Goal: Task Accomplishment & Management: Use online tool/utility

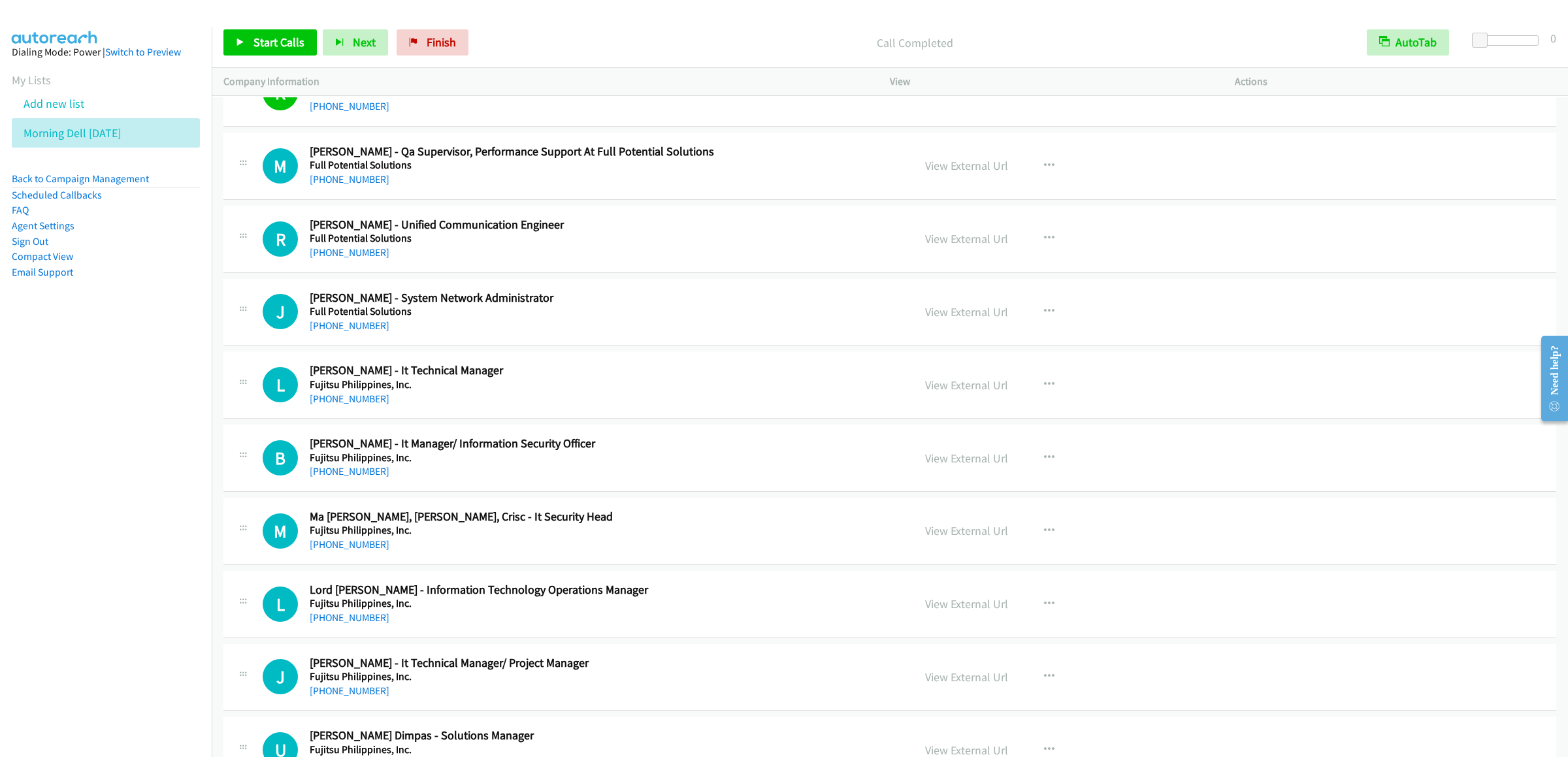
click at [55, 118] on li "Add new list" at bounding box center [118, 104] width 211 height 30
click at [57, 112] on link "Add new list" at bounding box center [54, 103] width 61 height 15
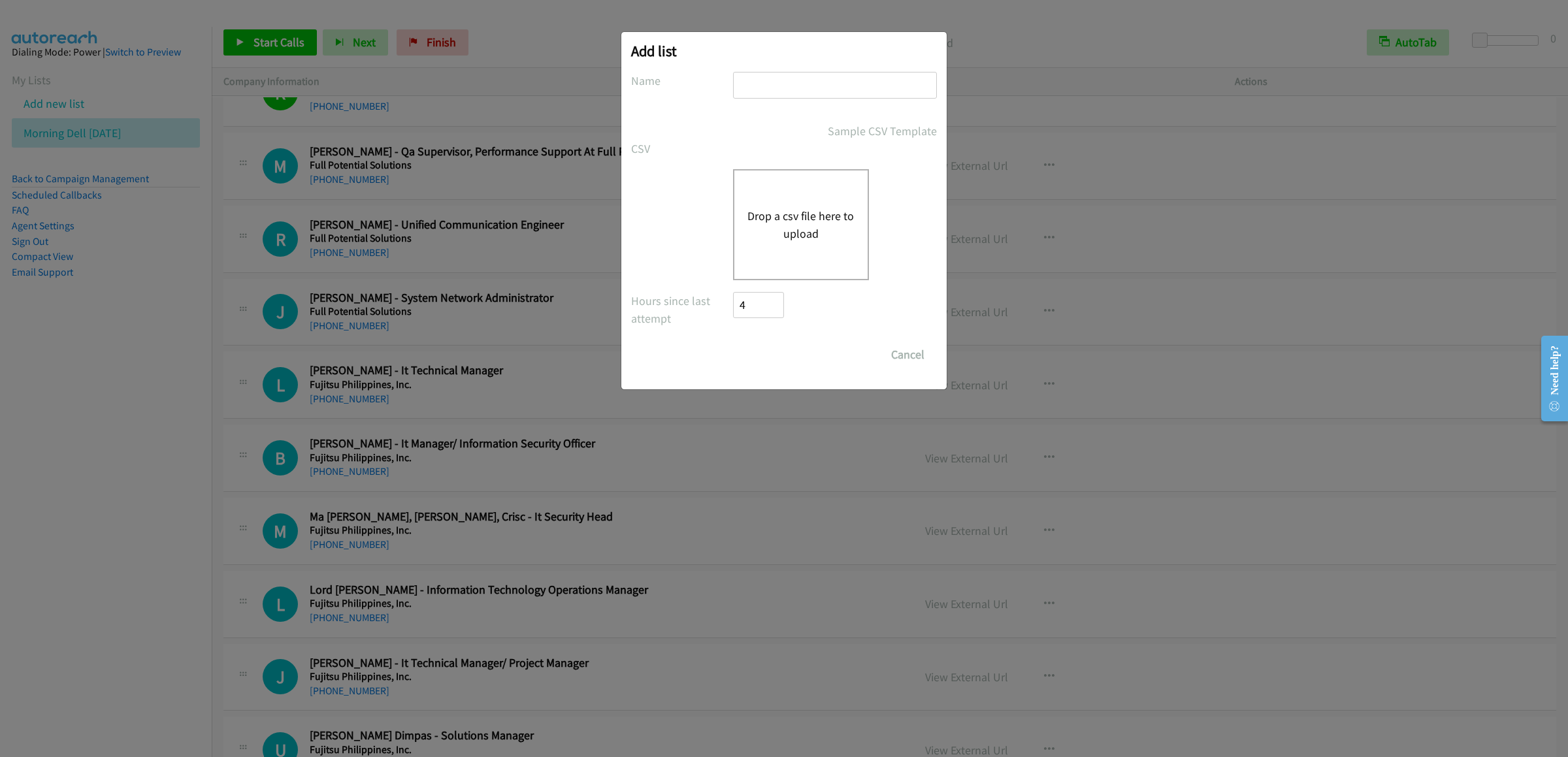
click at [800, 103] on div at bounding box center [835, 91] width 203 height 38
click at [804, 96] on input "text" at bounding box center [835, 85] width 203 height 27
type input "hapon martes"
click at [800, 190] on div "Drop a csv file here to upload" at bounding box center [802, 224] width 136 height 112
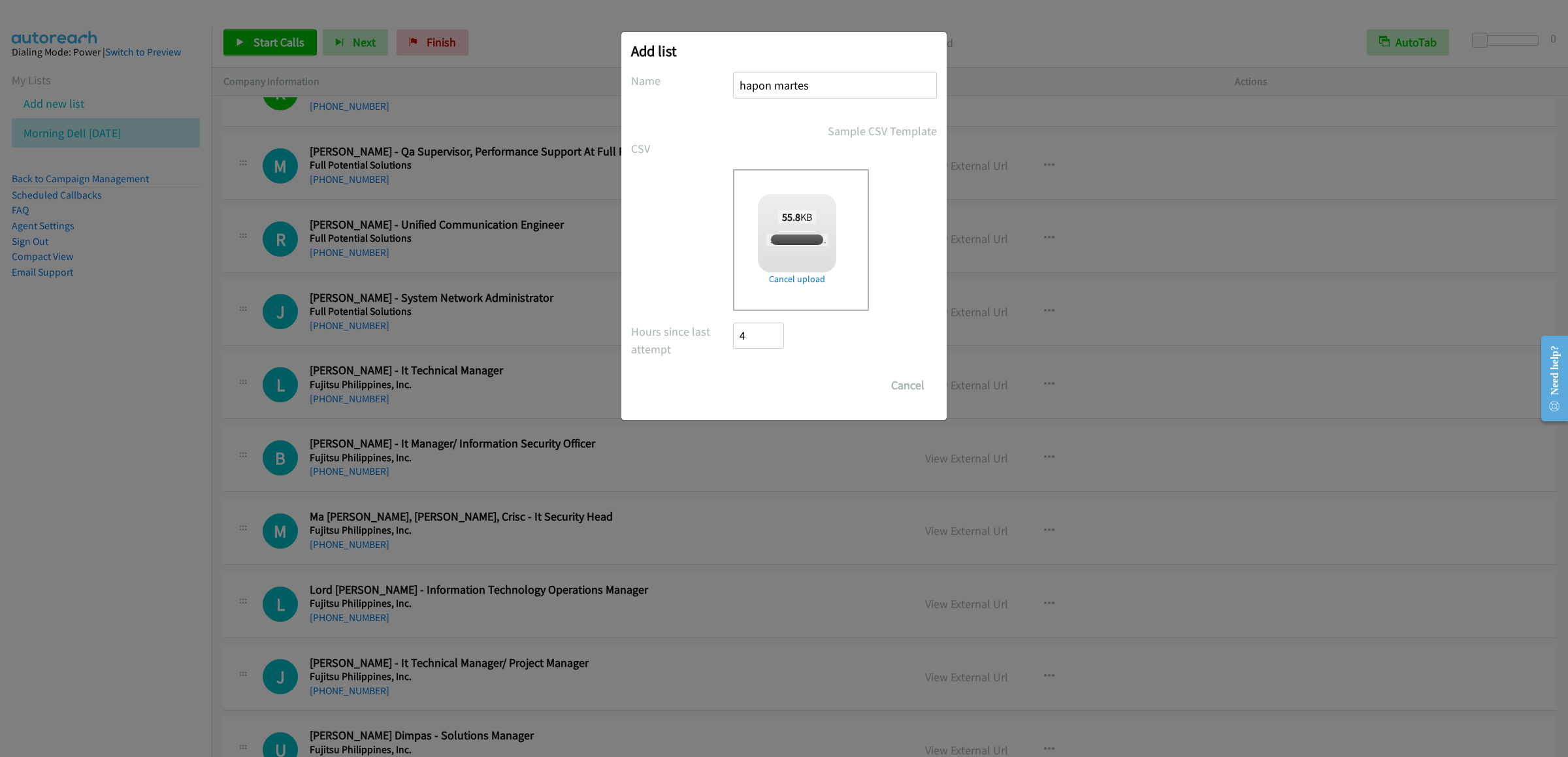
checkbox input "true"
click at [768, 380] on input "Save List" at bounding box center [767, 385] width 68 height 26
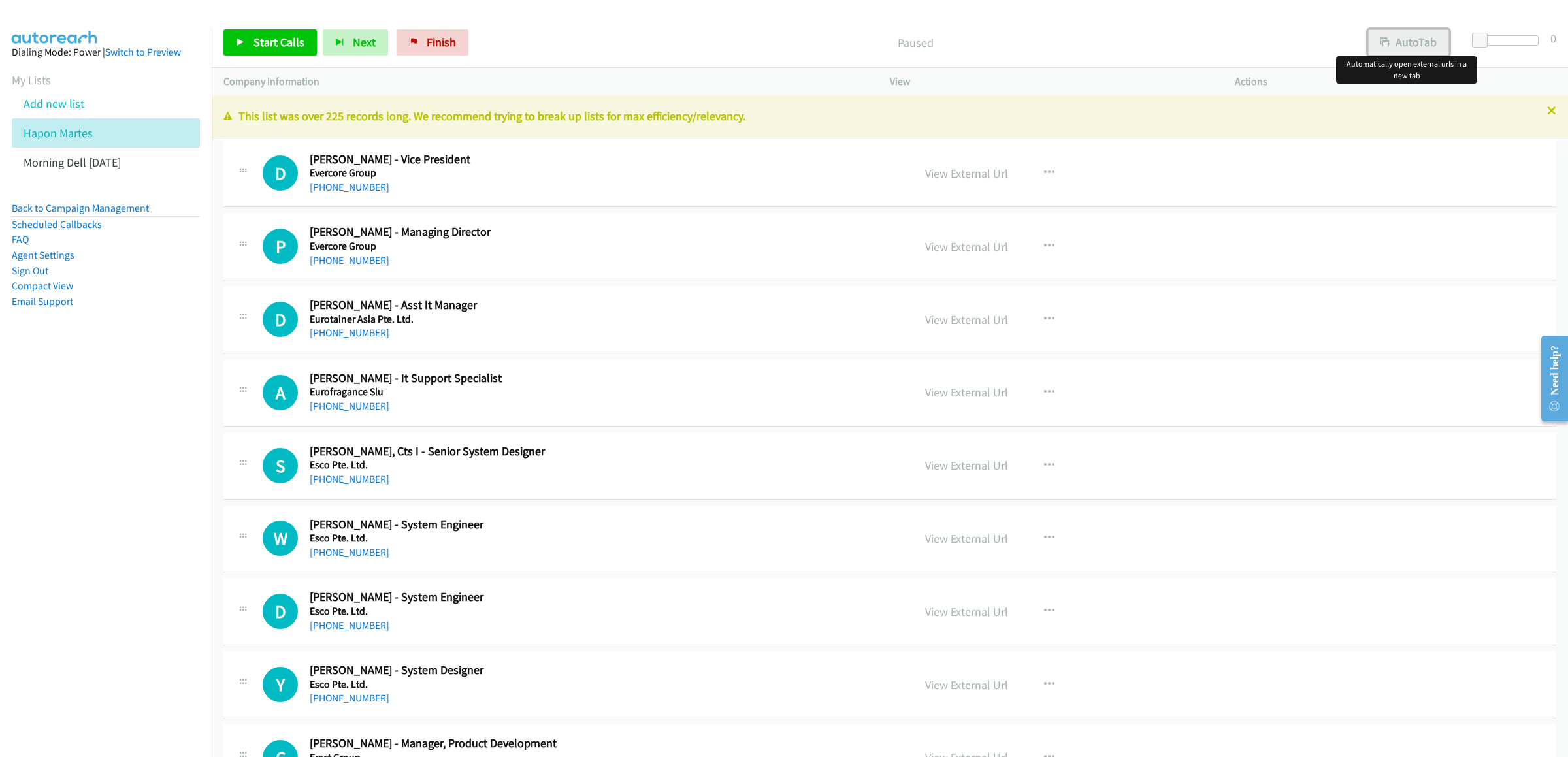
click at [1424, 34] on button "AutoTab" at bounding box center [1409, 42] width 81 height 26
click at [271, 32] on link "Start Calls" at bounding box center [270, 42] width 94 height 26
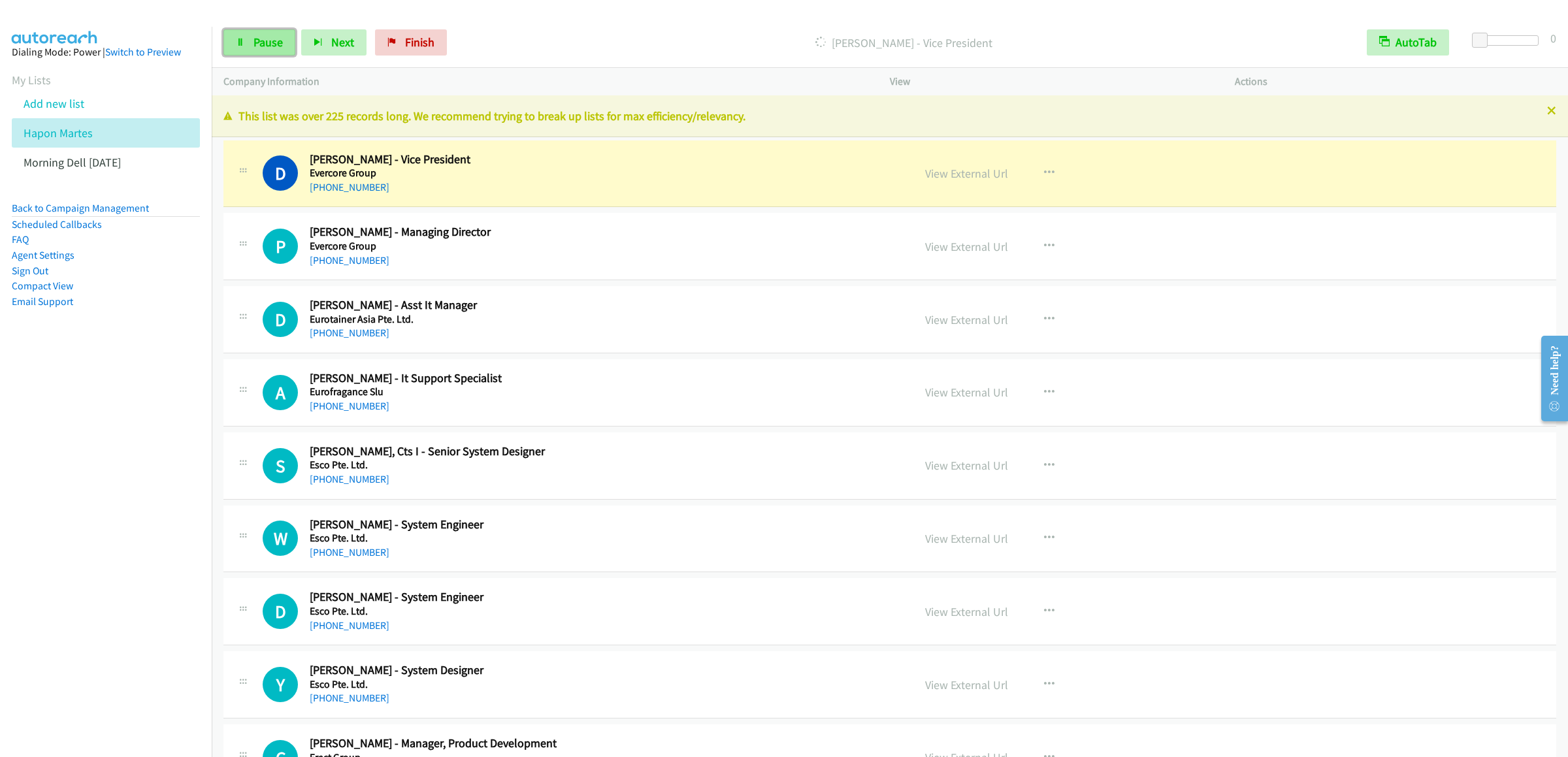
click at [240, 39] on icon at bounding box center [240, 42] width 9 height 9
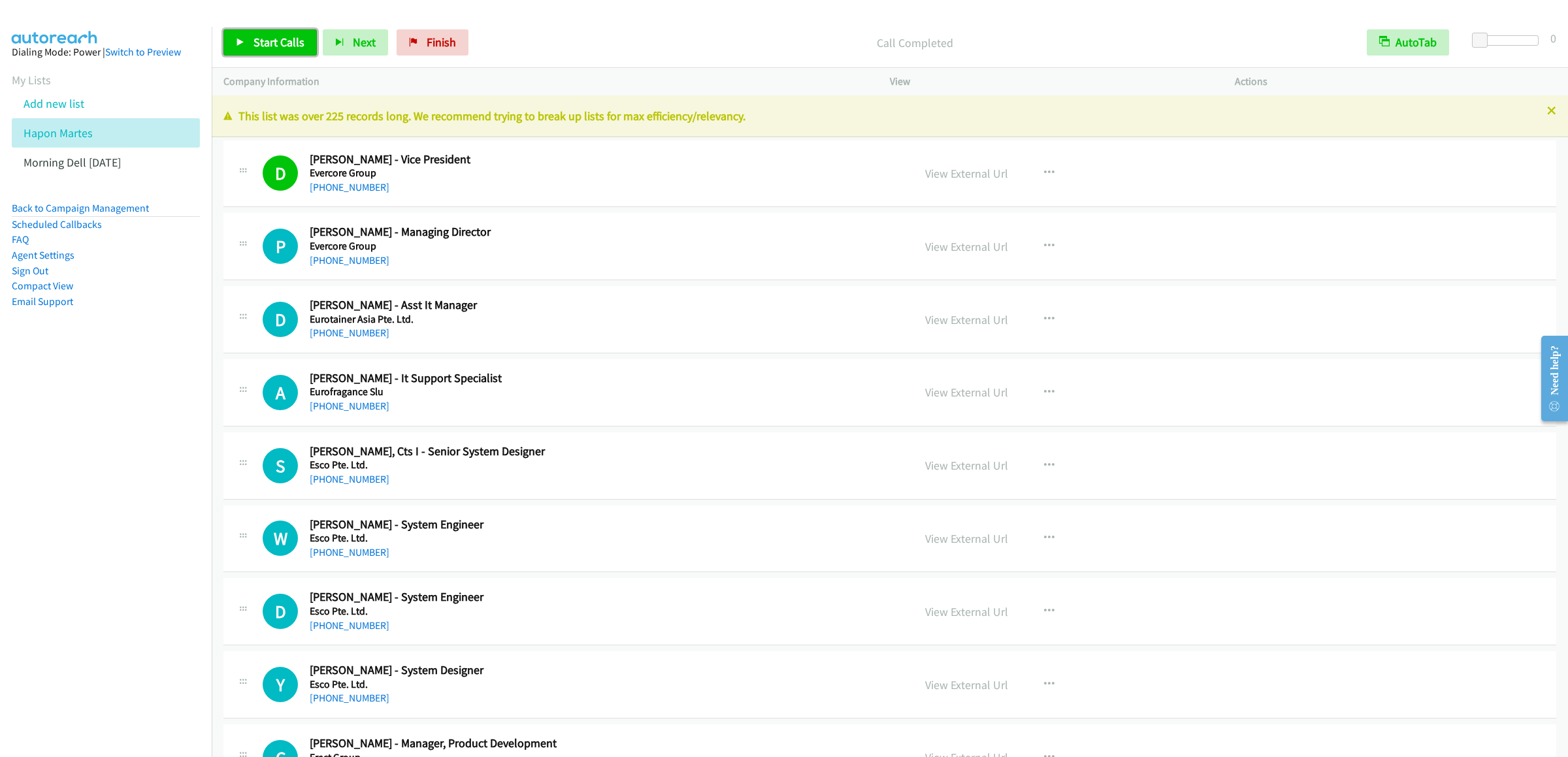
click at [282, 32] on link "Start Calls" at bounding box center [270, 42] width 94 height 26
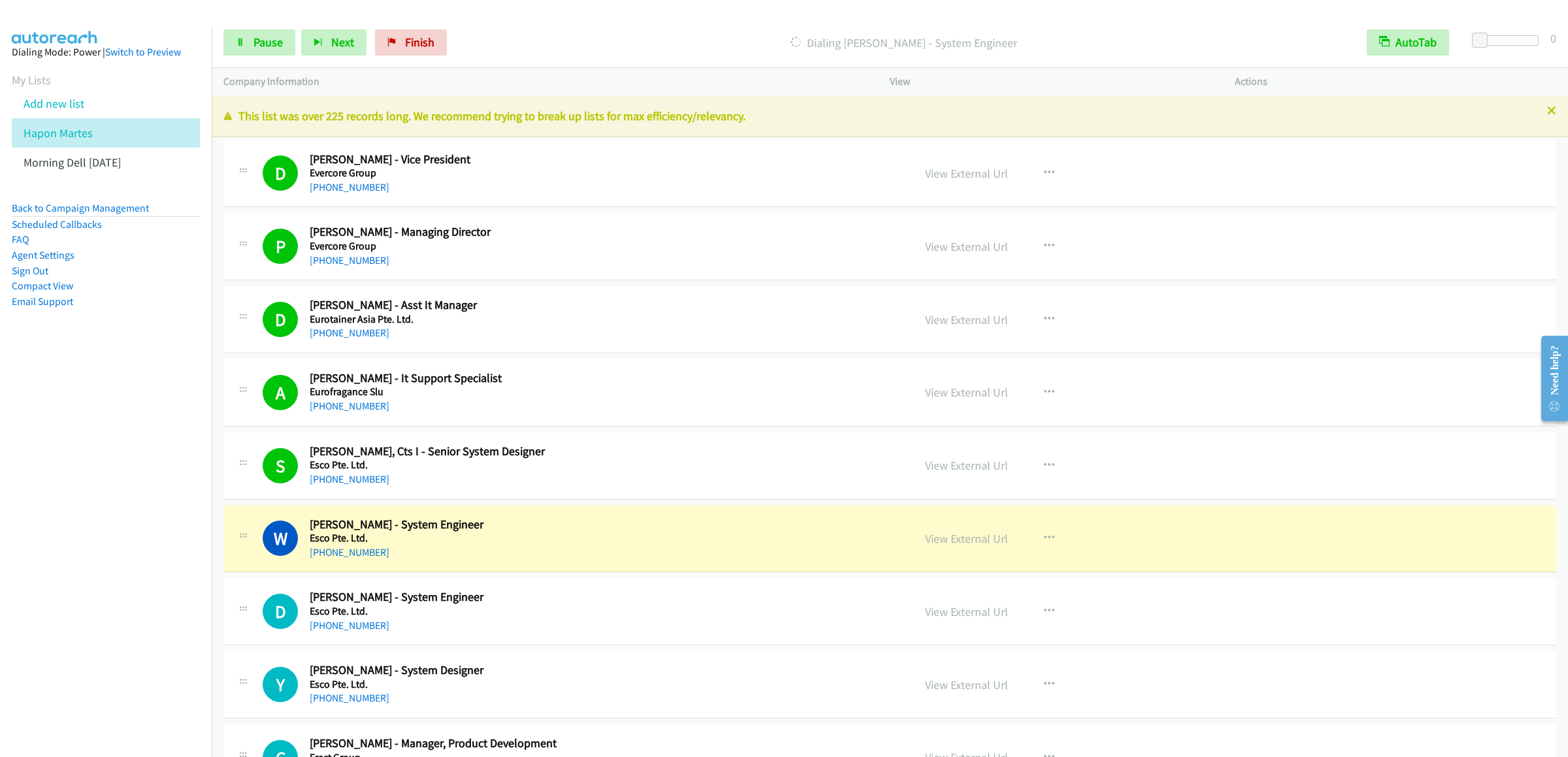
scroll to position [262, 0]
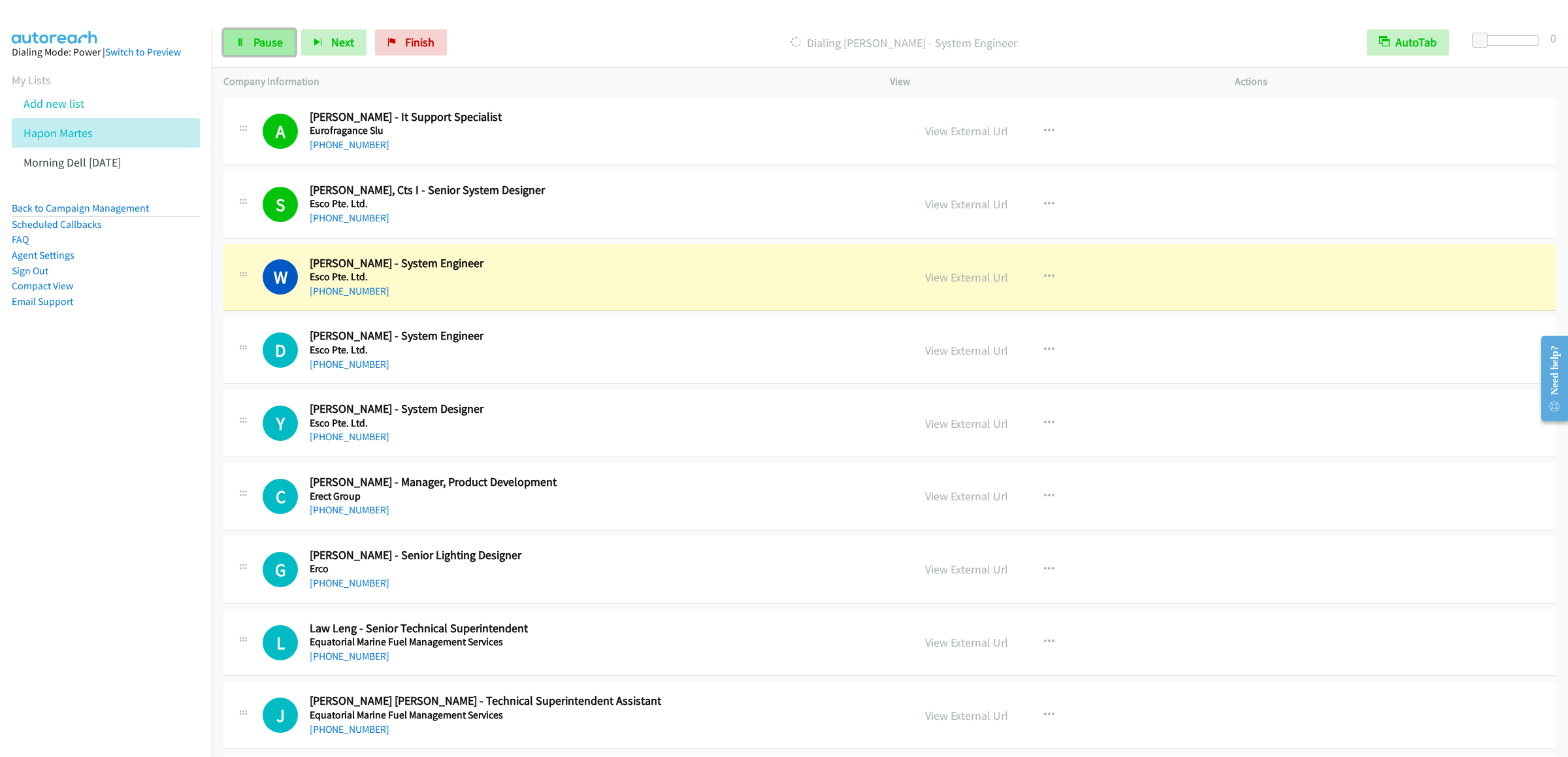
click at [260, 43] on span "Pause" at bounding box center [269, 41] width 30 height 15
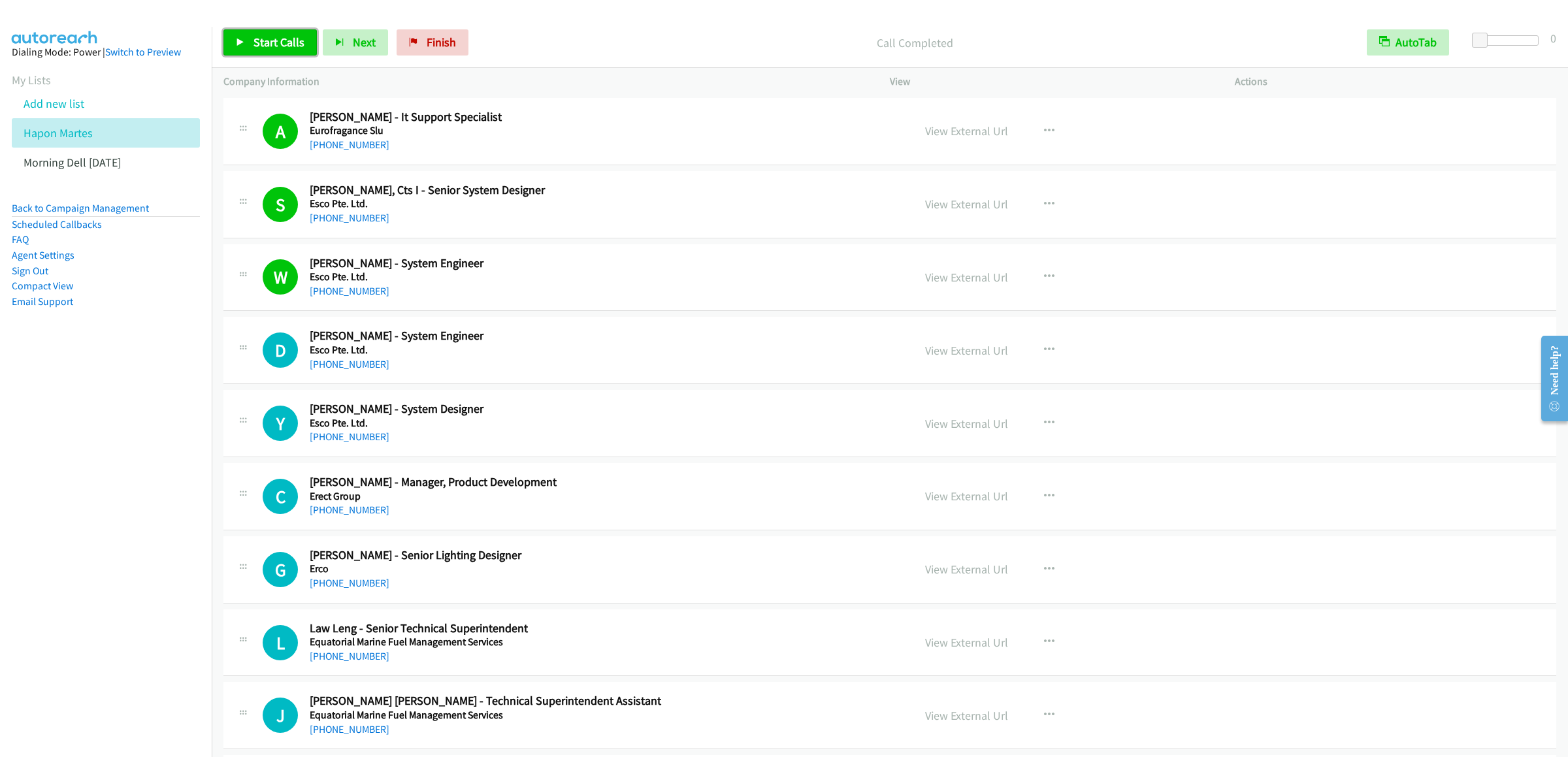
click at [263, 45] on span "Start Calls" at bounding box center [279, 41] width 51 height 15
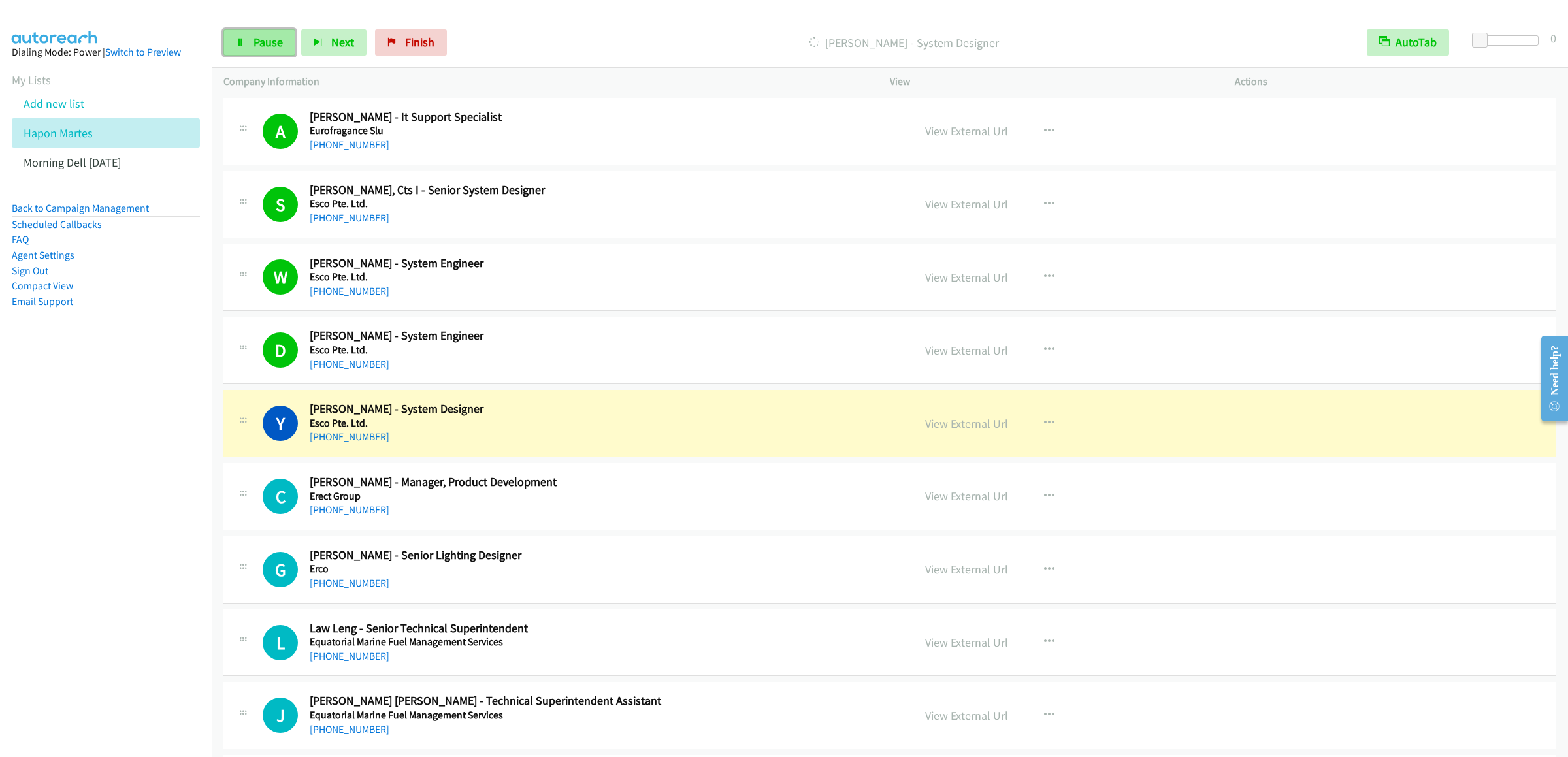
click at [266, 41] on span "Pause" at bounding box center [269, 41] width 30 height 15
click at [947, 358] on link "View External Url" at bounding box center [967, 349] width 83 height 15
click at [931, 281] on link "View External Url" at bounding box center [967, 276] width 83 height 15
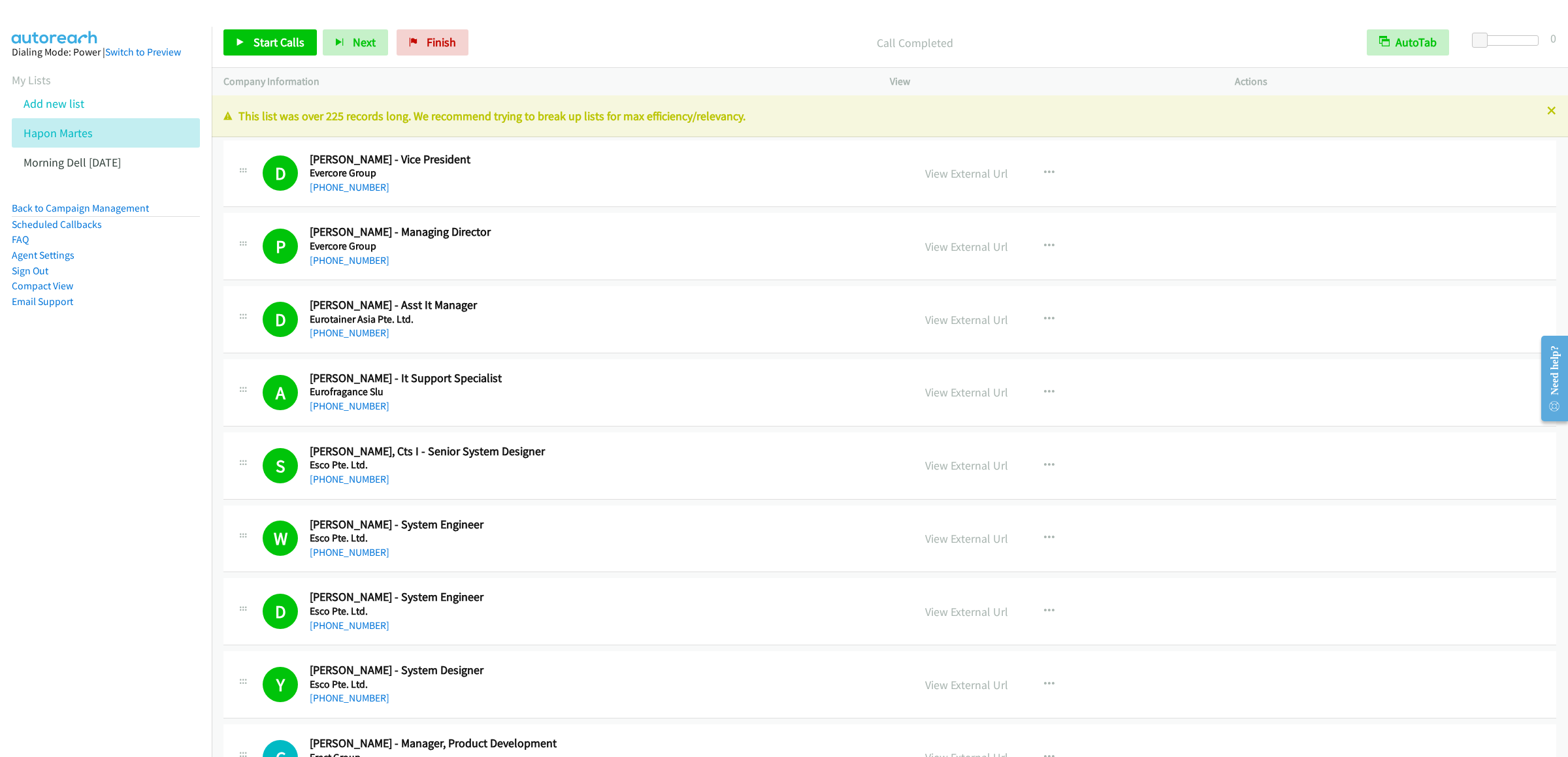
scroll to position [392, 0]
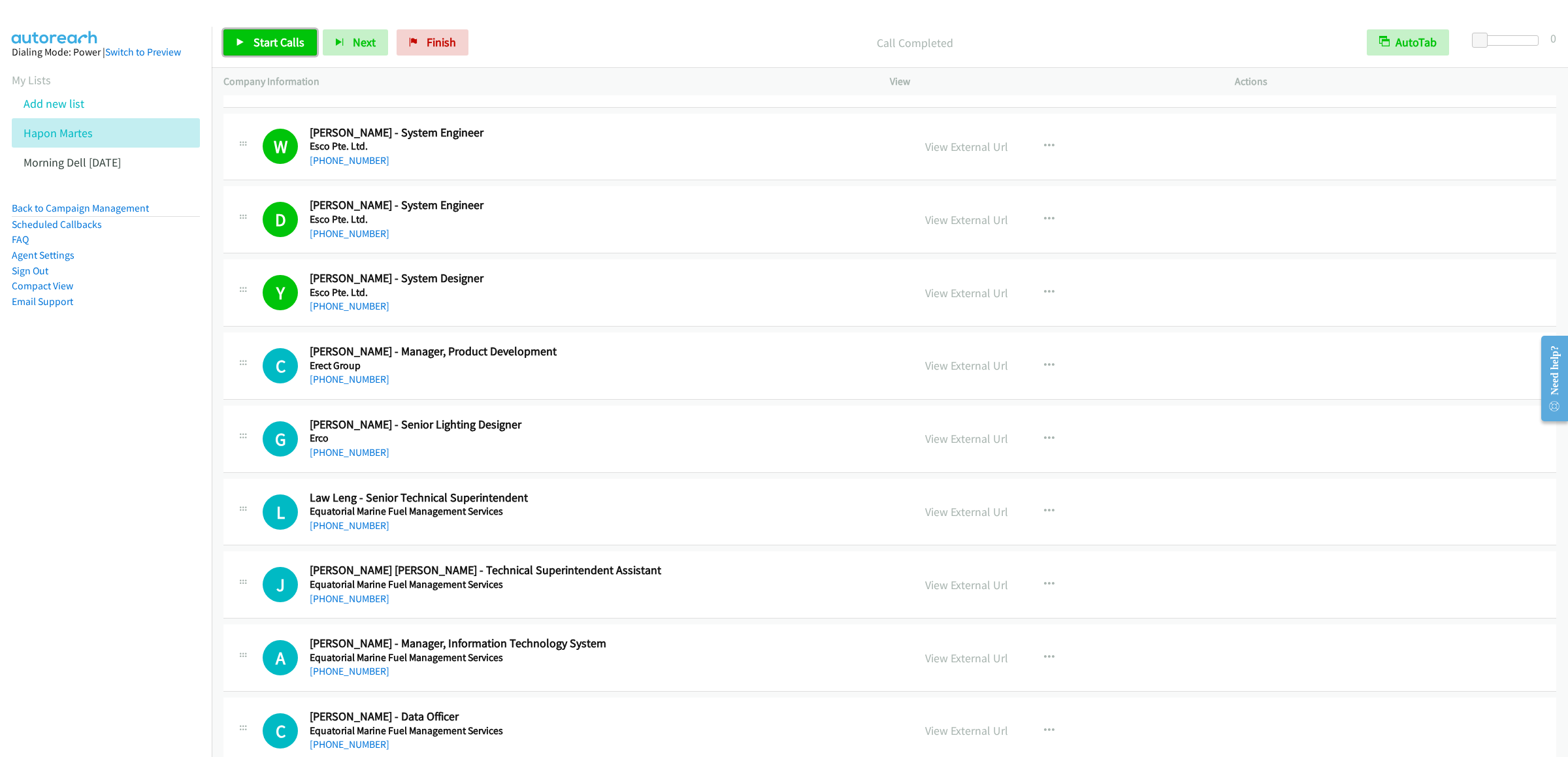
click at [267, 38] on span "Start Calls" at bounding box center [279, 41] width 51 height 15
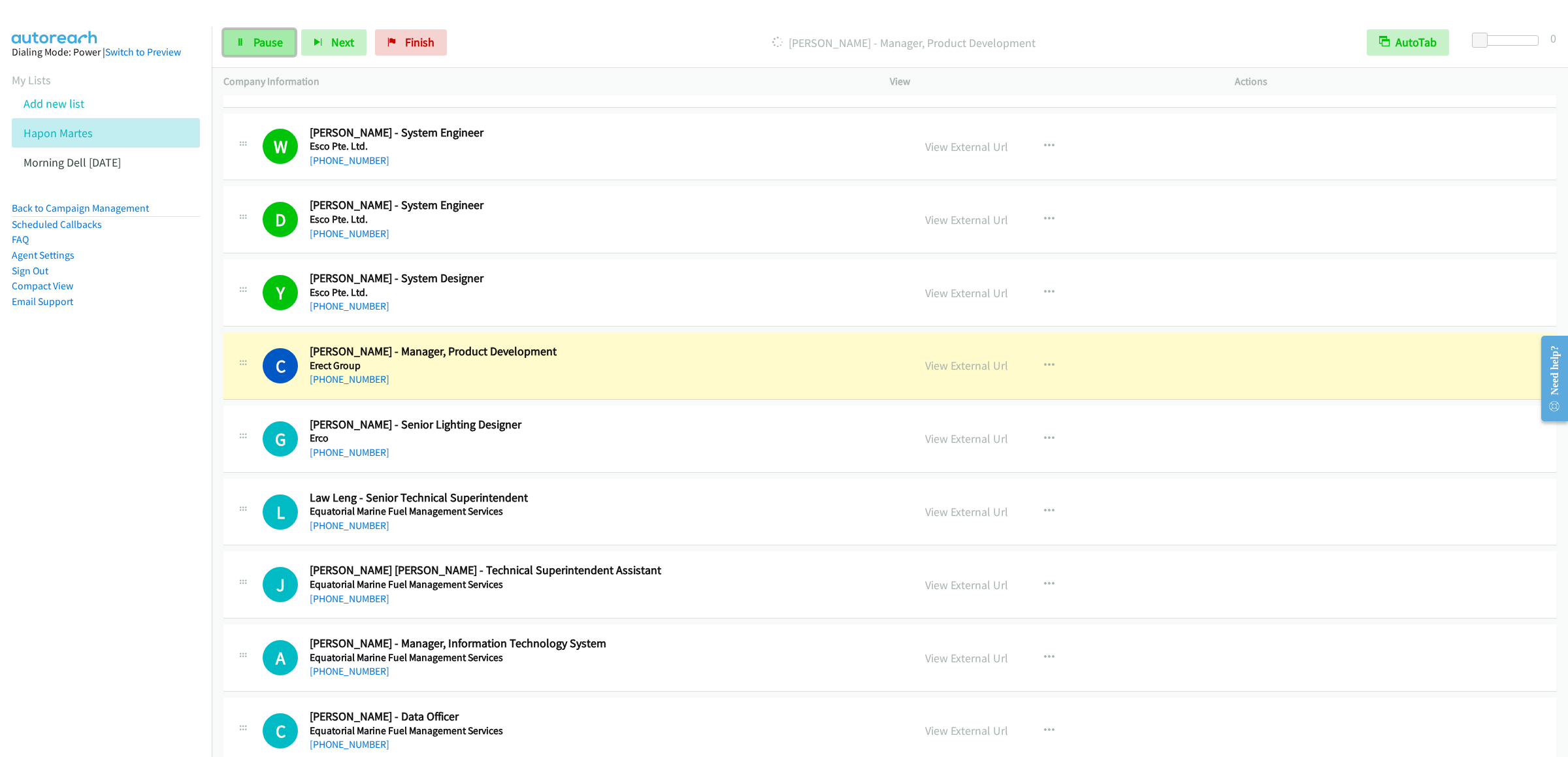
click at [270, 41] on span "Pause" at bounding box center [269, 41] width 30 height 15
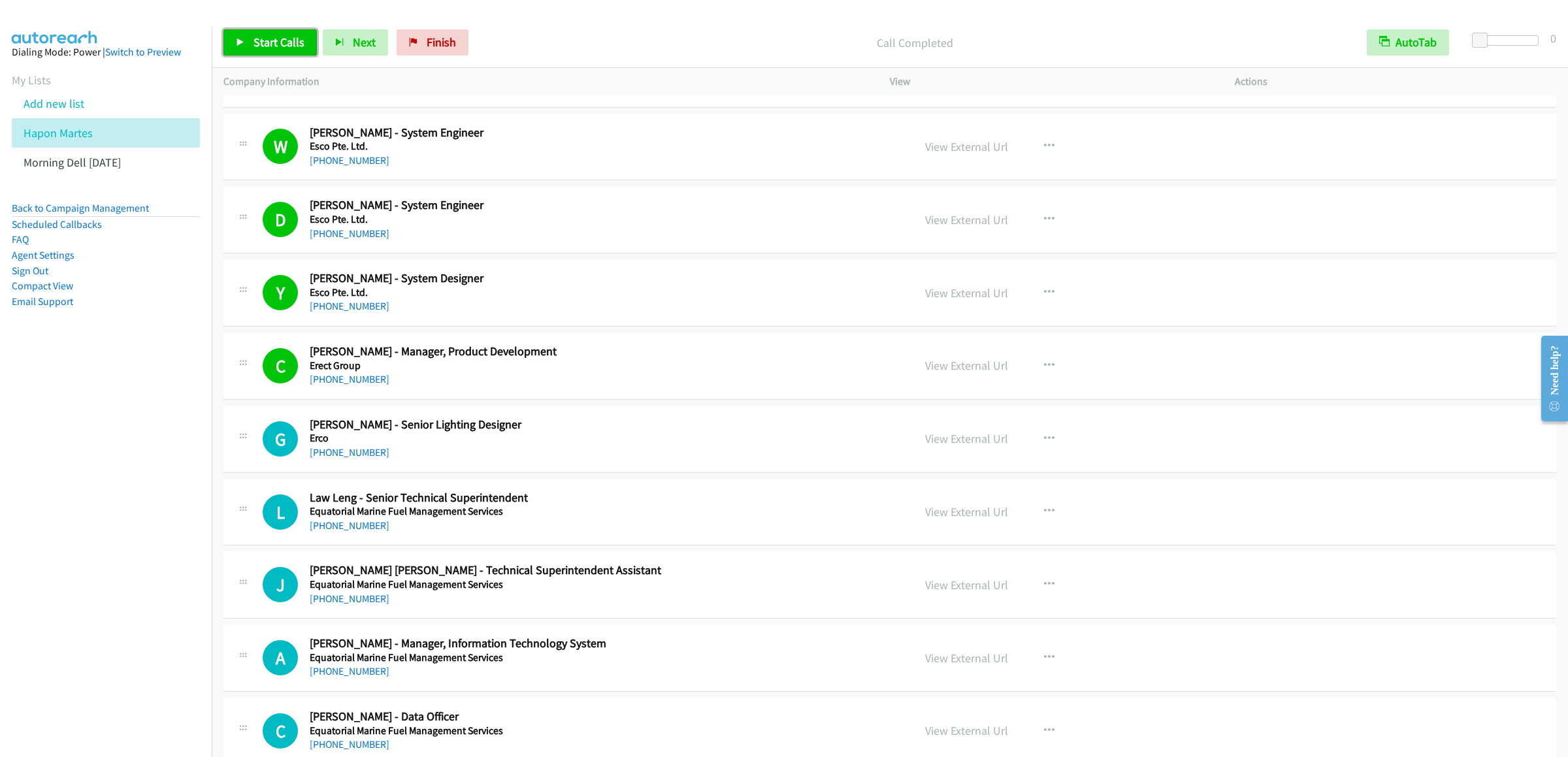
click at [272, 41] on span "Start Calls" at bounding box center [279, 41] width 51 height 15
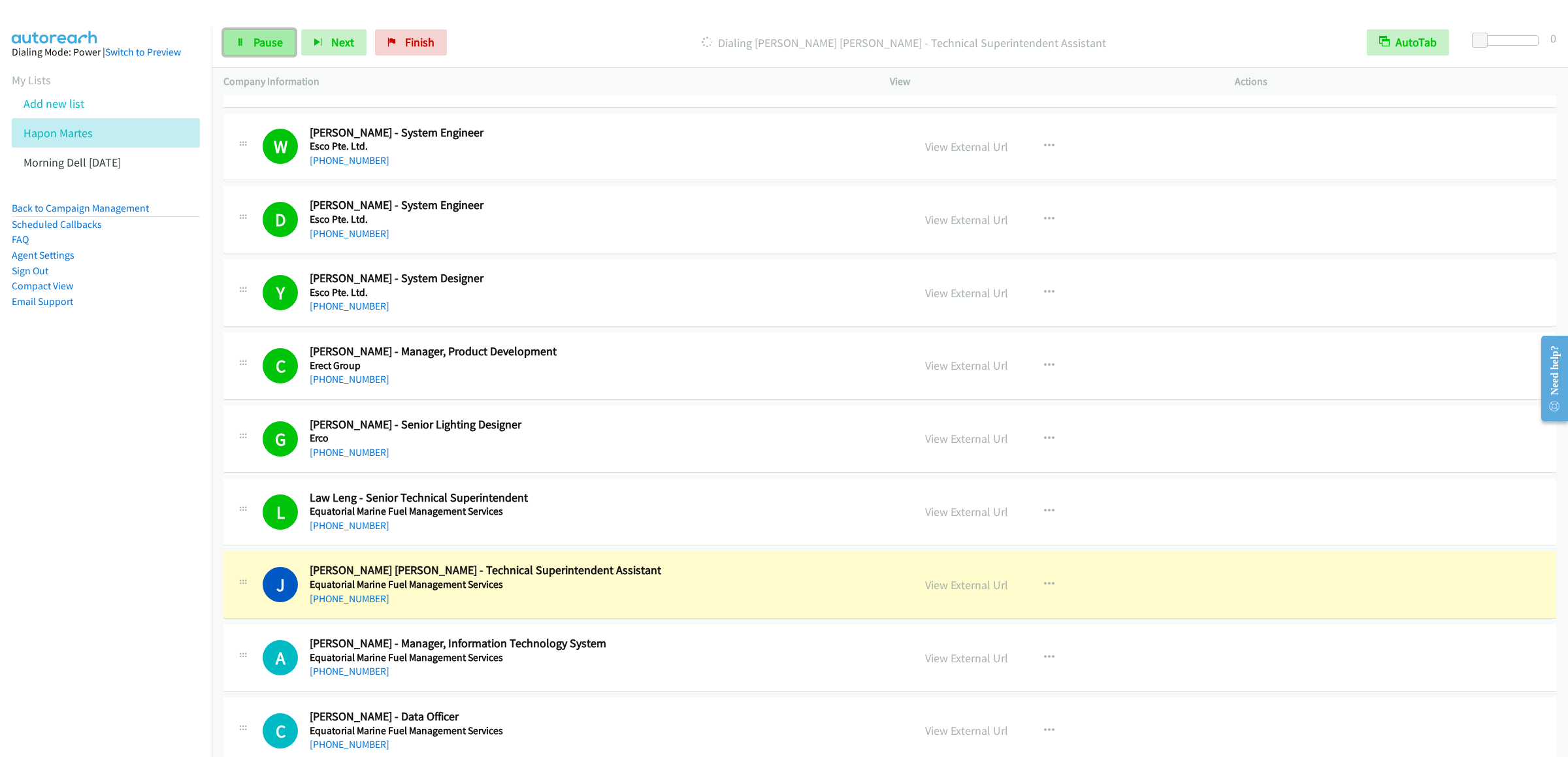
click at [257, 38] on span "Pause" at bounding box center [269, 41] width 30 height 15
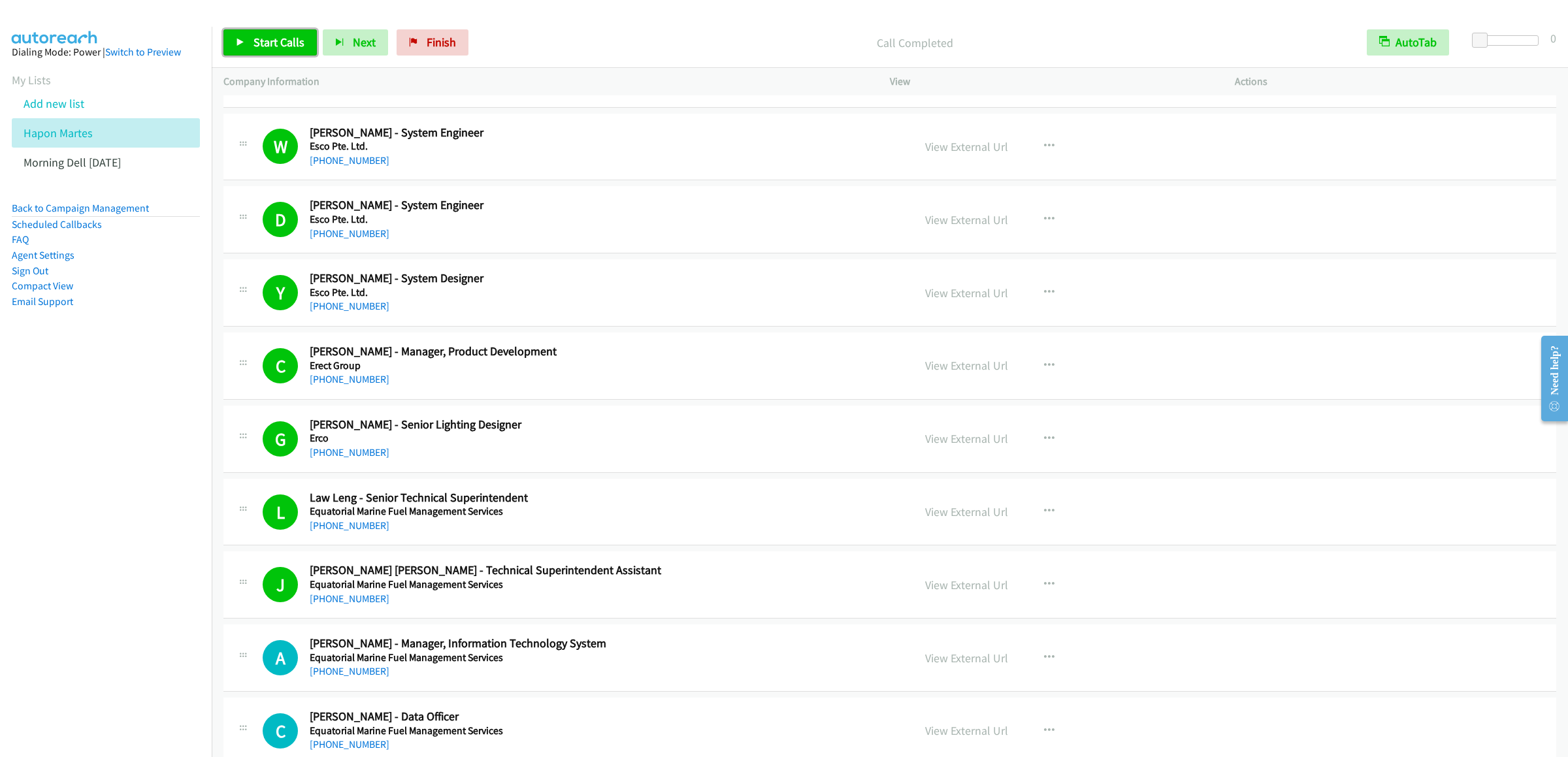
click at [266, 36] on span "Start Calls" at bounding box center [279, 41] width 51 height 15
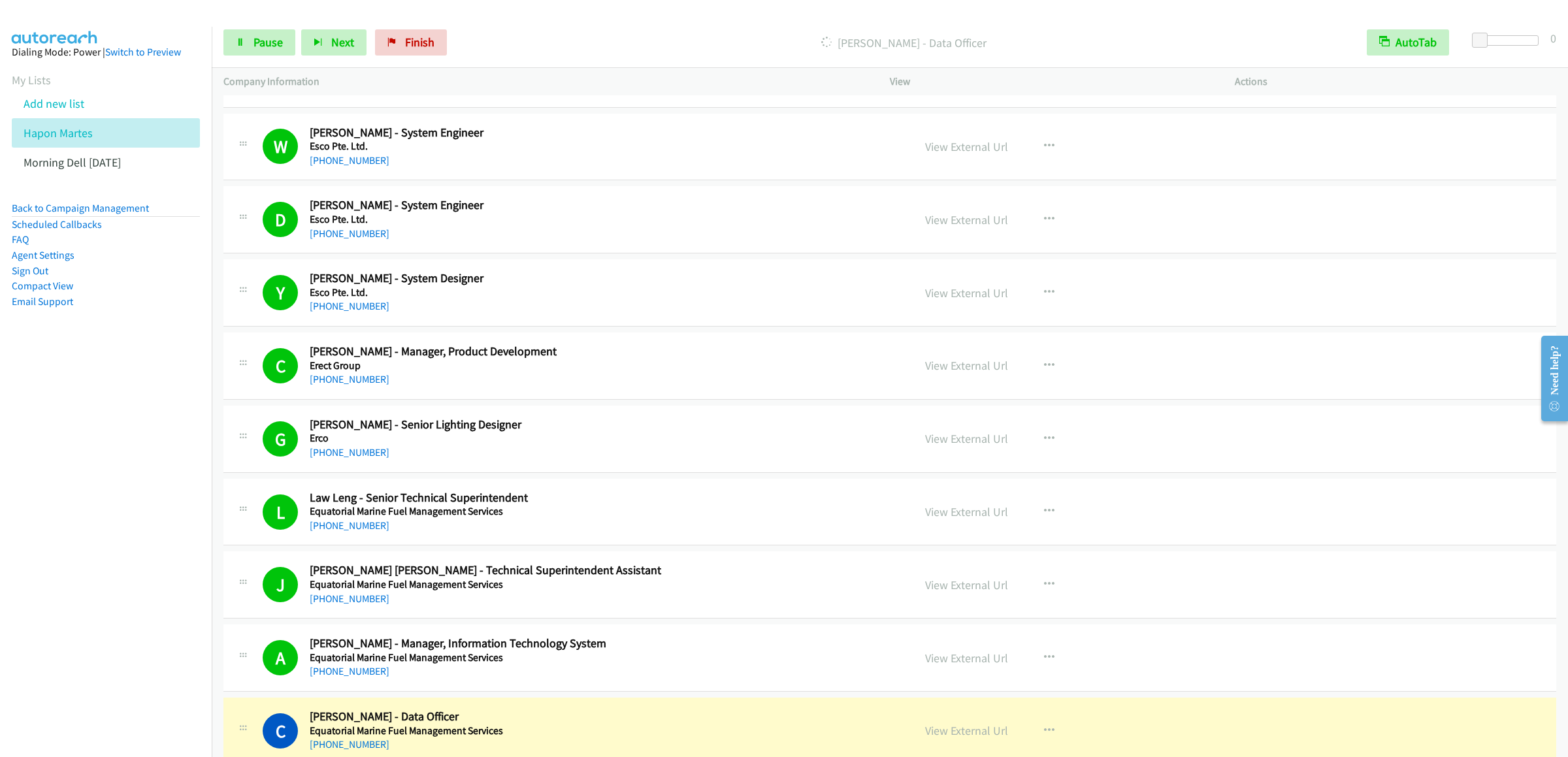
scroll to position [653, 0]
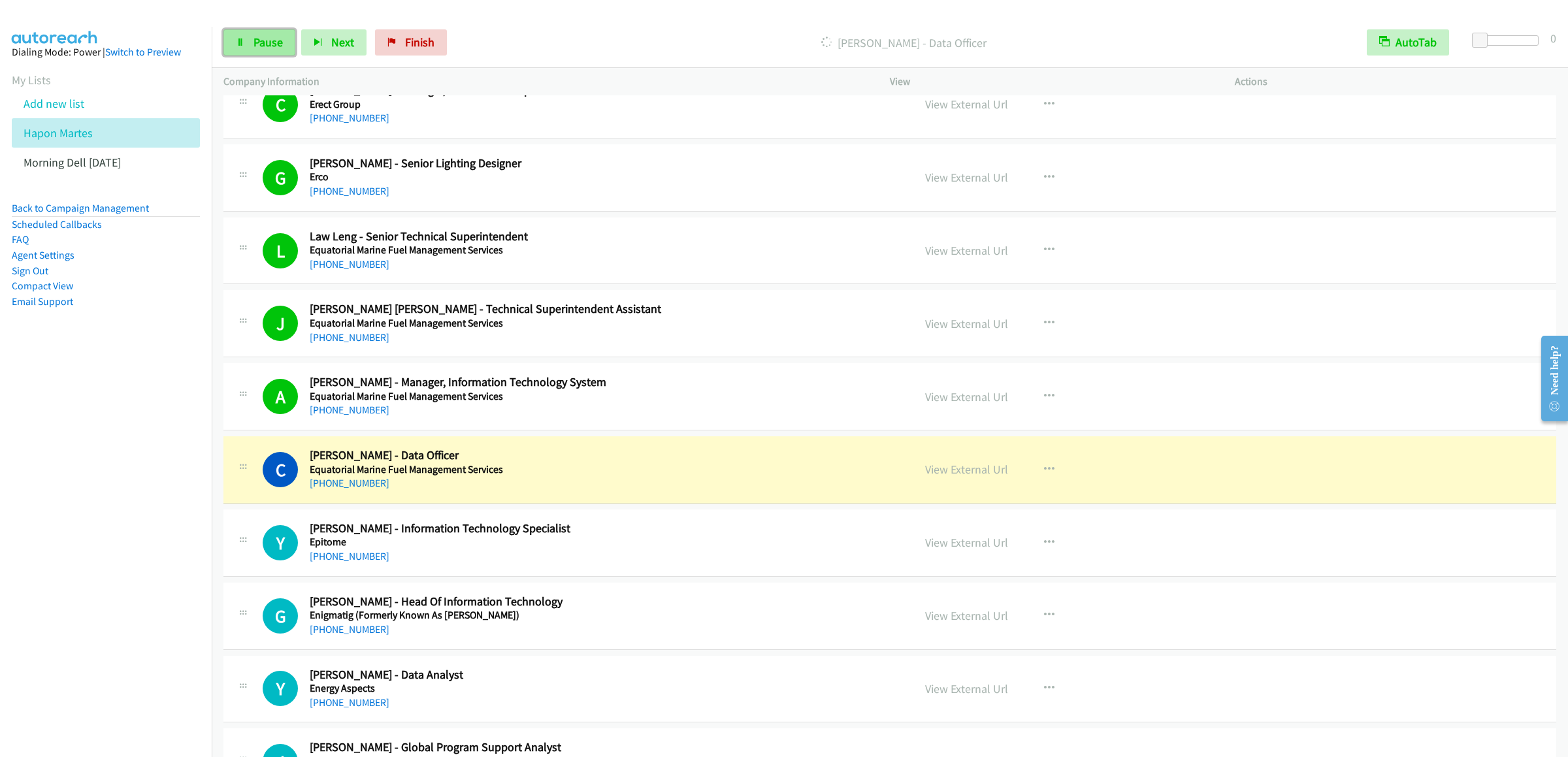
click at [228, 32] on link "Pause" at bounding box center [259, 42] width 72 height 26
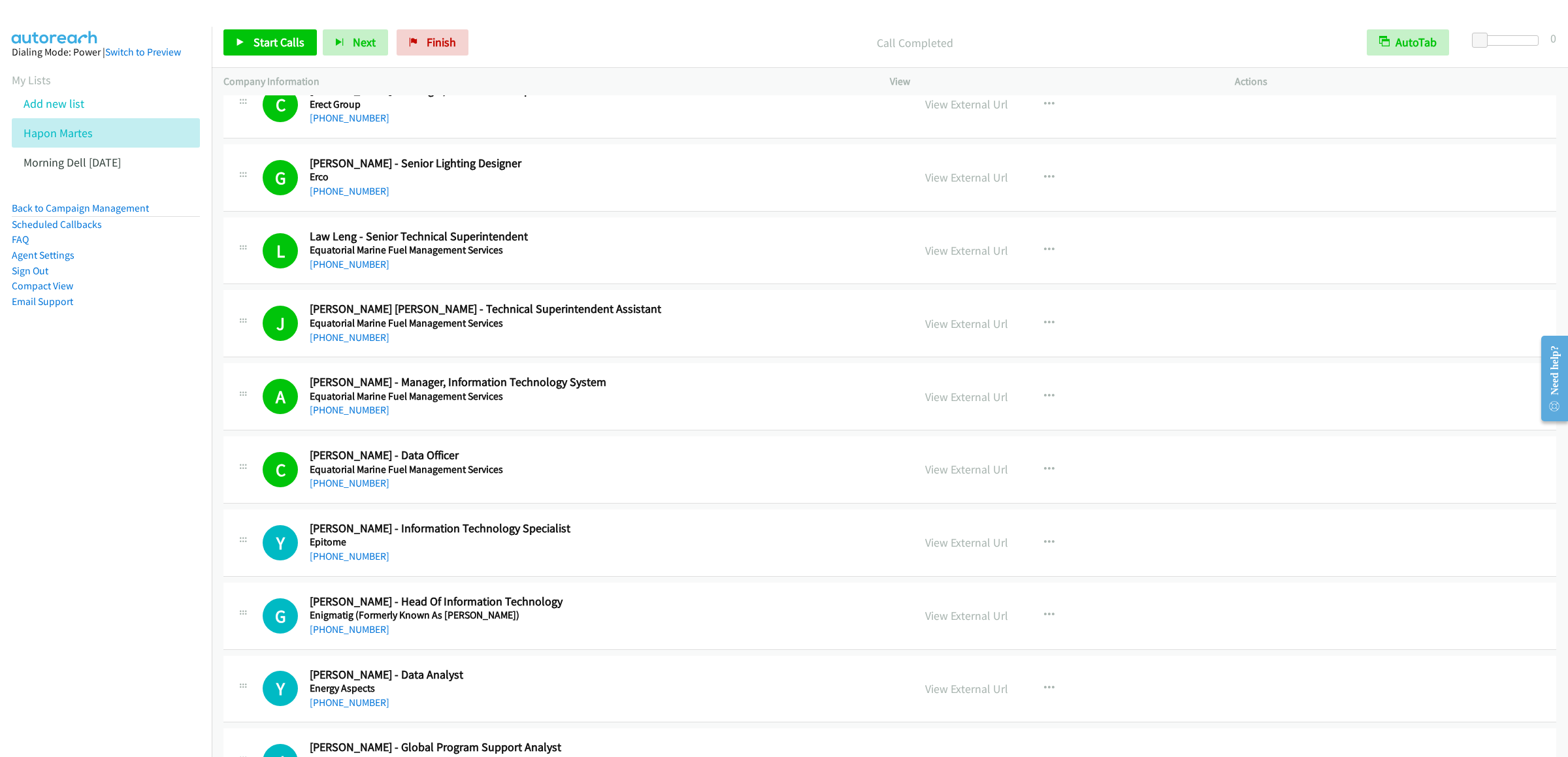
click at [256, 57] on div "Start Calls Pause Next Finish Call Completed AutoTab AutoTab 0" at bounding box center [890, 42] width 1357 height 50
click at [262, 47] on span "Start Calls" at bounding box center [279, 41] width 51 height 15
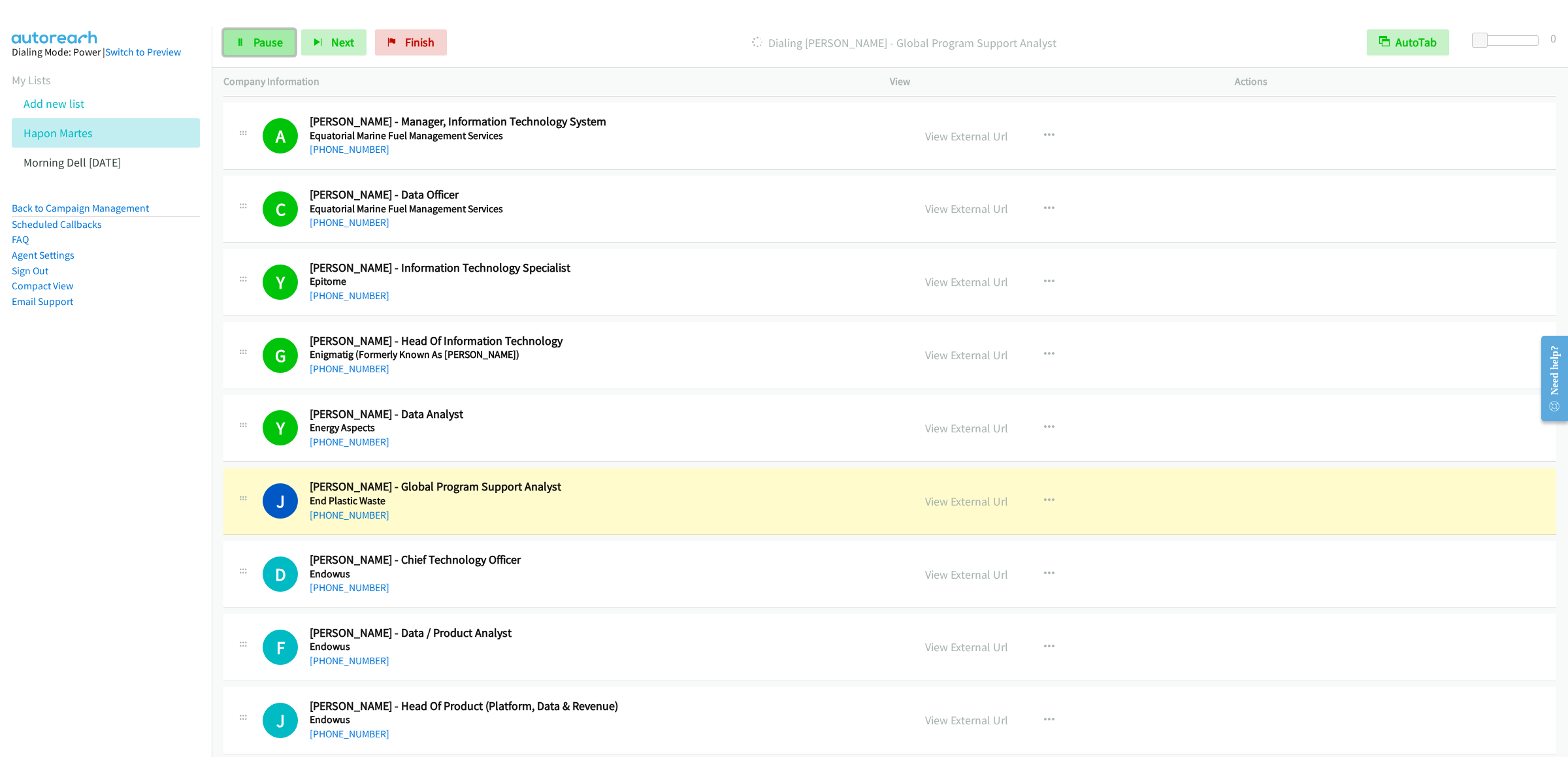
click at [266, 30] on link "Pause" at bounding box center [259, 42] width 72 height 26
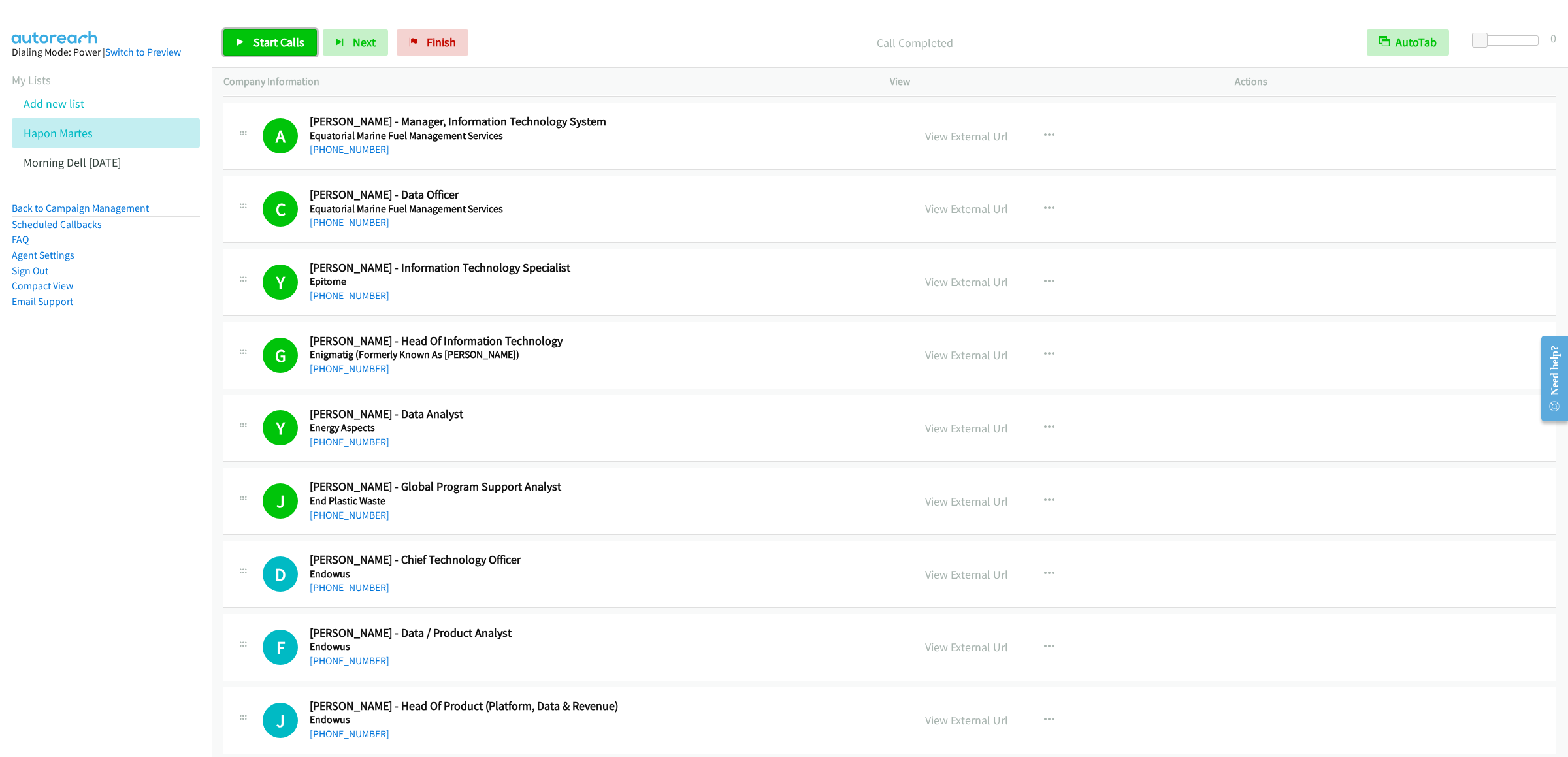
click at [254, 41] on span "Start Calls" at bounding box center [279, 41] width 51 height 15
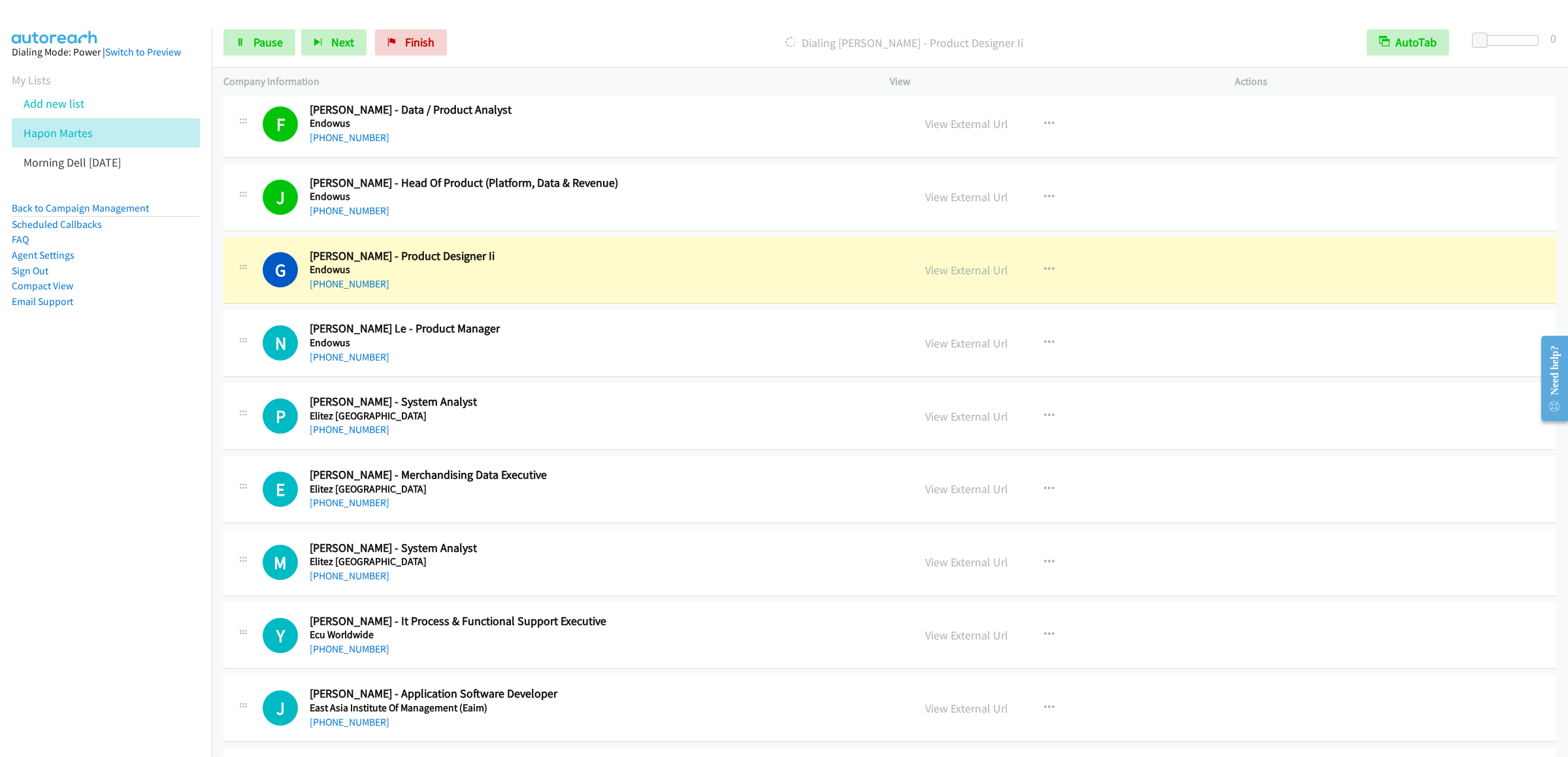
scroll to position [1567, 0]
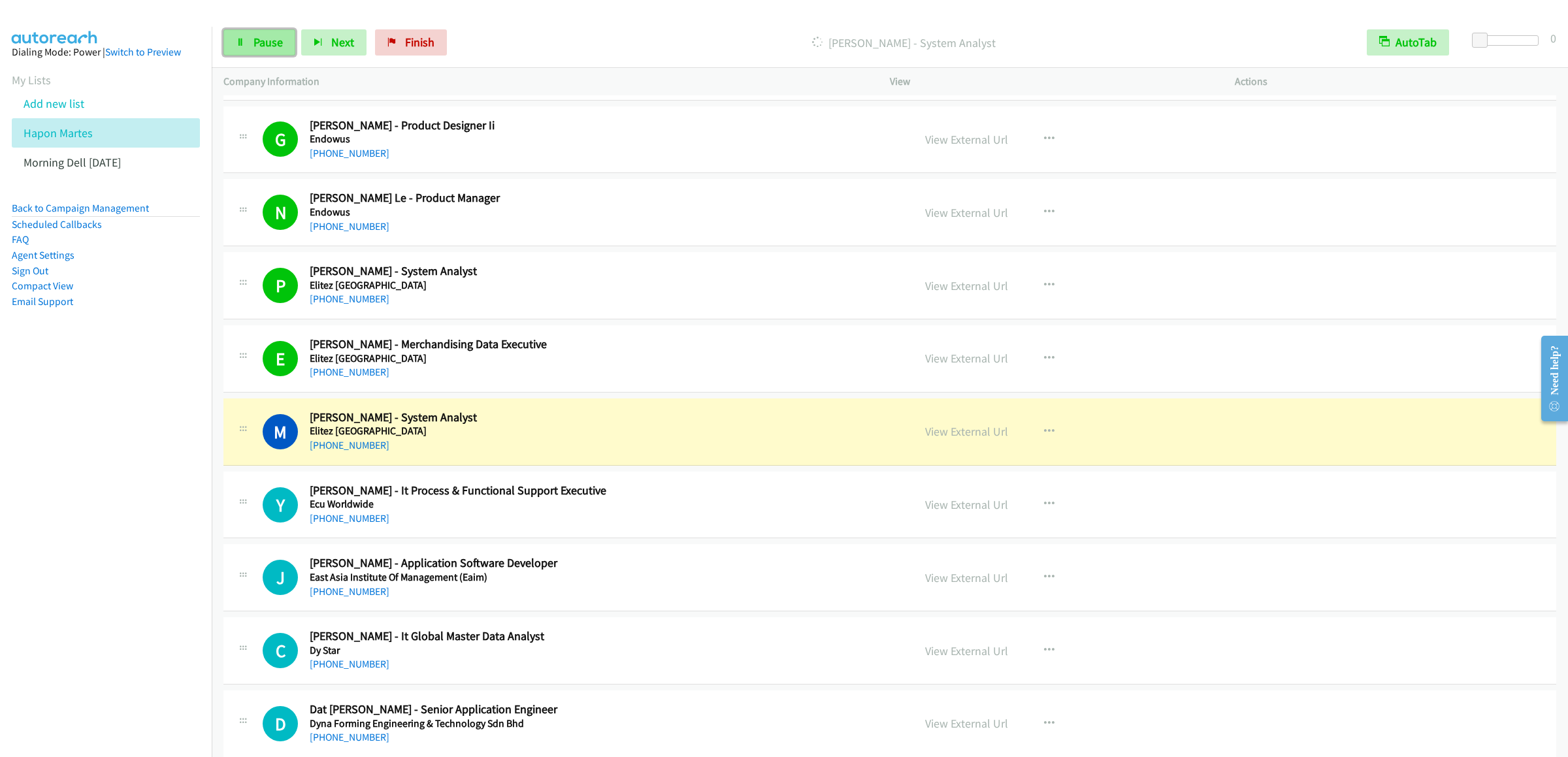
click at [273, 41] on span "Pause" at bounding box center [269, 41] width 30 height 15
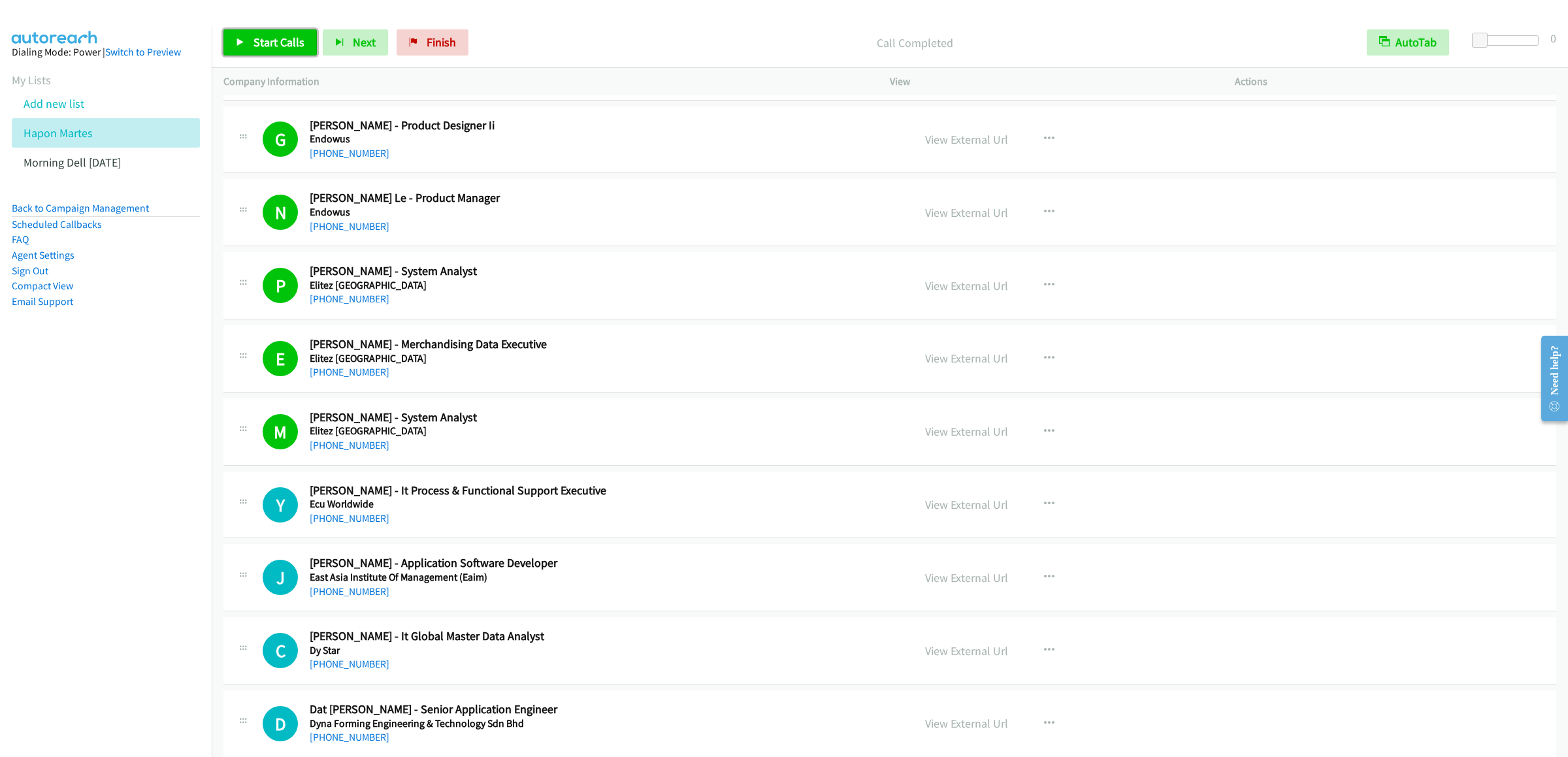
click at [242, 34] on link "Start Calls" at bounding box center [270, 42] width 94 height 26
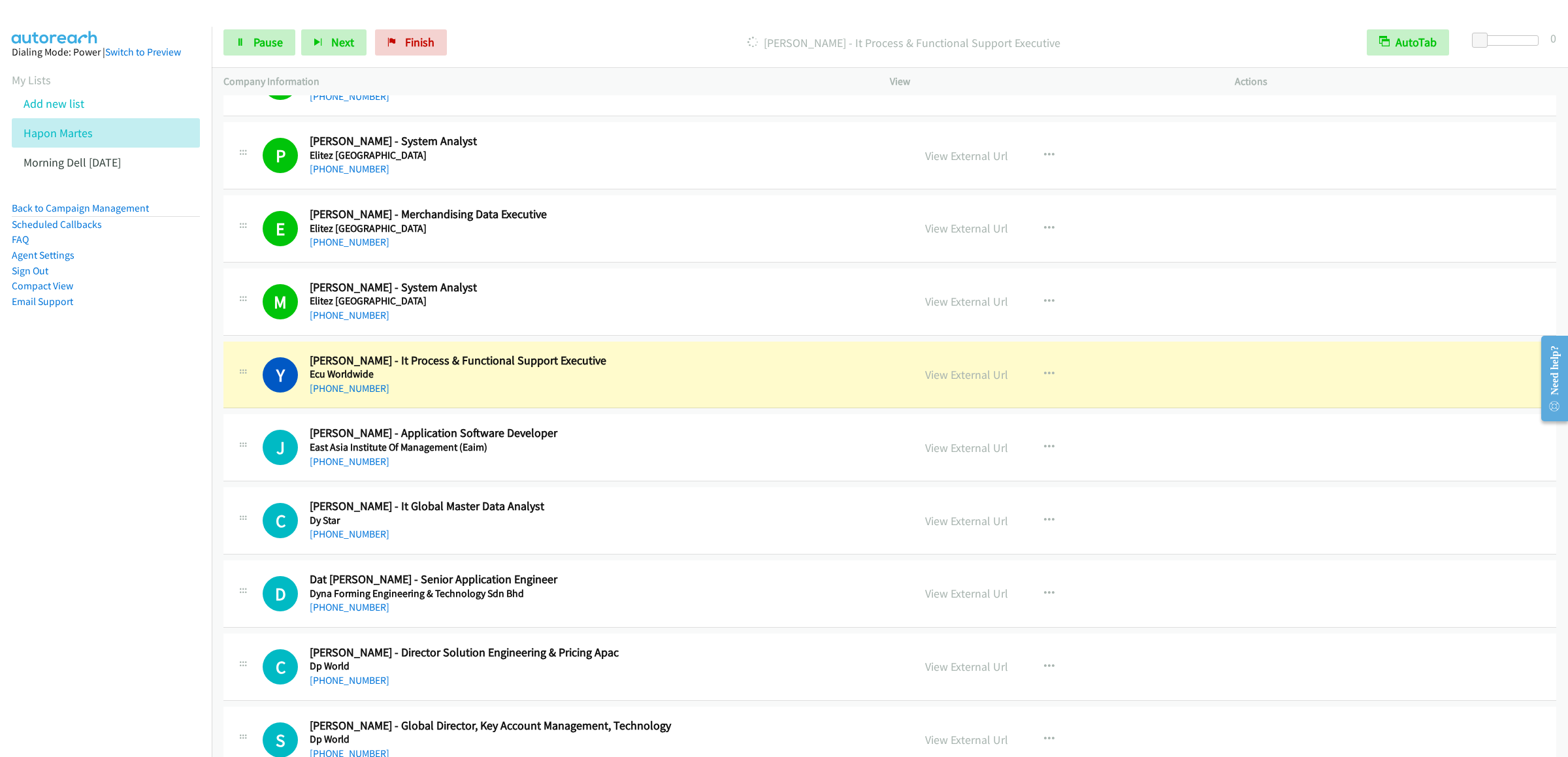
scroll to position [1829, 0]
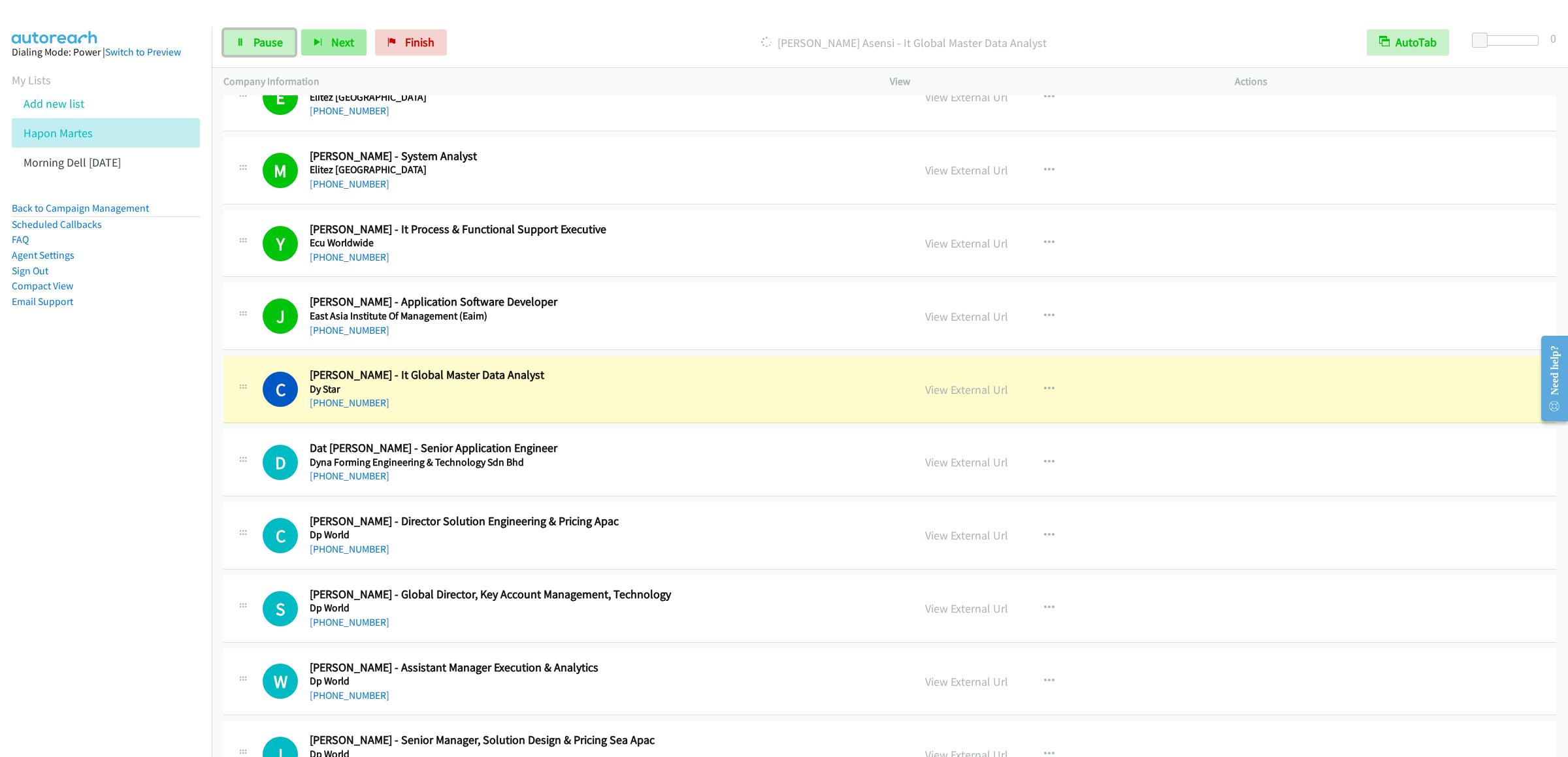
drag, startPoint x: 270, startPoint y: 39, endPoint x: 314, endPoint y: 53, distance: 46.2
click at [270, 39] on span "Pause" at bounding box center [269, 41] width 30 height 15
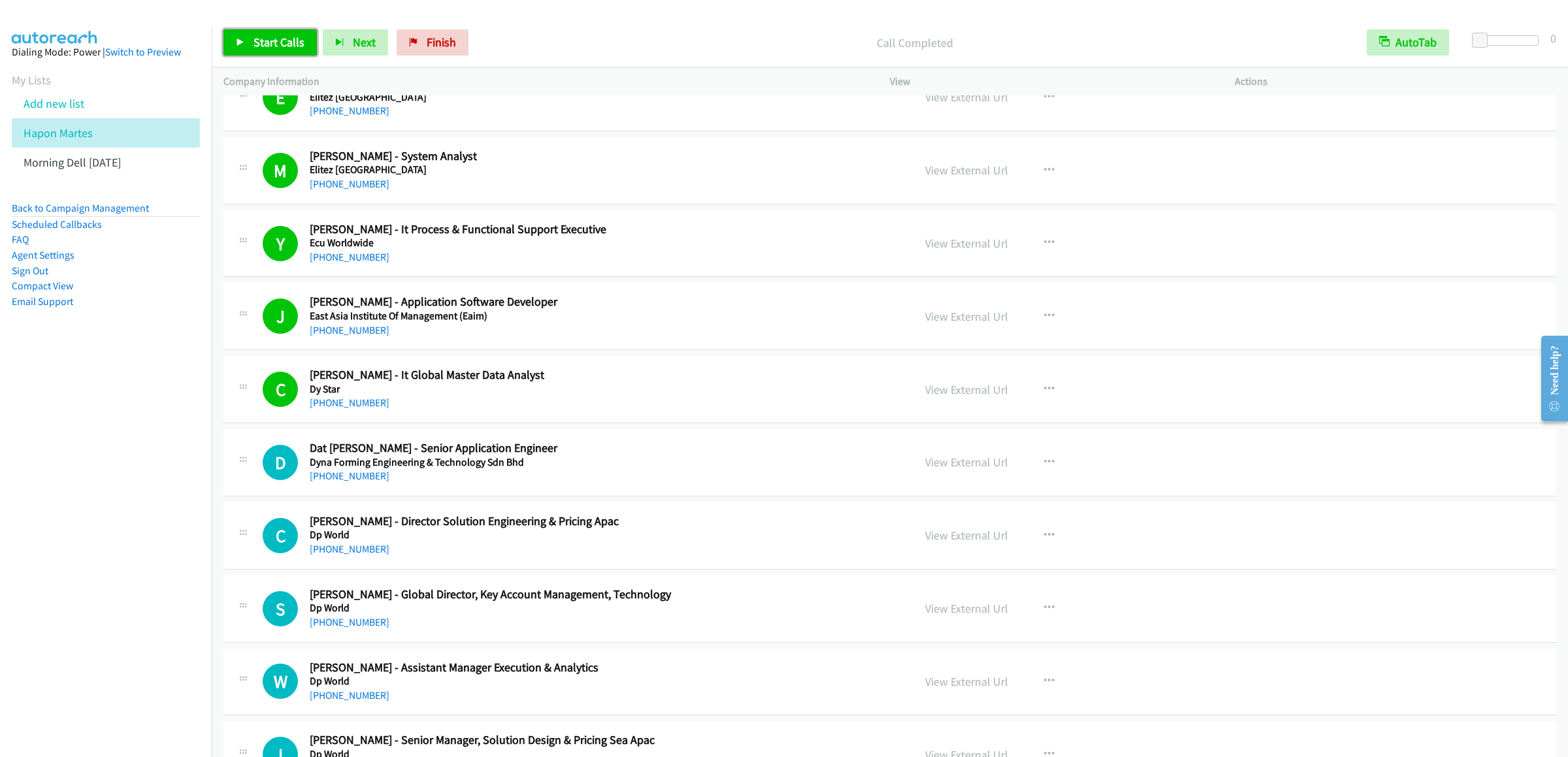
click at [276, 45] on span "Start Calls" at bounding box center [279, 41] width 51 height 15
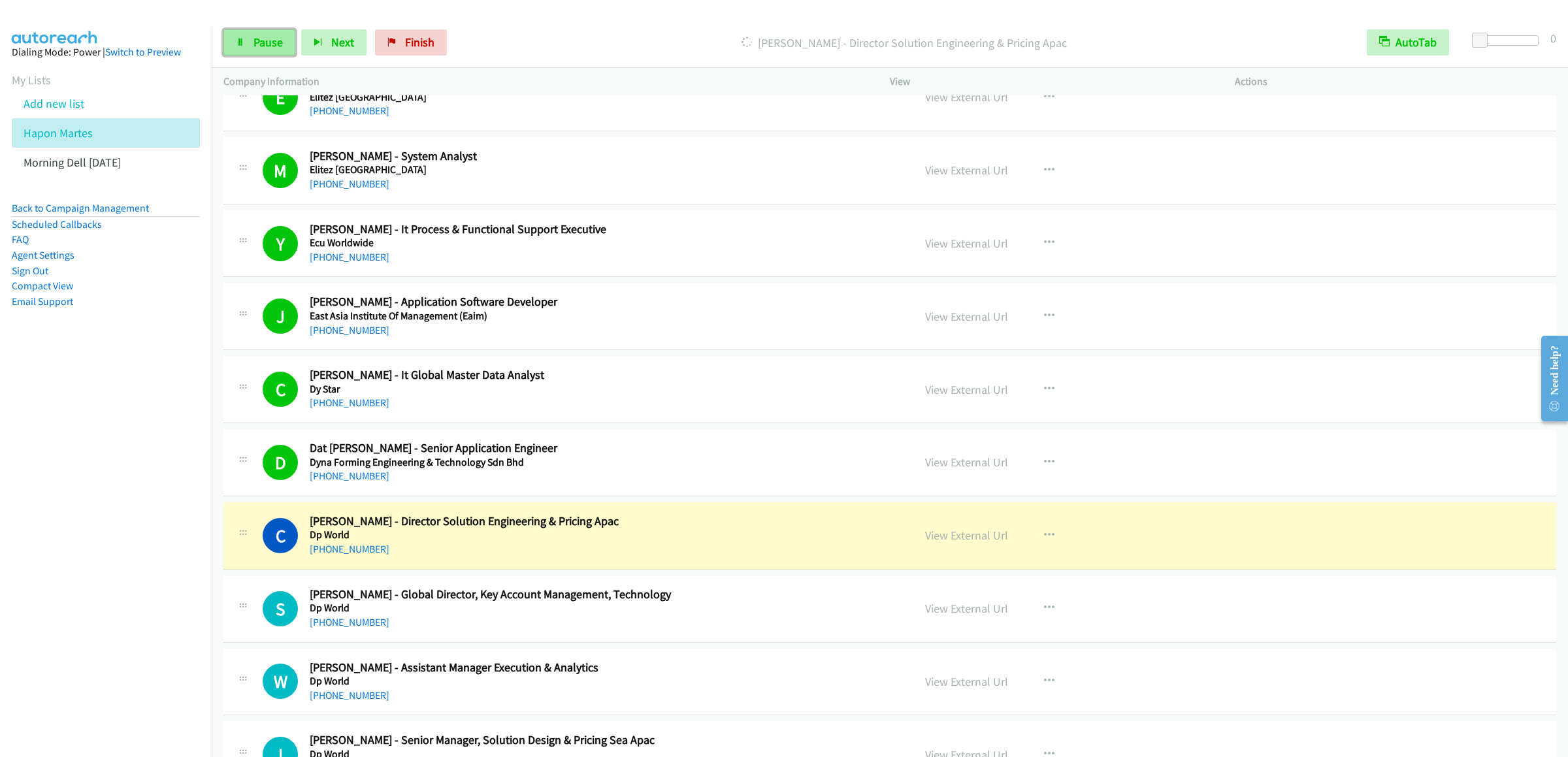
click at [246, 51] on link "Pause" at bounding box center [259, 42] width 72 height 26
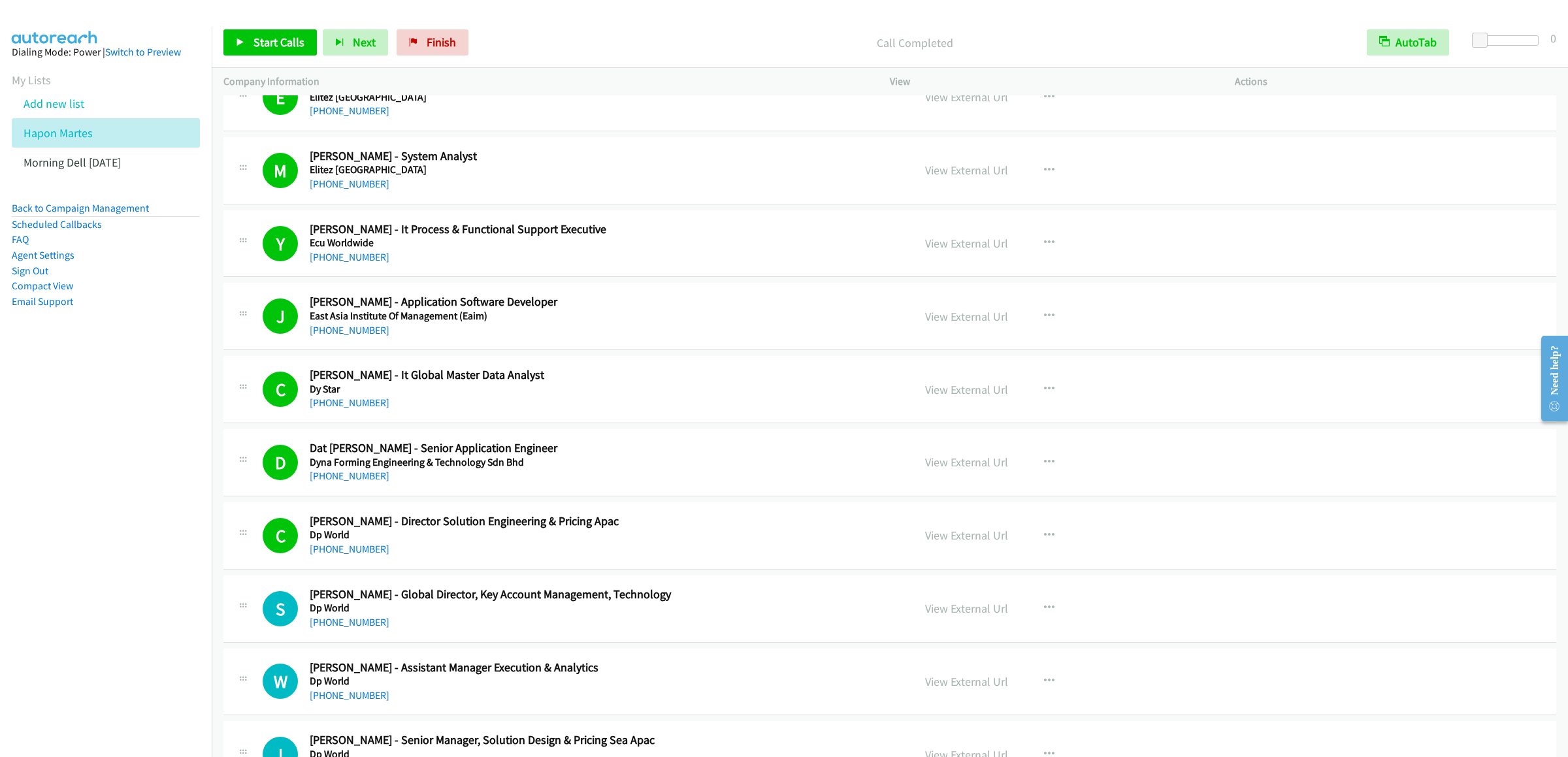
scroll to position [2221, 0]
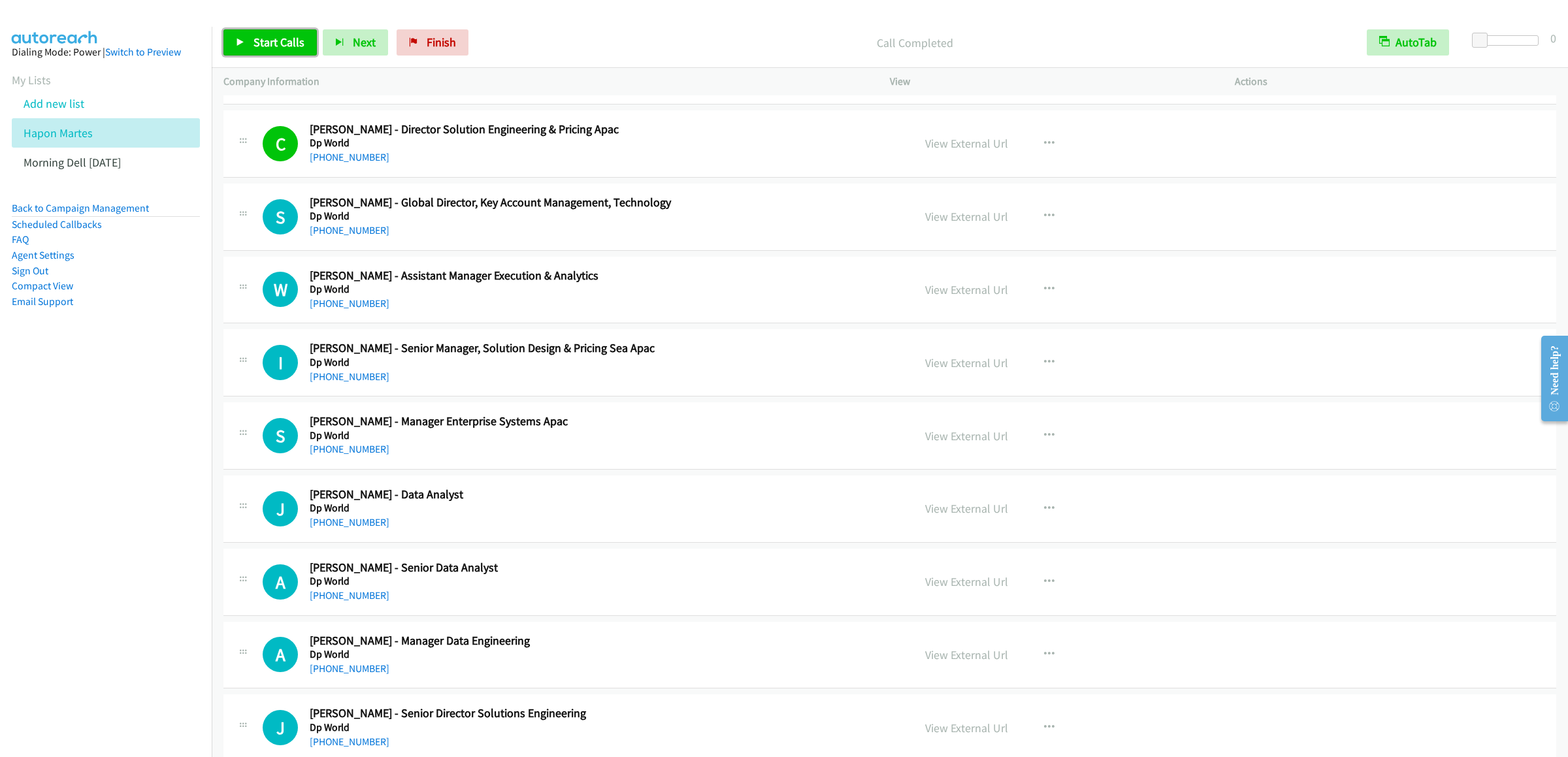
click at [257, 32] on link "Start Calls" at bounding box center [270, 42] width 94 height 26
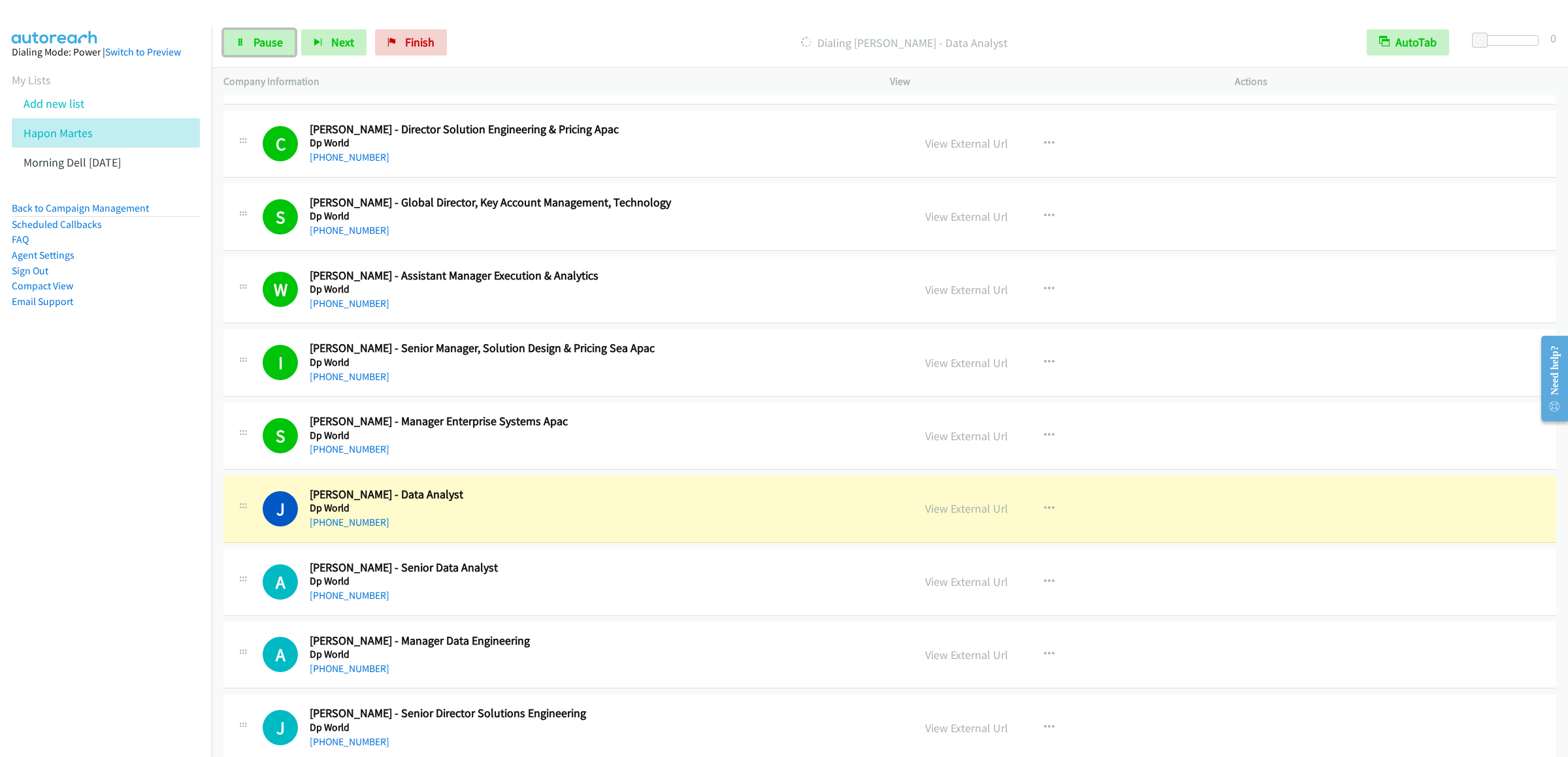
drag, startPoint x: 254, startPoint y: 39, endPoint x: 316, endPoint y: 9, distance: 68.9
click at [254, 39] on span "Pause" at bounding box center [269, 41] width 30 height 15
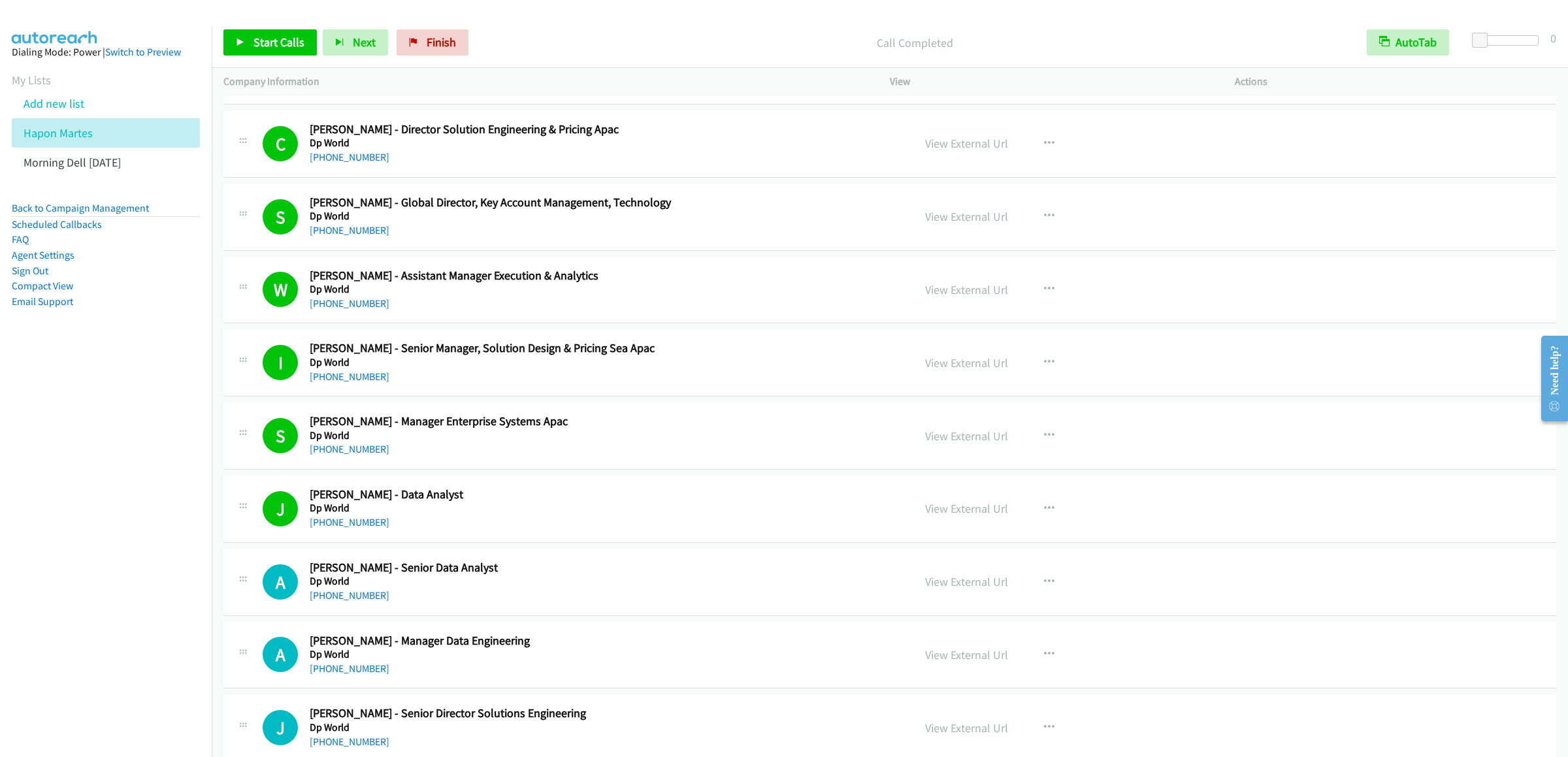
scroll to position [2481, 0]
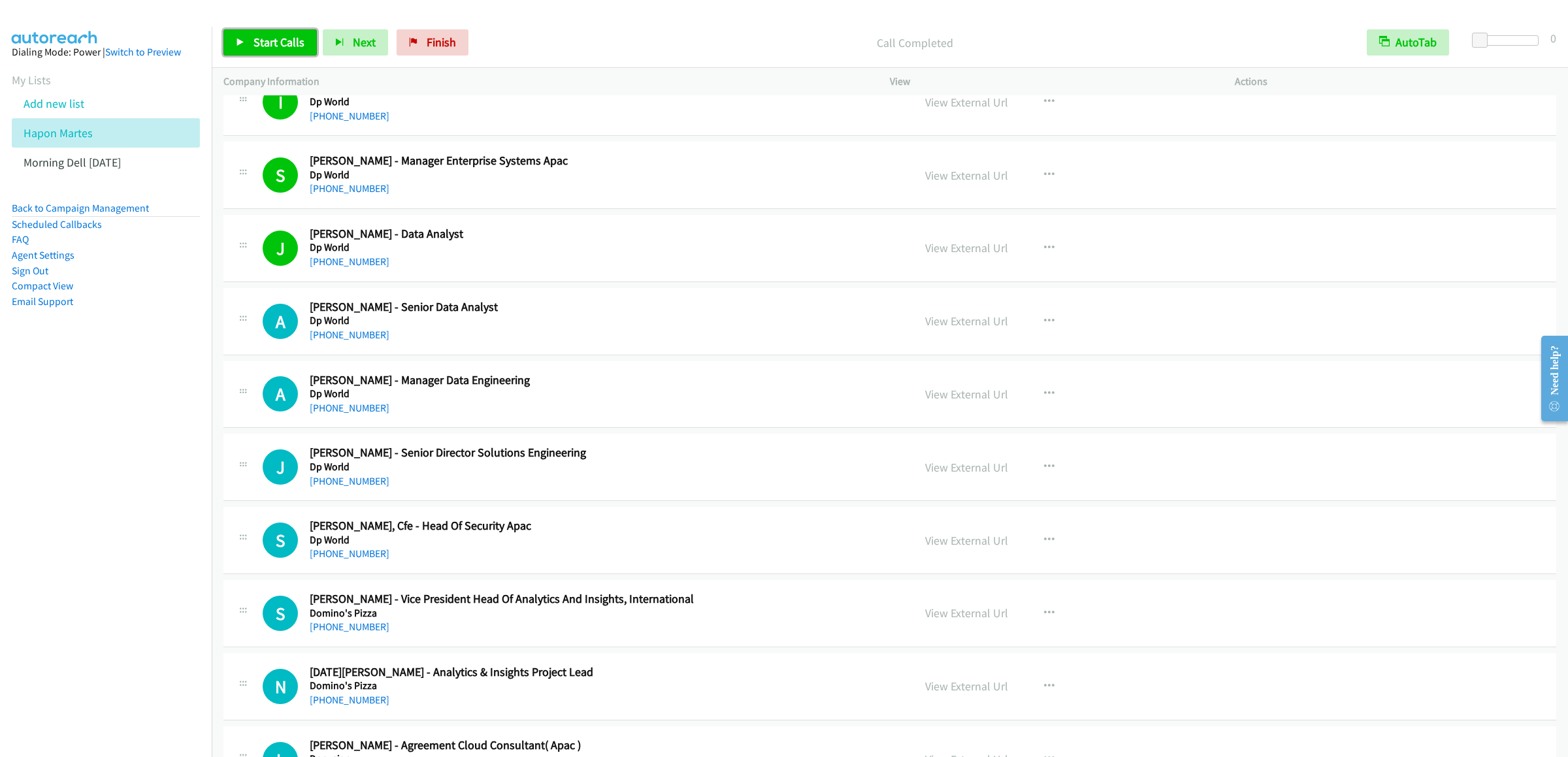
click at [274, 55] on link "Start Calls" at bounding box center [270, 42] width 94 height 26
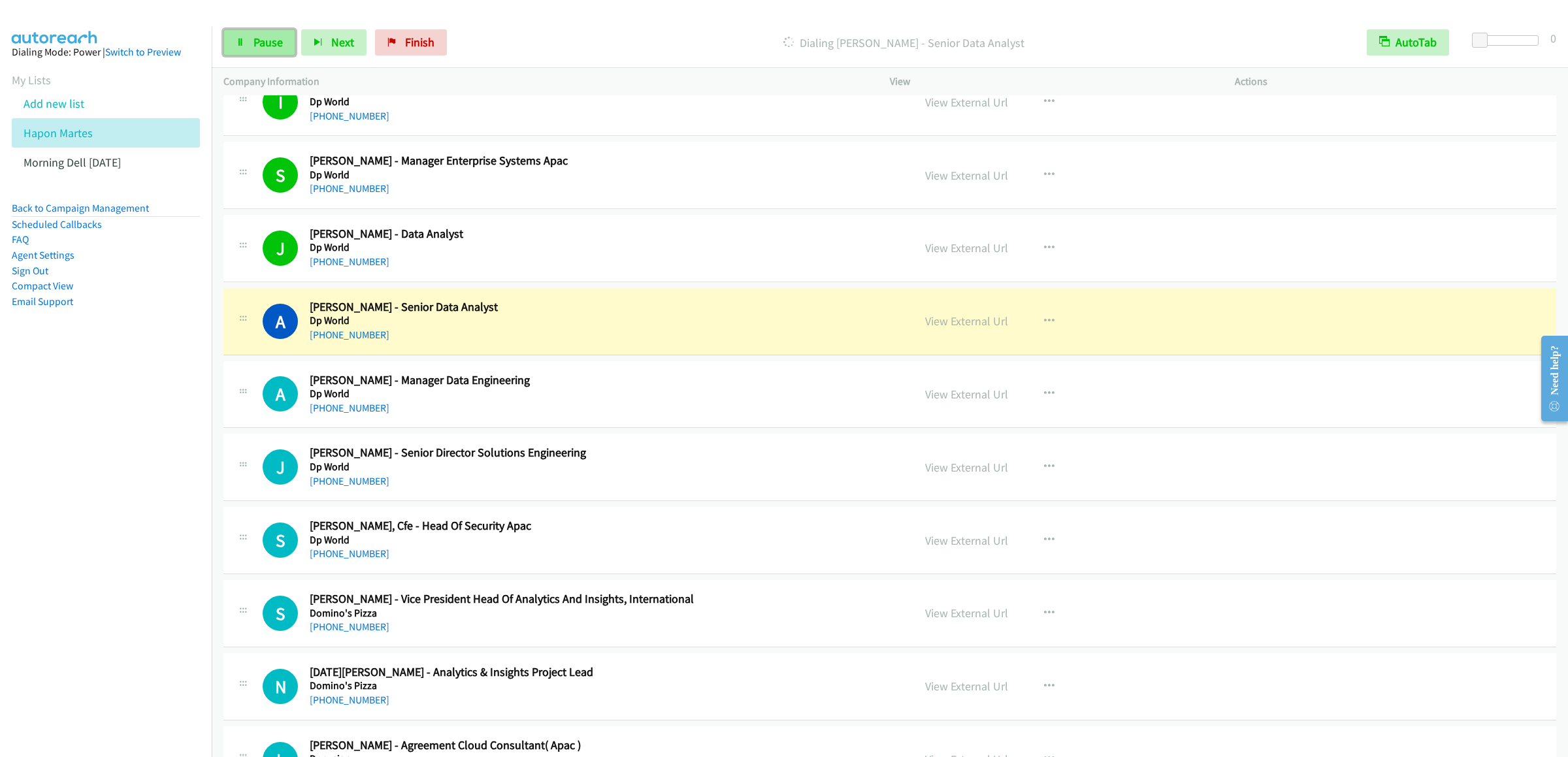
click at [274, 53] on link "Pause" at bounding box center [259, 42] width 72 height 26
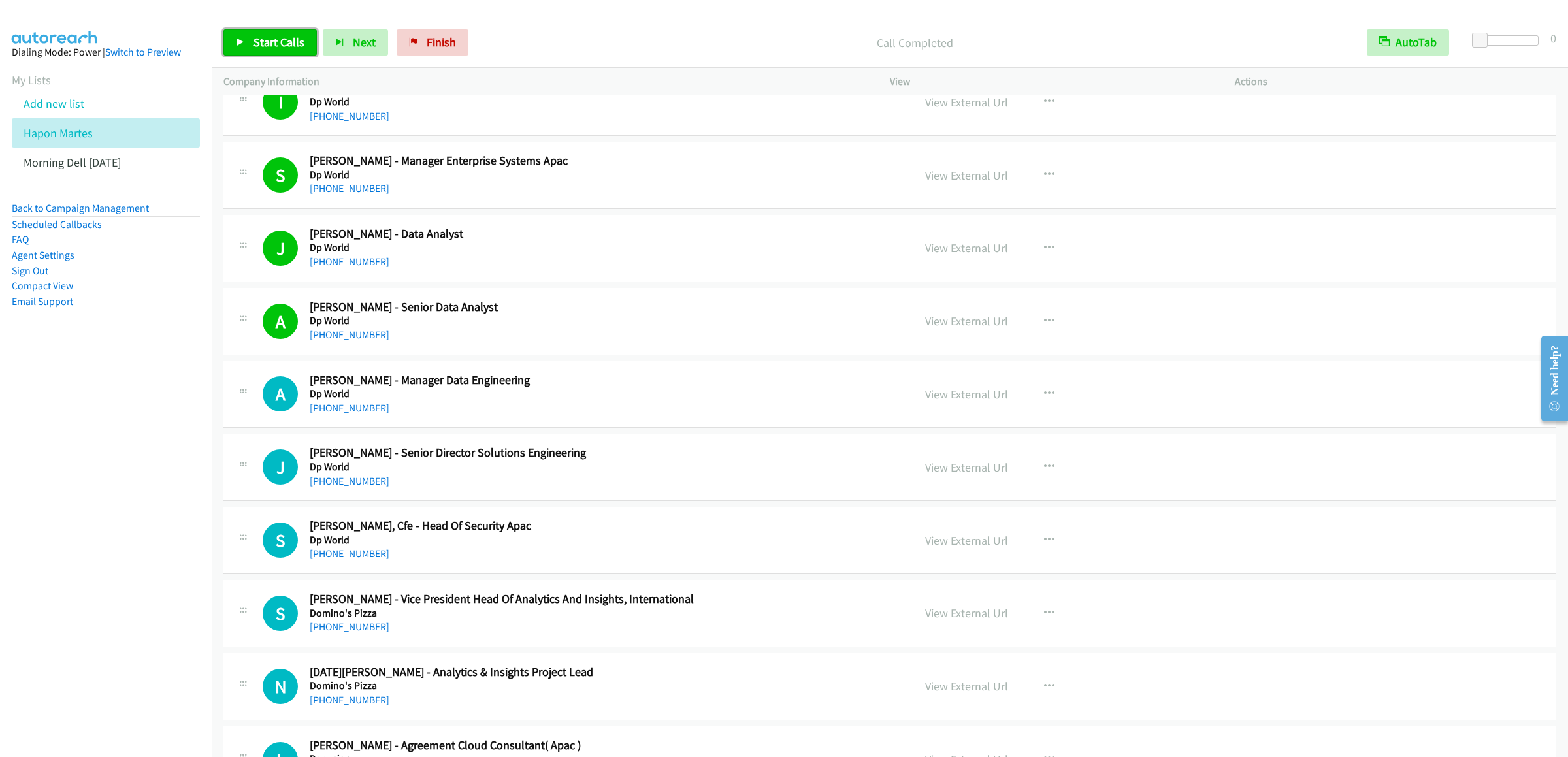
click at [266, 34] on link "Start Calls" at bounding box center [270, 42] width 94 height 26
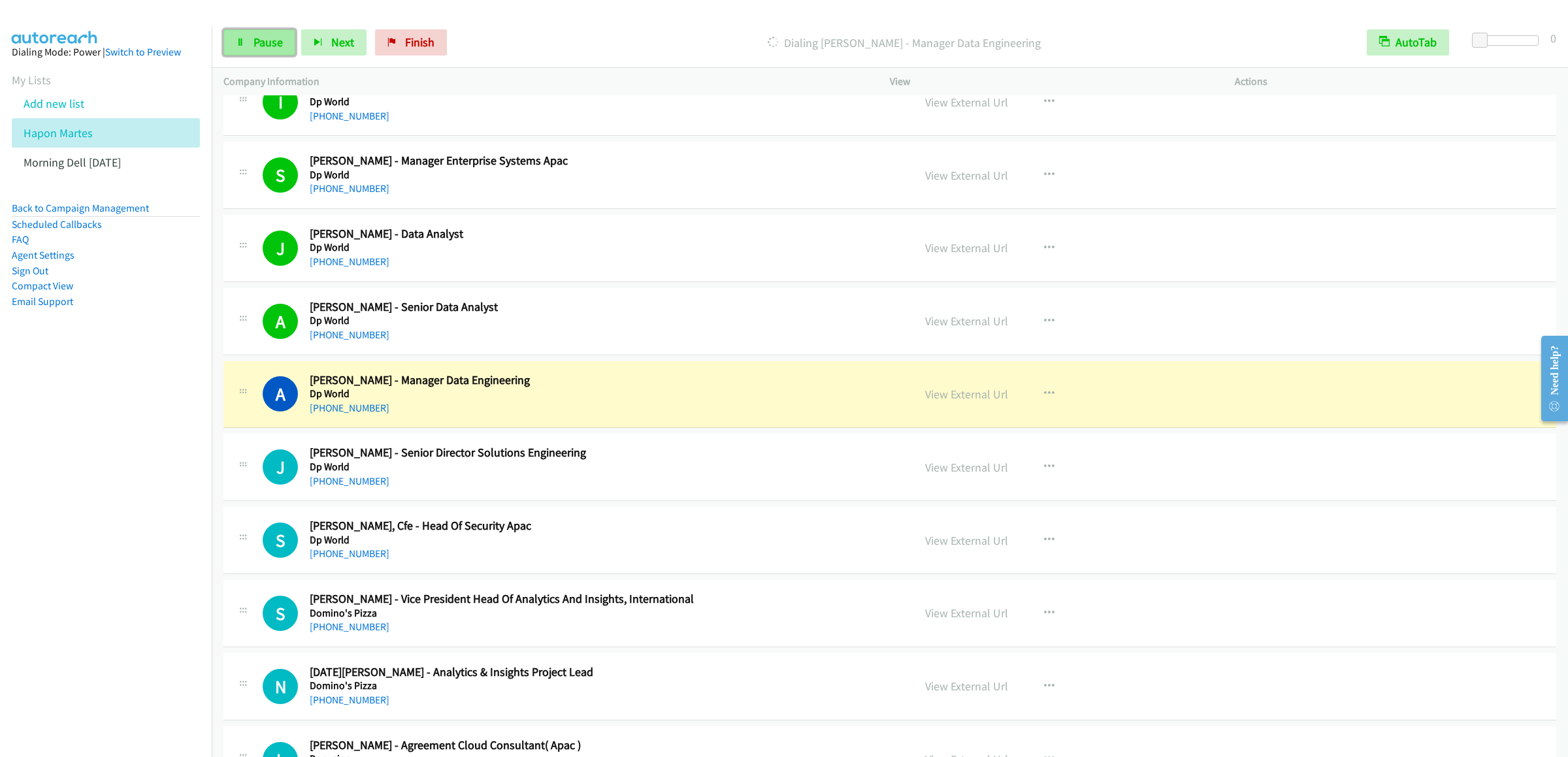
click at [274, 55] on link "Pause" at bounding box center [259, 42] width 72 height 26
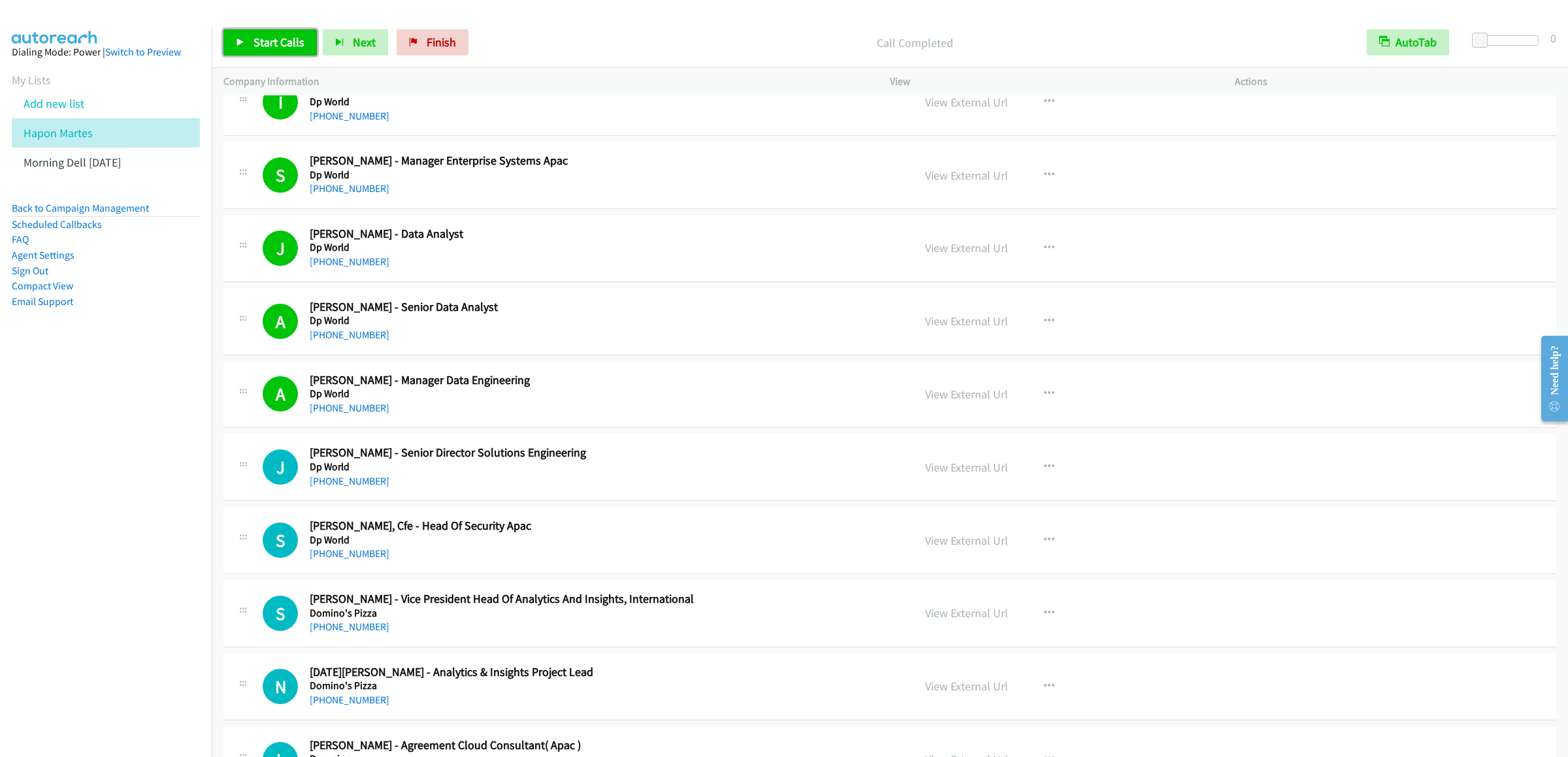
click at [264, 38] on span "Start Calls" at bounding box center [279, 41] width 51 height 15
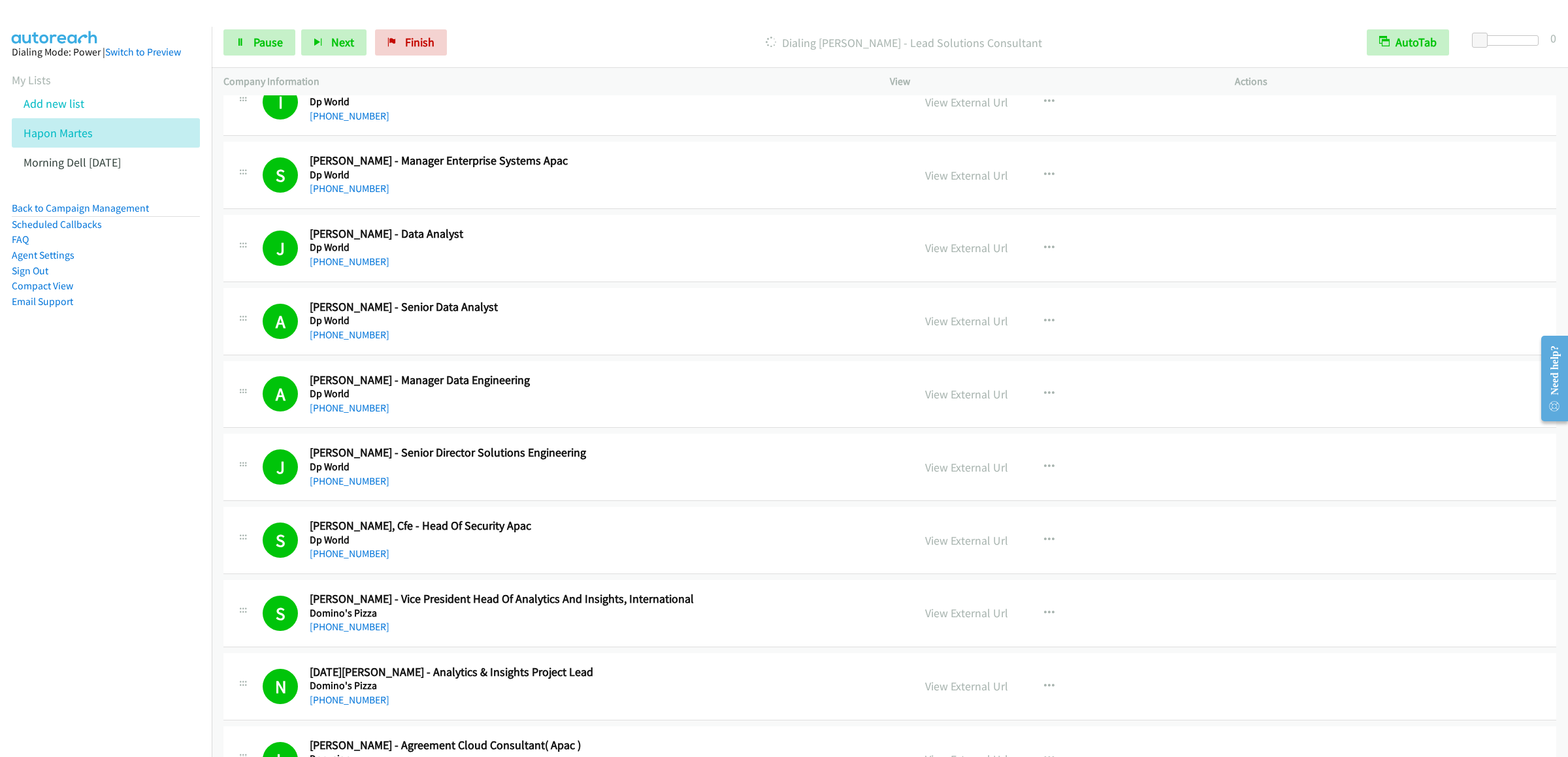
scroll to position [3136, 0]
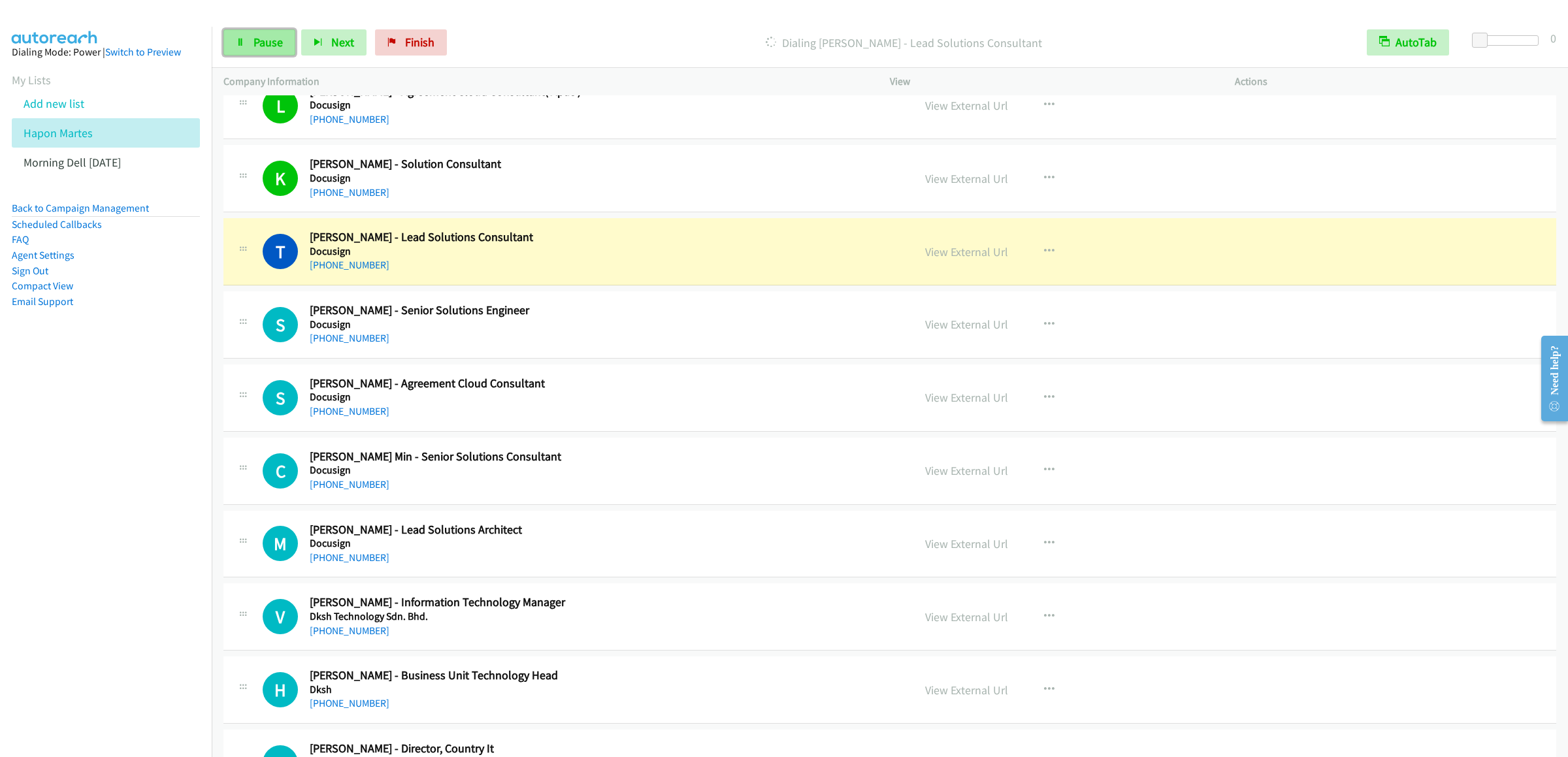
click at [263, 41] on span "Pause" at bounding box center [269, 41] width 30 height 15
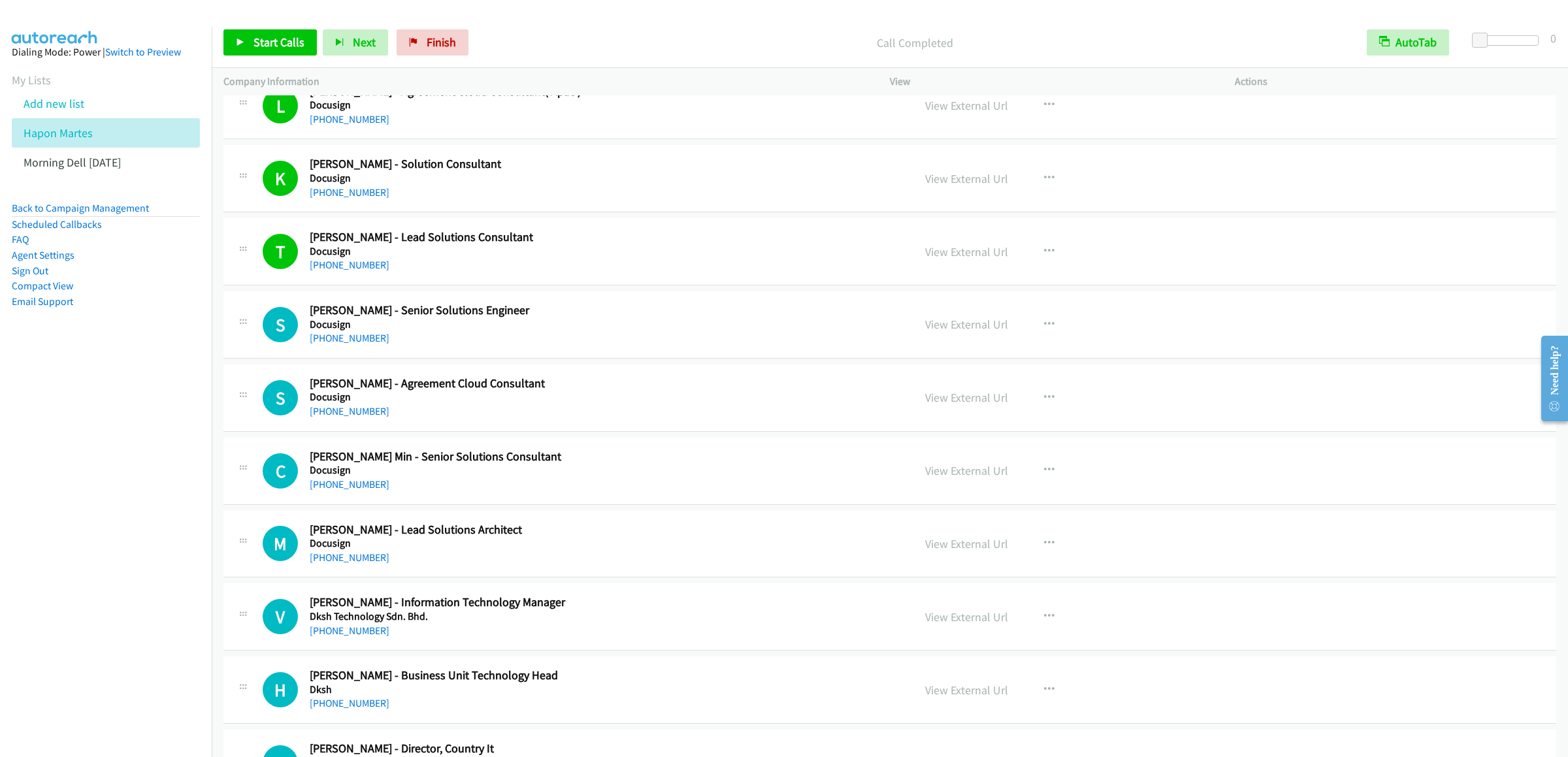
click at [261, 24] on div "Start Calls Pause Next Finish Call Completed AutoTab AutoTab 0" at bounding box center [890, 42] width 1357 height 50
click at [261, 30] on link "Start Calls" at bounding box center [270, 42] width 94 height 26
click at [265, 47] on span "Pause" at bounding box center [269, 41] width 30 height 15
click at [1053, 483] on button "button" at bounding box center [1050, 470] width 36 height 26
click at [973, 568] on link "Start Calls Here" at bounding box center [980, 556] width 174 height 26
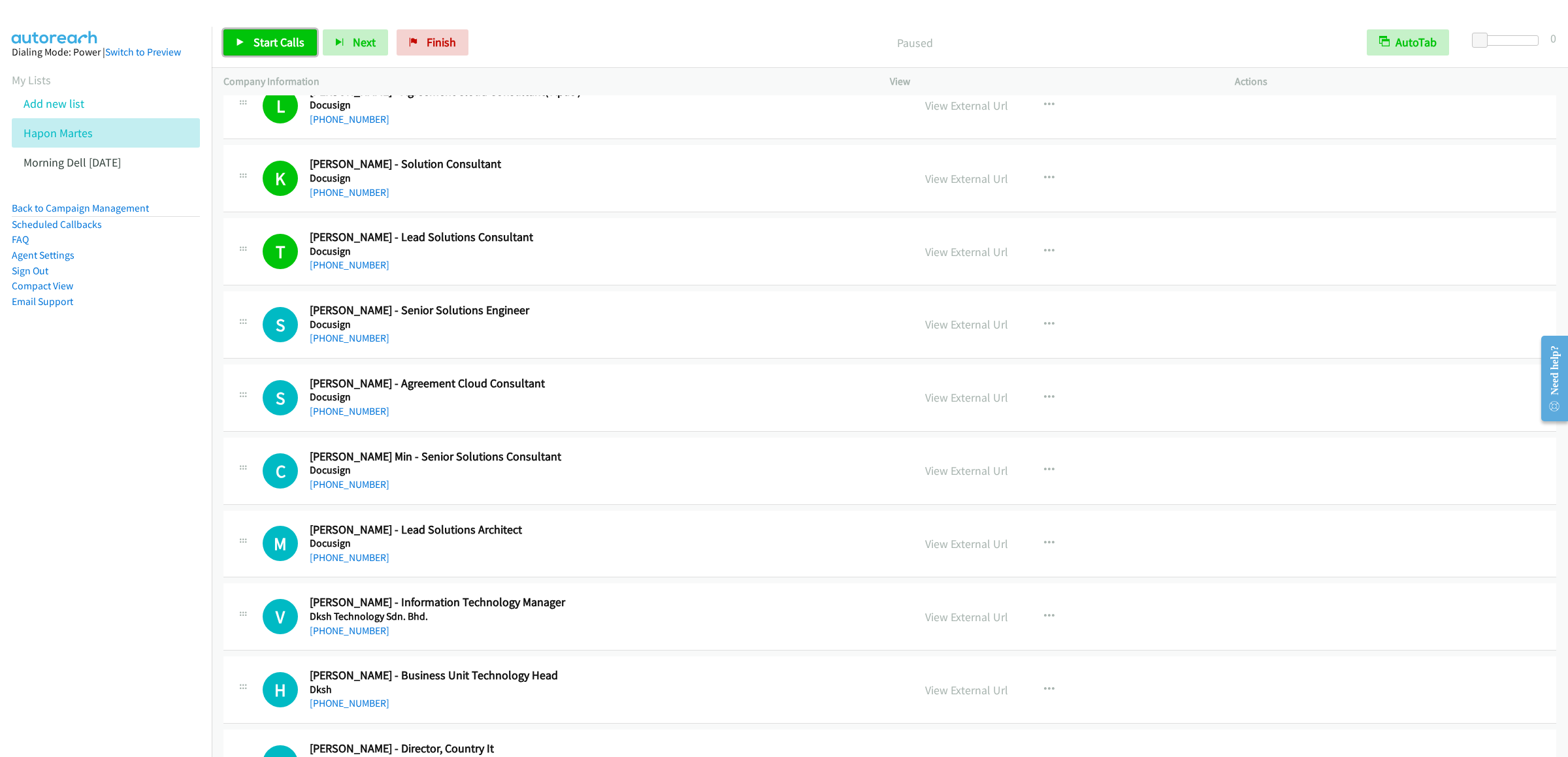
click at [251, 47] on link "Start Calls" at bounding box center [270, 42] width 94 height 26
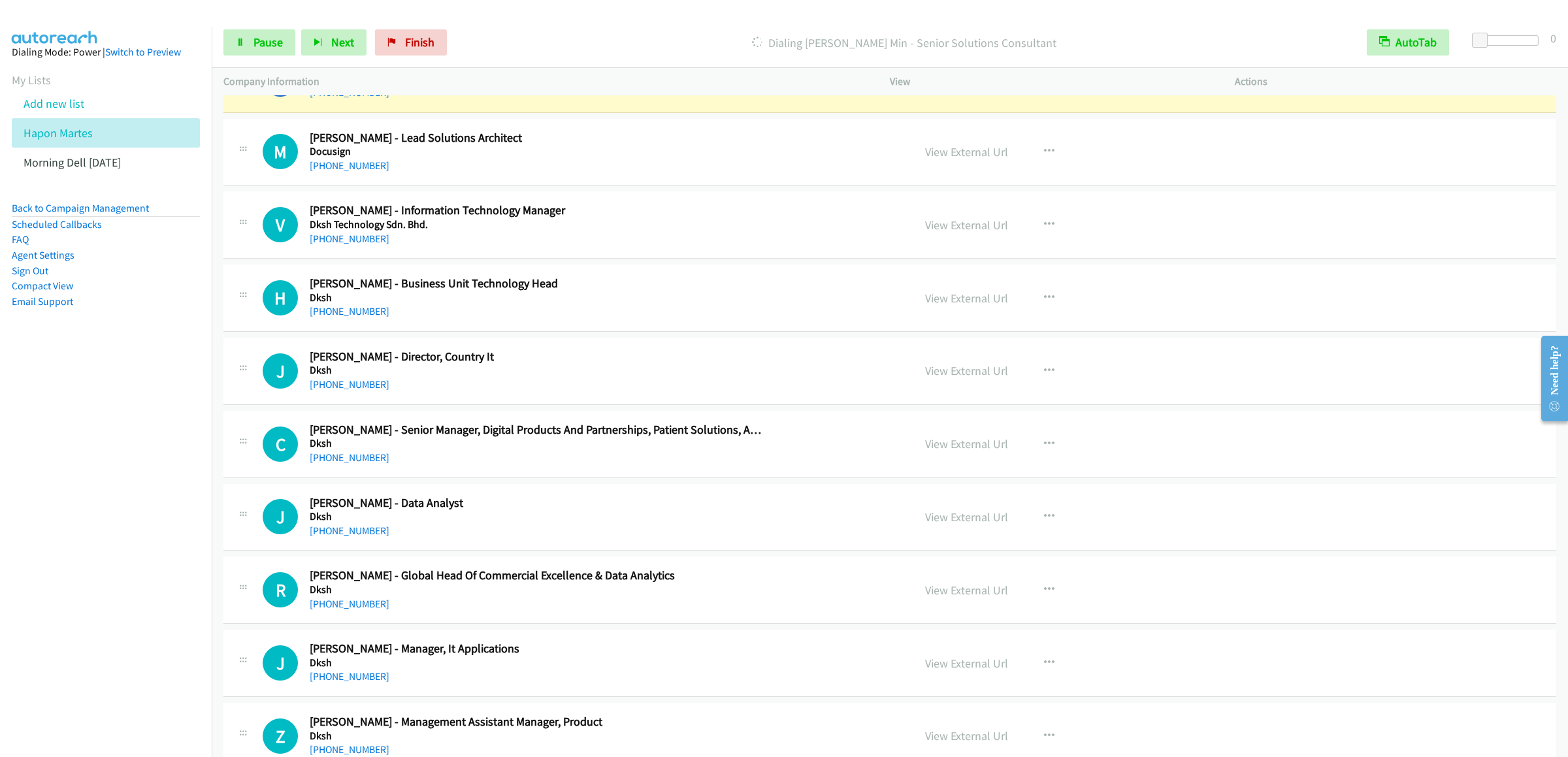
scroll to position [3396, 0]
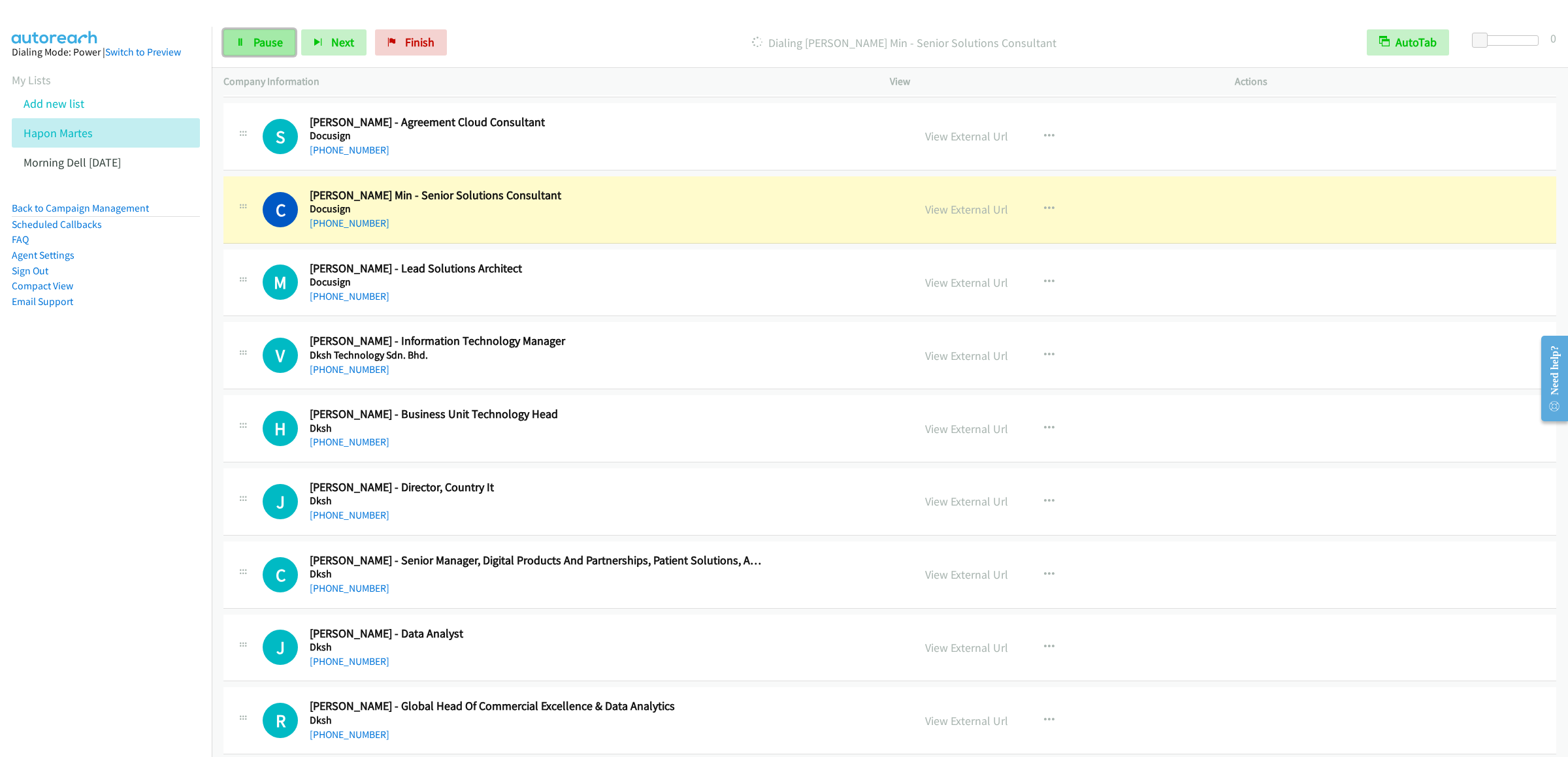
click at [272, 53] on link "Pause" at bounding box center [259, 42] width 72 height 26
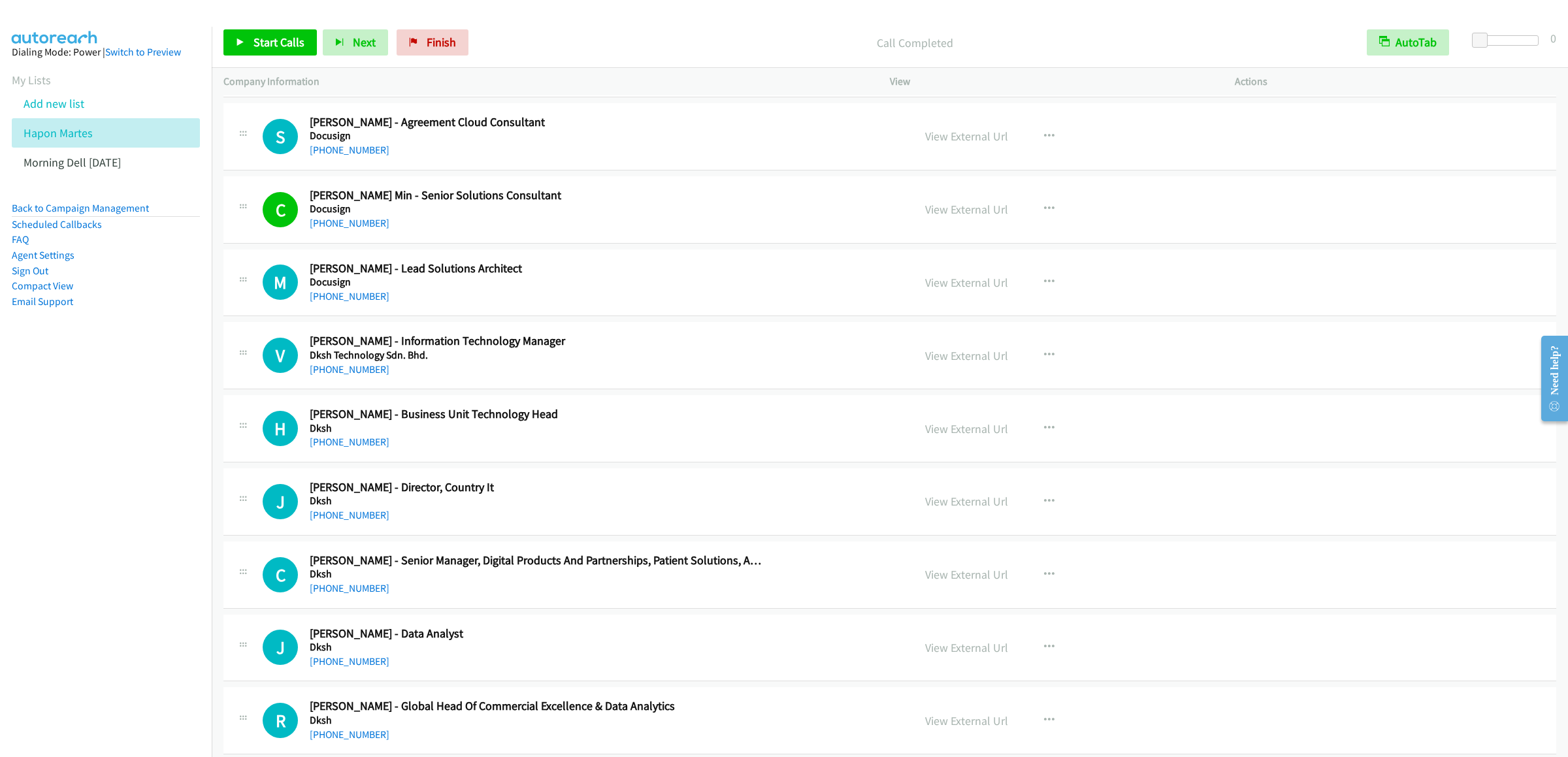
drag, startPoint x: 245, startPoint y: 22, endPoint x: 253, endPoint y: 28, distance: 10.0
click at [245, 22] on div "Start Calls Pause Next Finish Call Completed AutoTab AutoTab 0" at bounding box center [890, 42] width 1357 height 50
click at [254, 30] on link "Start Calls" at bounding box center [270, 42] width 94 height 26
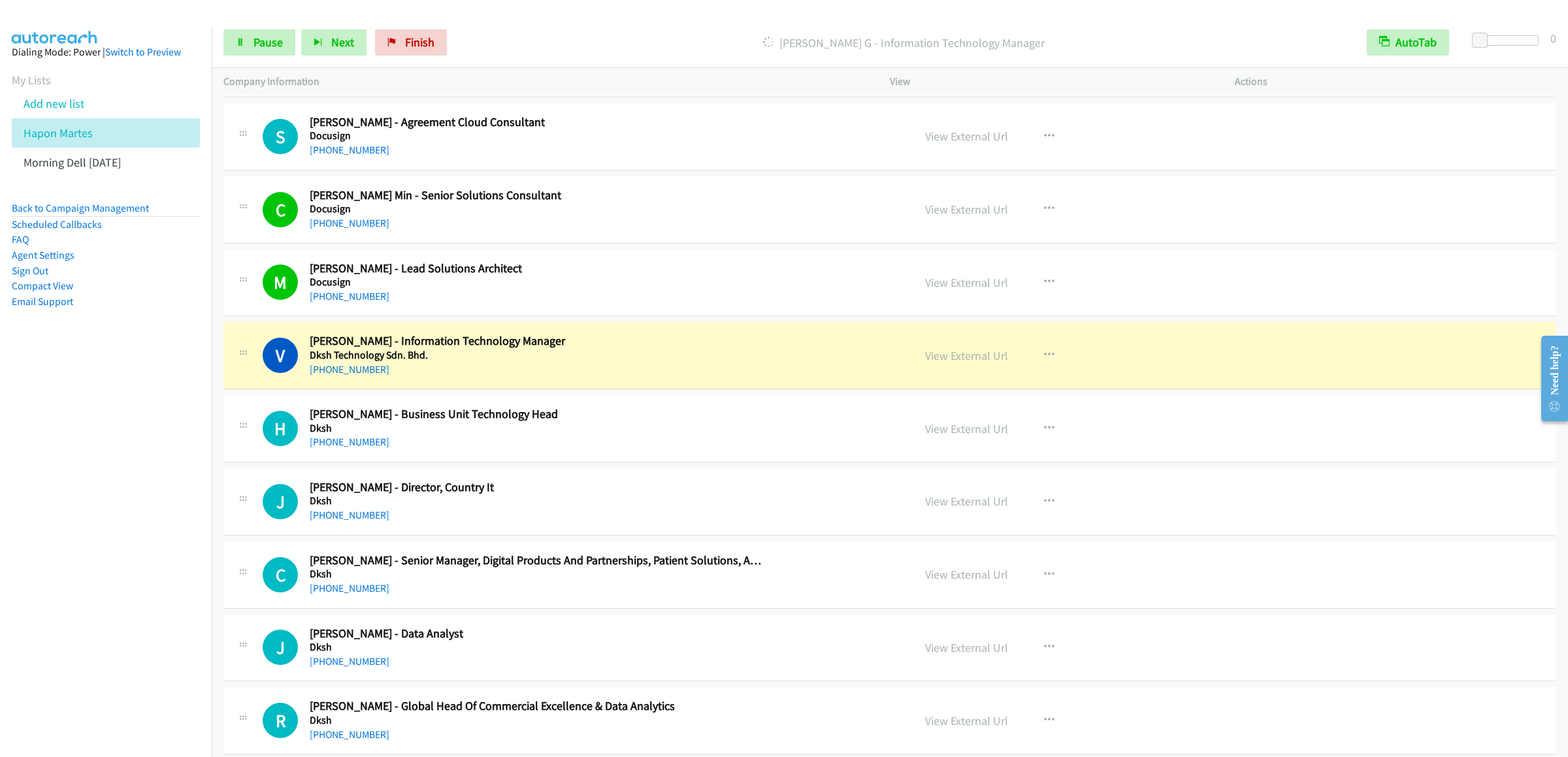
scroll to position [3527, 0]
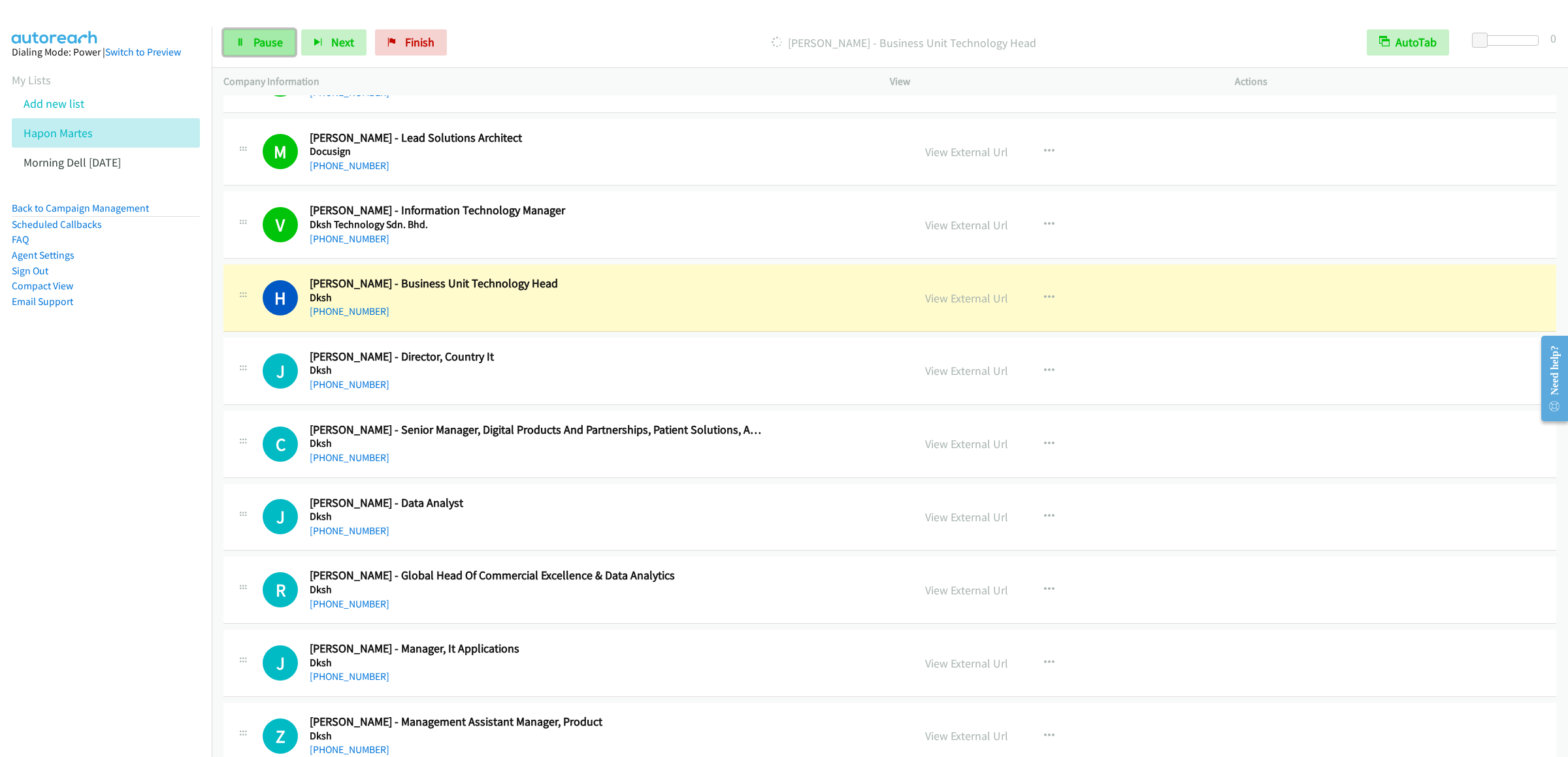
click at [259, 34] on link "Pause" at bounding box center [259, 42] width 72 height 26
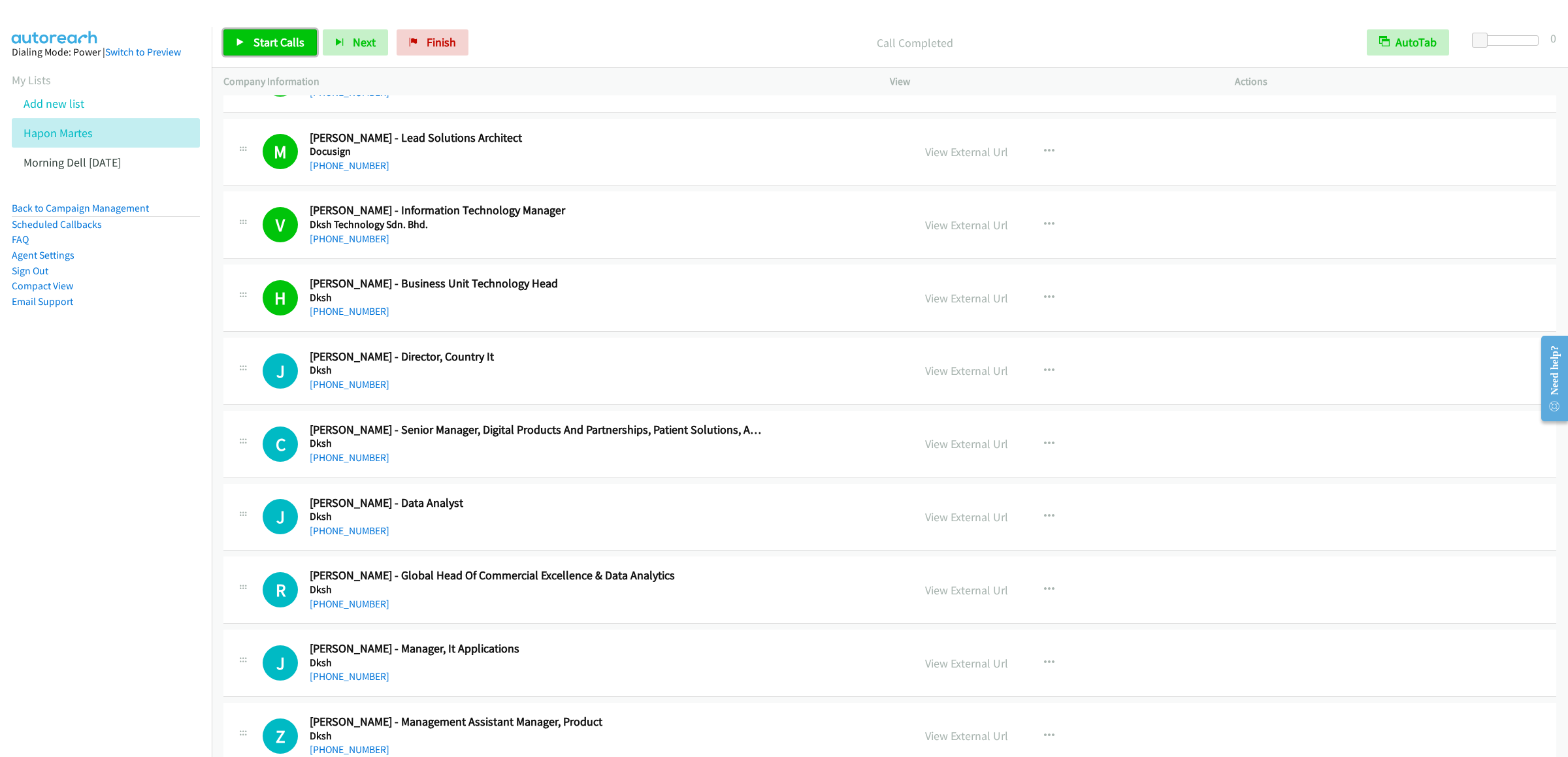
click at [259, 43] on span "Start Calls" at bounding box center [279, 41] width 51 height 15
click at [265, 36] on span "Pause" at bounding box center [269, 41] width 30 height 15
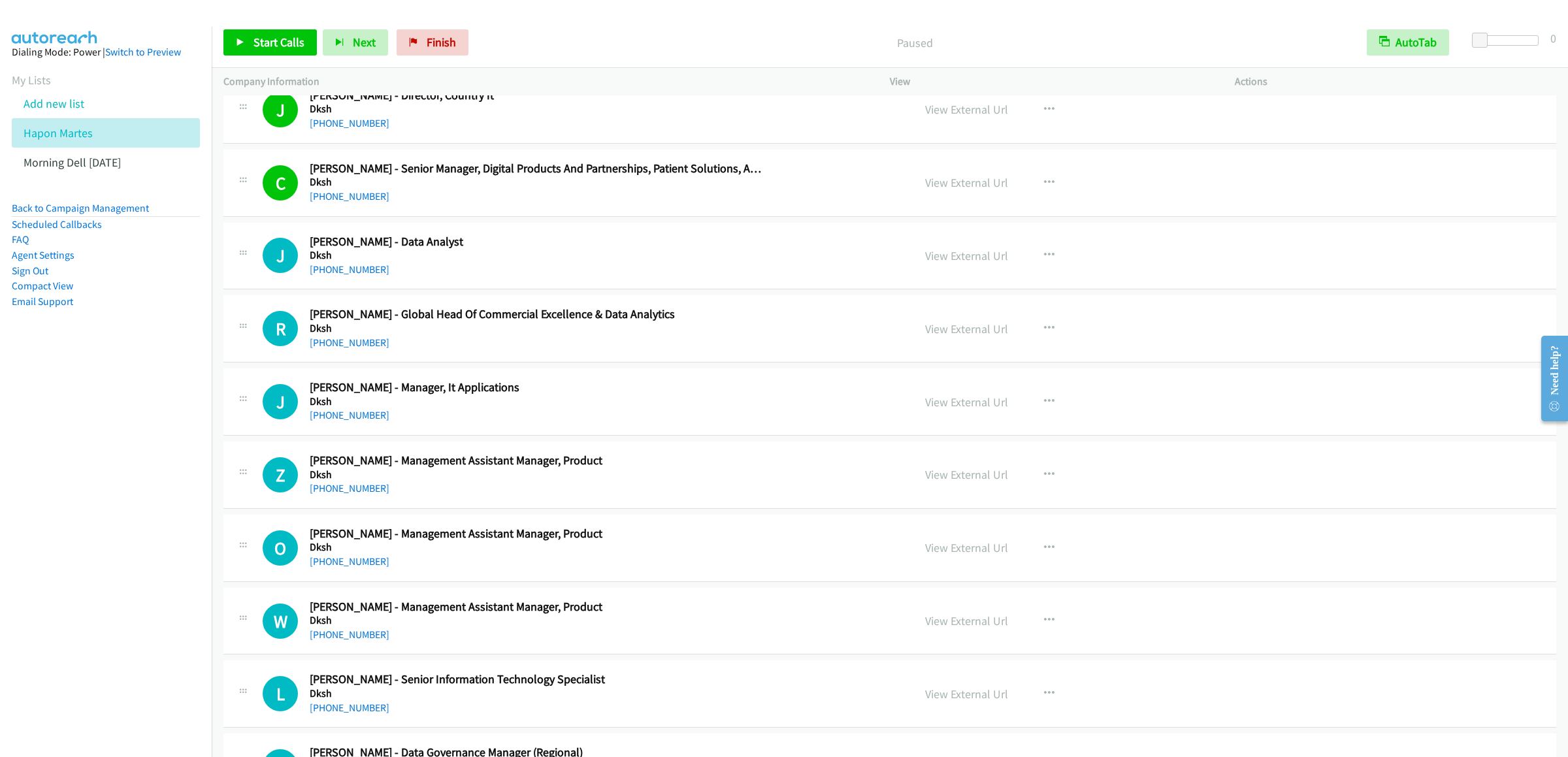
scroll to position [3919, 0]
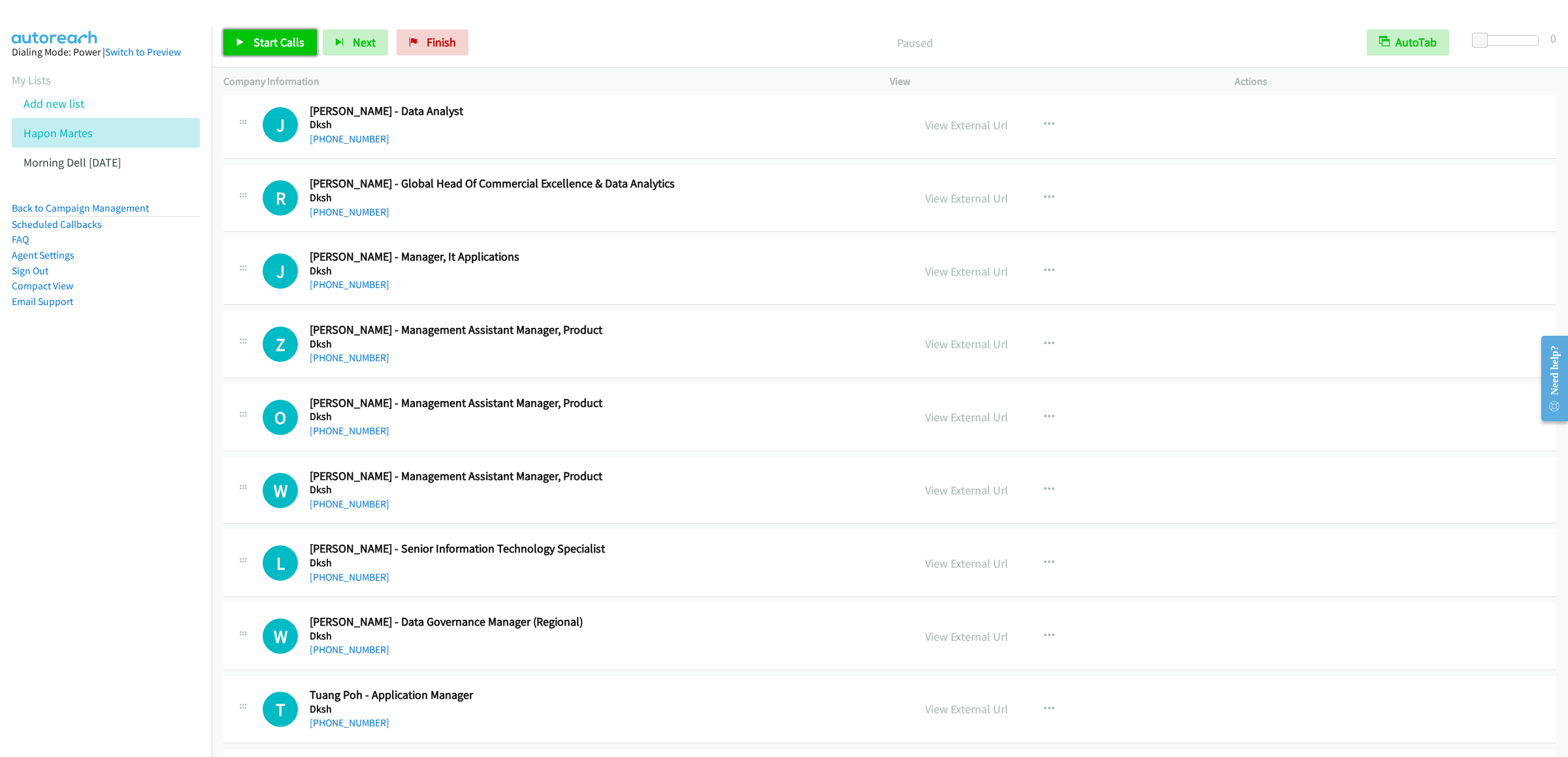
click at [273, 36] on span "Start Calls" at bounding box center [279, 41] width 51 height 15
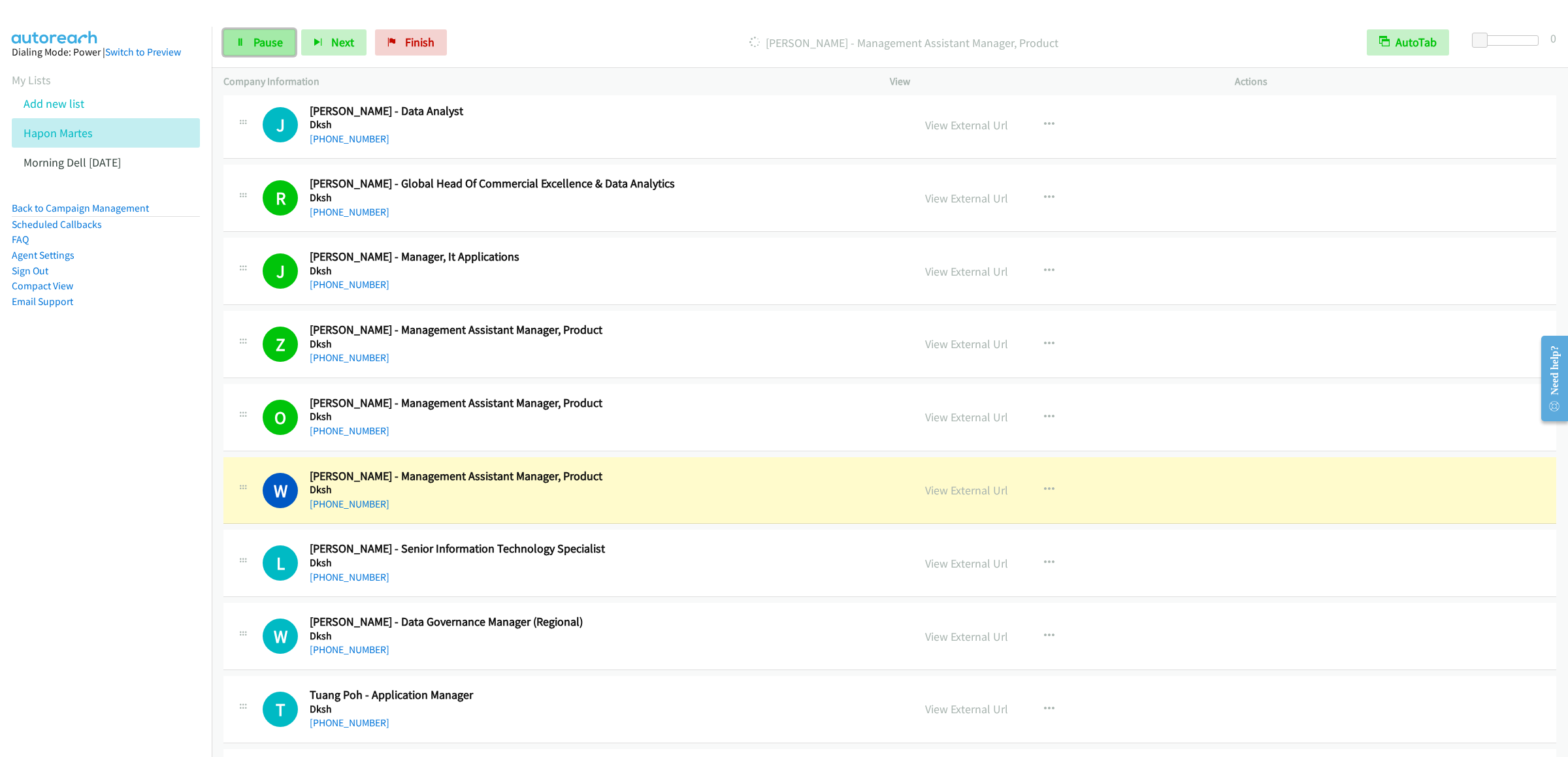
drag, startPoint x: 251, startPoint y: 30, endPoint x: 257, endPoint y: 34, distance: 7.2
click at [251, 30] on link "Pause" at bounding box center [259, 42] width 72 height 26
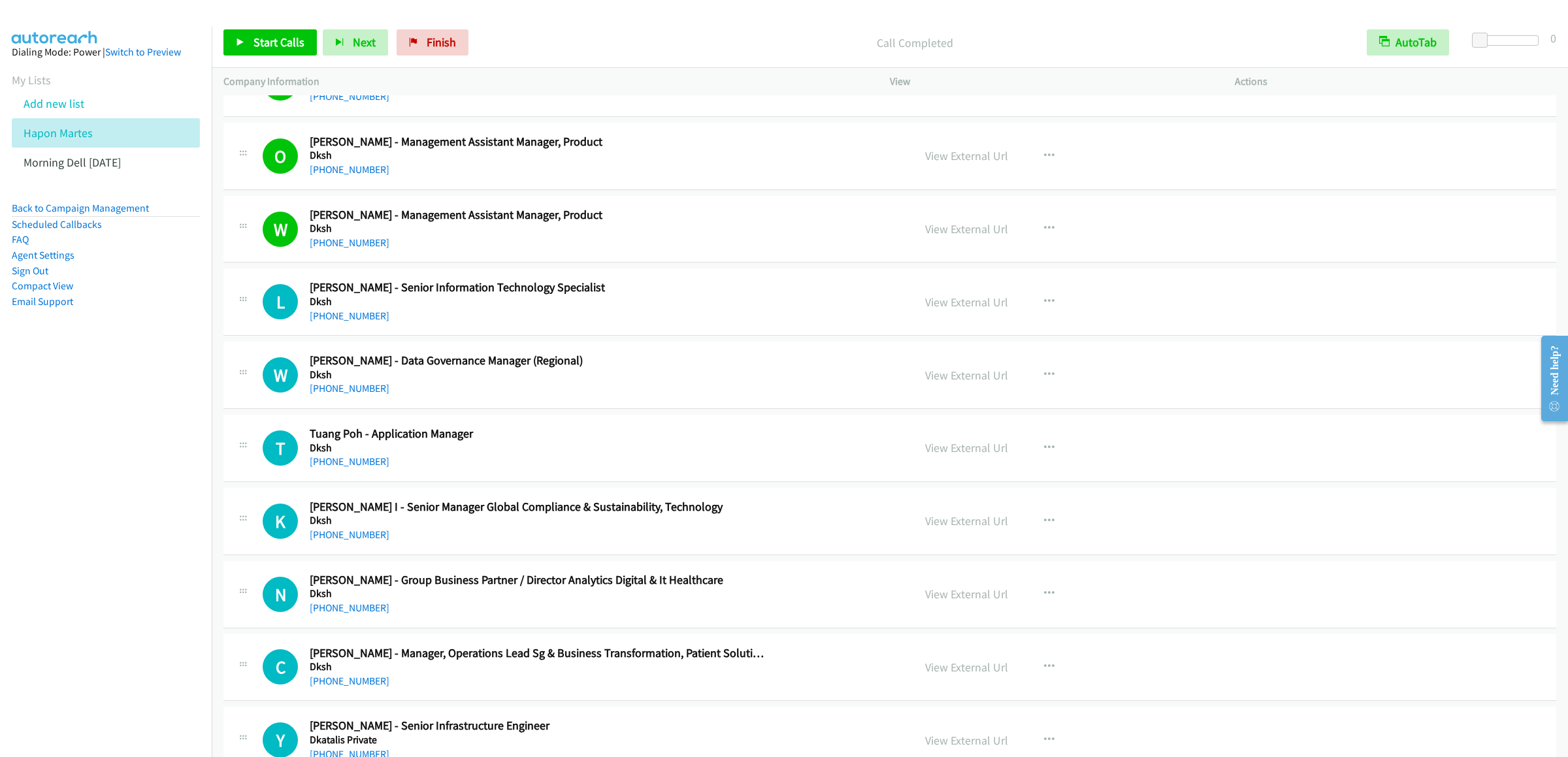
scroll to position [4311, 0]
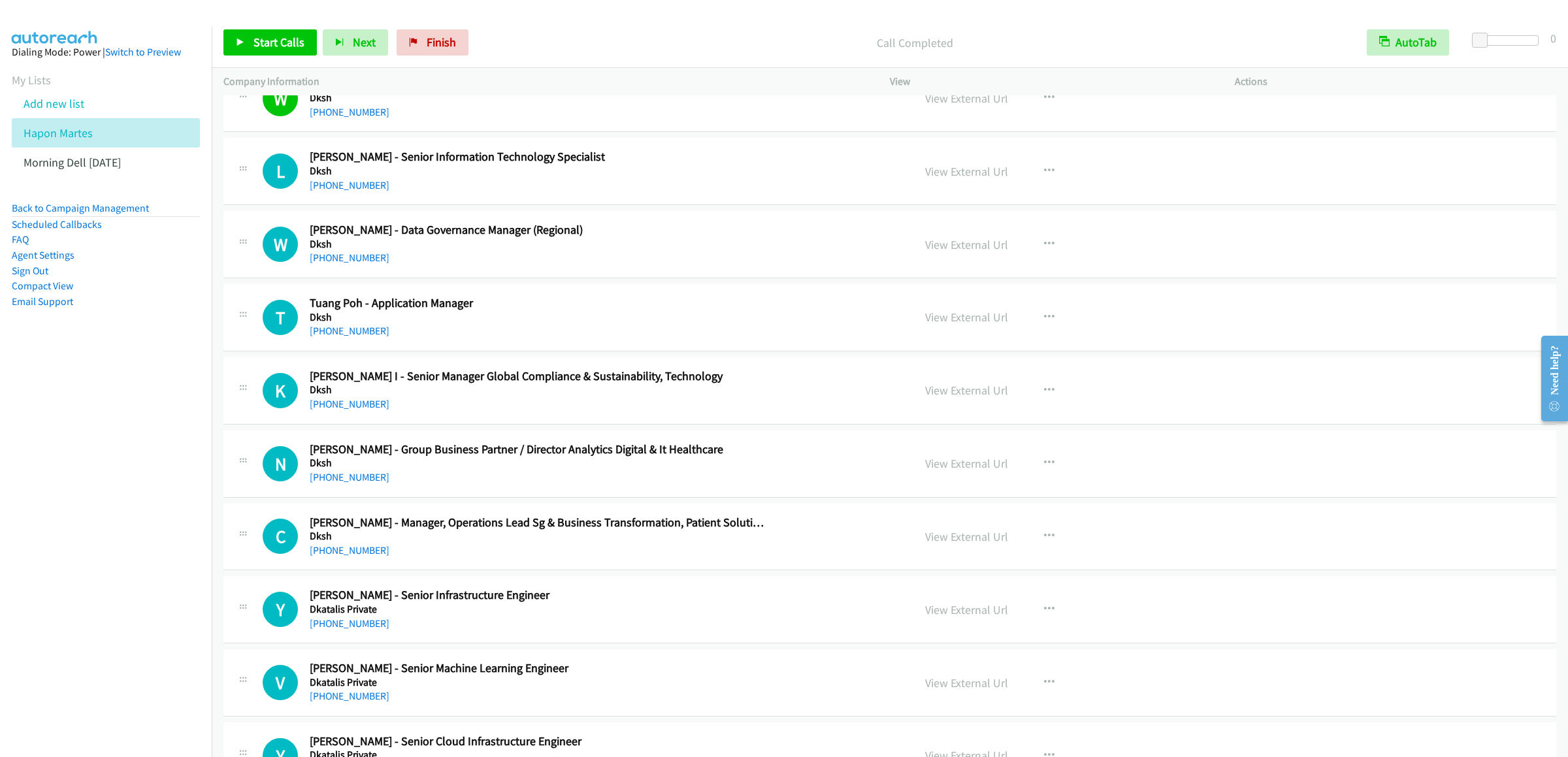
click at [275, 24] on div "Start Calls Pause Next Finish Call Completed AutoTab AutoTab 0" at bounding box center [890, 42] width 1357 height 50
click at [276, 30] on link "Start Calls" at bounding box center [270, 42] width 94 height 26
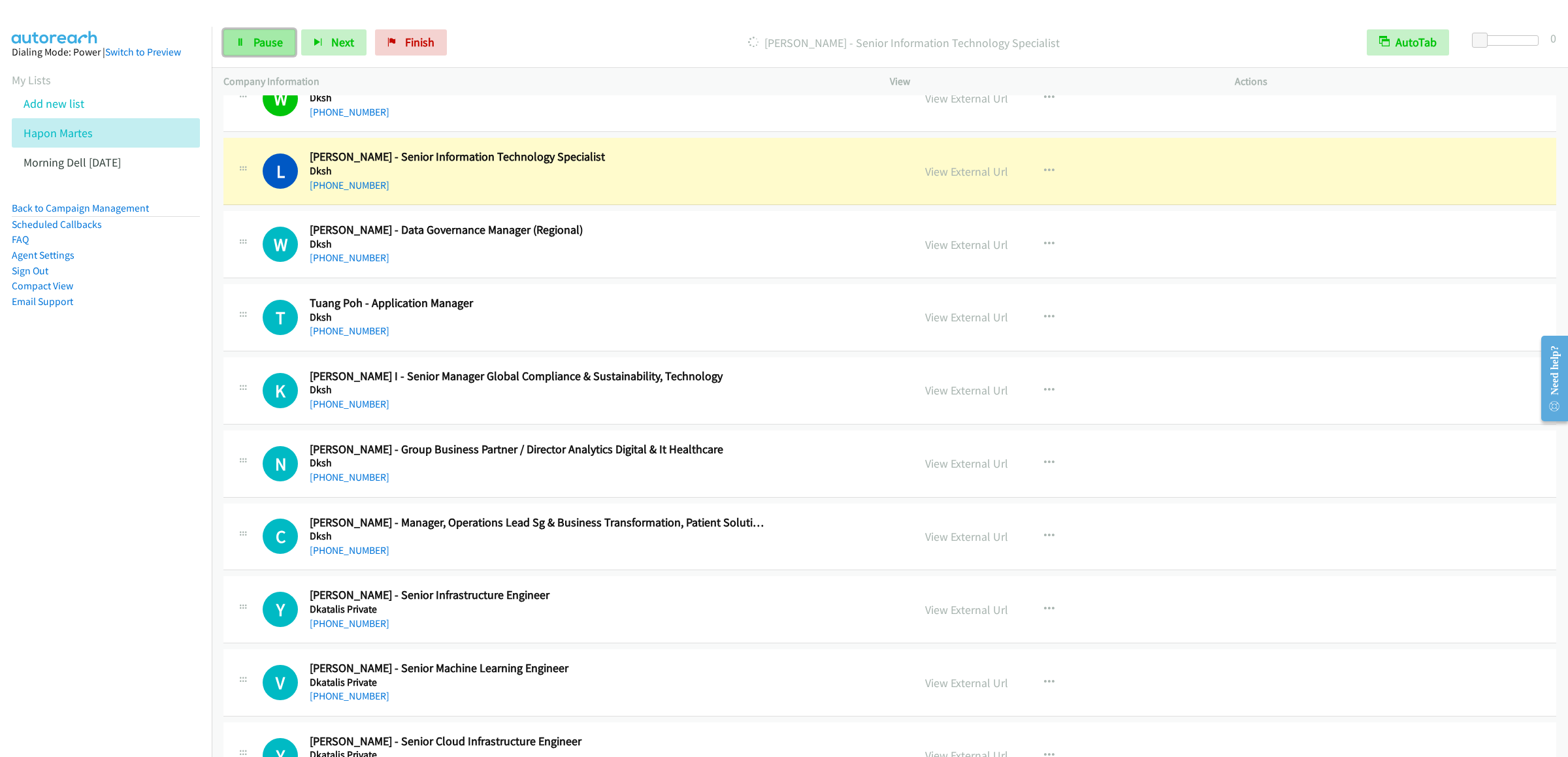
click at [246, 51] on link "Pause" at bounding box center [259, 42] width 72 height 26
click at [300, 43] on span "Start Calls" at bounding box center [279, 41] width 51 height 15
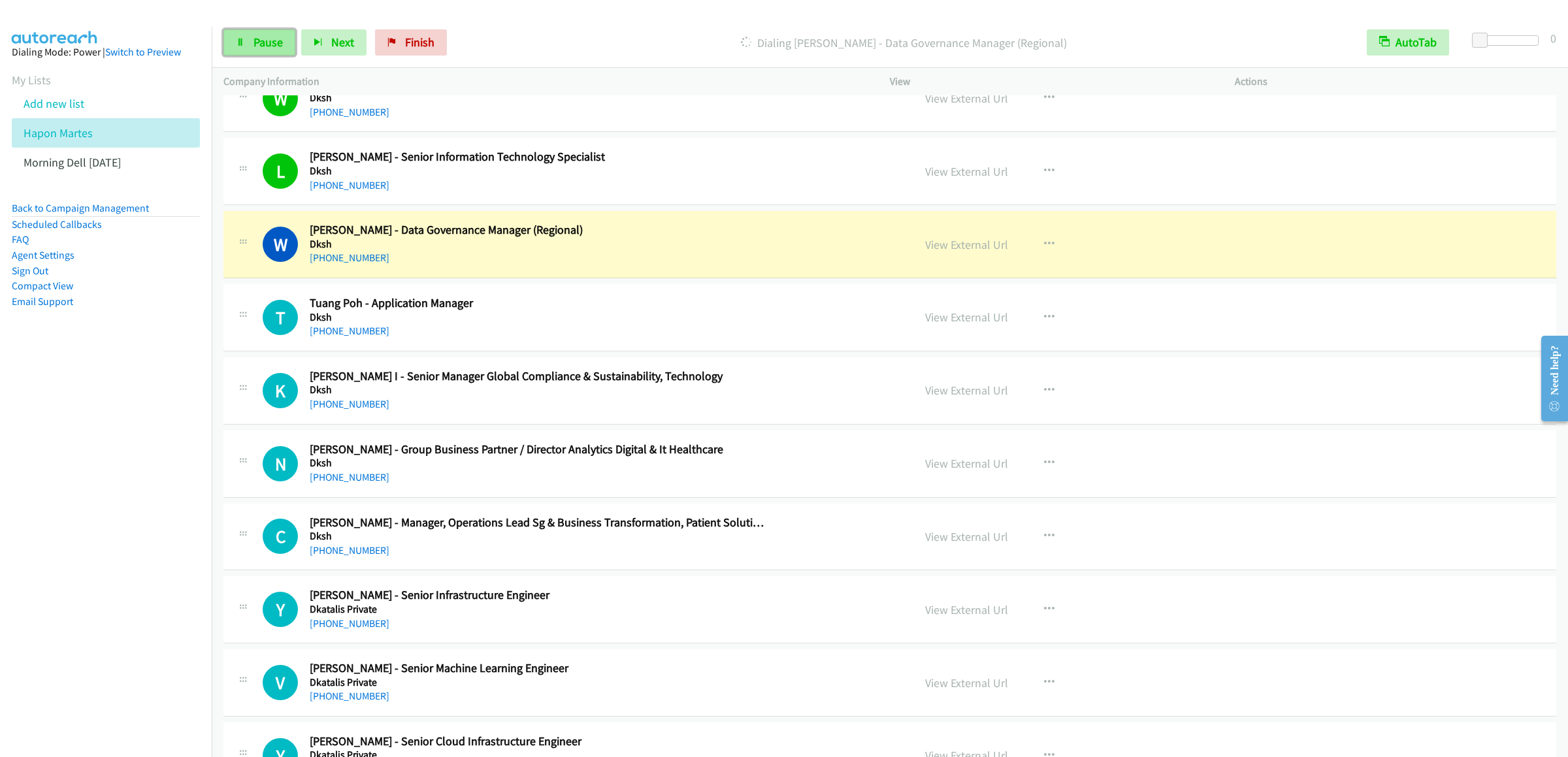
click at [260, 39] on span "Pause" at bounding box center [269, 41] width 30 height 15
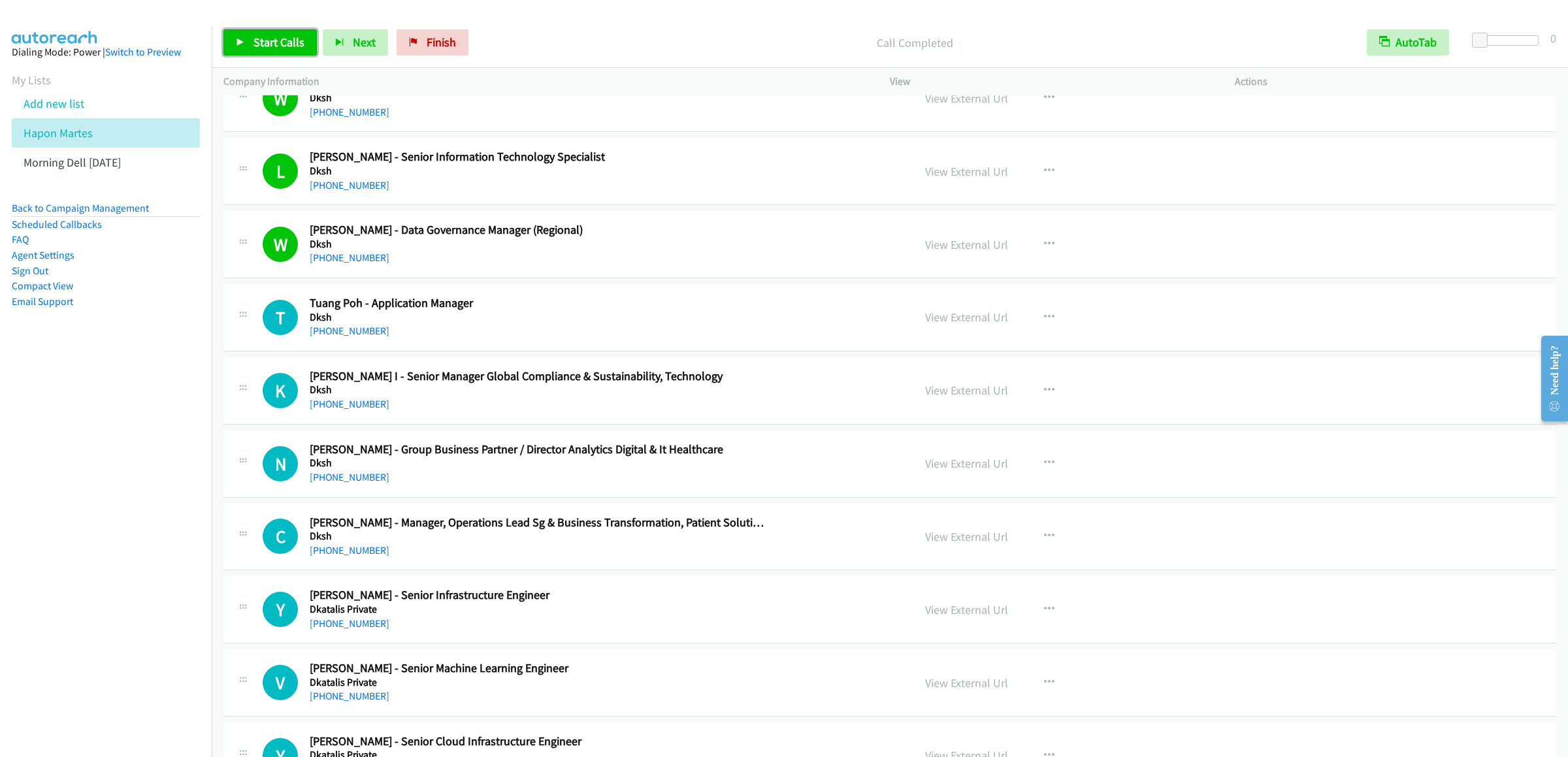
click at [278, 43] on span "Start Calls" at bounding box center [279, 41] width 51 height 15
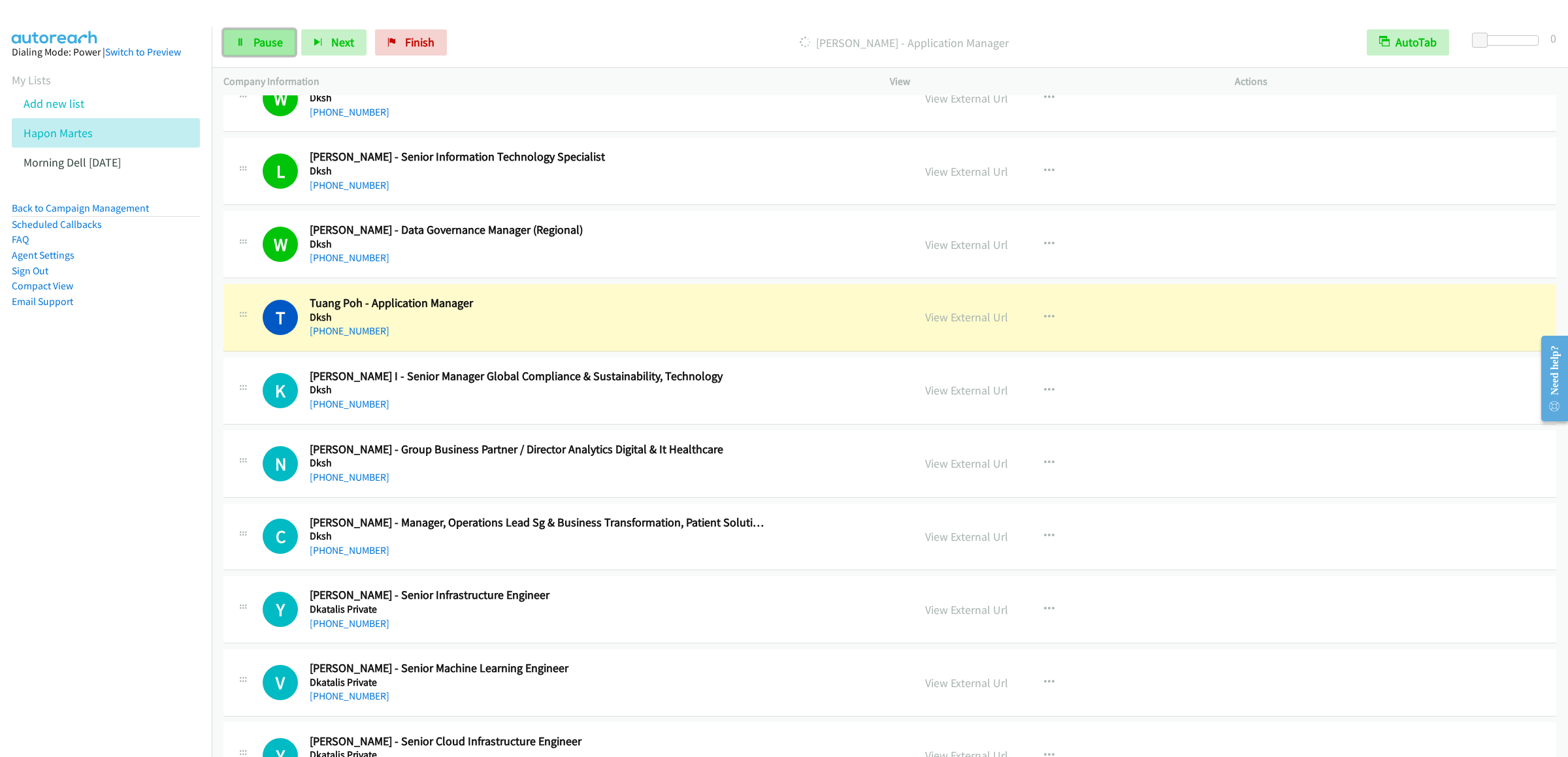
click at [249, 41] on link "Pause" at bounding box center [259, 42] width 72 height 26
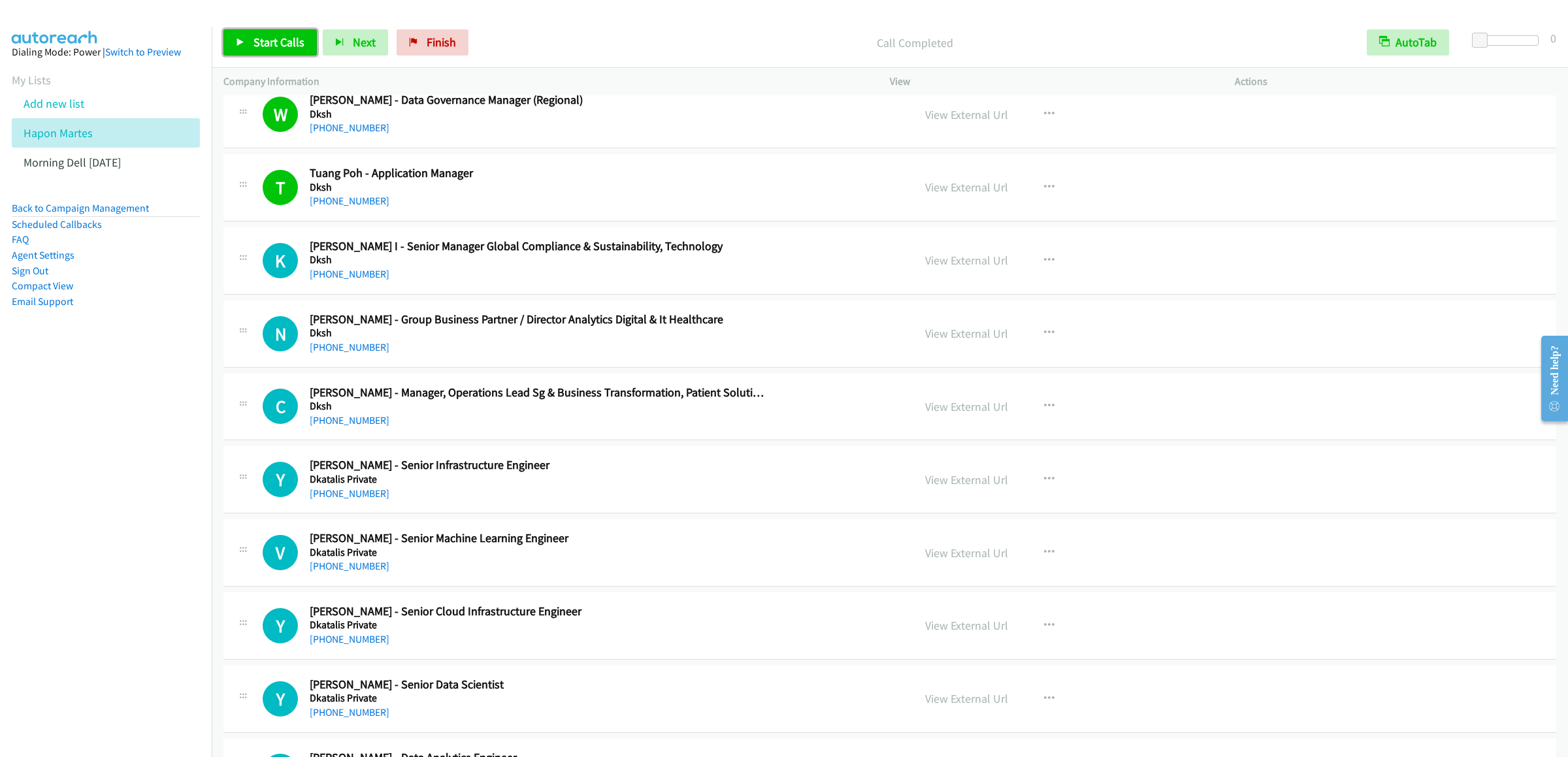
click at [298, 30] on link "Start Calls" at bounding box center [270, 42] width 94 height 26
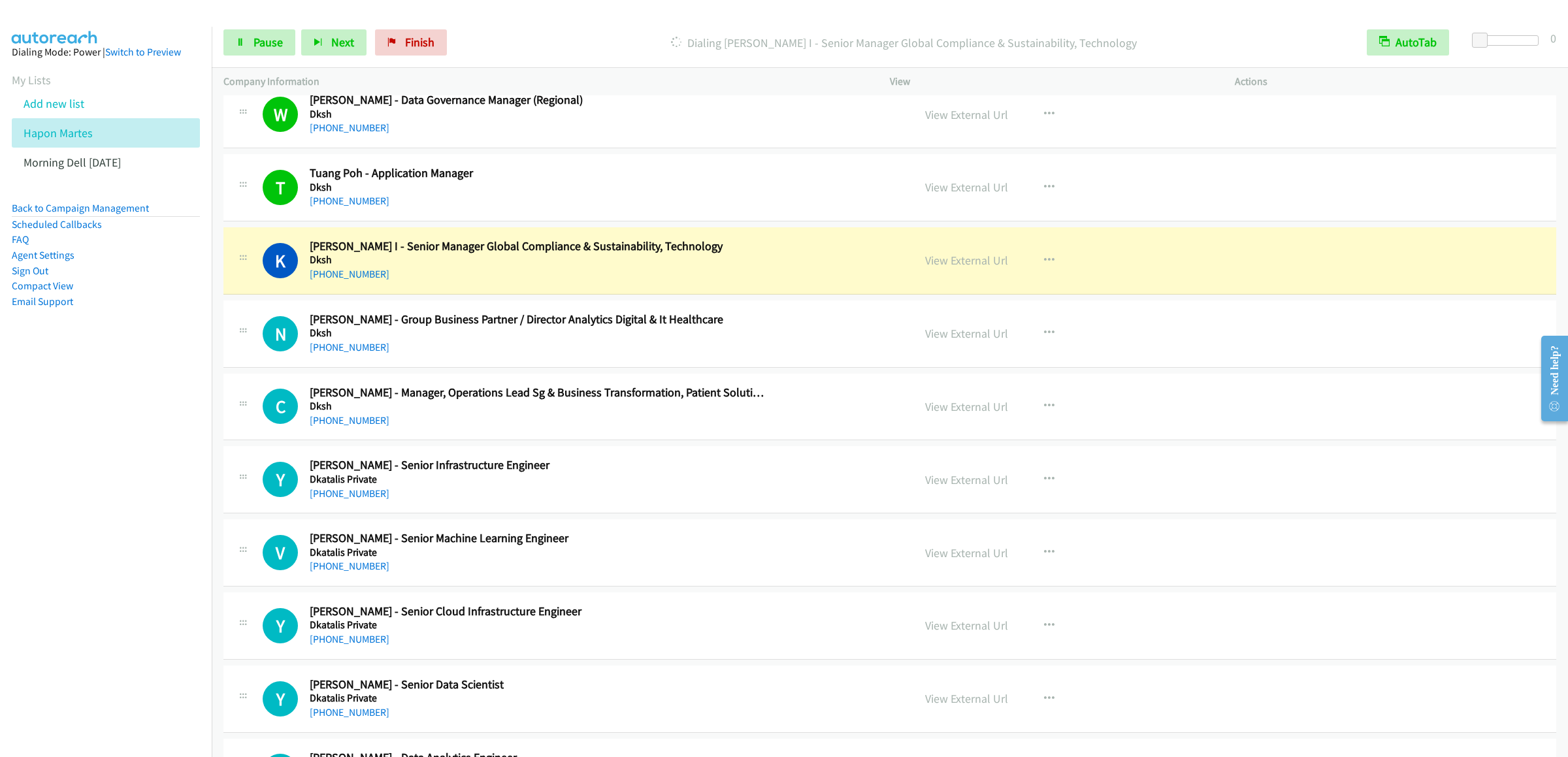
click at [235, 57] on div "Start Calls Pause Next Finish Dialing [PERSON_NAME] I - Senior Manager Global C…" at bounding box center [890, 42] width 1357 height 50
click at [244, 43] on icon at bounding box center [240, 42] width 9 height 9
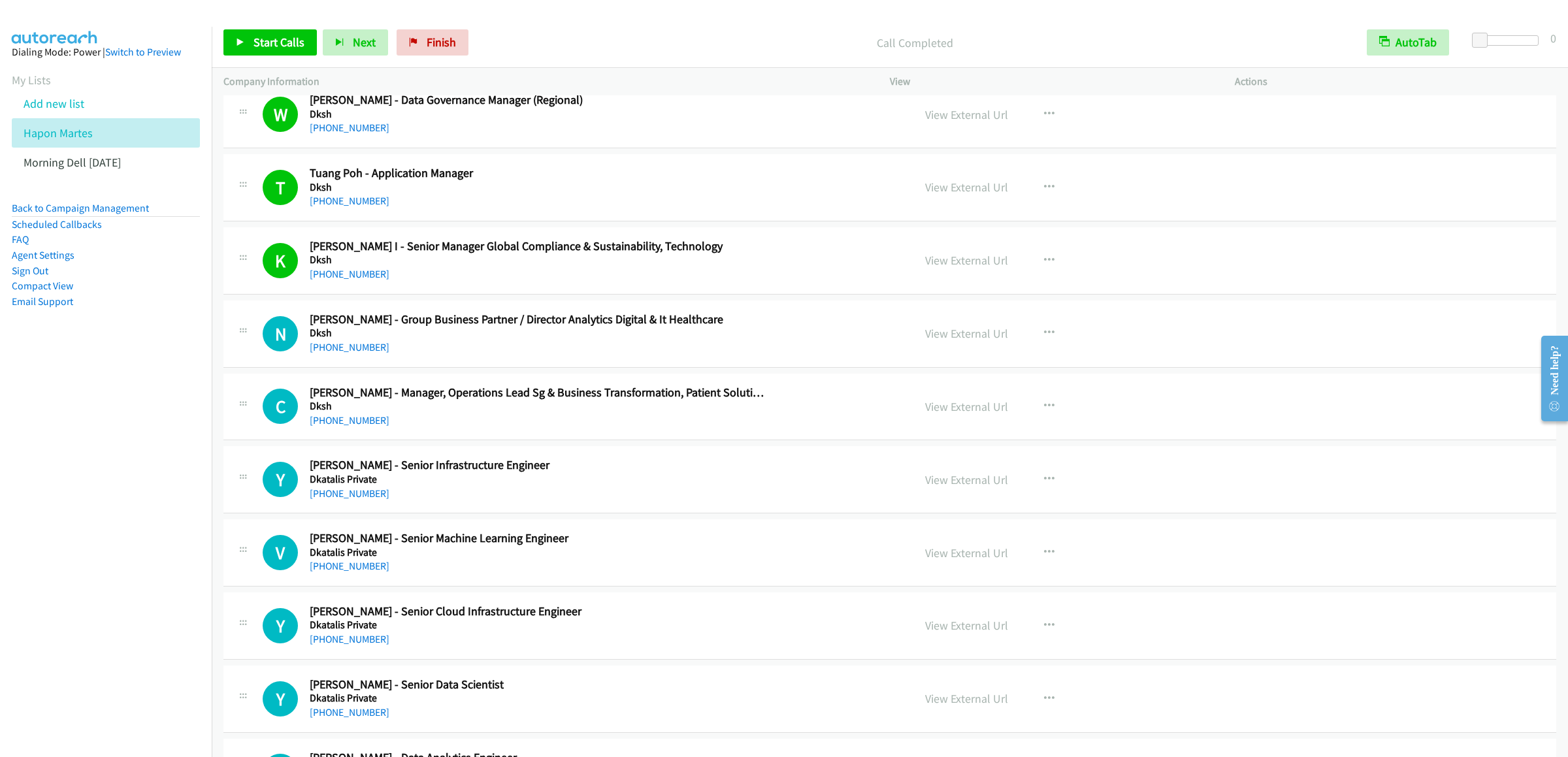
click at [312, 61] on div "Start Calls Pause Next Finish Call Completed AutoTab AutoTab 0" at bounding box center [890, 42] width 1357 height 50
click at [289, 55] on link "Start Calls" at bounding box center [270, 42] width 94 height 26
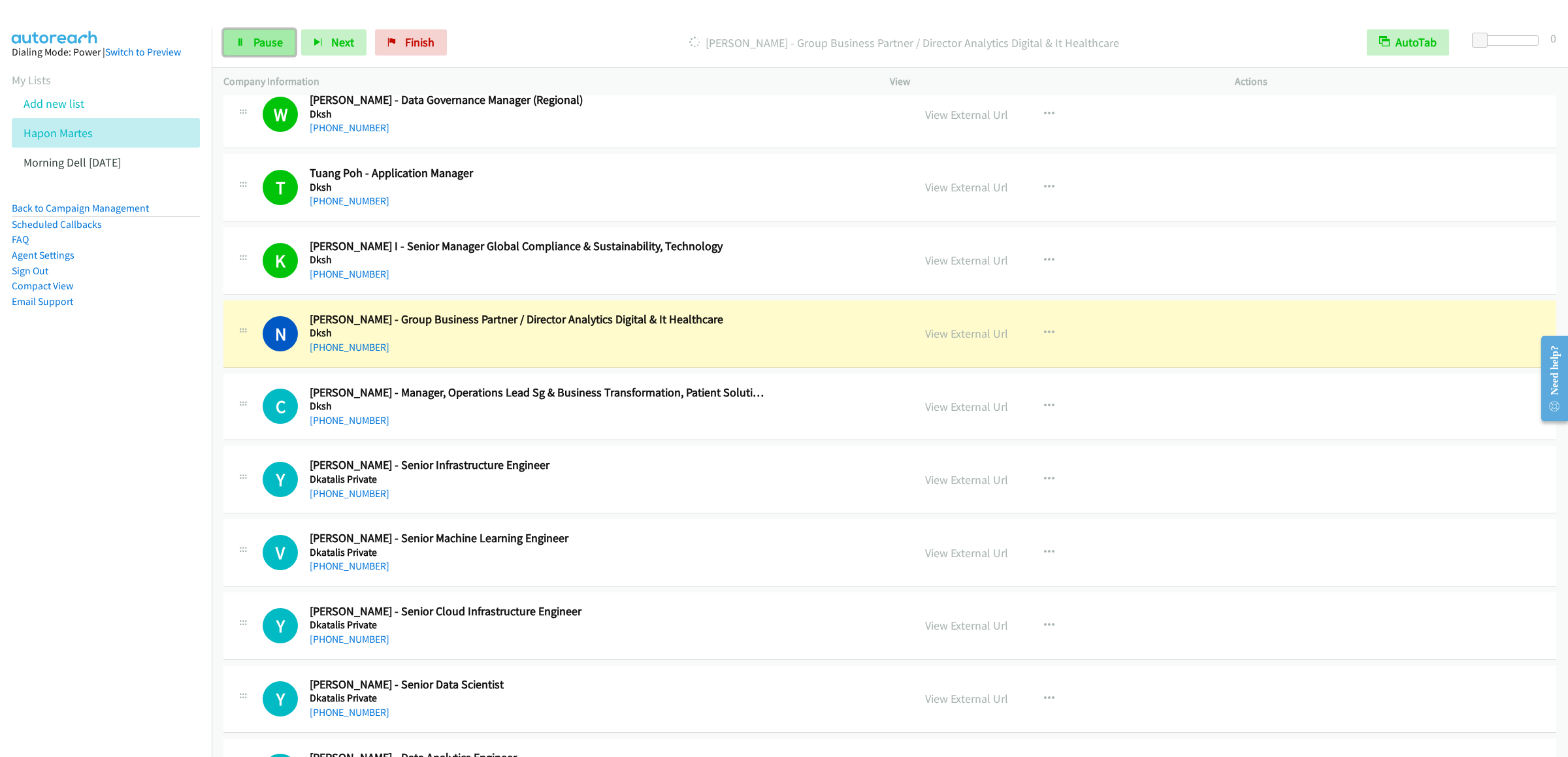
click at [276, 36] on span "Pause" at bounding box center [269, 41] width 30 height 15
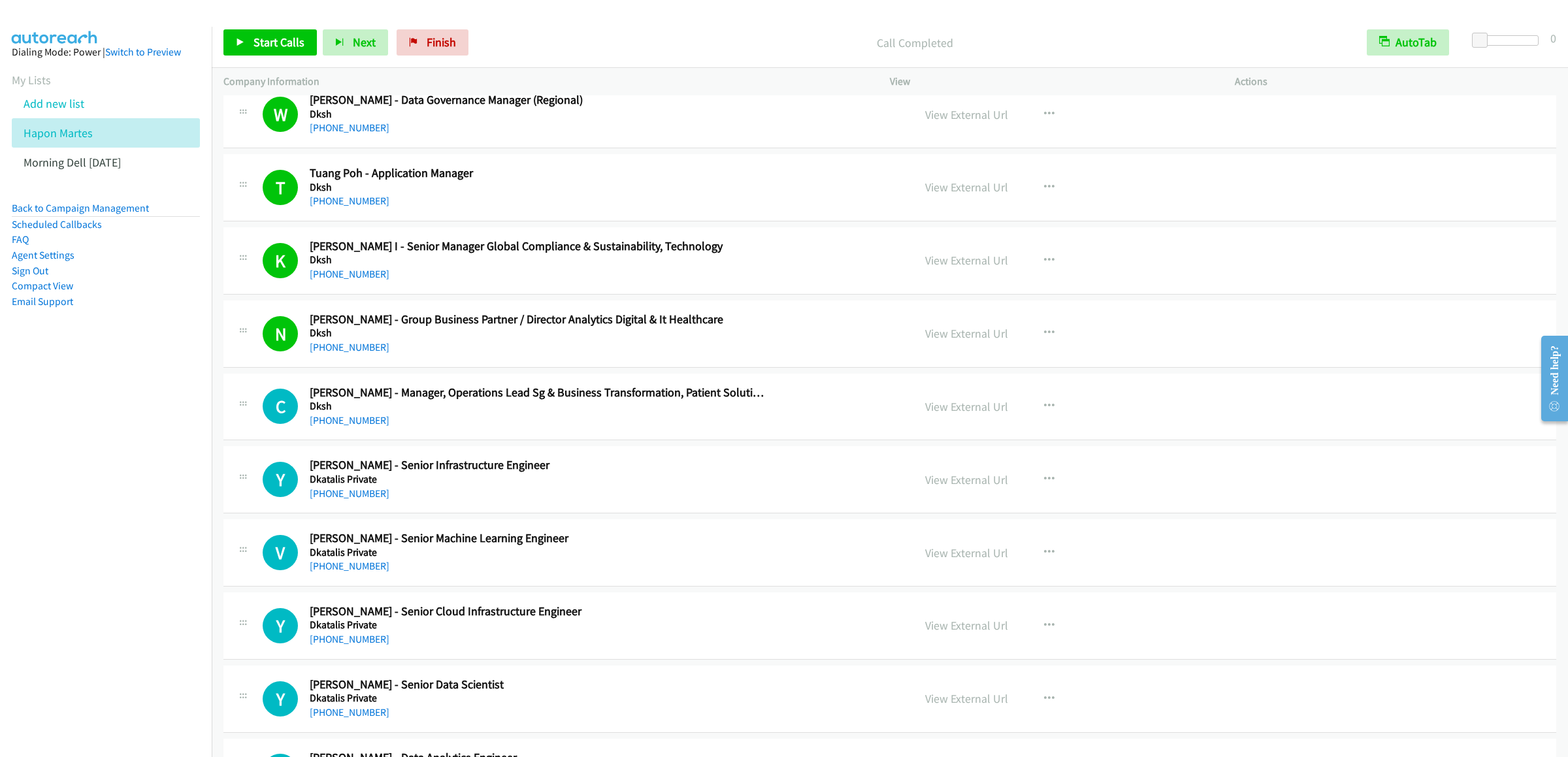
drag, startPoint x: 304, startPoint y: 421, endPoint x: 286, endPoint y: 439, distance: 25.5
click at [304, 421] on div "C" at bounding box center [286, 407] width 47 height 36
click at [286, 423] on h1 "C" at bounding box center [280, 407] width 36 height 36
click at [274, 423] on h1 "C" at bounding box center [280, 407] width 36 height 36
click at [268, 34] on link "Start Calls" at bounding box center [270, 42] width 94 height 26
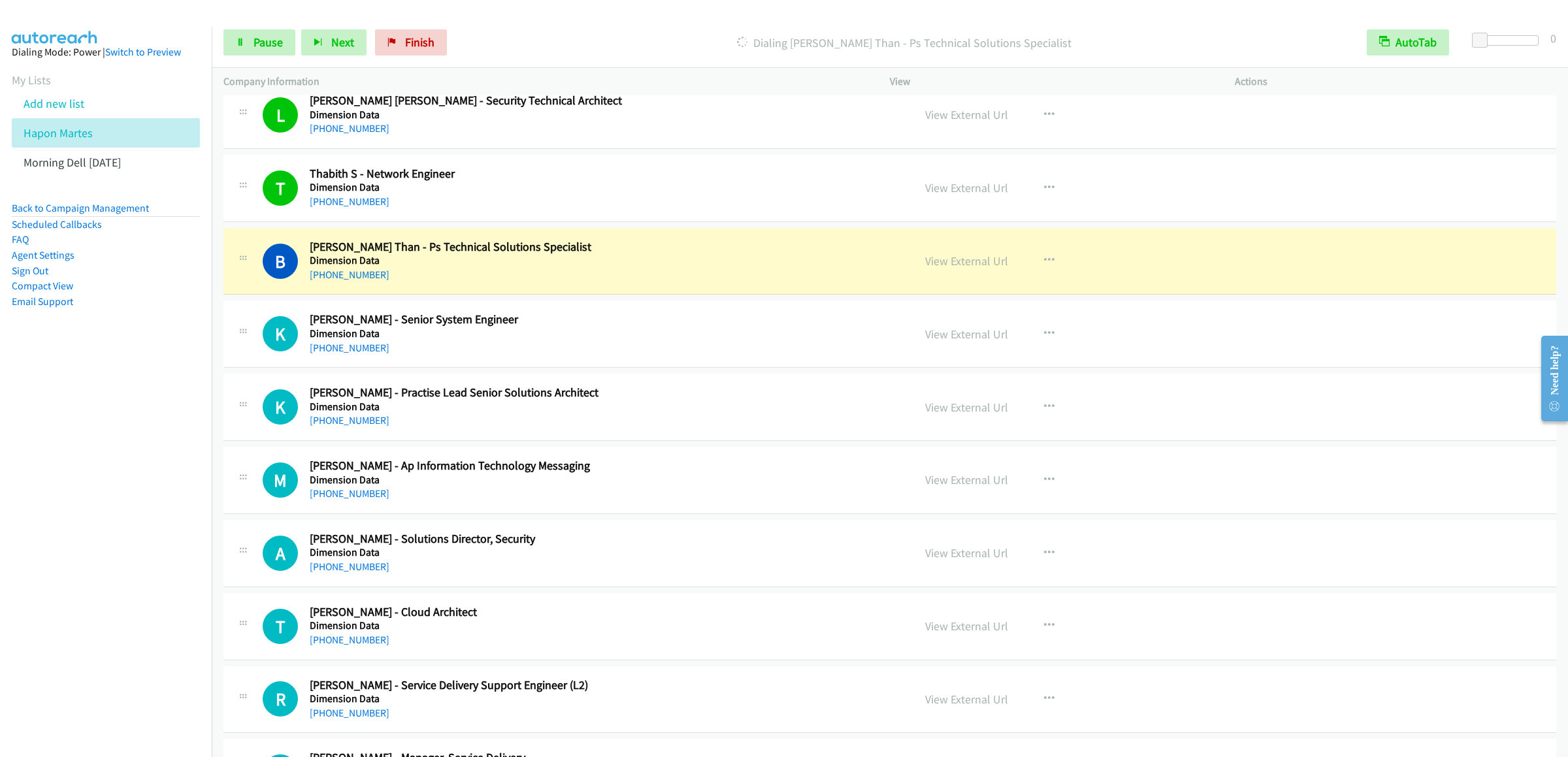
scroll to position [5447, 0]
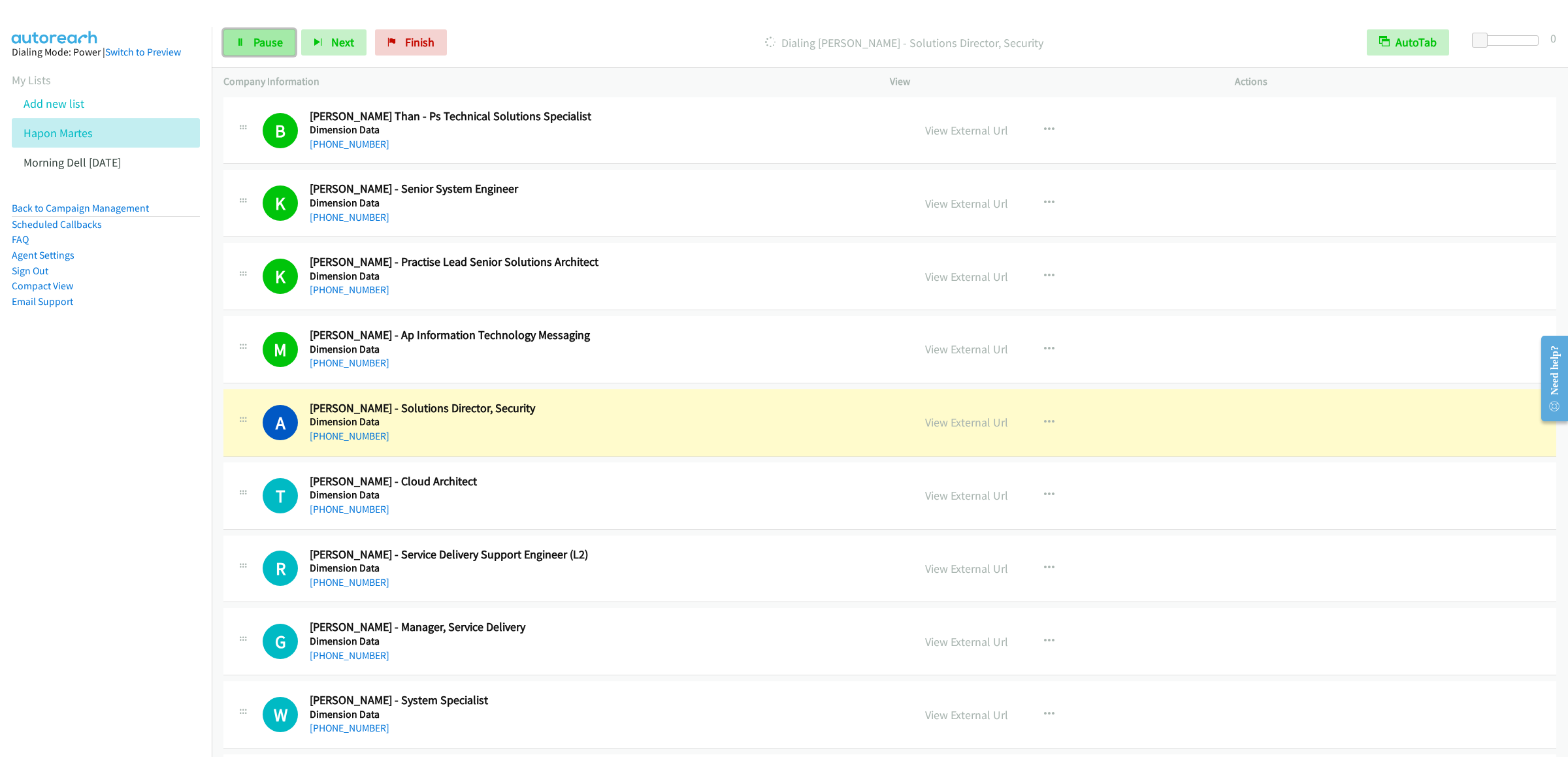
click at [246, 32] on link "Pause" at bounding box center [259, 42] width 72 height 26
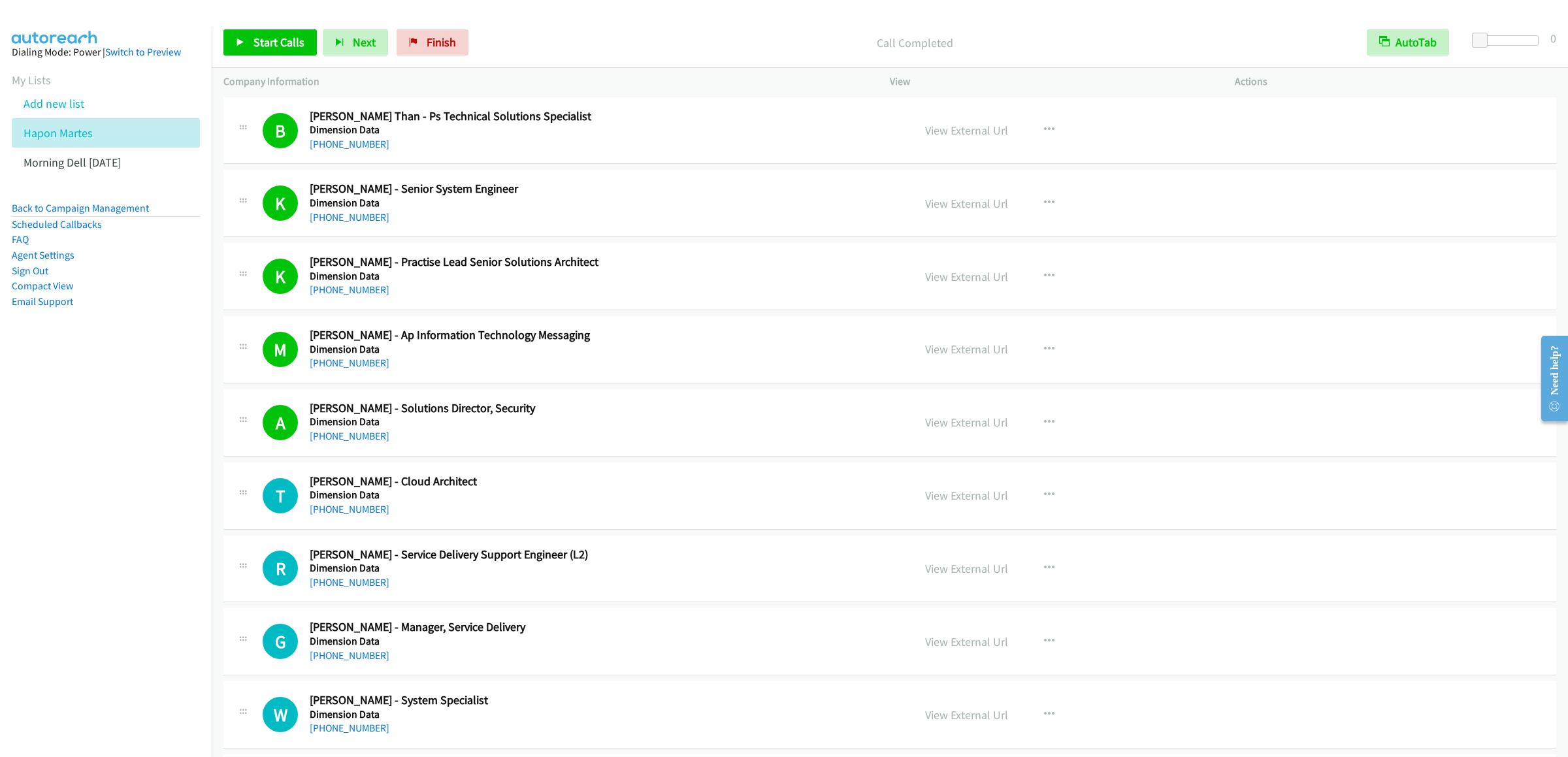
click at [294, 24] on div "Start Calls Pause Next Finish Call Completed AutoTab AutoTab 0" at bounding box center [890, 42] width 1357 height 50
click at [289, 36] on span "Start Calls" at bounding box center [279, 41] width 51 height 15
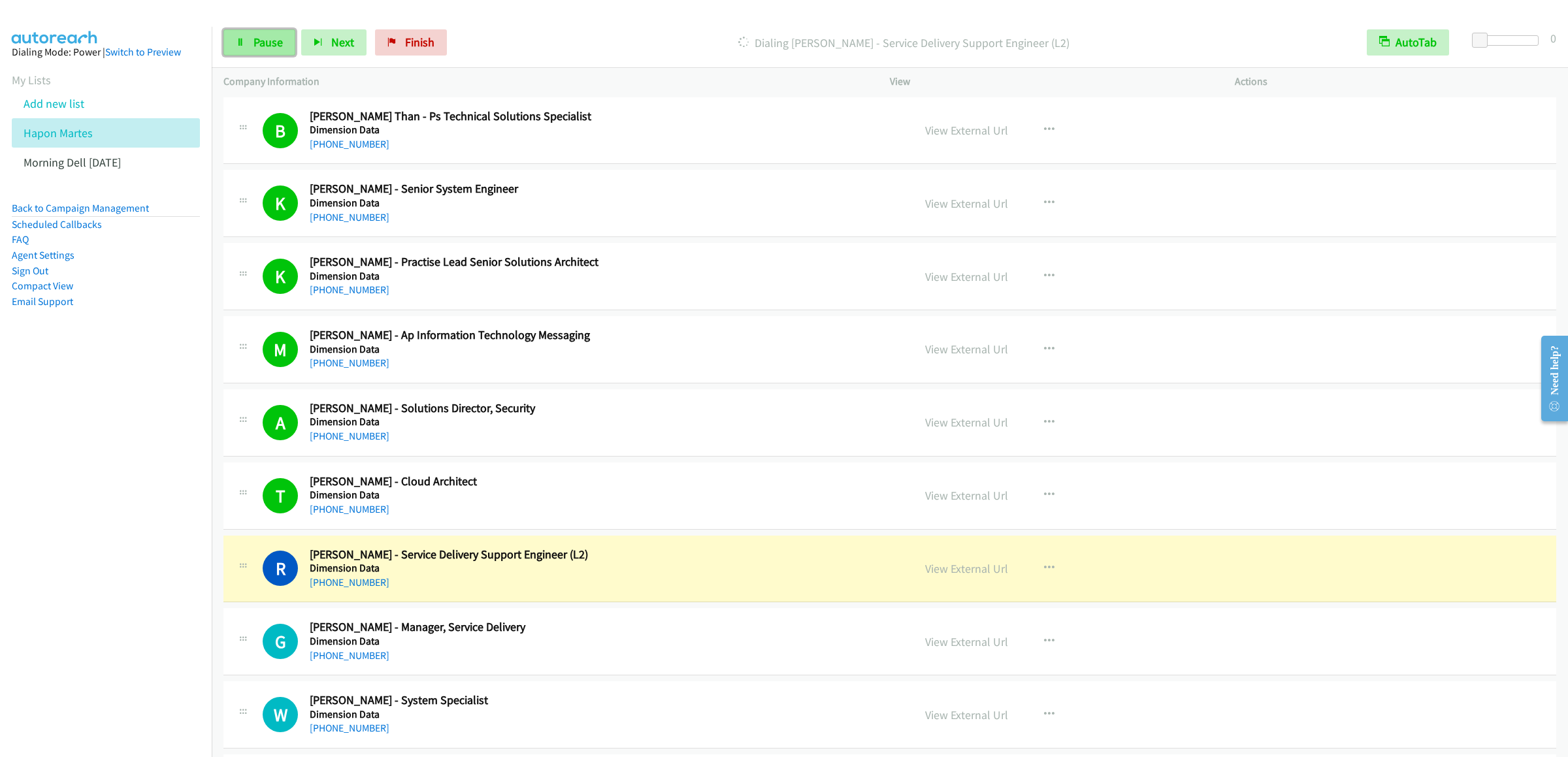
click at [269, 36] on span "Pause" at bounding box center [269, 41] width 30 height 15
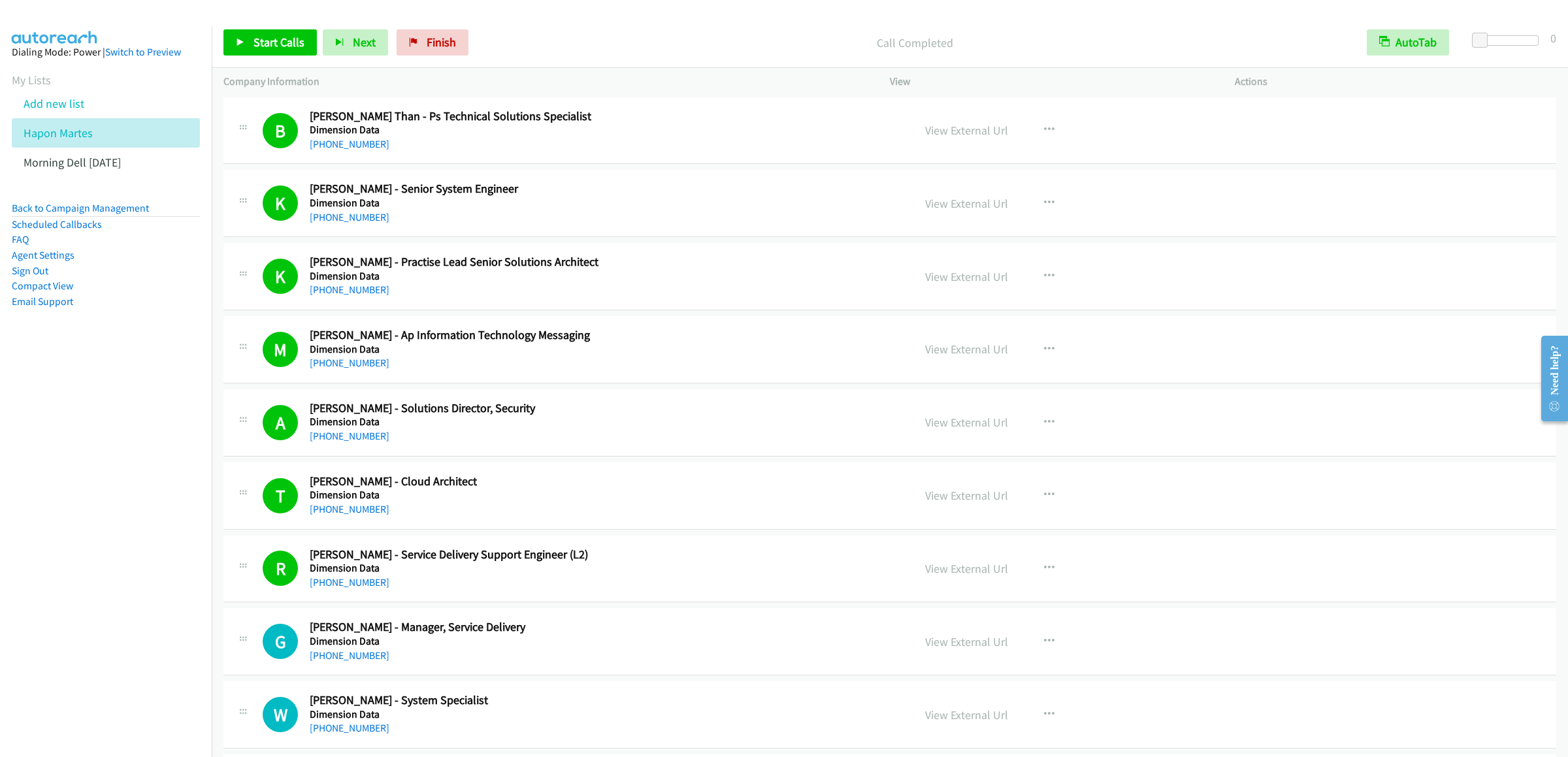
scroll to position [5709, 0]
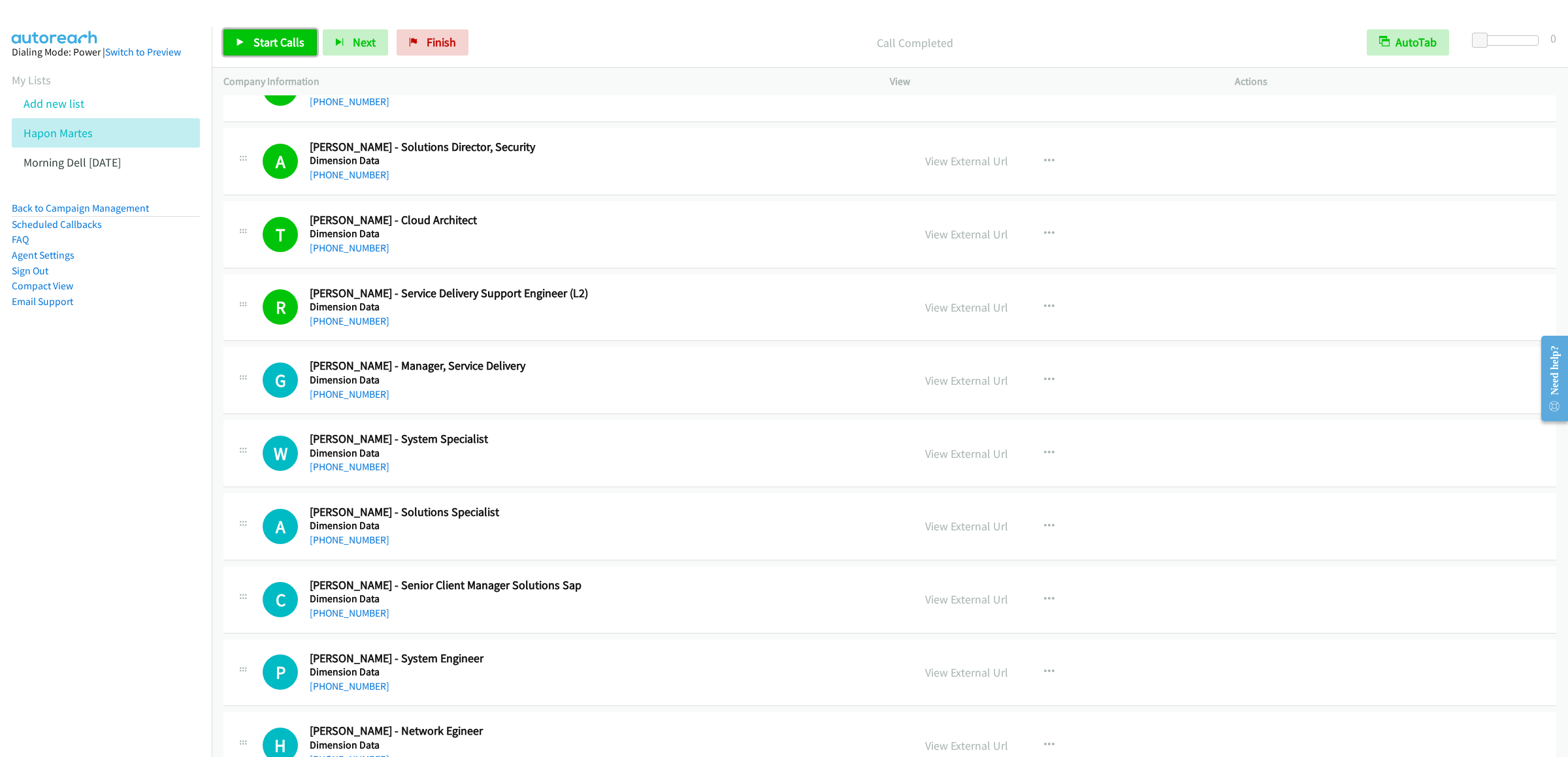
click at [272, 43] on span "Start Calls" at bounding box center [279, 41] width 51 height 15
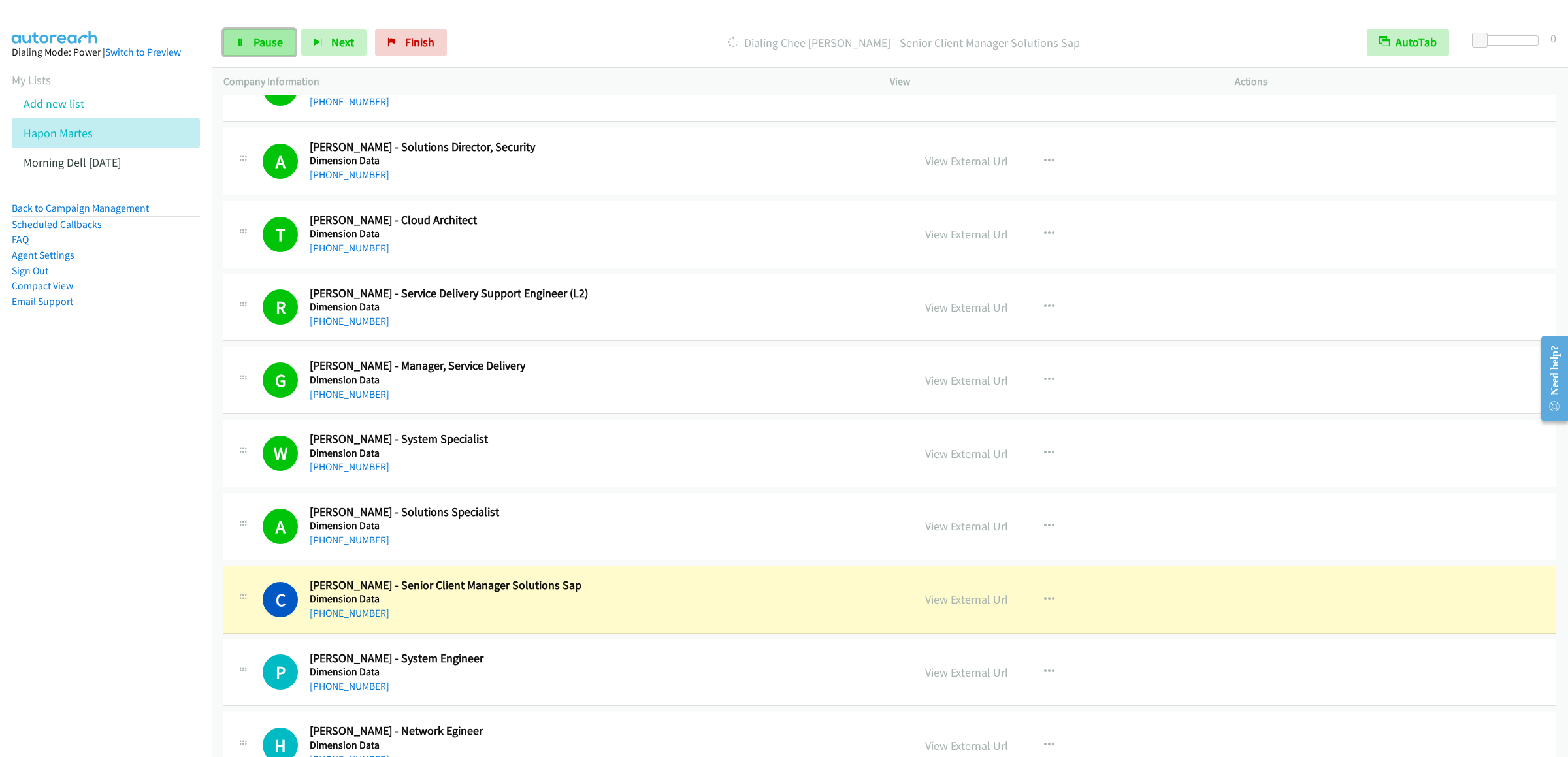
click at [240, 45] on icon at bounding box center [240, 42] width 9 height 9
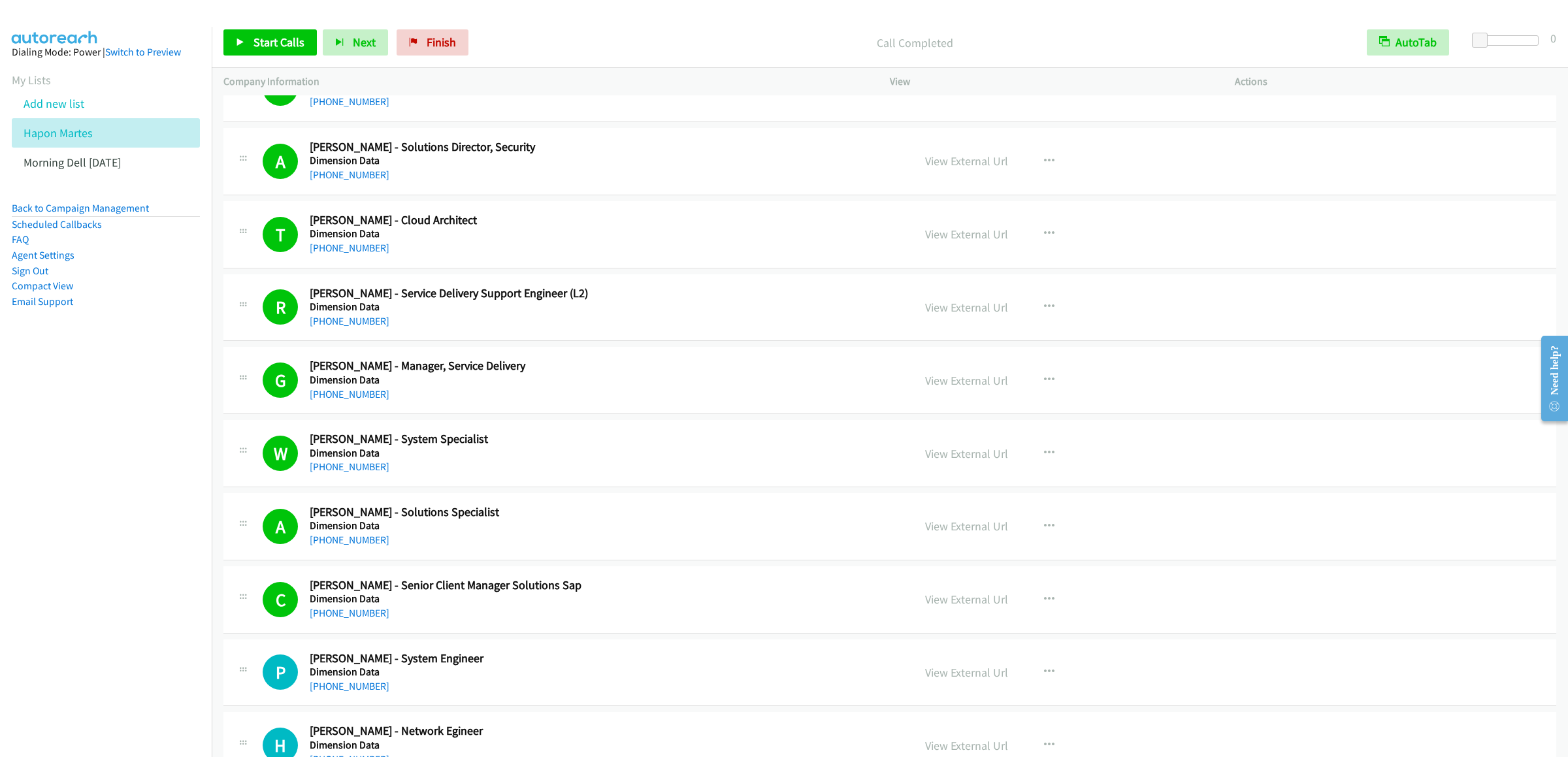
scroll to position [6100, 0]
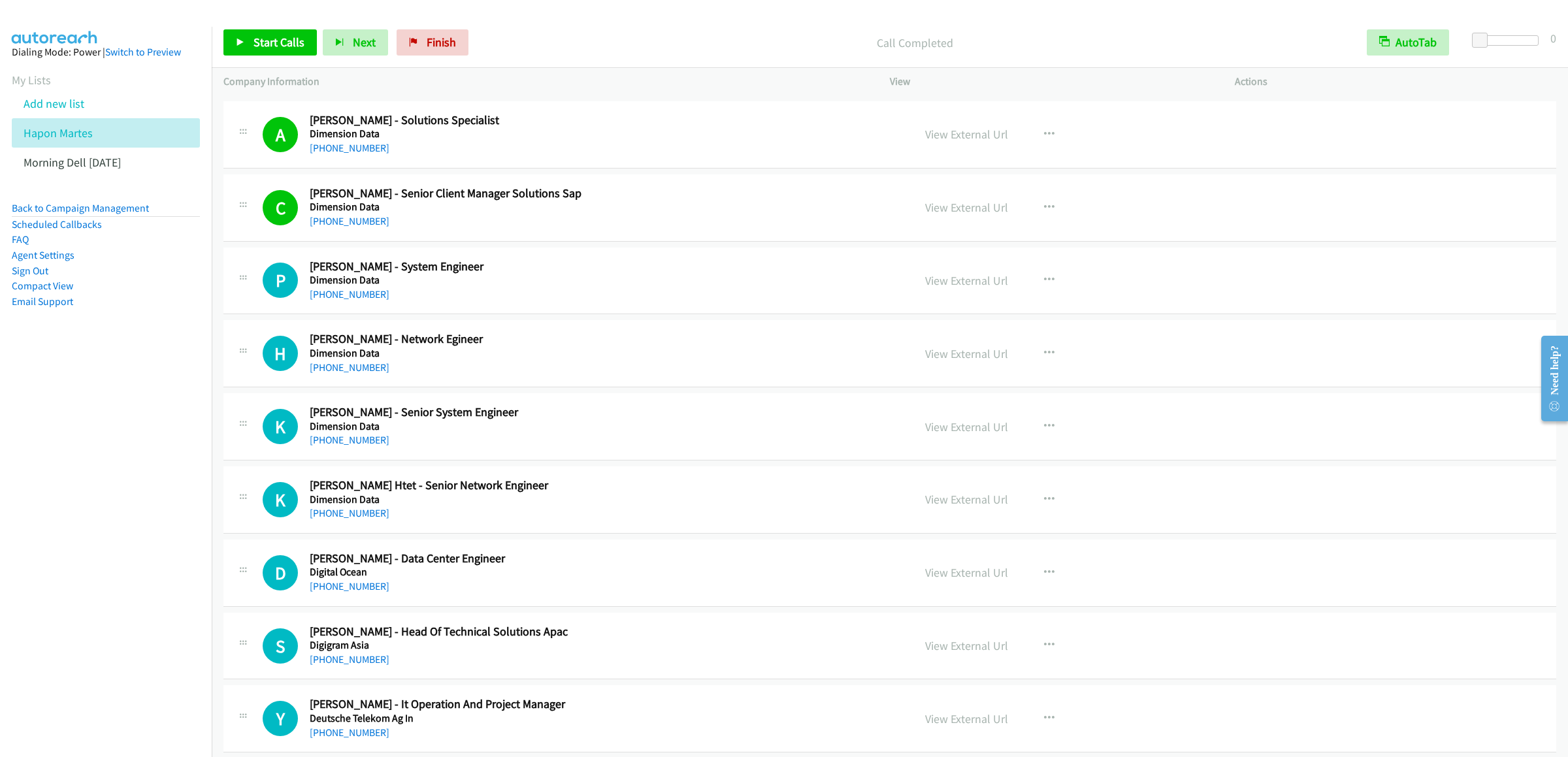
click at [278, 57] on div "Start Calls Pause Next Finish Call Completed AutoTab AutoTab 0" at bounding box center [890, 42] width 1357 height 50
click at [281, 43] on span "Start Calls" at bounding box center [279, 41] width 51 height 15
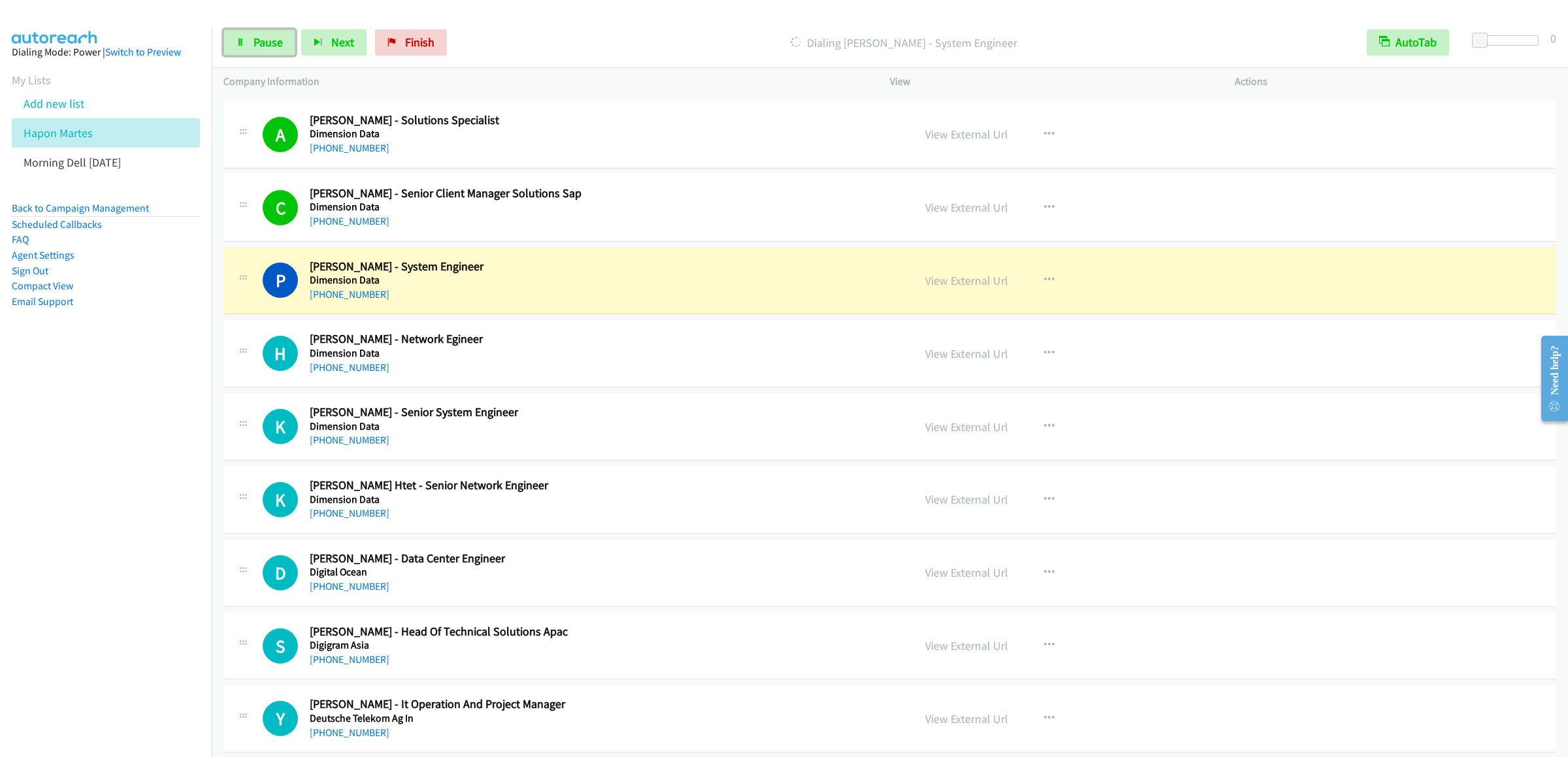
drag, startPoint x: 267, startPoint y: 36, endPoint x: 963, endPoint y: 268, distance: 733.6
click at [267, 36] on span "Pause" at bounding box center [269, 41] width 30 height 15
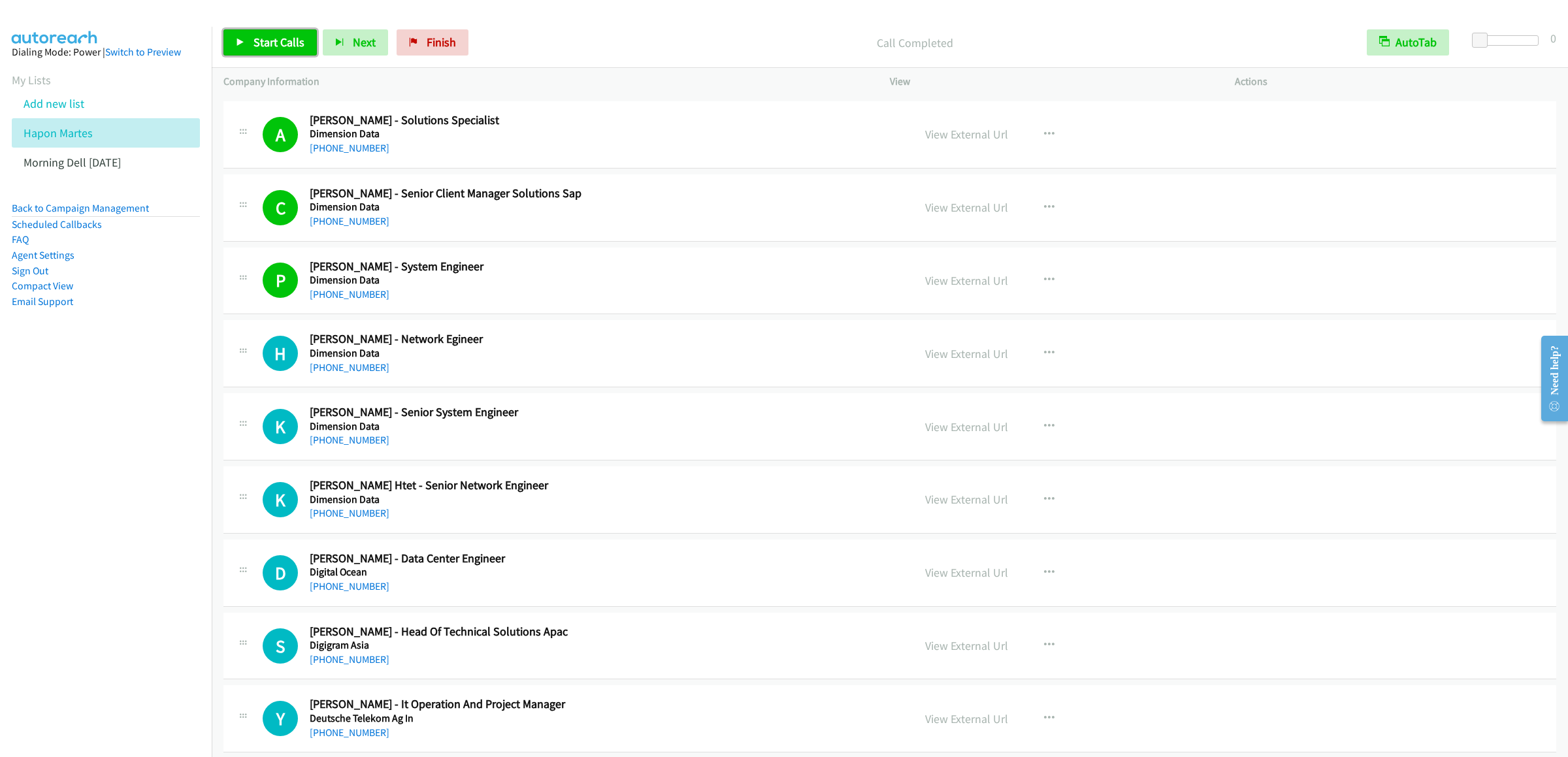
click at [292, 51] on link "Start Calls" at bounding box center [270, 42] width 94 height 26
click at [270, 41] on span "Pause" at bounding box center [269, 41] width 30 height 15
click at [1045, 431] on icon "button" at bounding box center [1050, 426] width 11 height 11
click at [931, 525] on link "Start Calls Here" at bounding box center [980, 512] width 174 height 26
click at [268, 43] on span "Start Calls" at bounding box center [279, 41] width 51 height 15
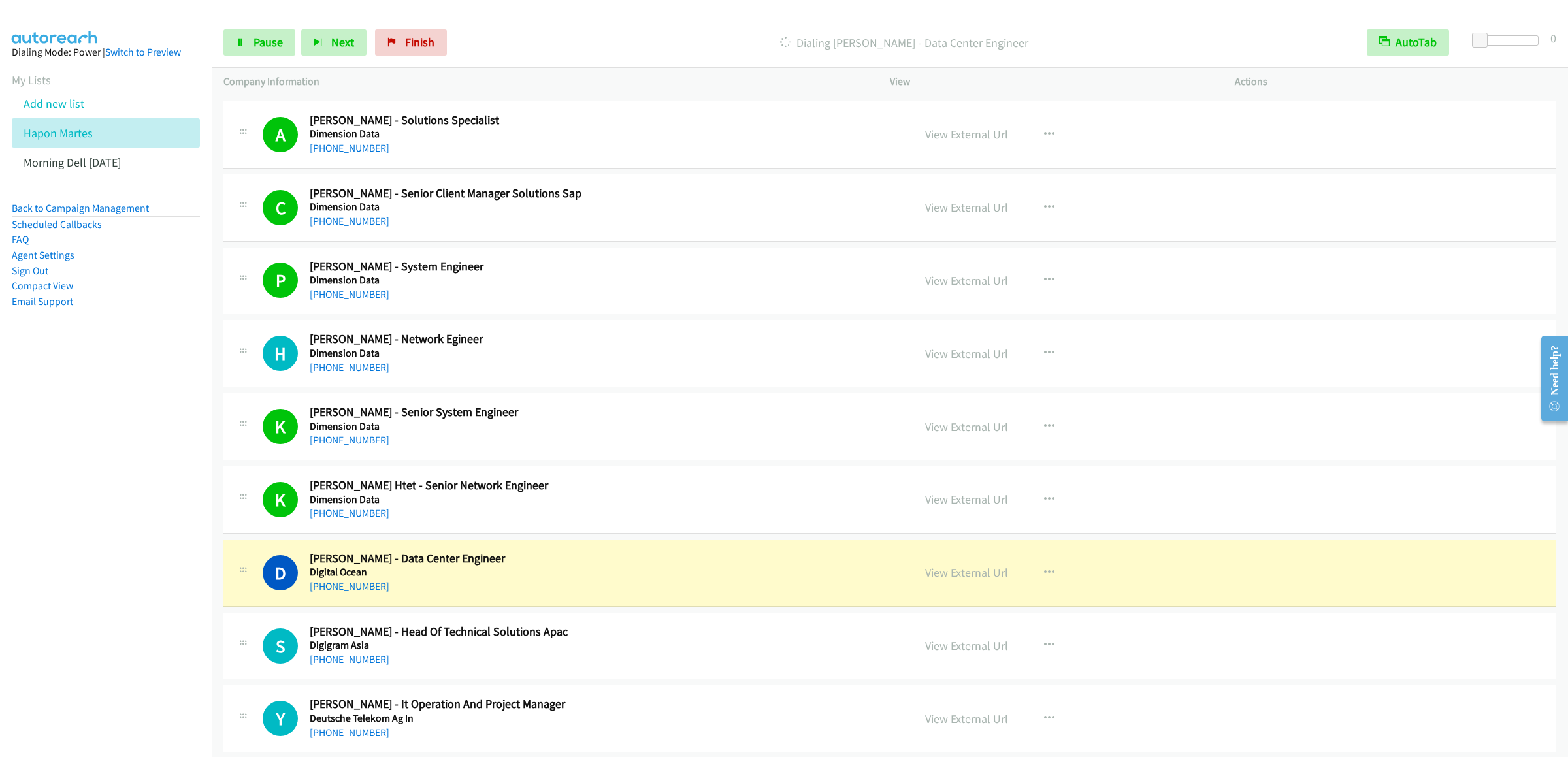
scroll to position [6361, 0]
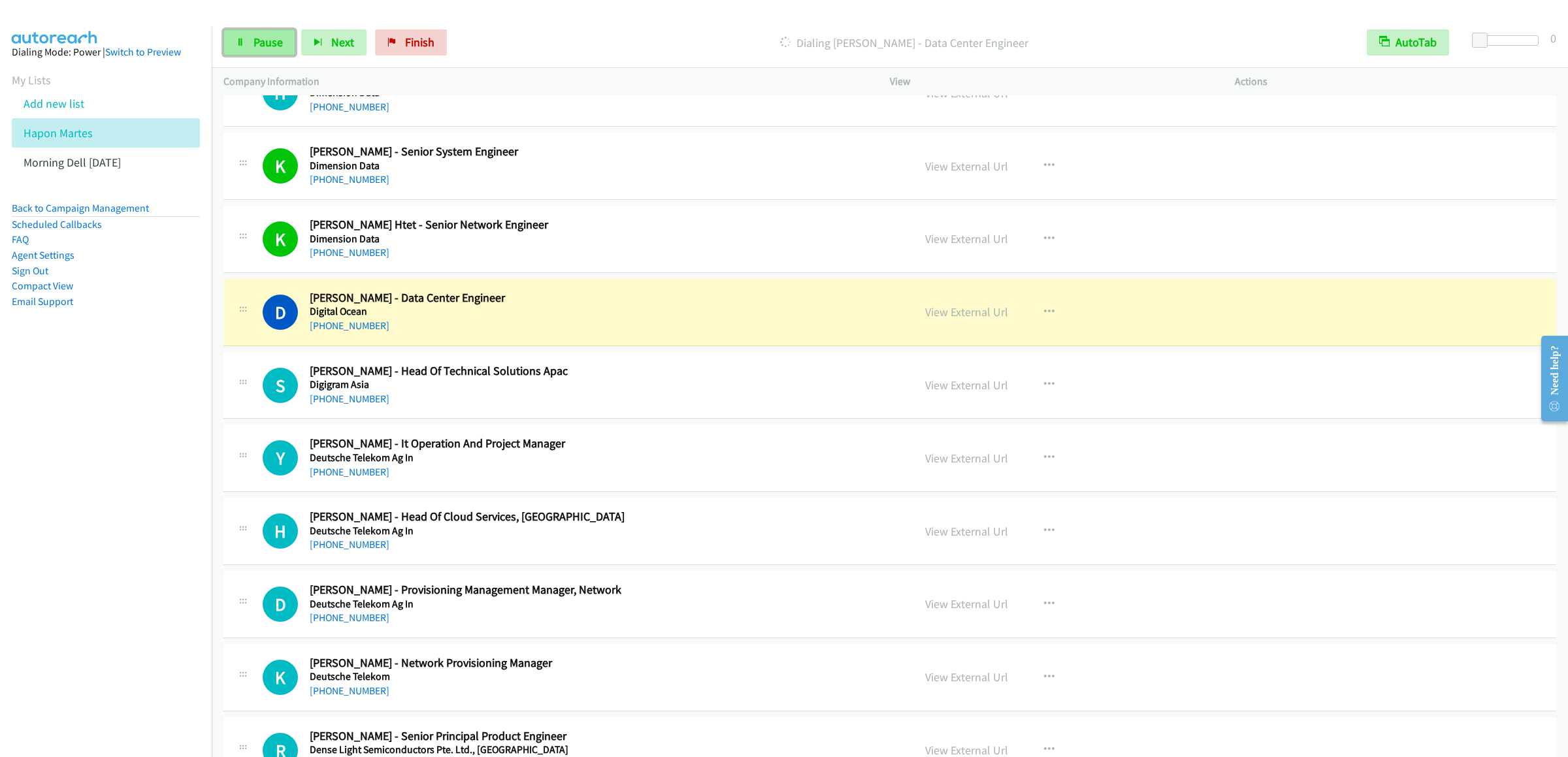
click at [250, 41] on link "Pause" at bounding box center [259, 42] width 72 height 26
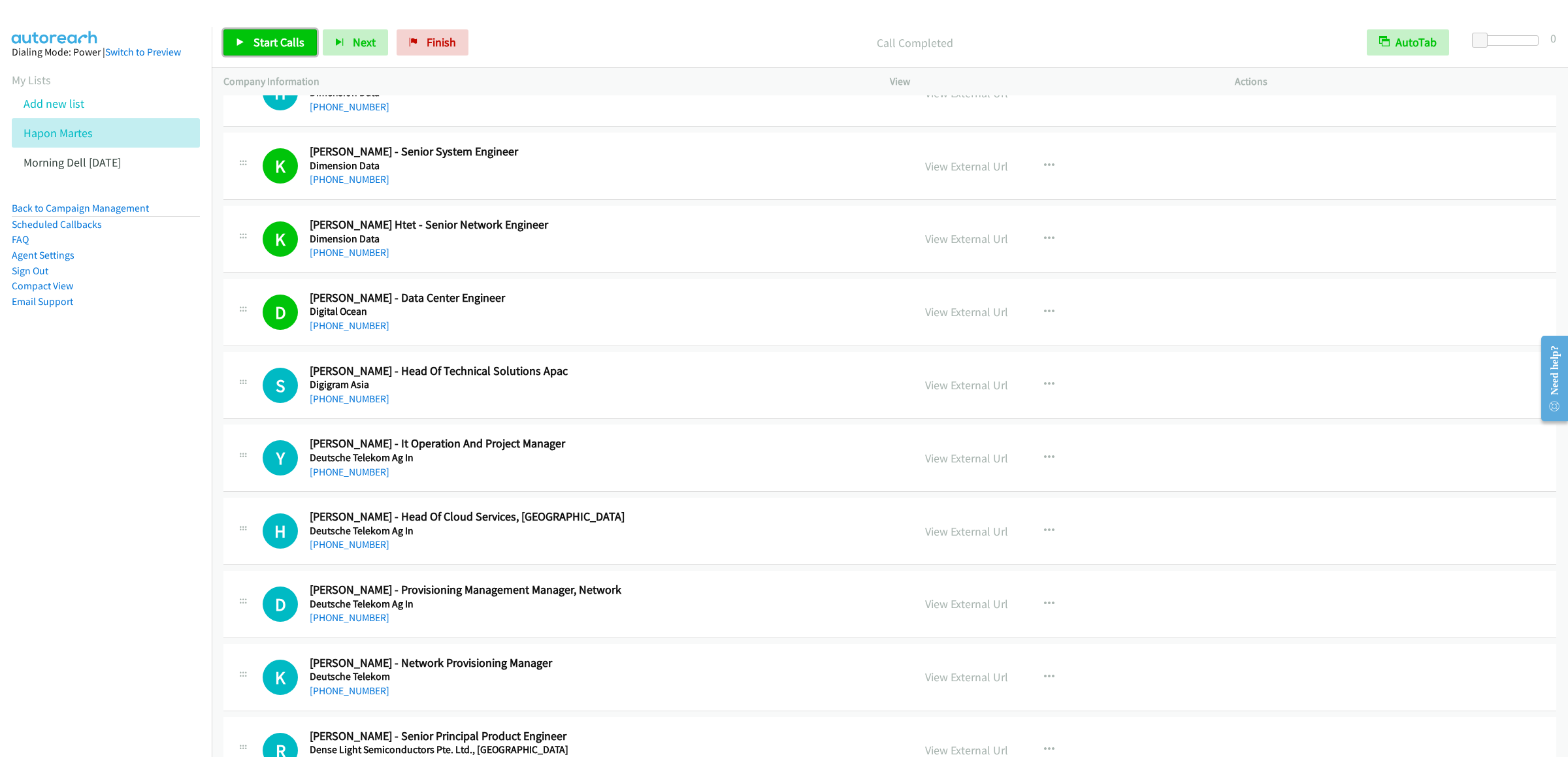
click at [269, 47] on span "Start Calls" at bounding box center [279, 41] width 51 height 15
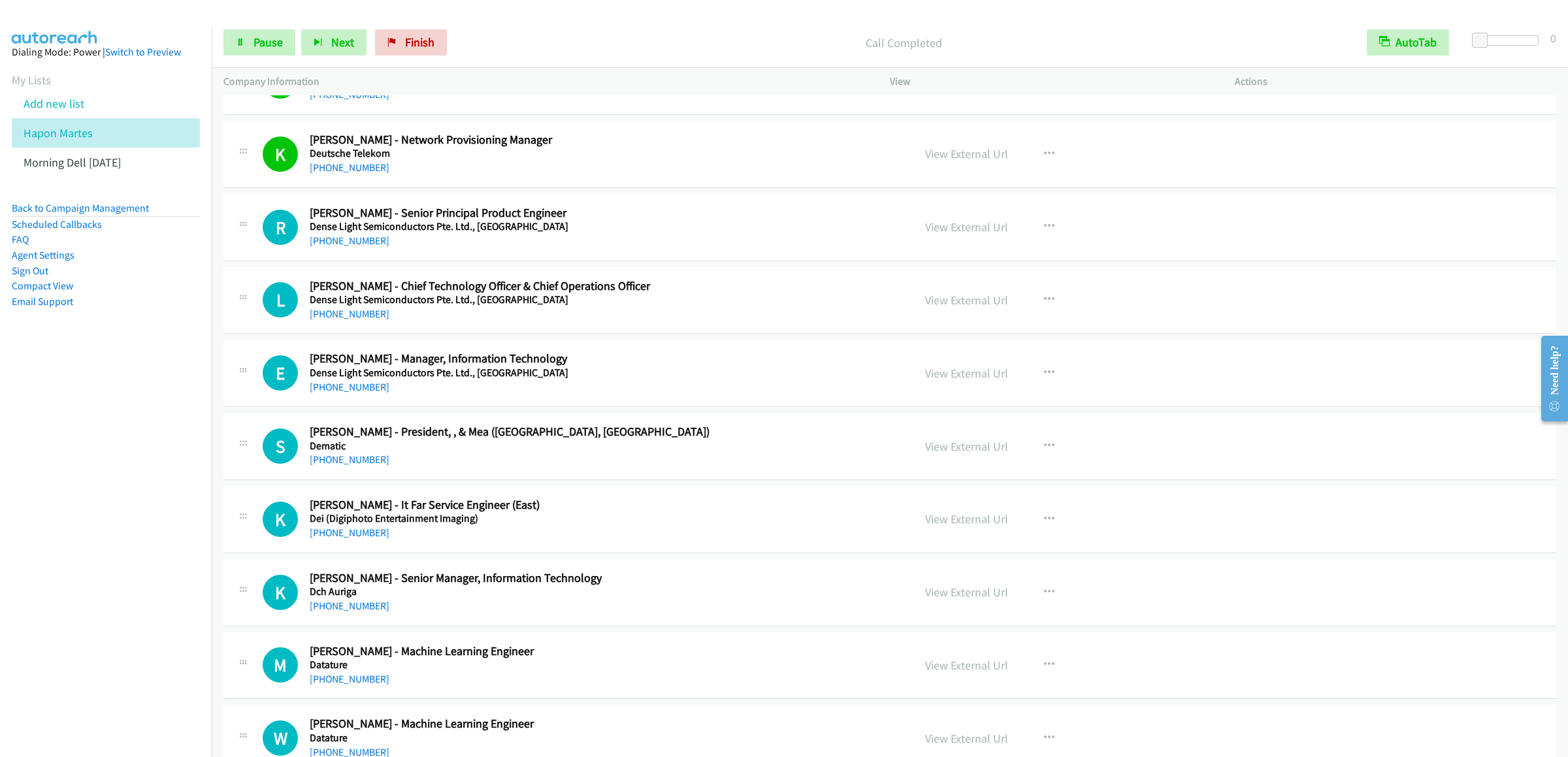
scroll to position [7015, 0]
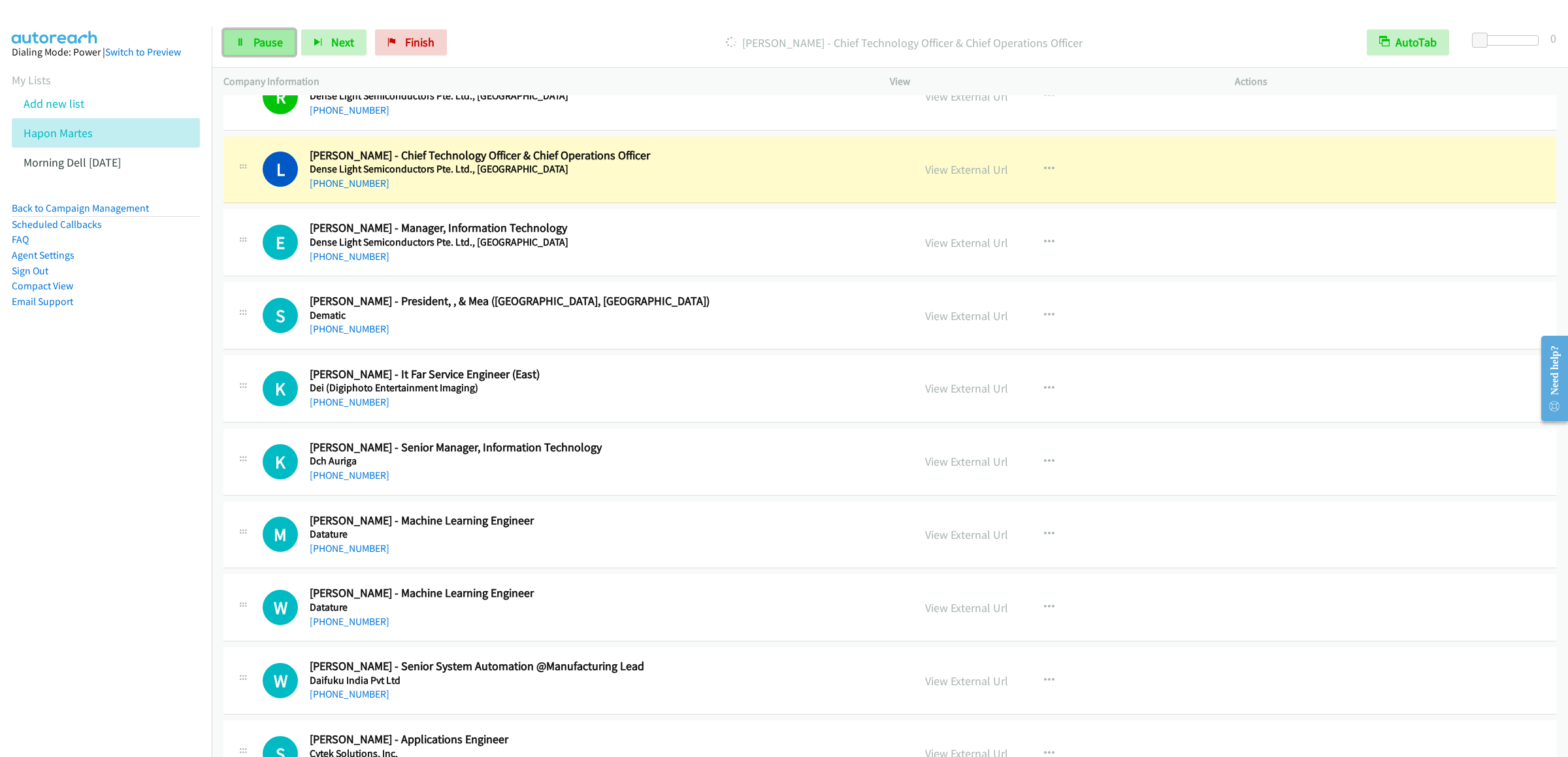
click at [254, 38] on span "Pause" at bounding box center [269, 41] width 30 height 15
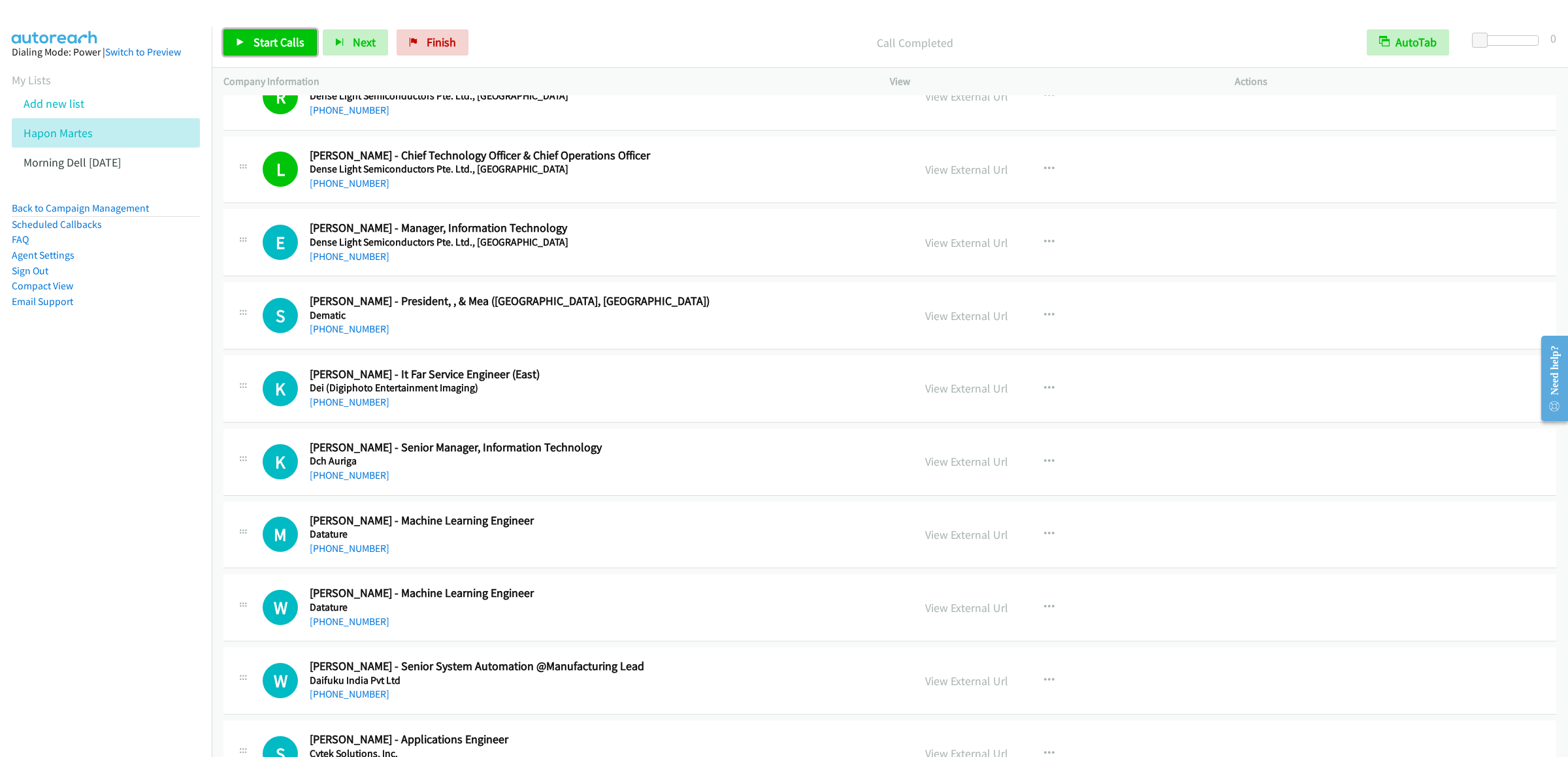
click at [235, 51] on link "Start Calls" at bounding box center [270, 42] width 94 height 26
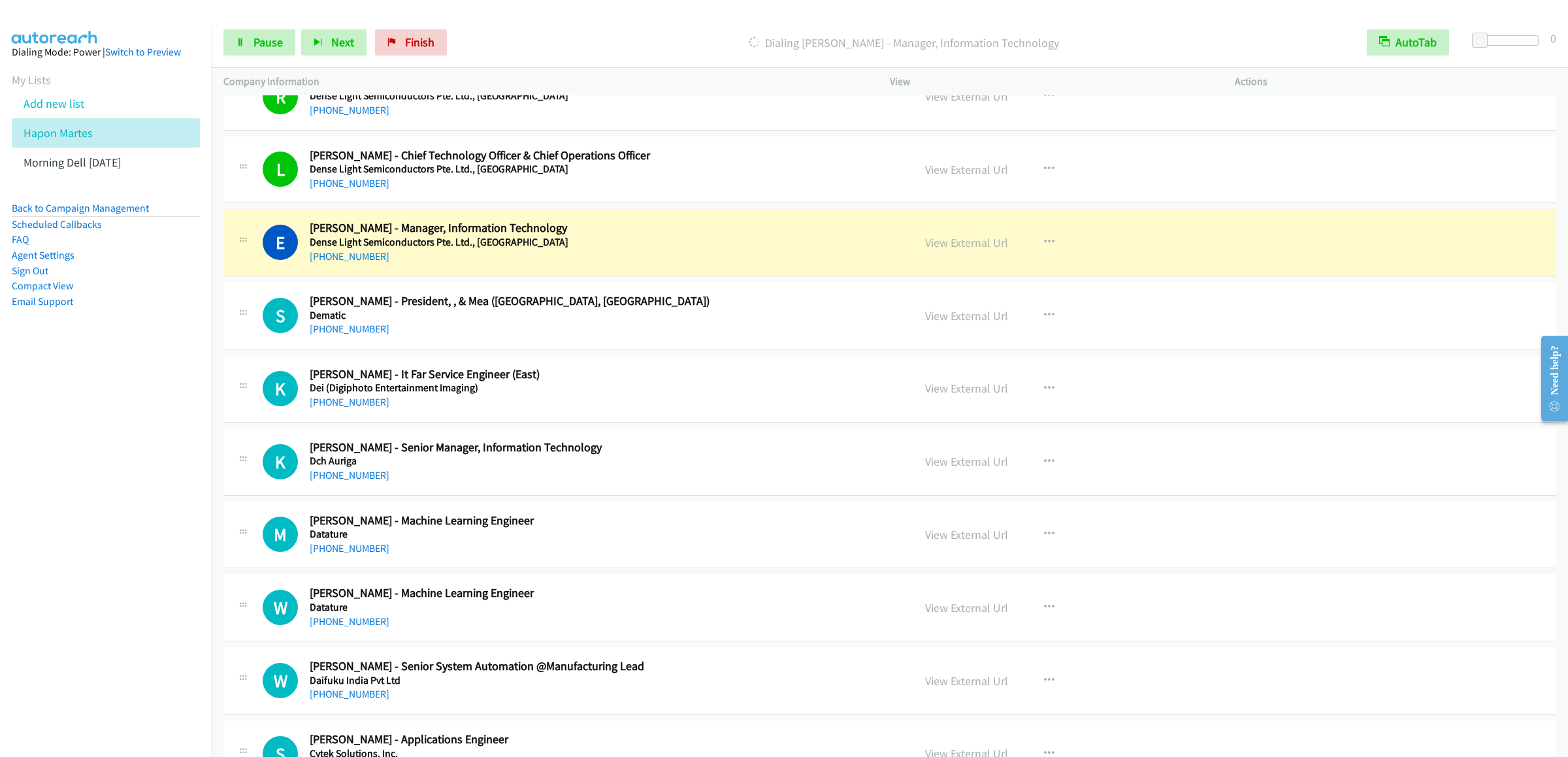
scroll to position [7145, 0]
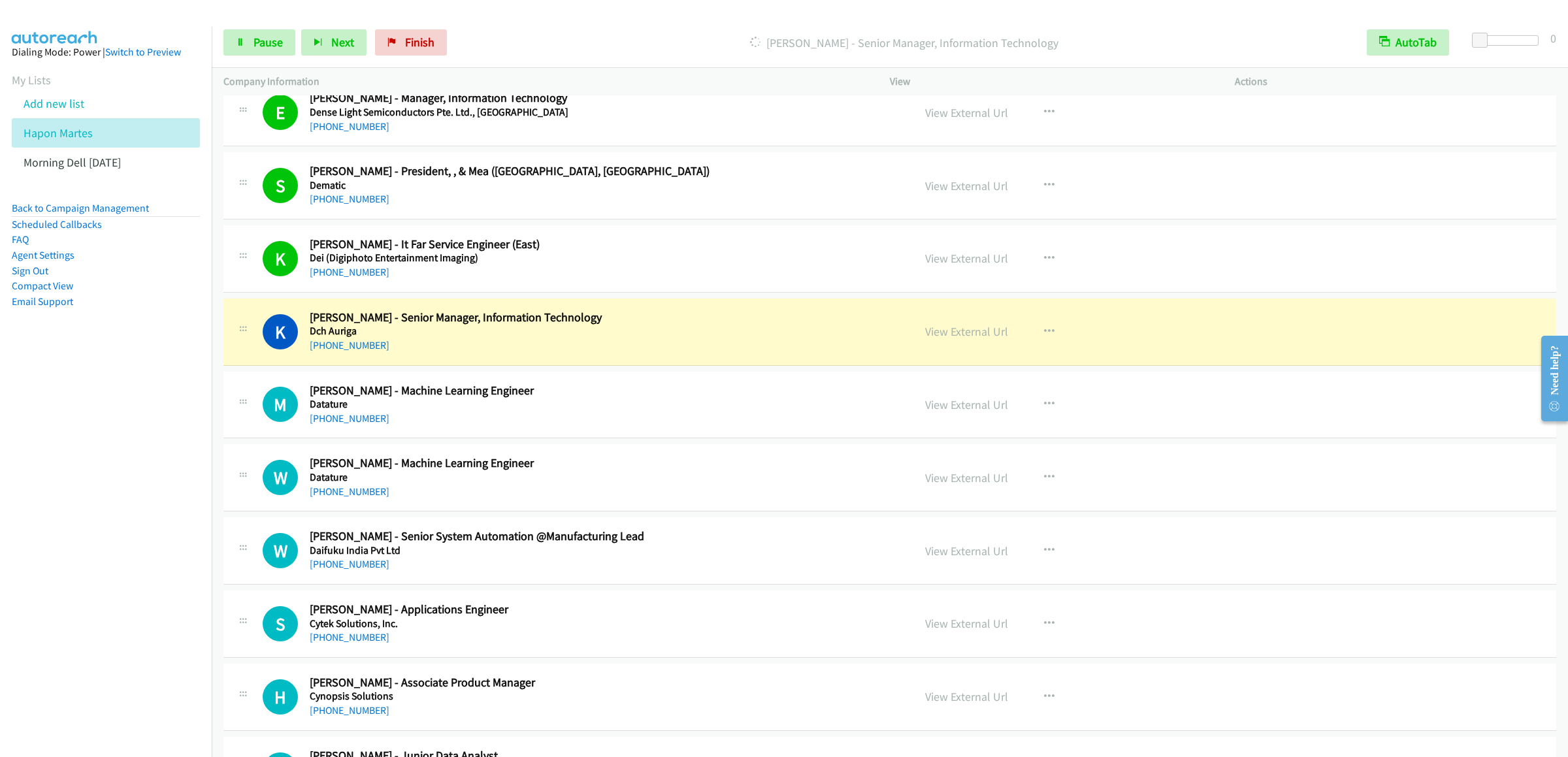
click at [1229, 336] on div "K Callback Scheduled [PERSON_NAME] - Senior Manager, Information Technology Dch…" at bounding box center [890, 332] width 1333 height 67
click at [268, 47] on span "Pause" at bounding box center [269, 41] width 30 height 15
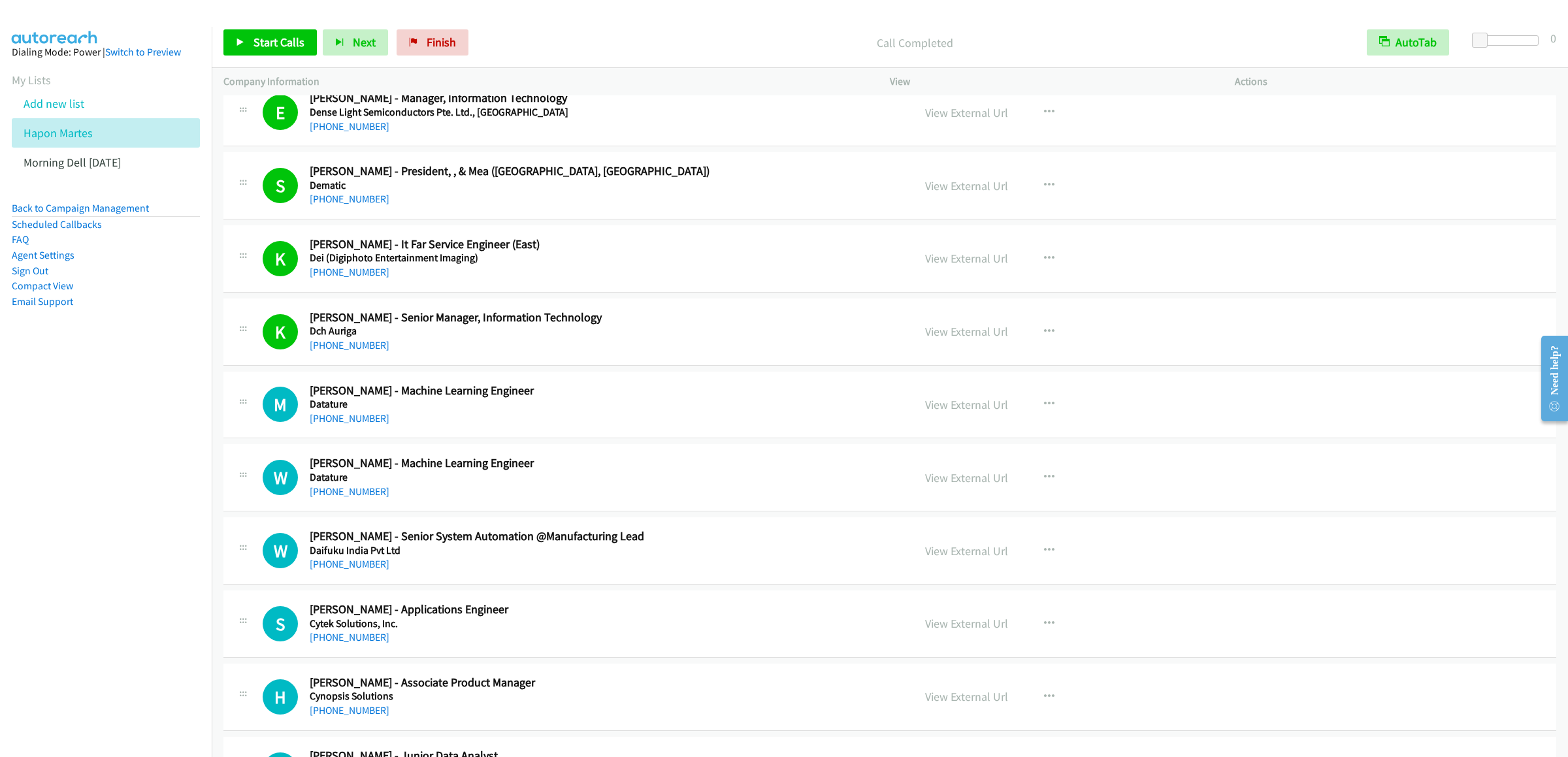
click at [272, 22] on div "Start Calls Pause Next Finish Call Completed AutoTab AutoTab 0" at bounding box center [890, 42] width 1357 height 50
click at [262, 49] on span "Start Calls" at bounding box center [279, 41] width 51 height 15
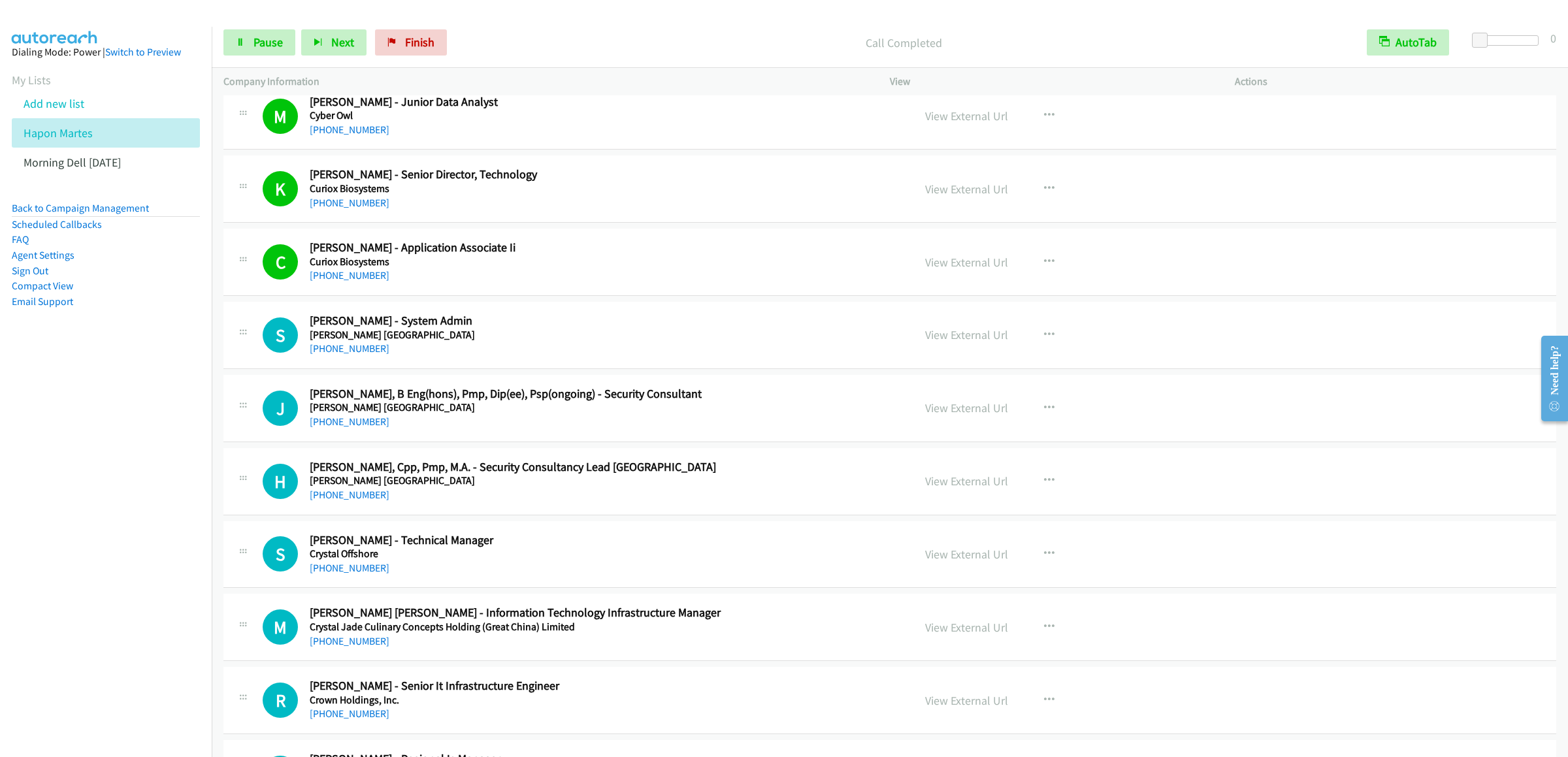
scroll to position [7928, 0]
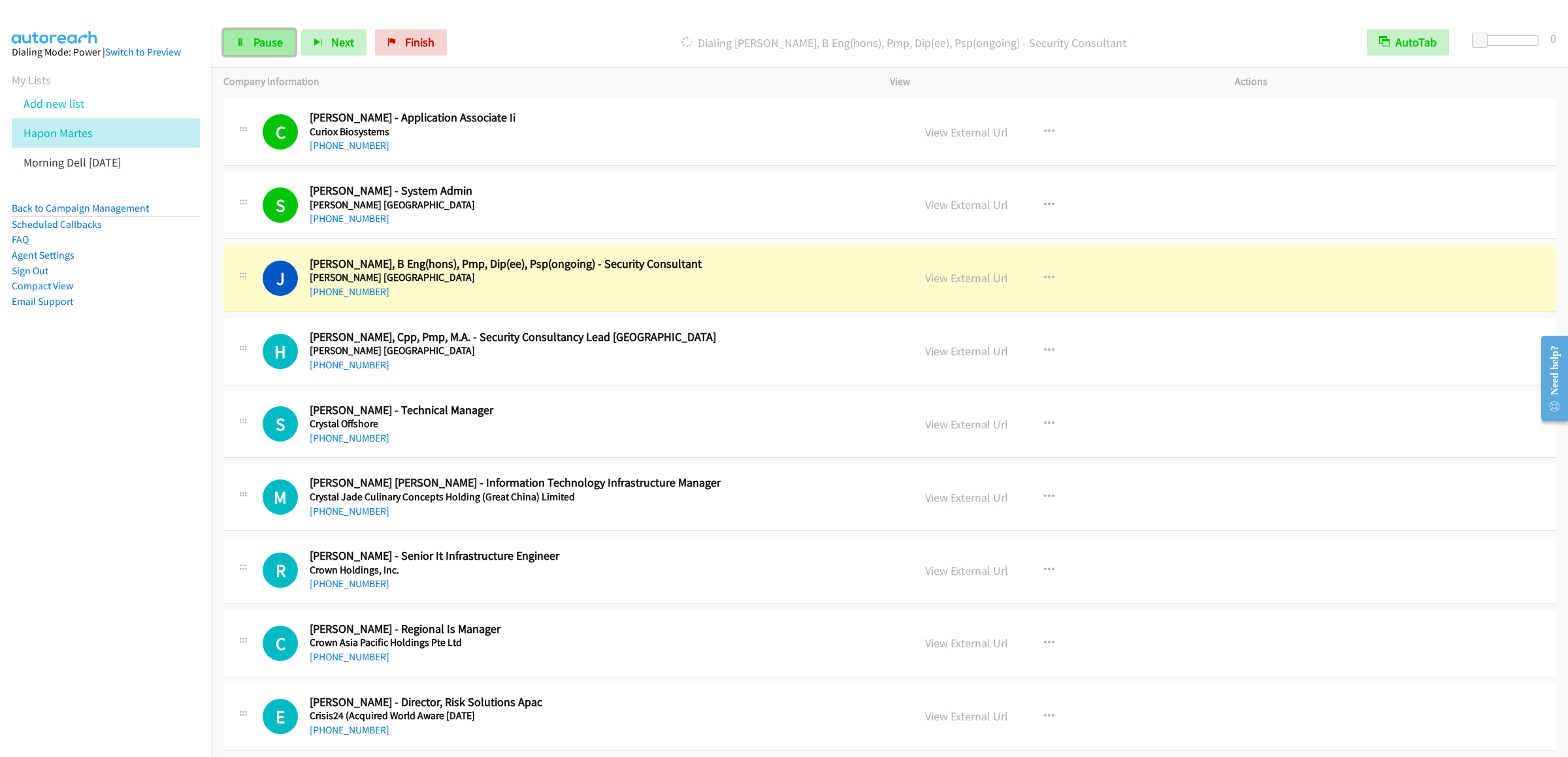
click at [271, 39] on span "Pause" at bounding box center [269, 41] width 30 height 15
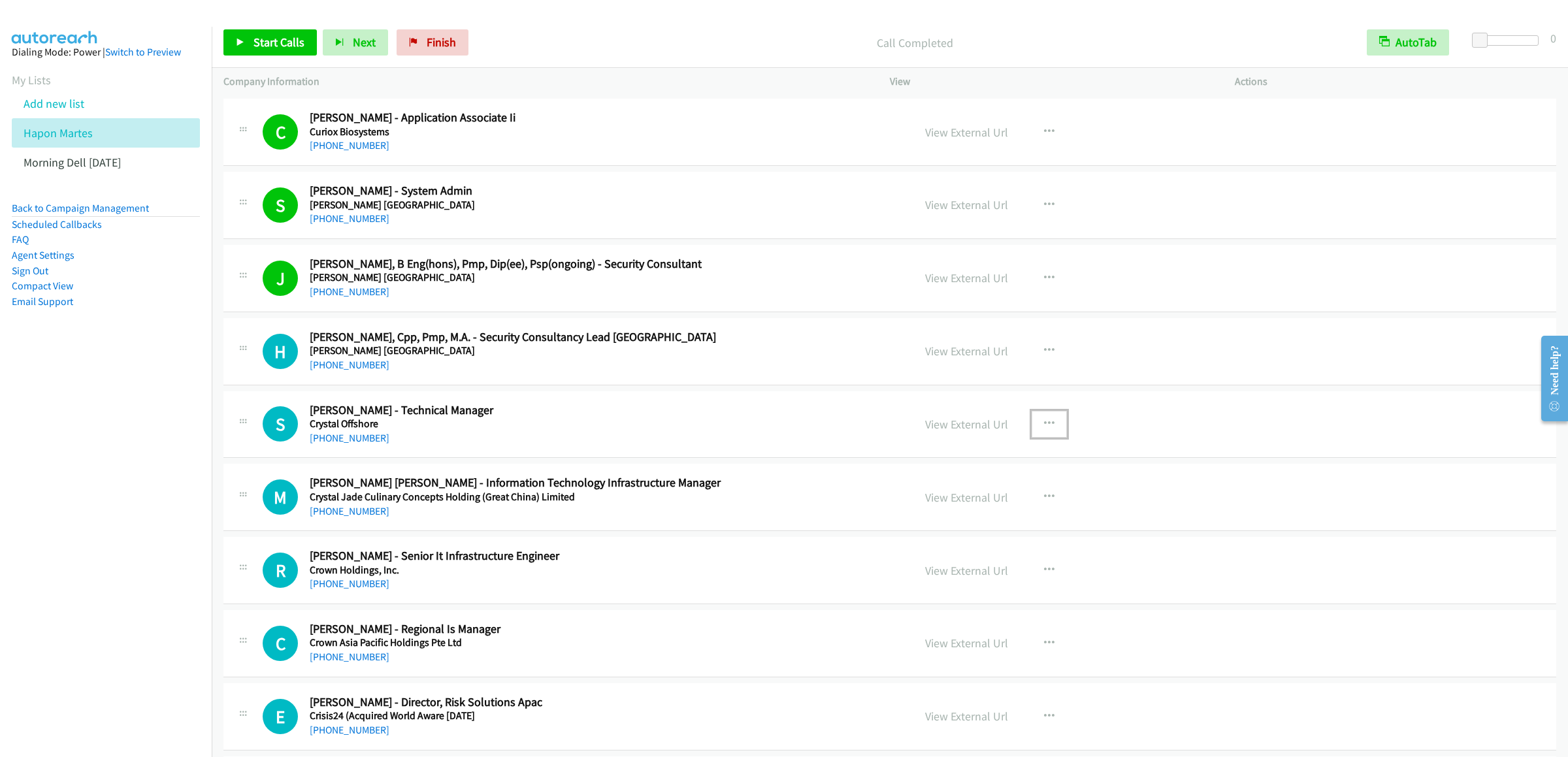
click at [1047, 429] on icon "button" at bounding box center [1050, 423] width 11 height 11
click at [945, 522] on link "Start Calls Here" at bounding box center [980, 509] width 174 height 26
click at [281, 45] on span "Start Calls" at bounding box center [279, 41] width 51 height 15
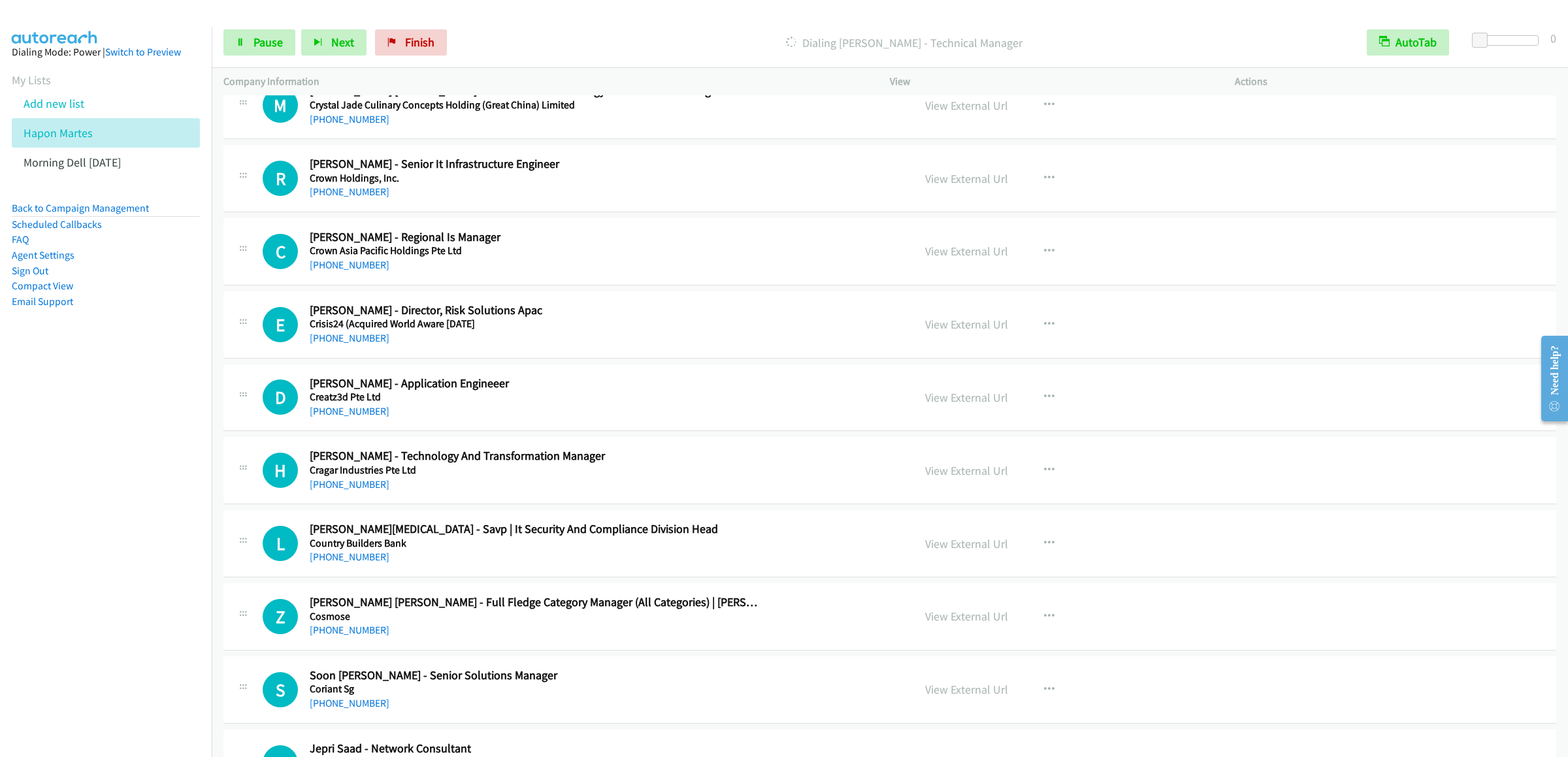
scroll to position [8191, 0]
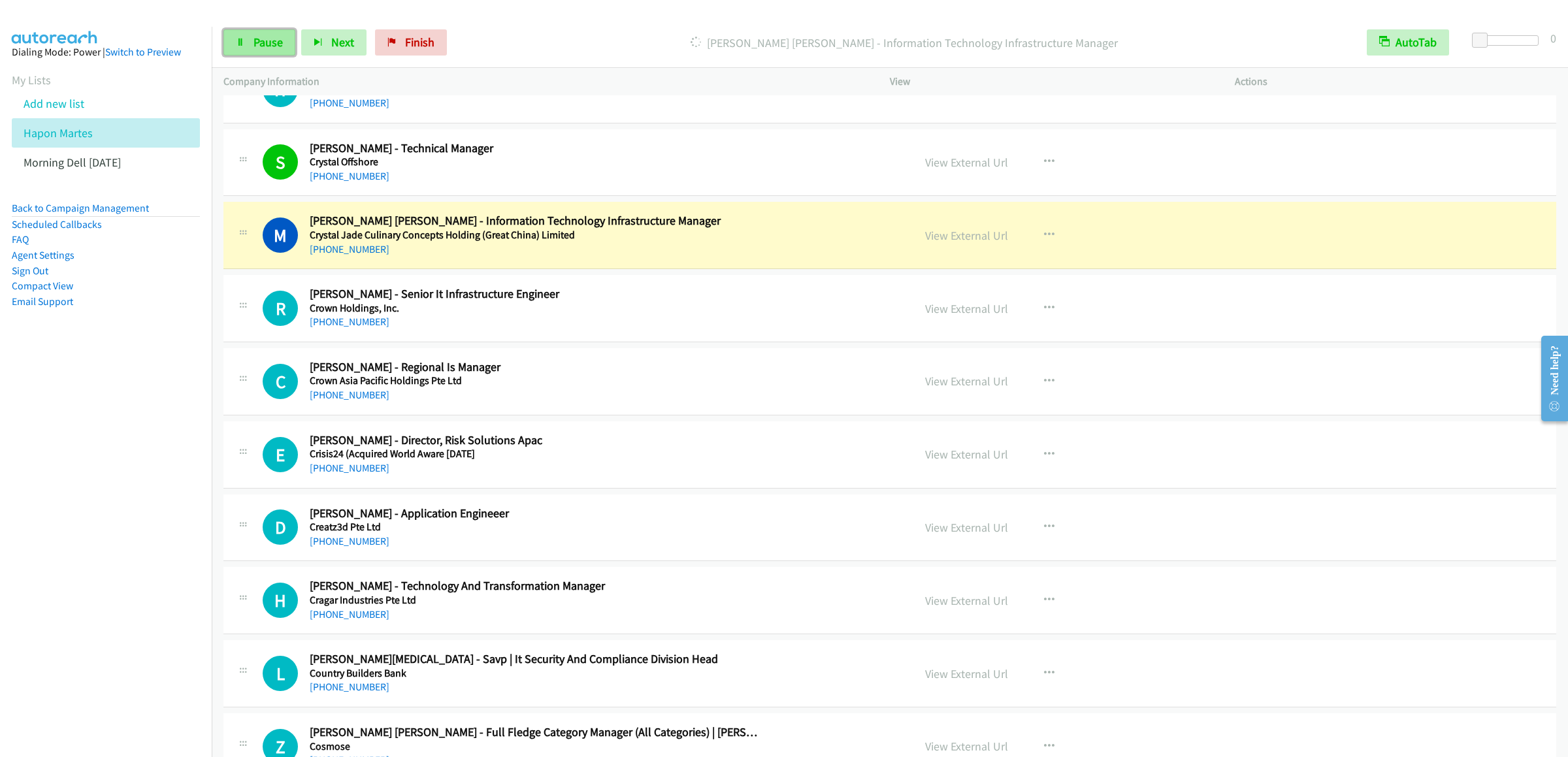
click at [238, 39] on icon at bounding box center [240, 42] width 9 height 9
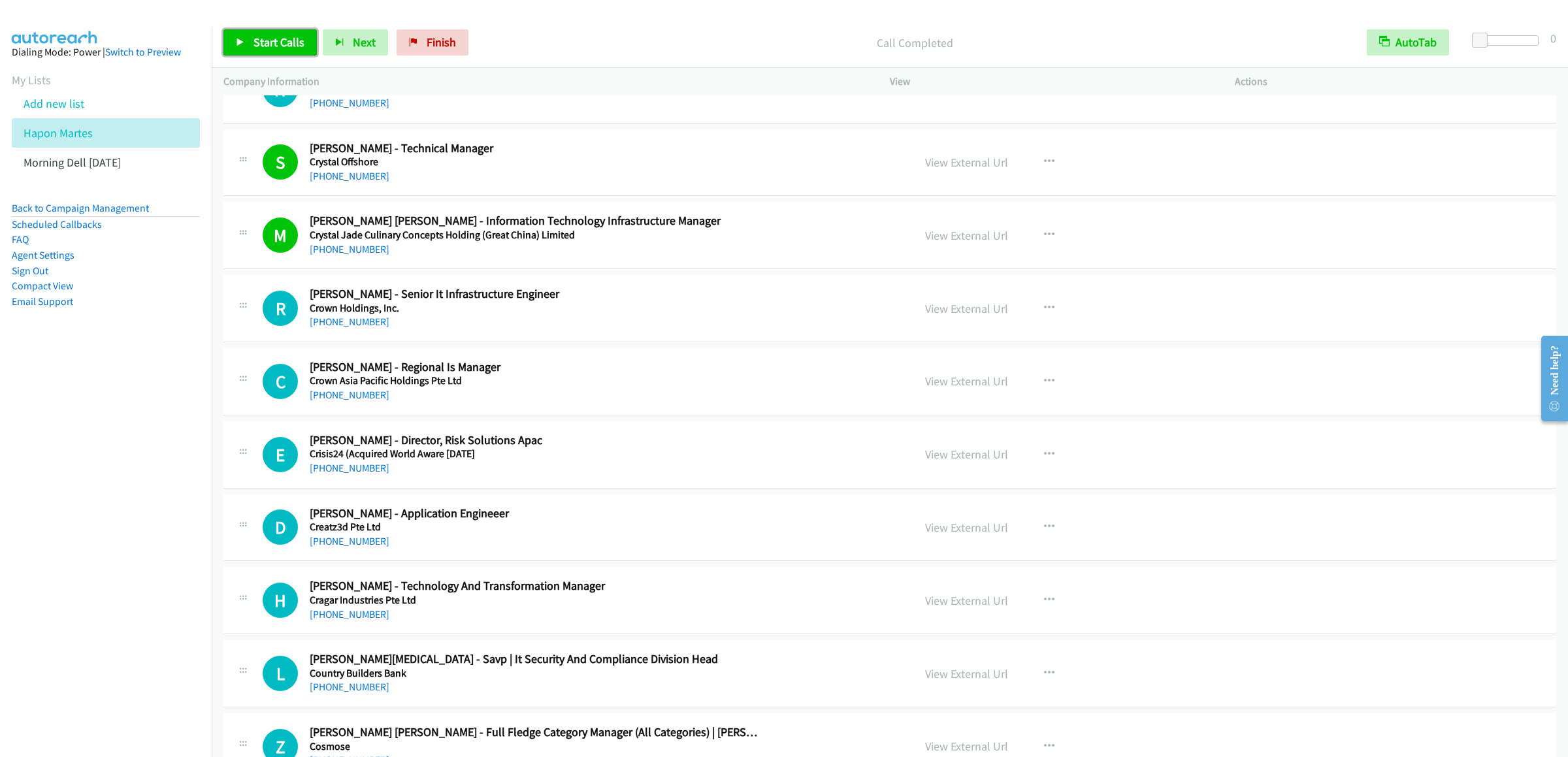
click at [256, 38] on span "Start Calls" at bounding box center [279, 41] width 51 height 15
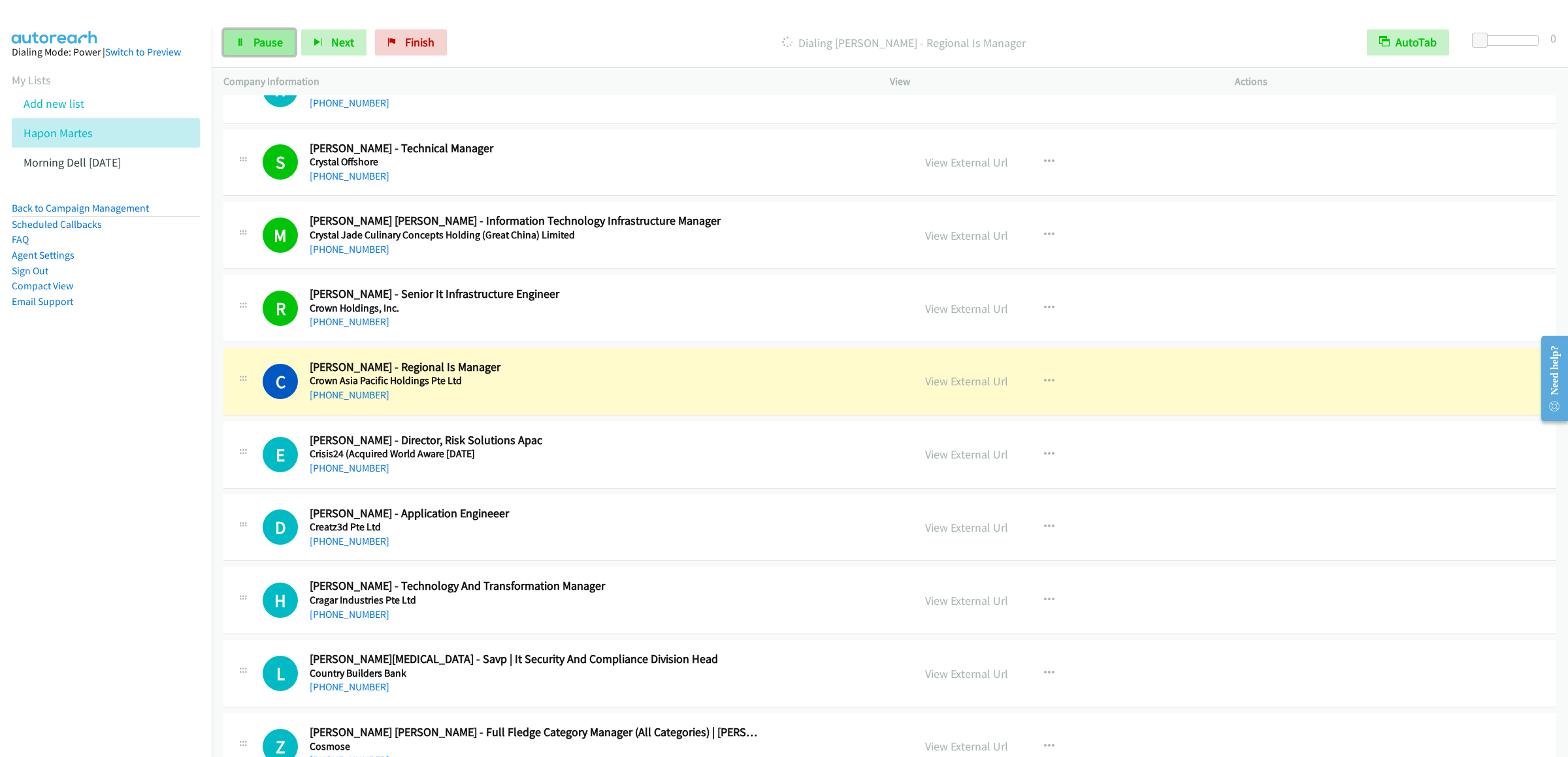
click at [259, 43] on span "Pause" at bounding box center [269, 41] width 30 height 15
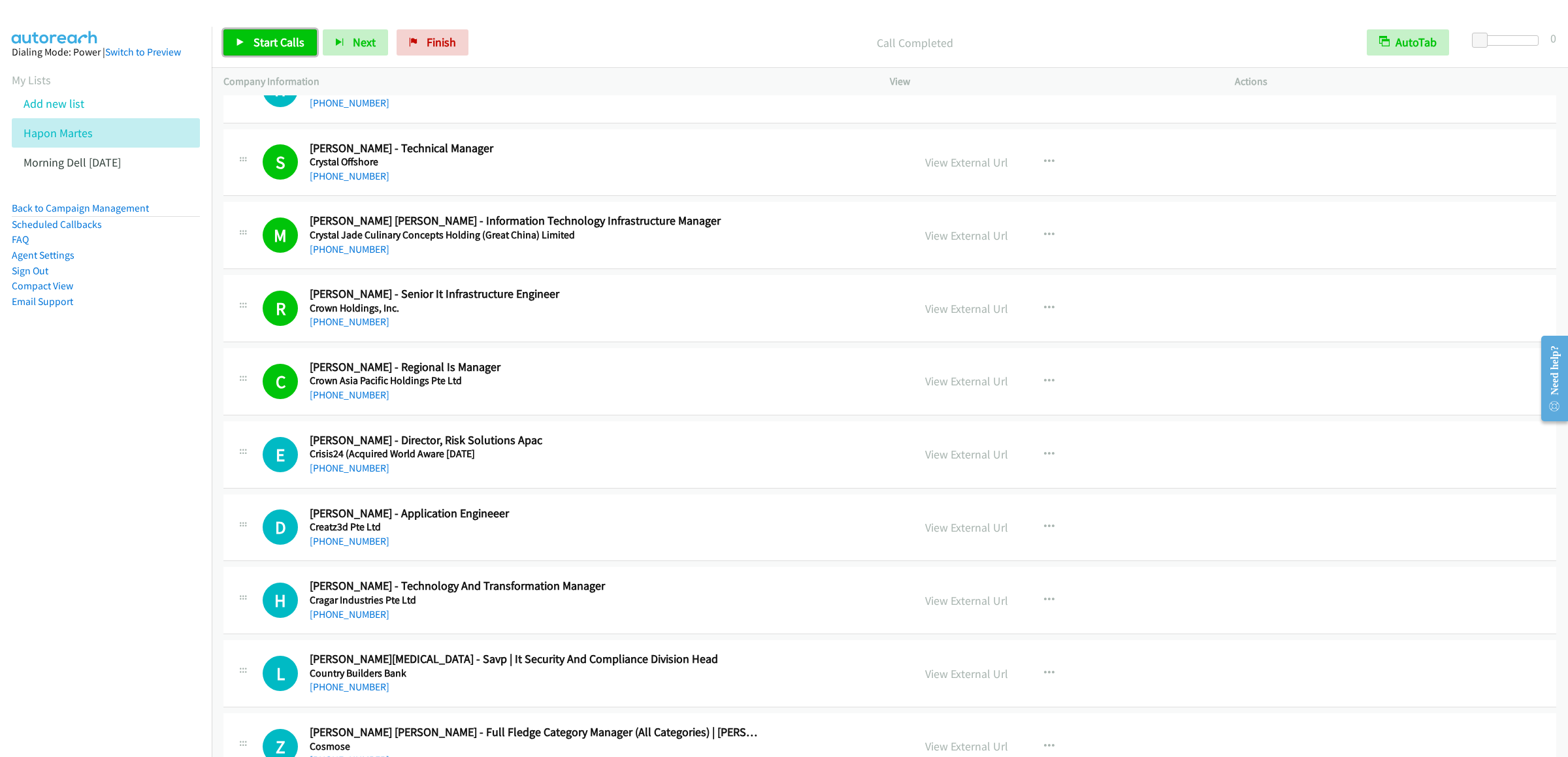
click at [271, 47] on span "Start Calls" at bounding box center [279, 41] width 51 height 15
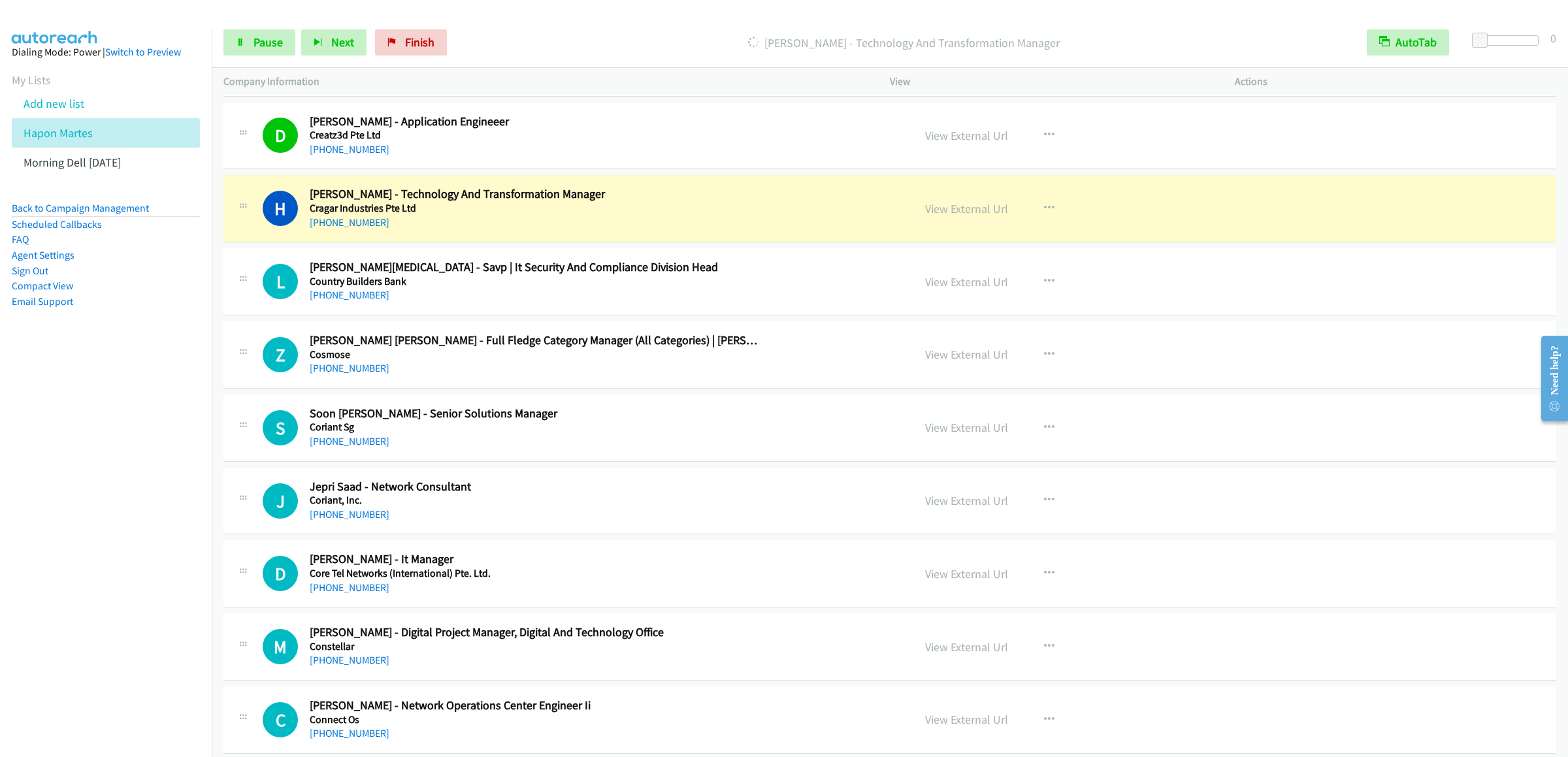
click at [250, 26] on div "Start Calls Pause Next Finish [PERSON_NAME] - Technology And Transformation Man…" at bounding box center [890, 42] width 1357 height 50
click at [268, 45] on span "Pause" at bounding box center [269, 41] width 30 height 15
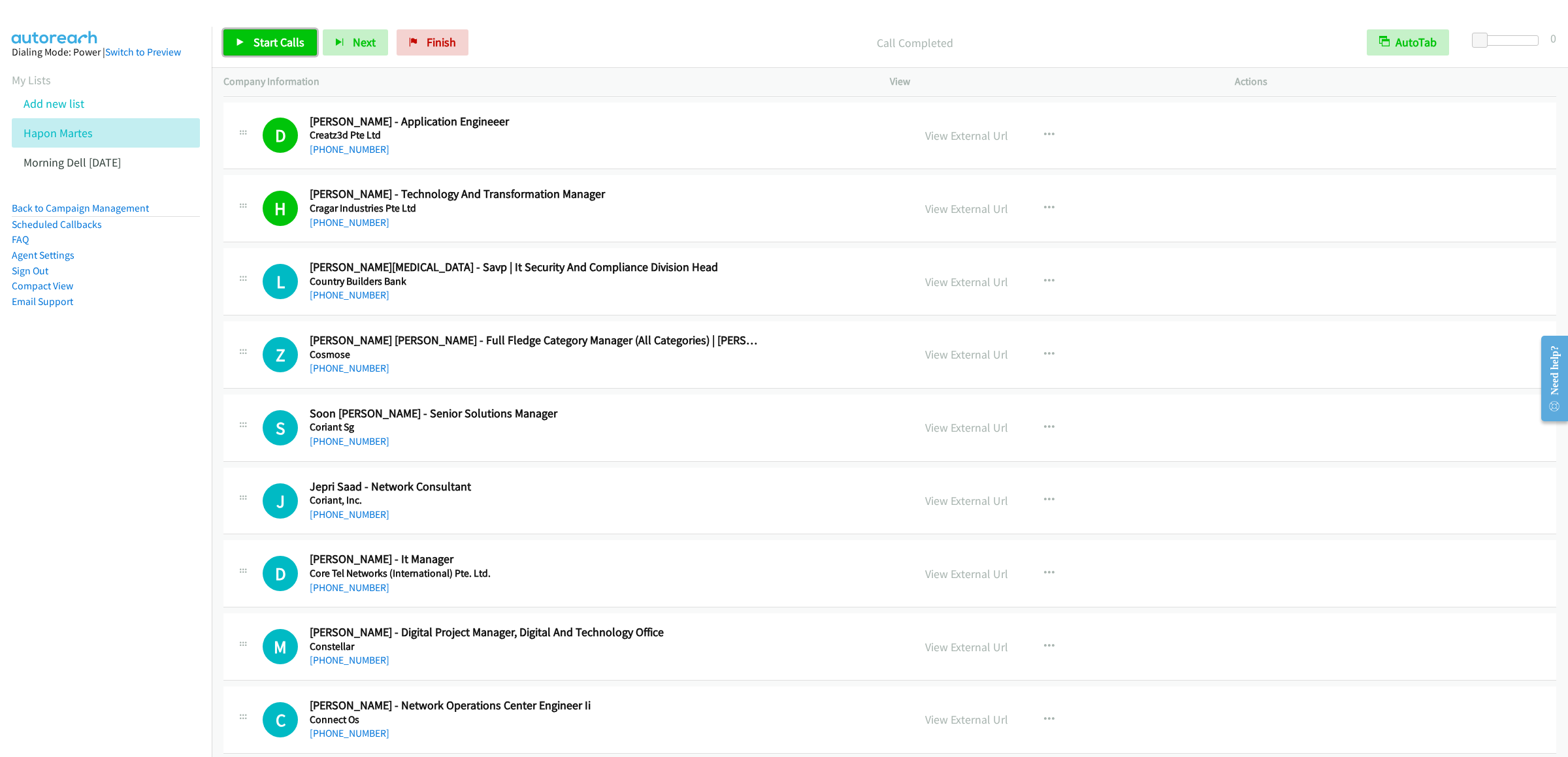
click at [263, 45] on span "Start Calls" at bounding box center [279, 41] width 51 height 15
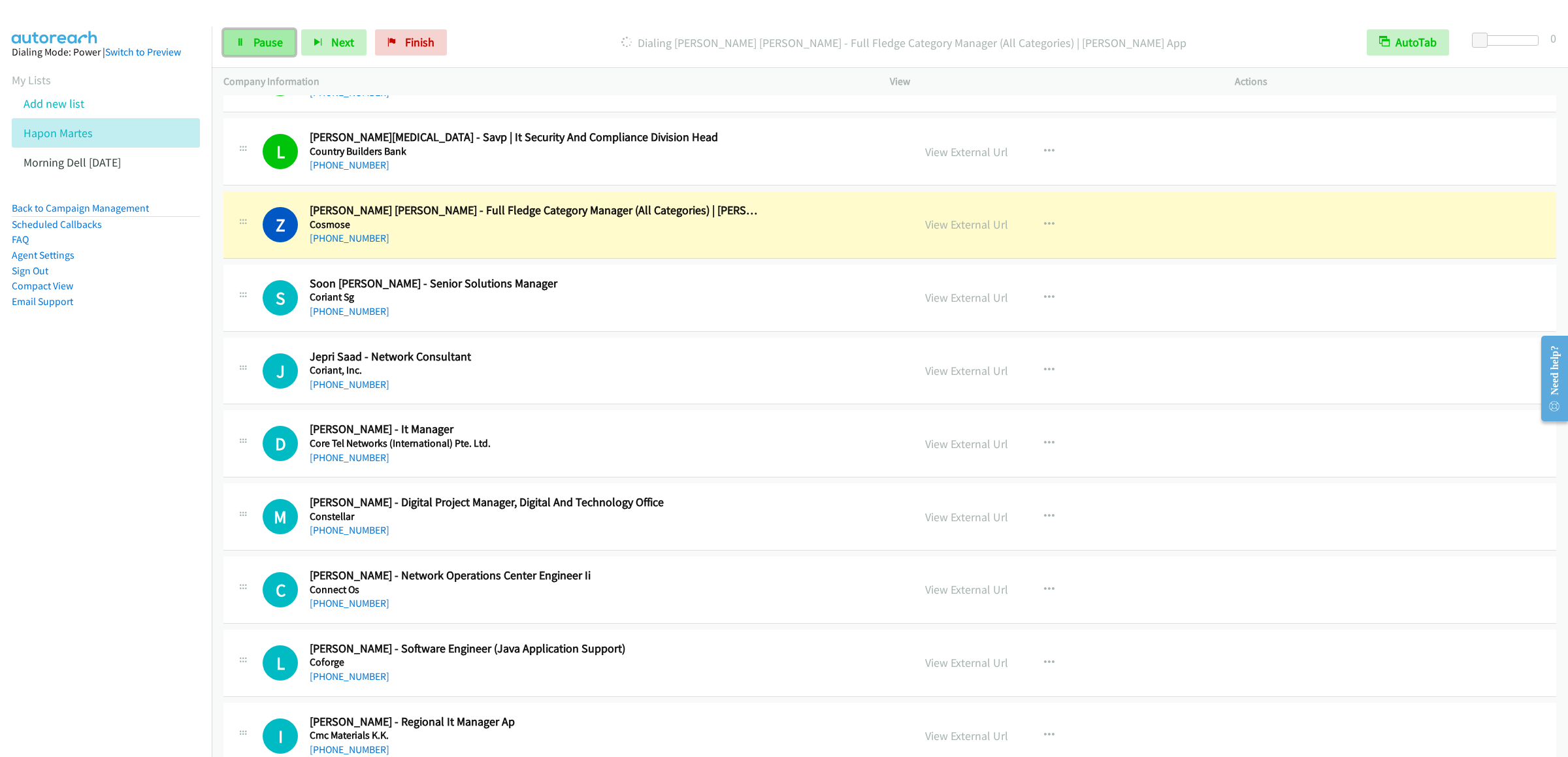
click at [235, 39] on link "Pause" at bounding box center [259, 42] width 72 height 26
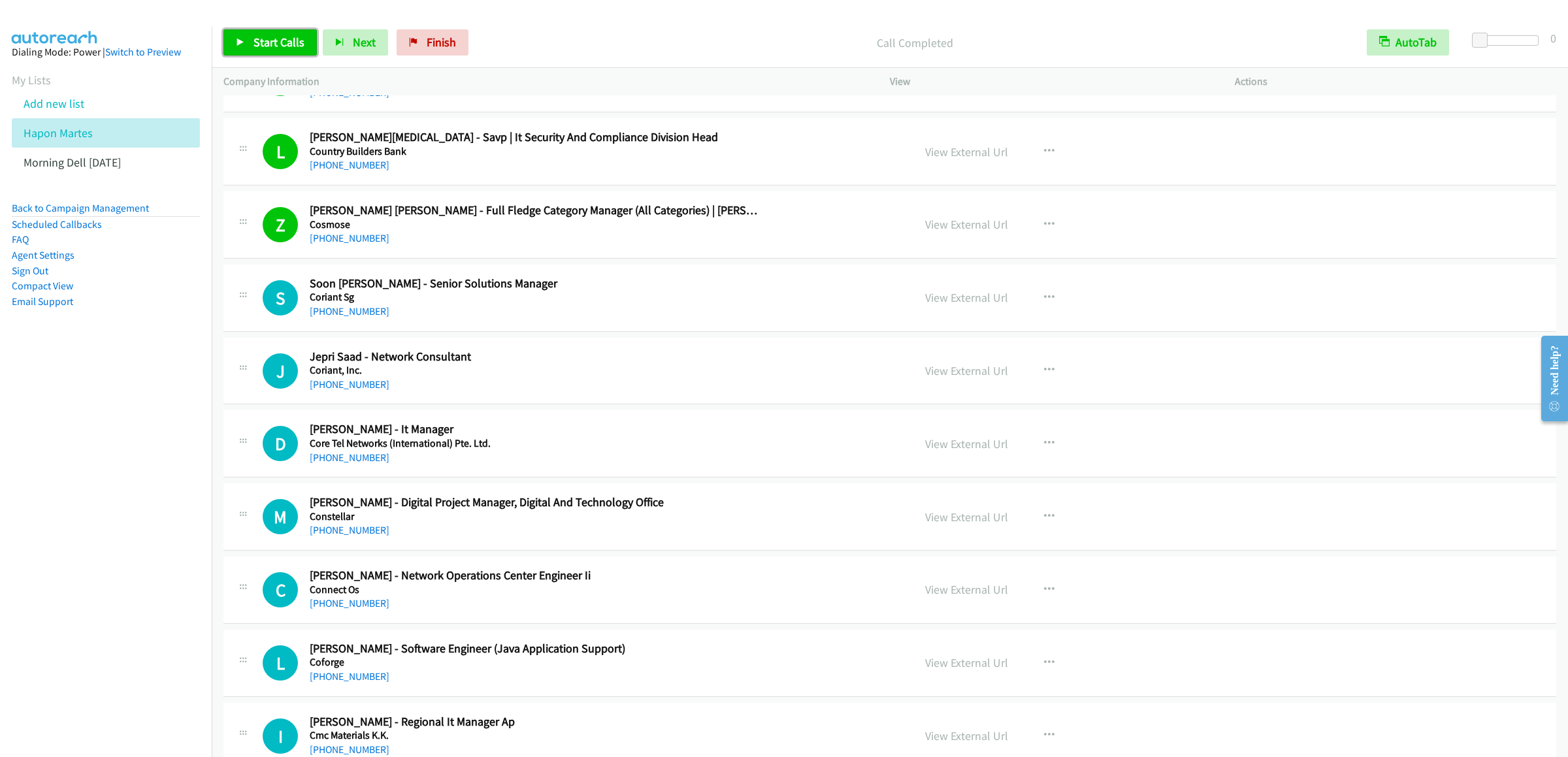
click at [272, 41] on span "Start Calls" at bounding box center [279, 41] width 51 height 15
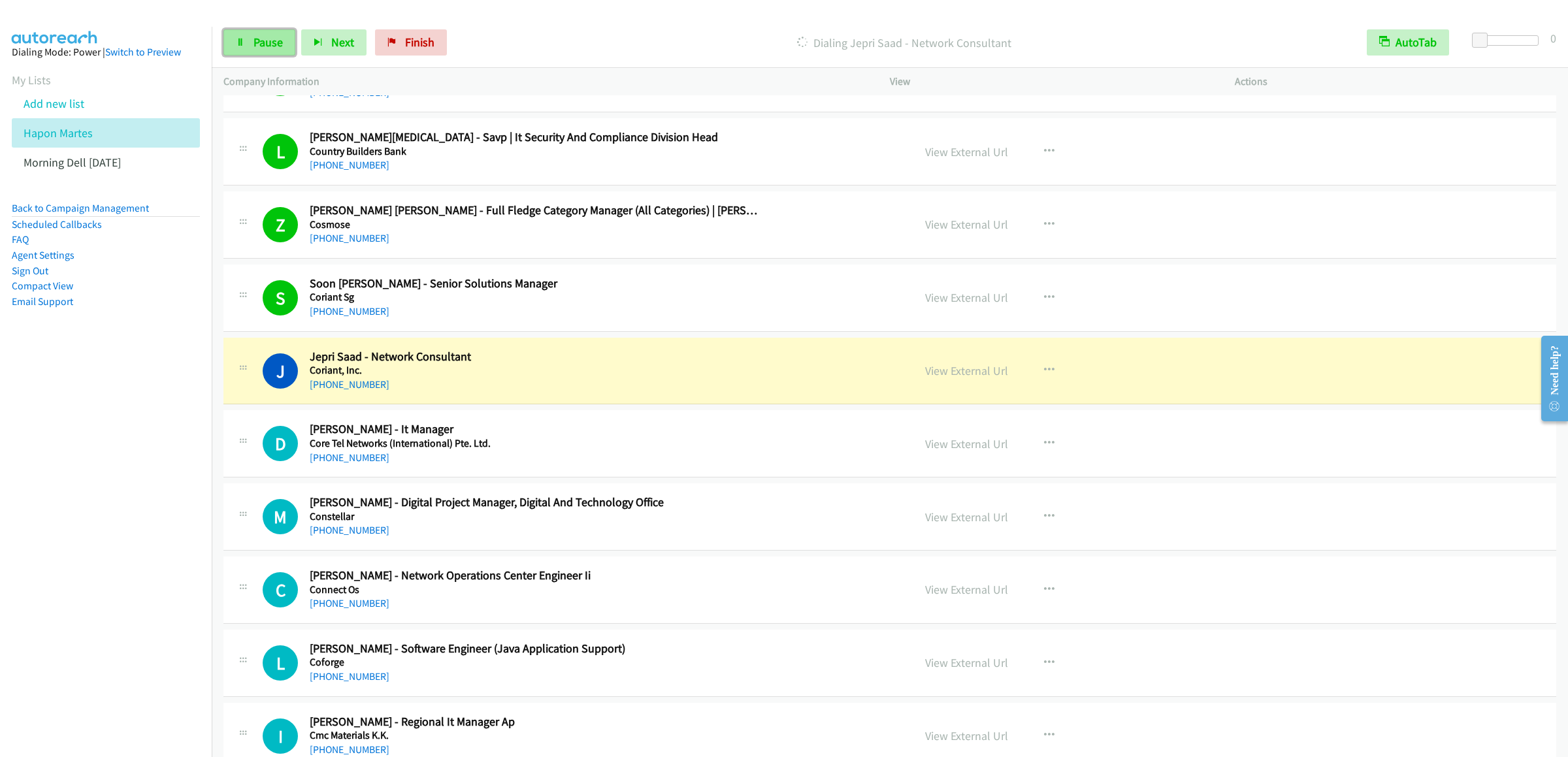
click at [260, 38] on span "Pause" at bounding box center [269, 41] width 30 height 15
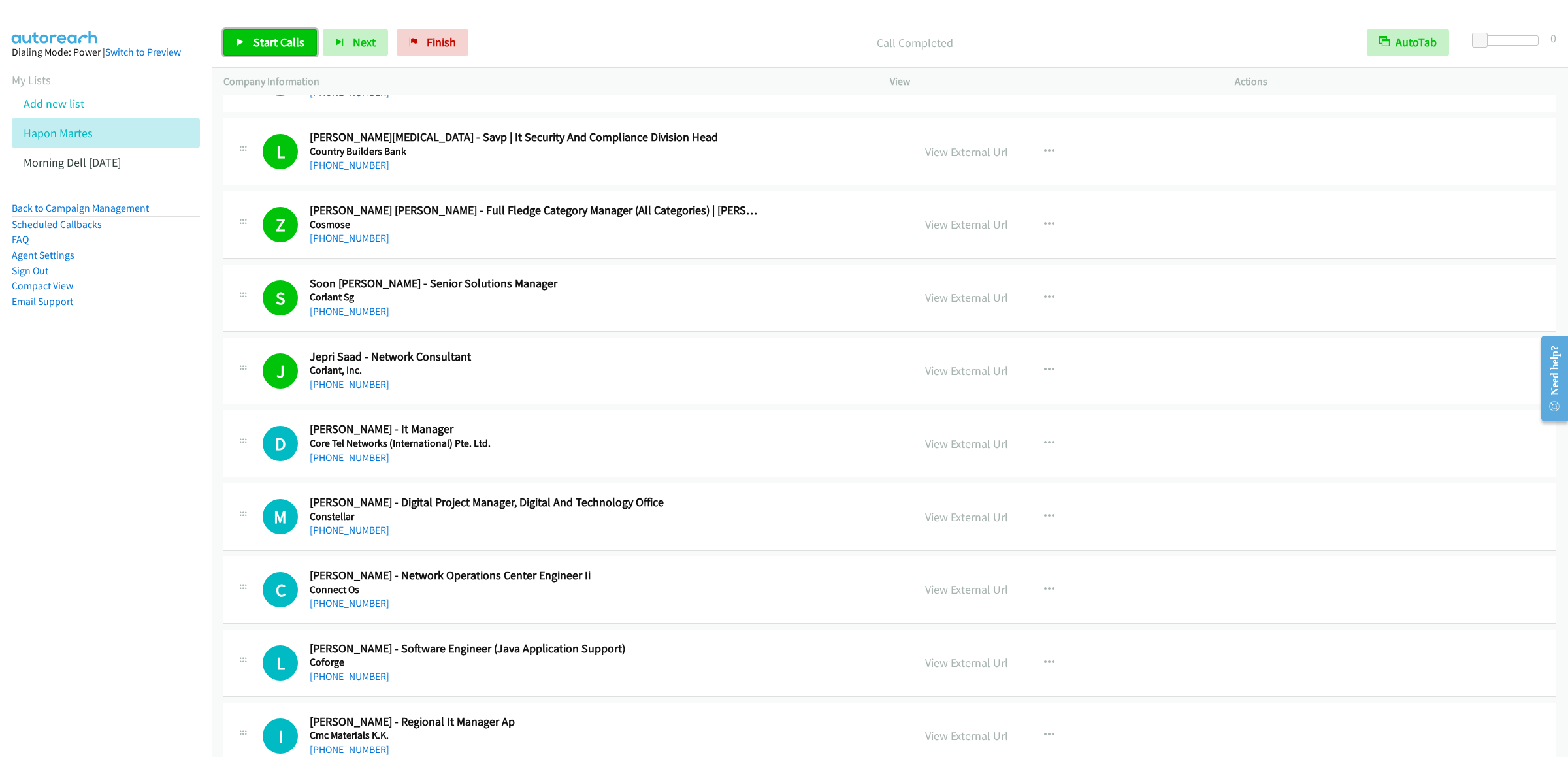
click at [265, 45] on span "Start Calls" at bounding box center [279, 41] width 51 height 15
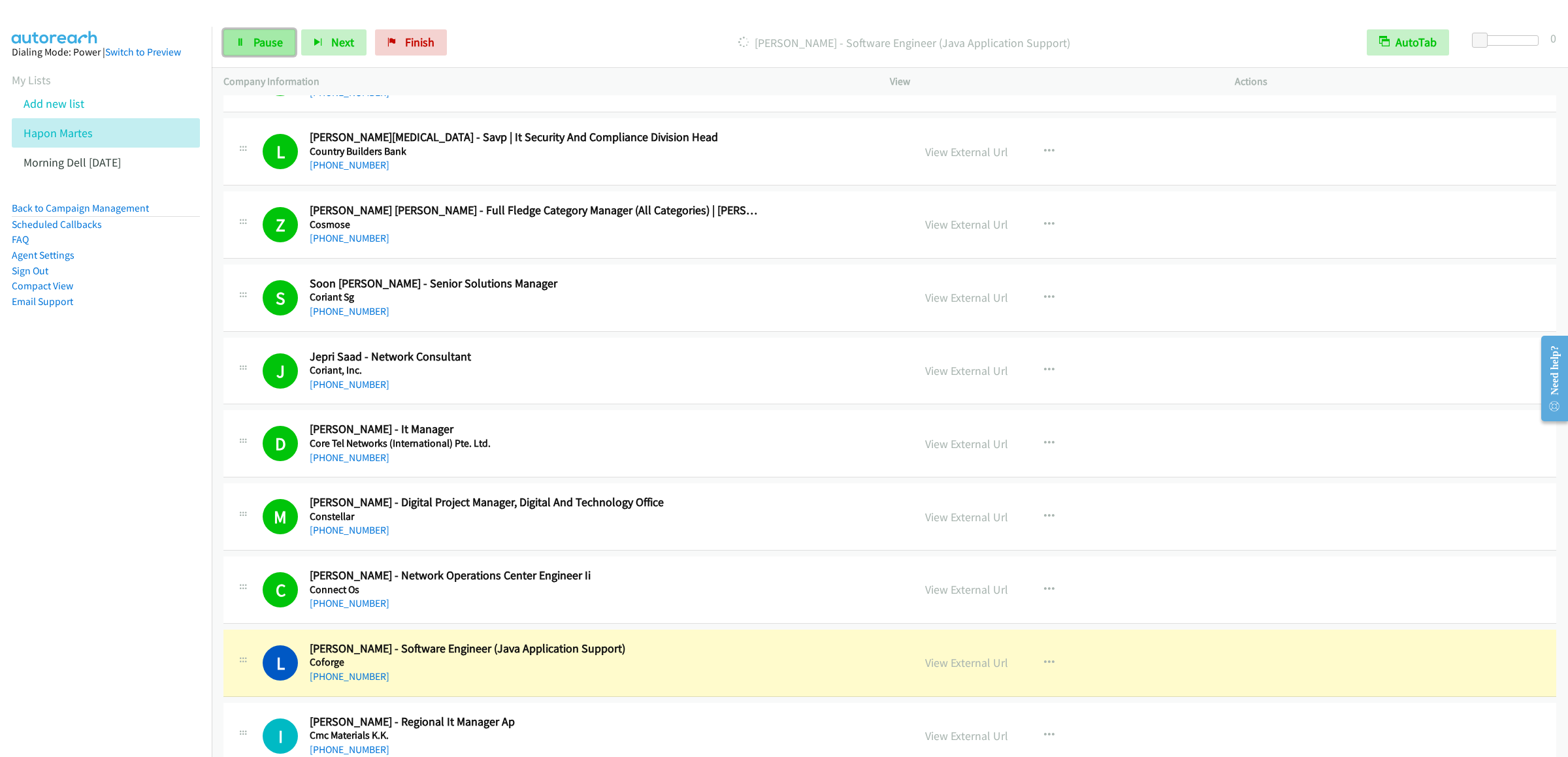
click at [273, 39] on span "Pause" at bounding box center [269, 41] width 30 height 15
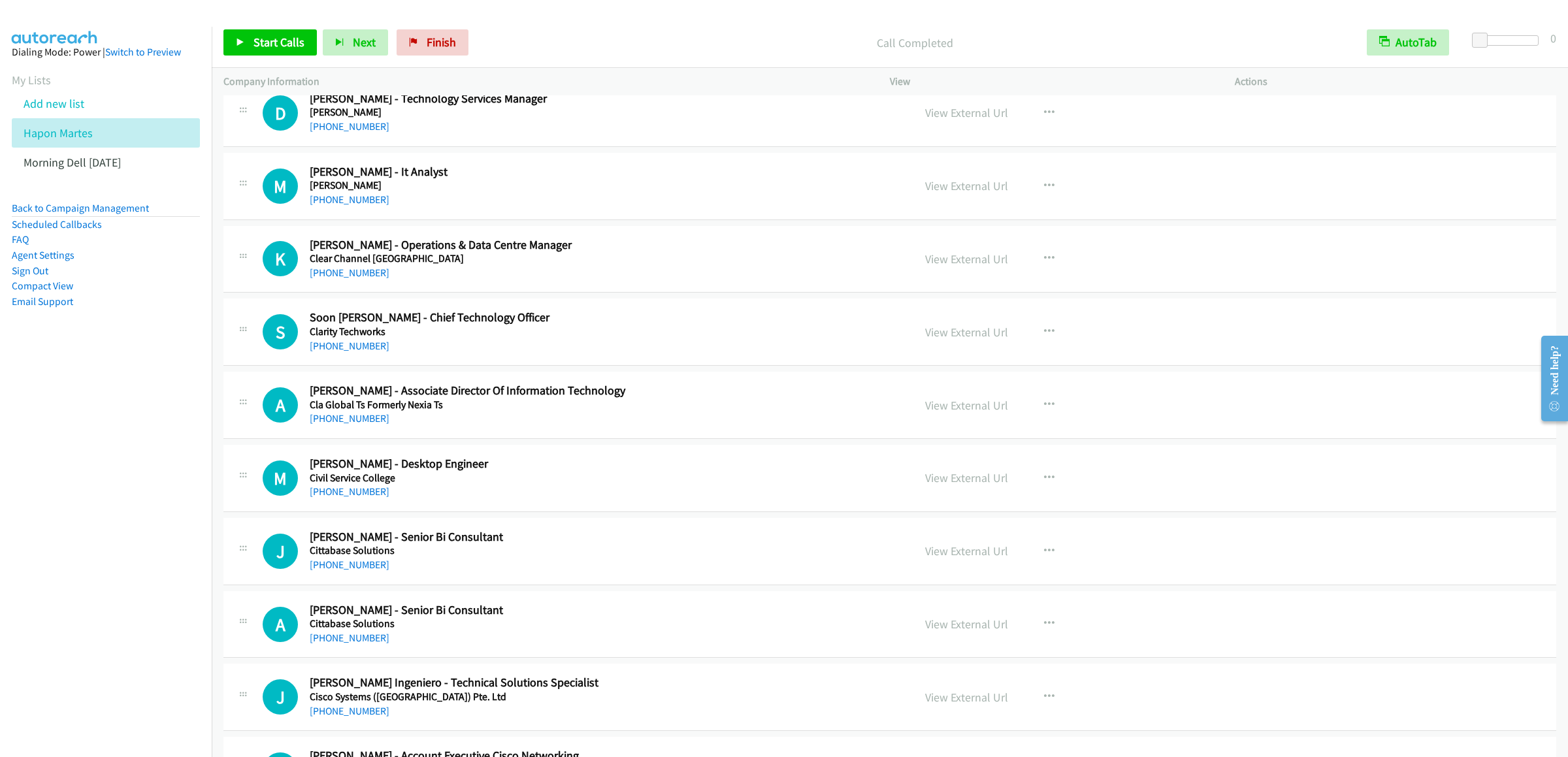
scroll to position [9236, 0]
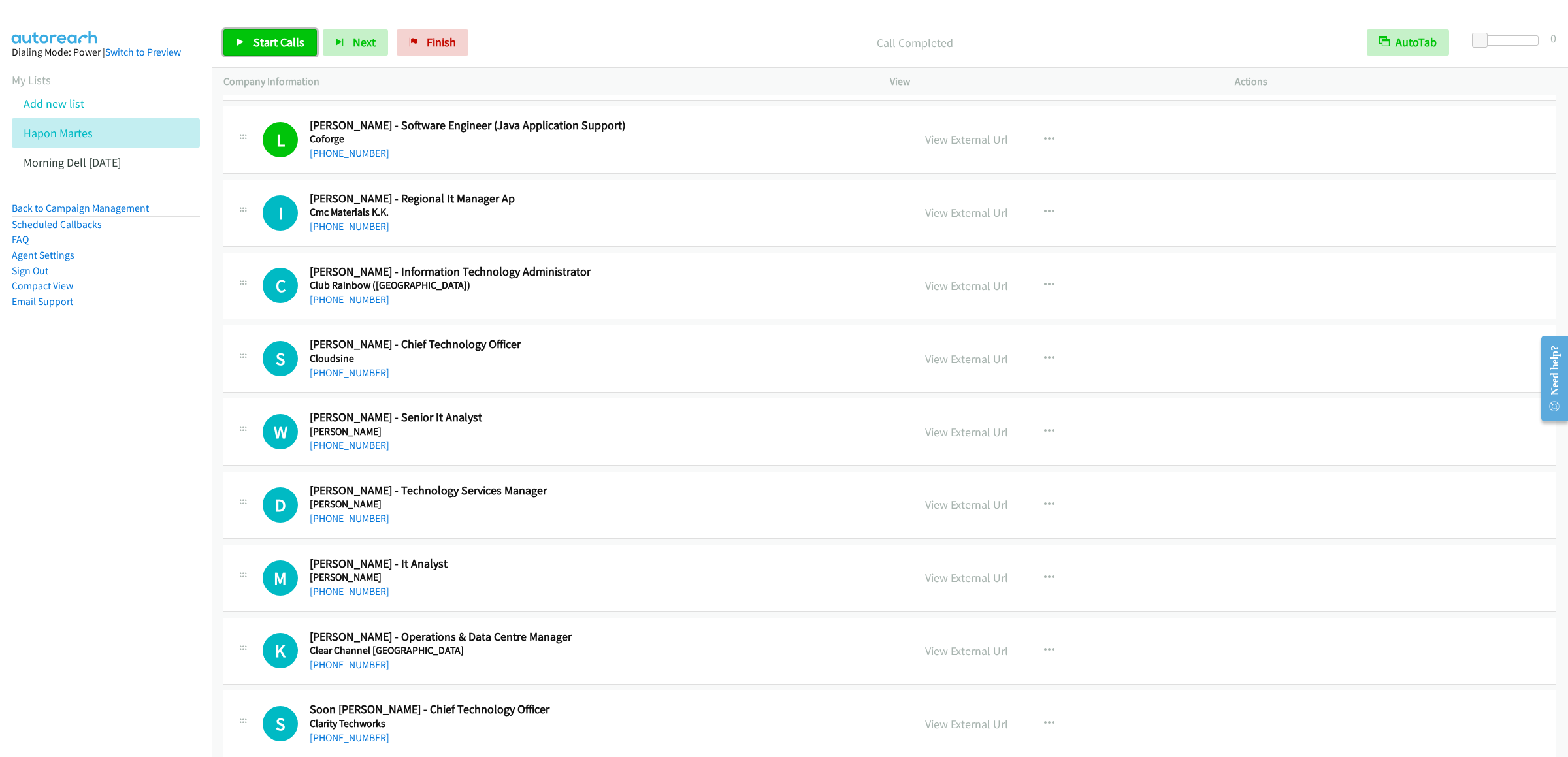
click at [260, 39] on span "Start Calls" at bounding box center [279, 41] width 51 height 15
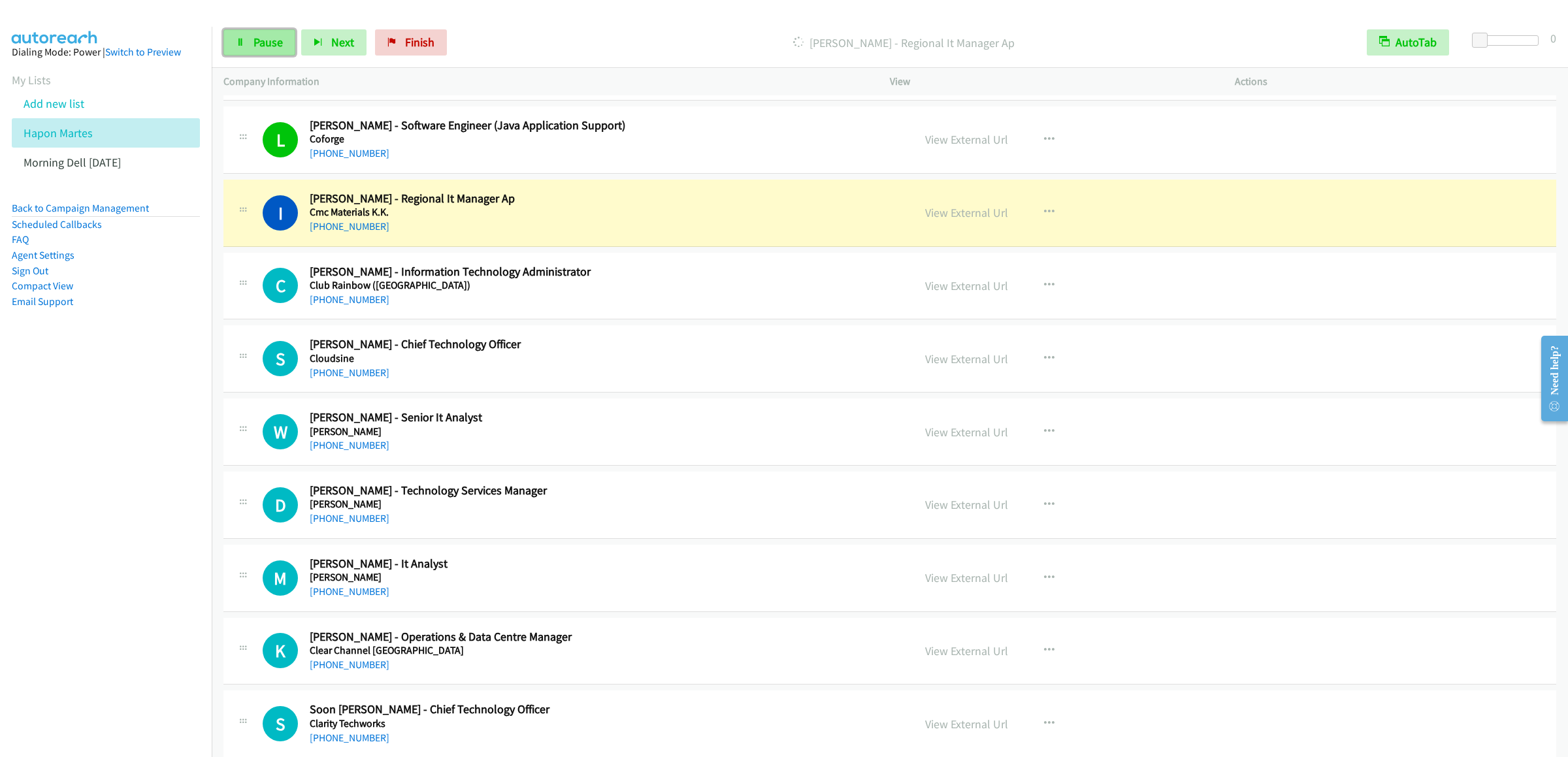
click at [254, 36] on span "Pause" at bounding box center [269, 41] width 30 height 15
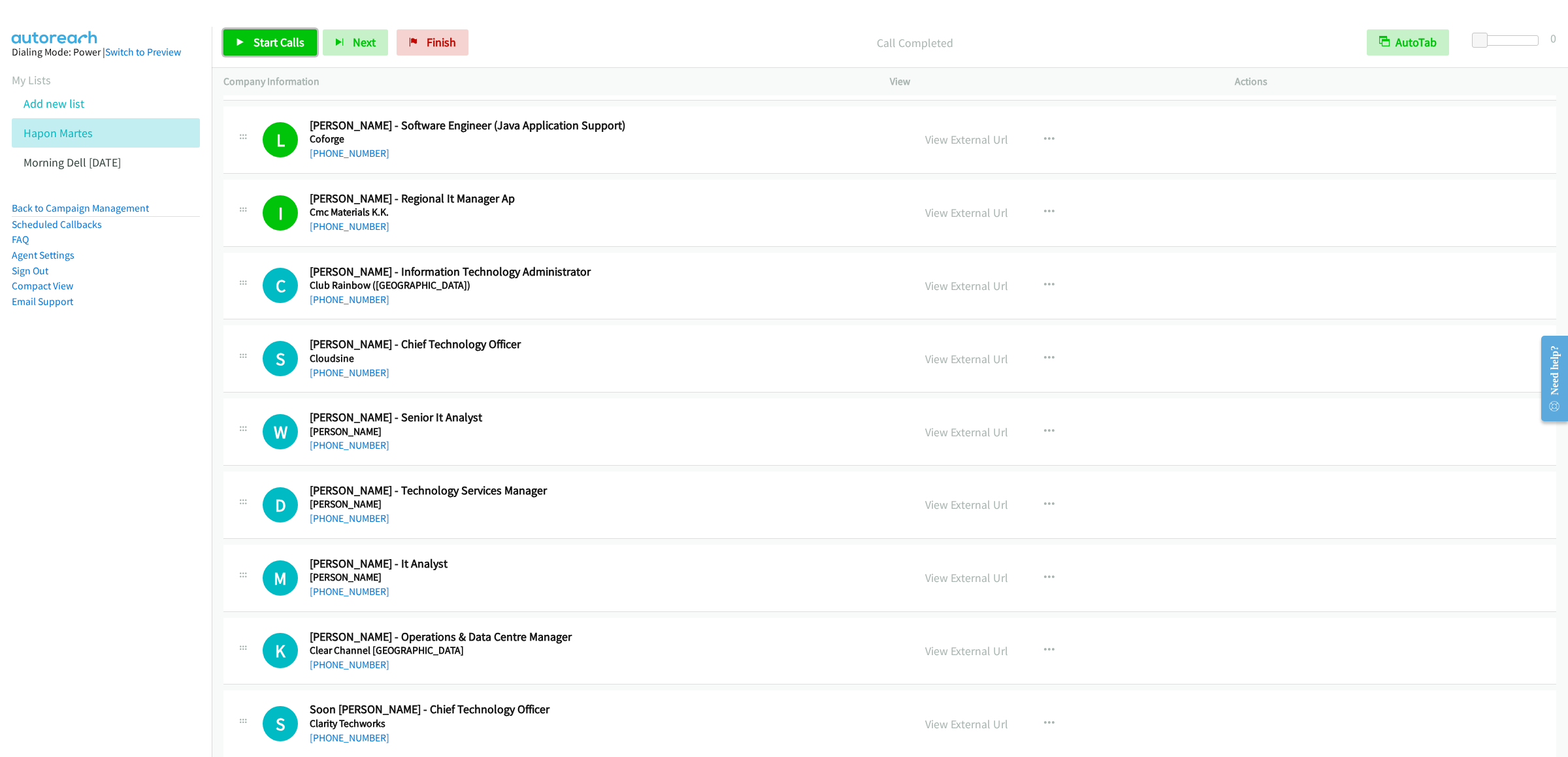
click at [279, 47] on span "Start Calls" at bounding box center [279, 41] width 51 height 15
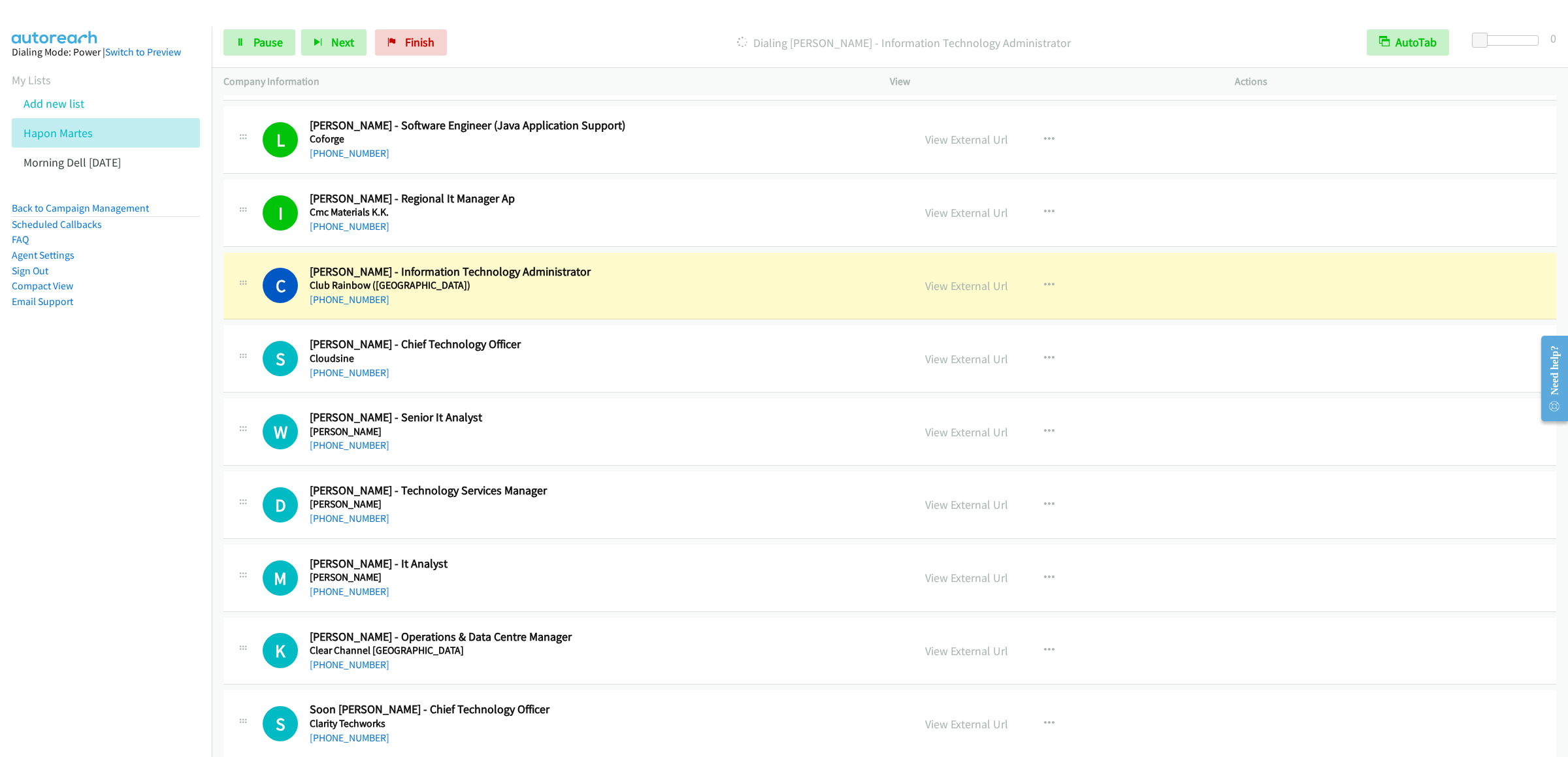
scroll to position [9366, 0]
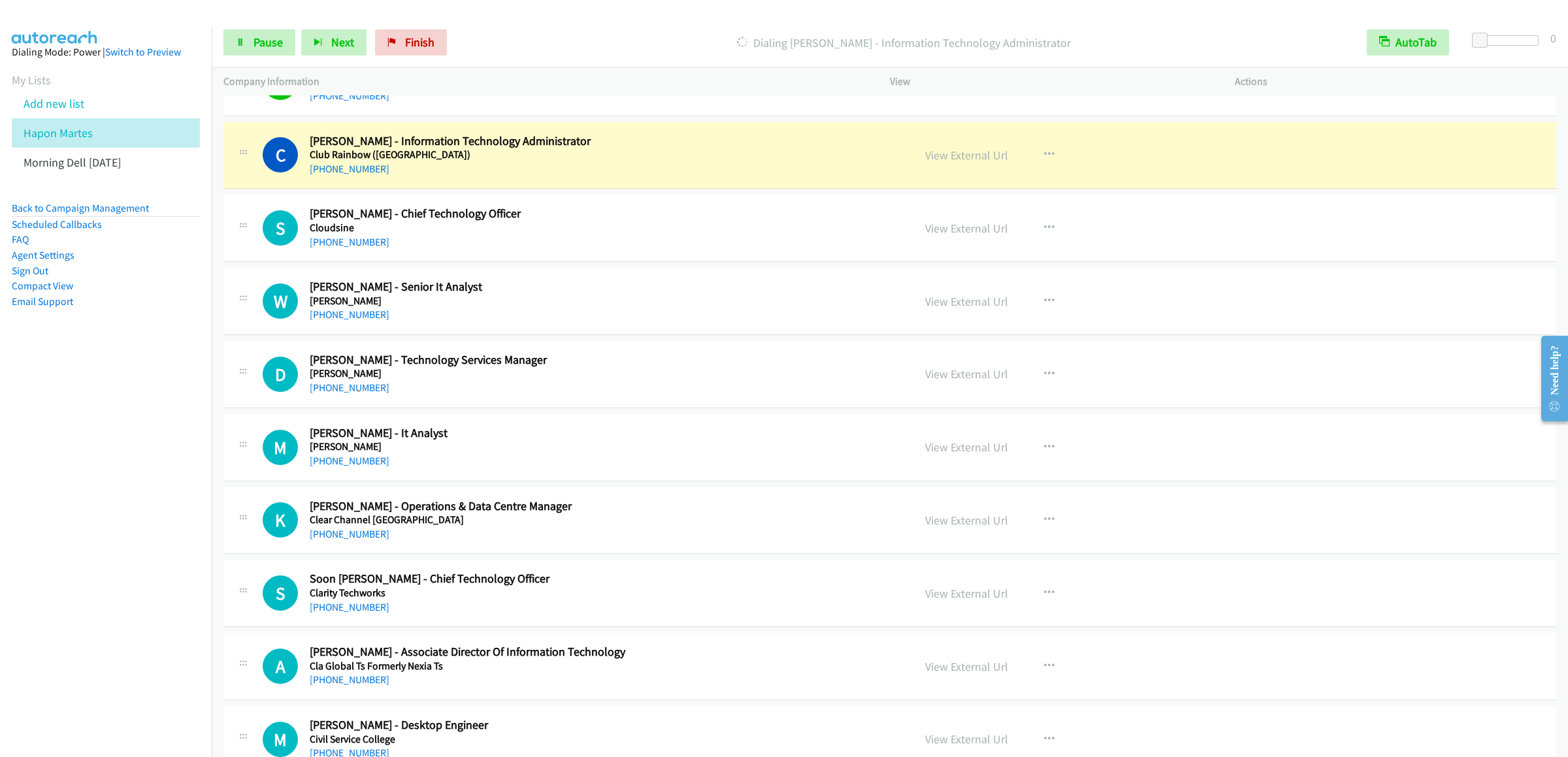
click at [265, 22] on div "Start Calls Pause Next Finish Dialing [PERSON_NAME] - Information Technology Ad…" at bounding box center [890, 42] width 1357 height 50
click at [246, 51] on link "Pause" at bounding box center [259, 42] width 72 height 26
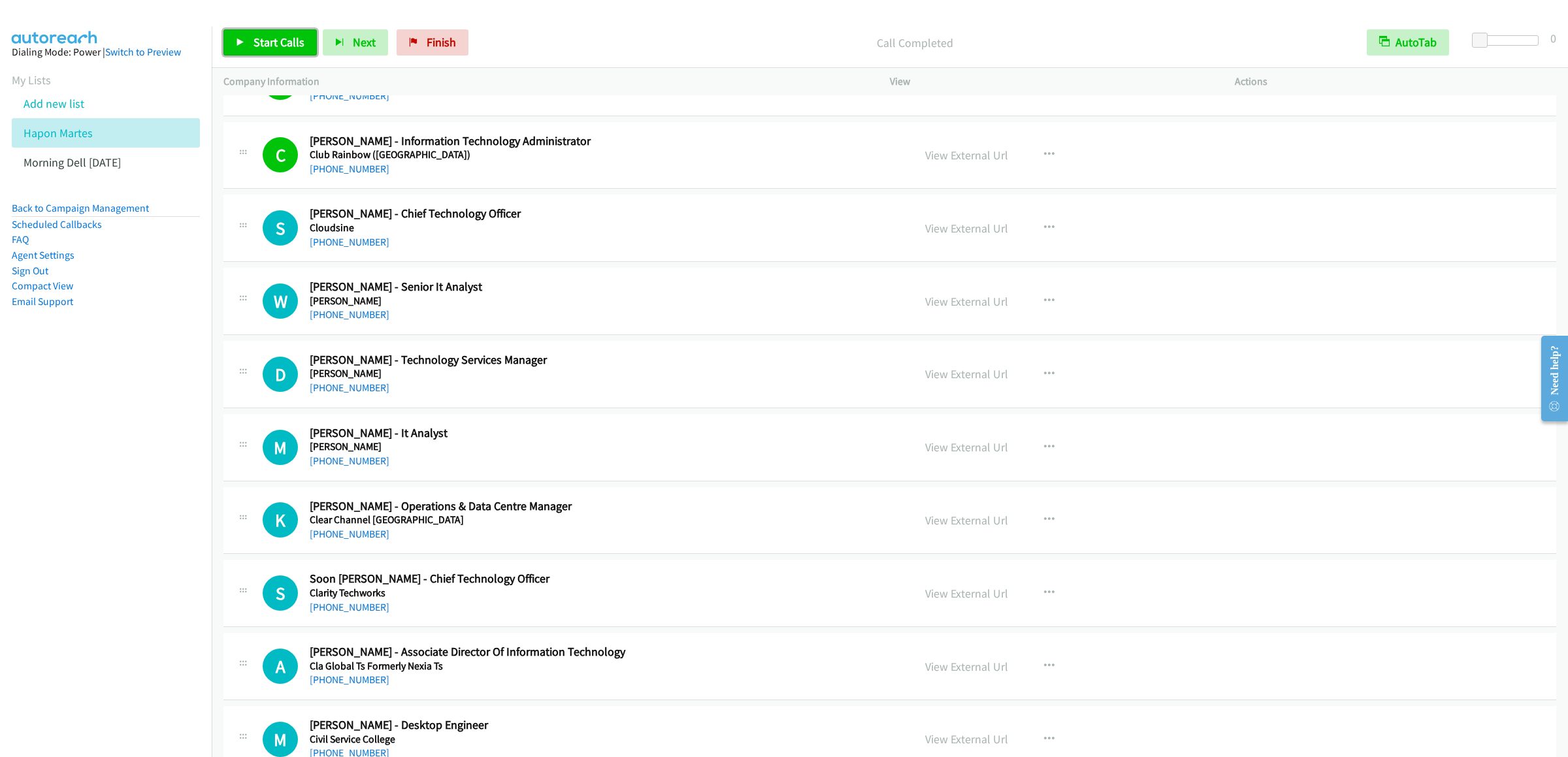
click at [258, 51] on link "Start Calls" at bounding box center [270, 42] width 94 height 26
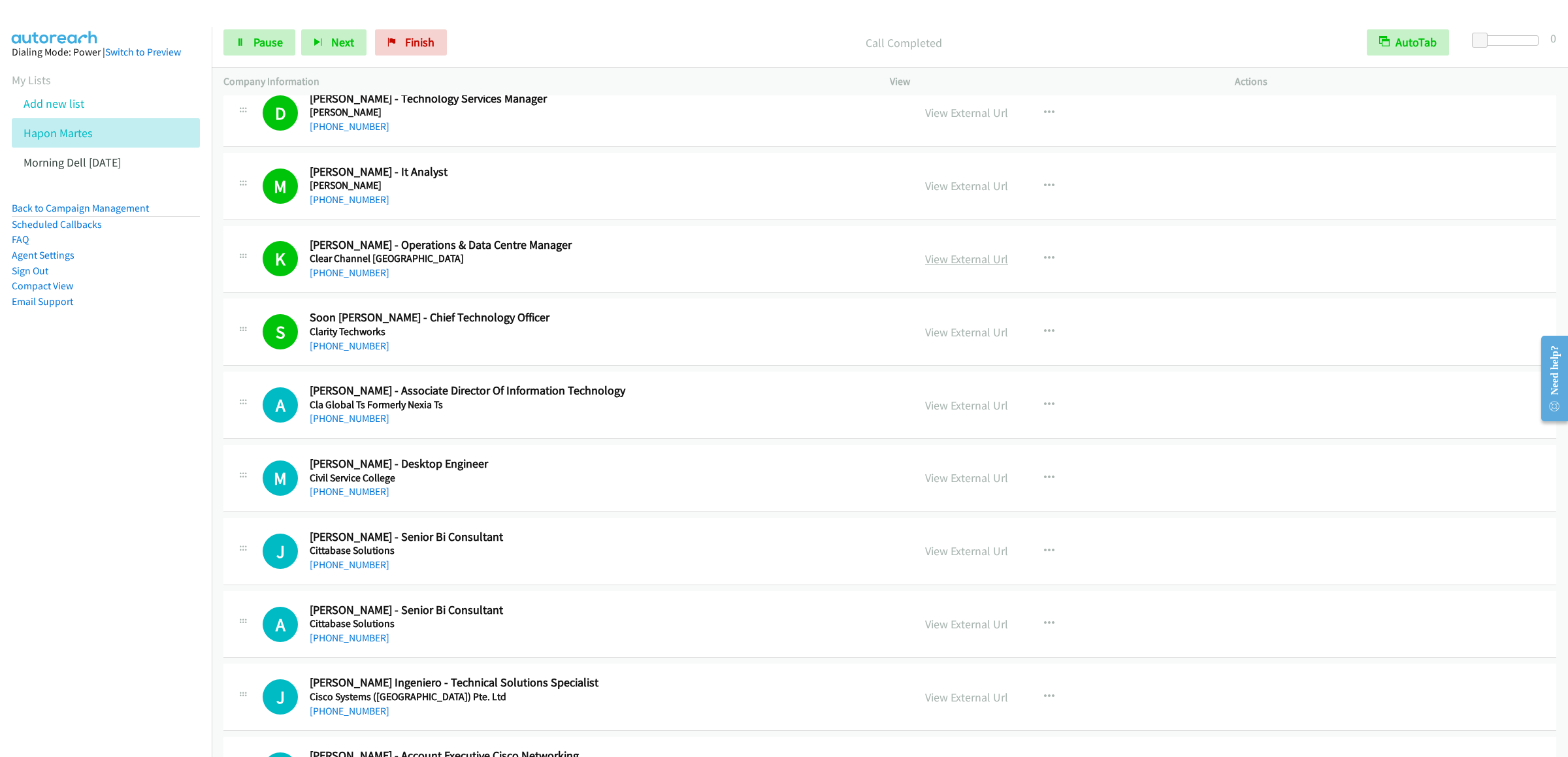
scroll to position [9888, 0]
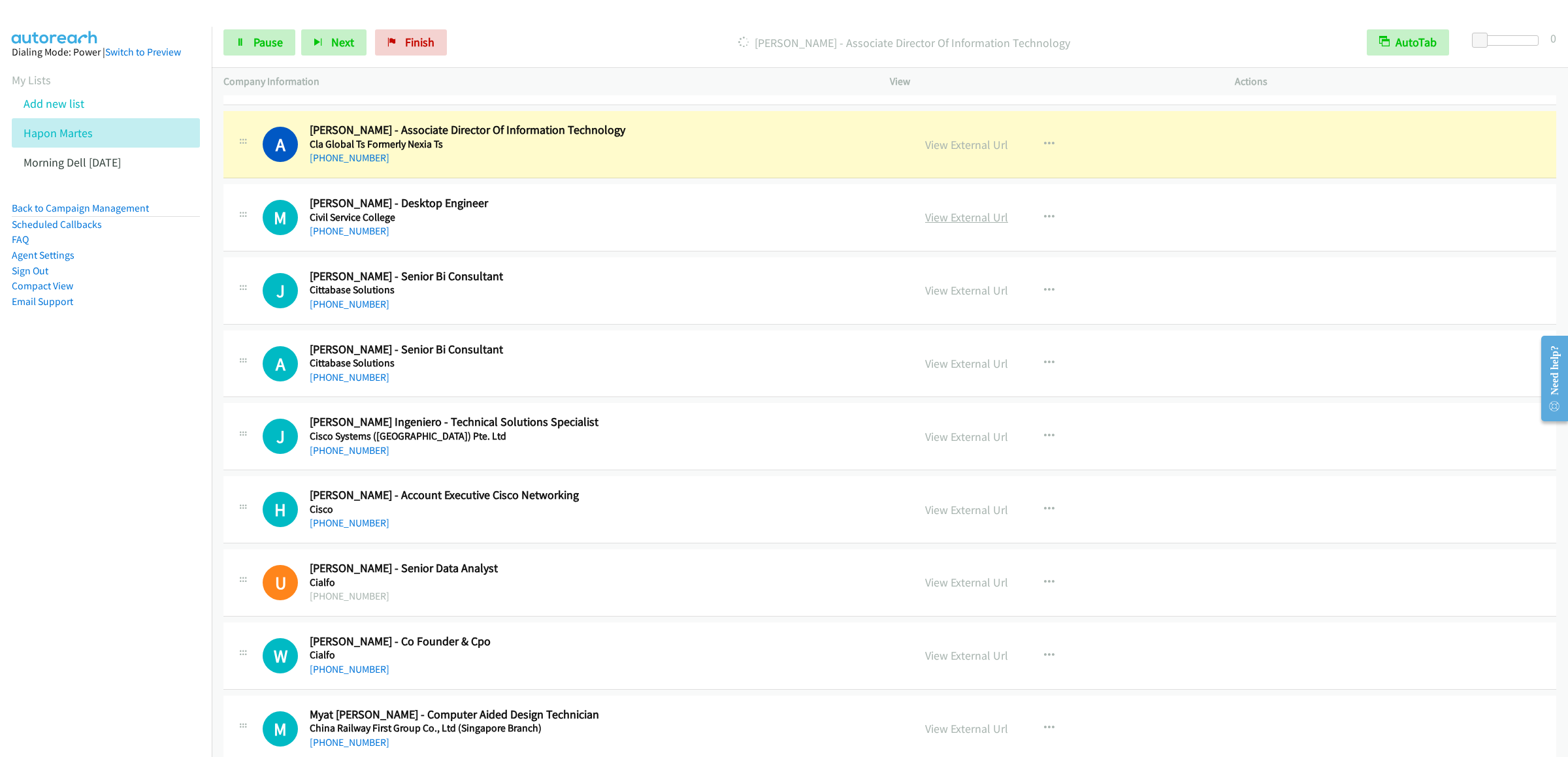
click at [963, 225] on link "View External Url" at bounding box center [967, 216] width 83 height 15
click at [247, 53] on link "Pause" at bounding box center [259, 42] width 72 height 26
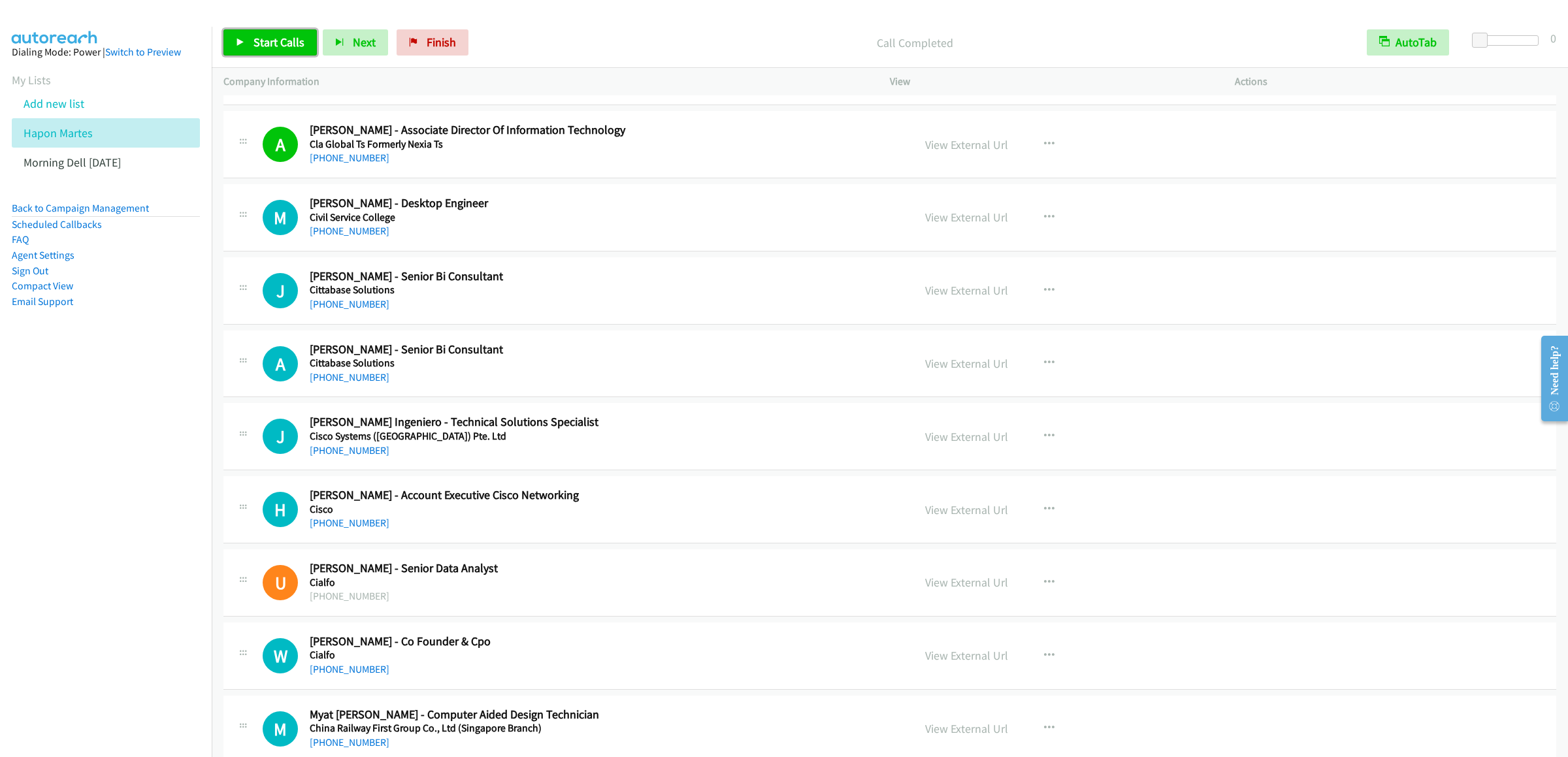
click at [274, 32] on link "Start Calls" at bounding box center [270, 42] width 94 height 26
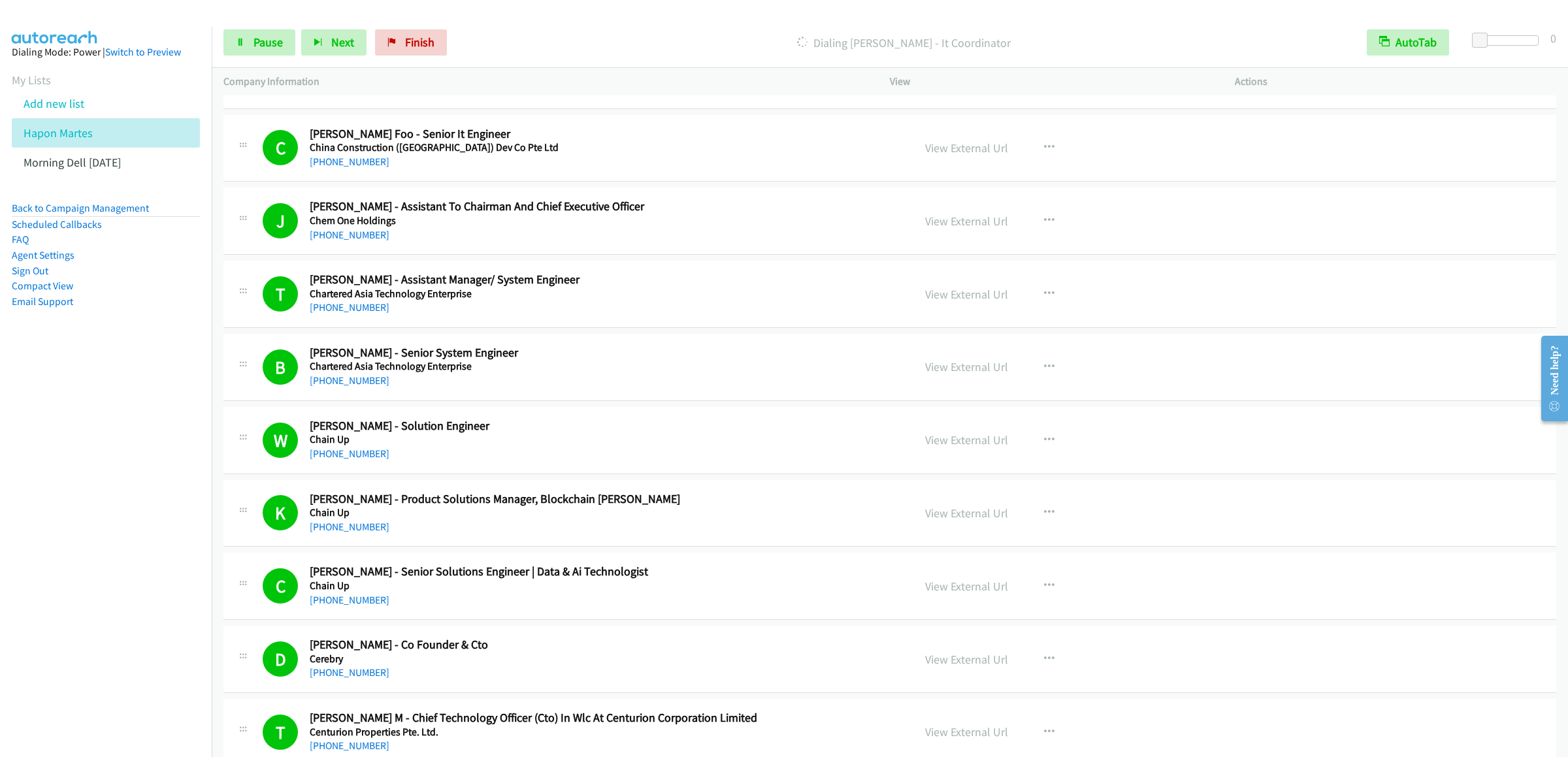
scroll to position [10934, 0]
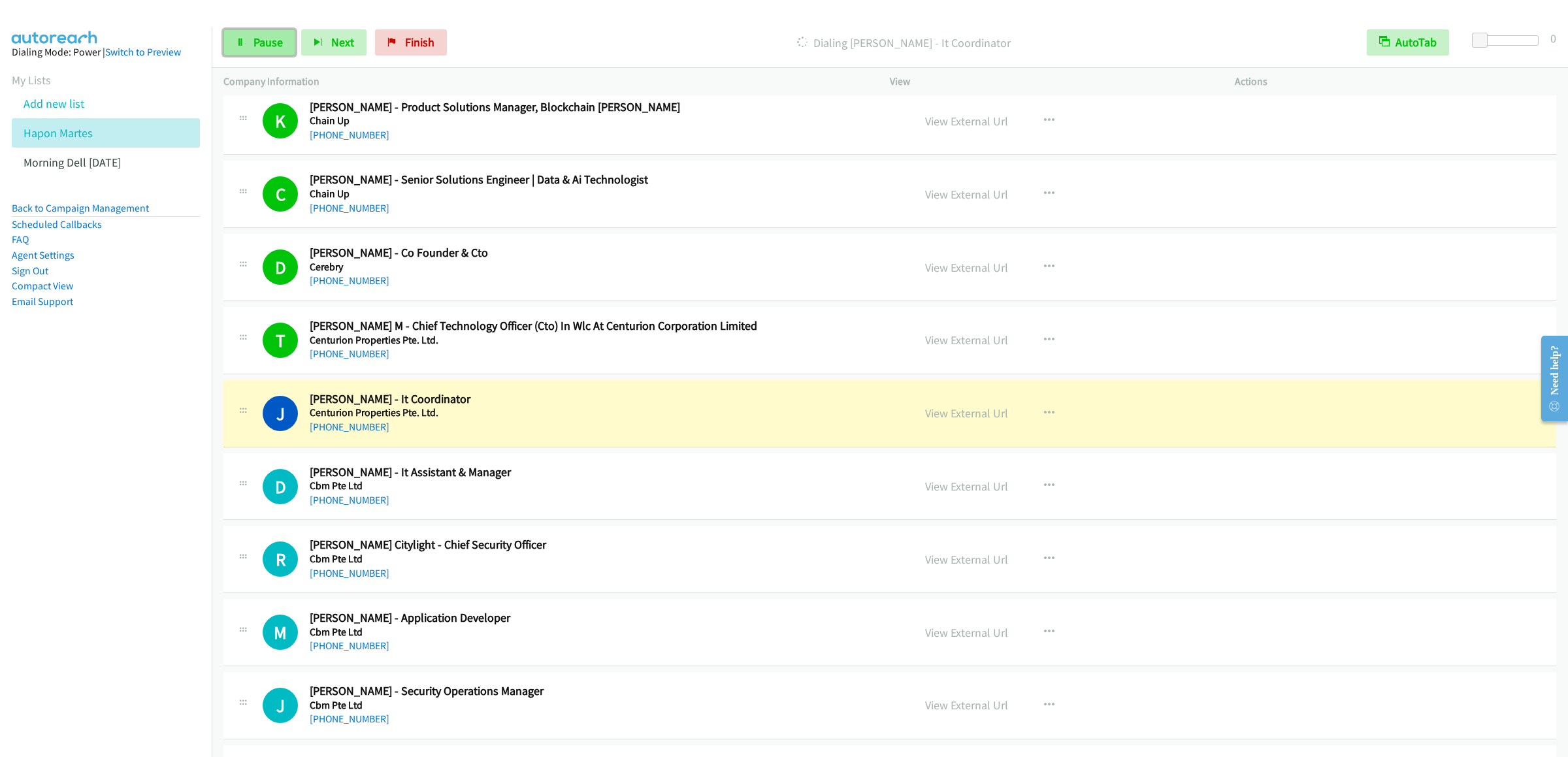
click at [254, 43] on span "Pause" at bounding box center [269, 41] width 30 height 15
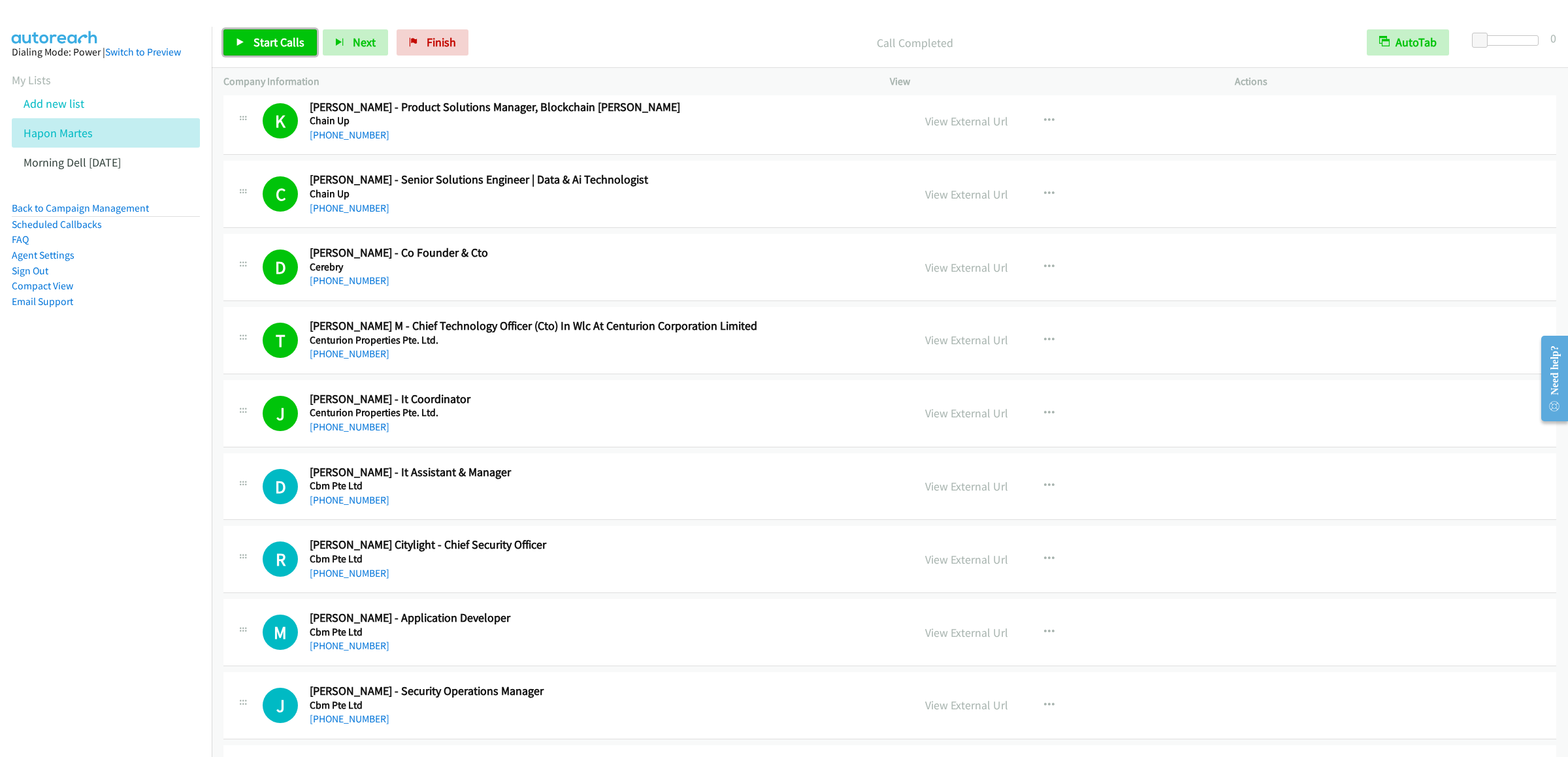
click at [271, 45] on span "Start Calls" at bounding box center [279, 41] width 51 height 15
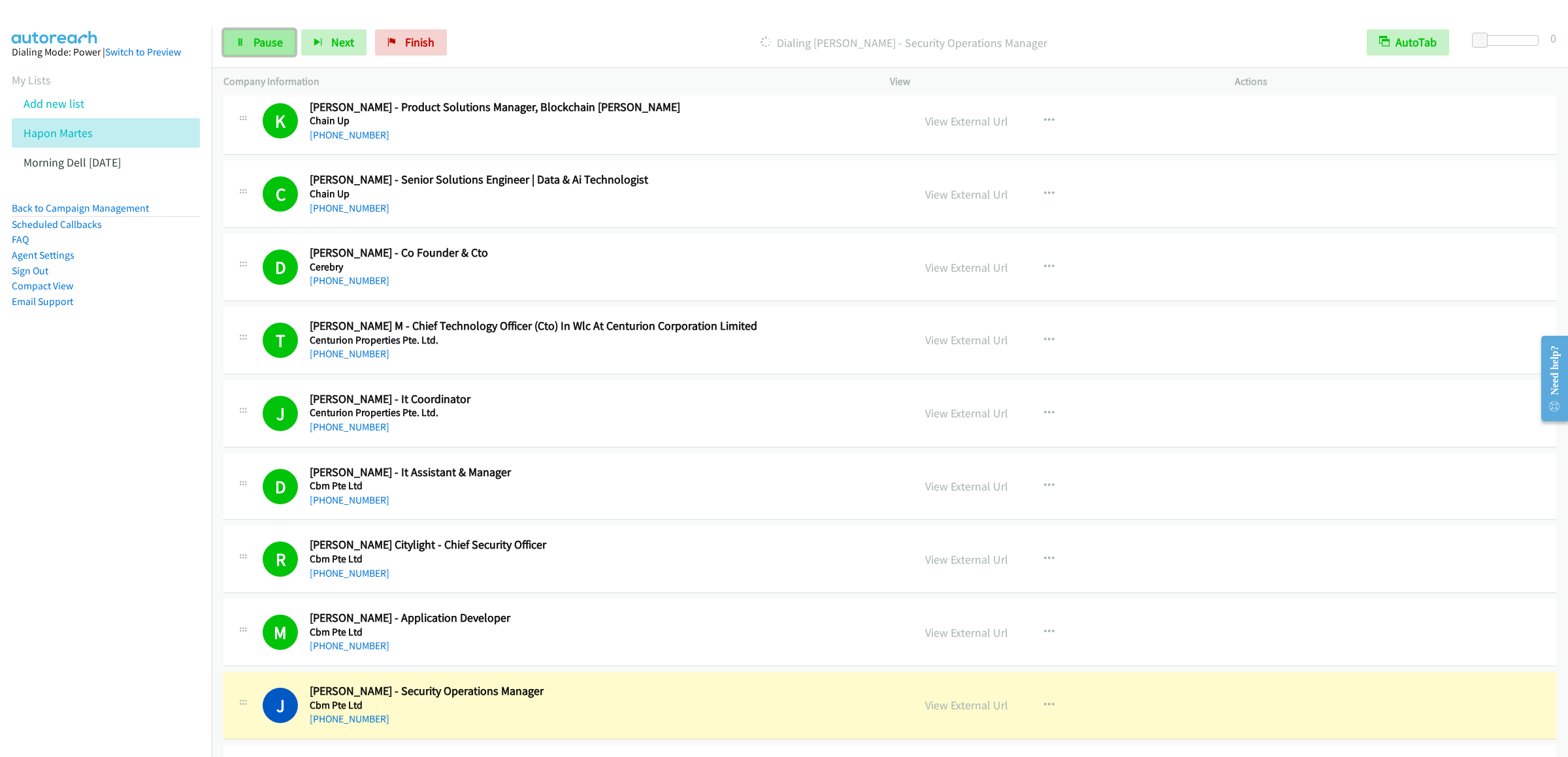
click at [250, 39] on link "Pause" at bounding box center [259, 42] width 72 height 26
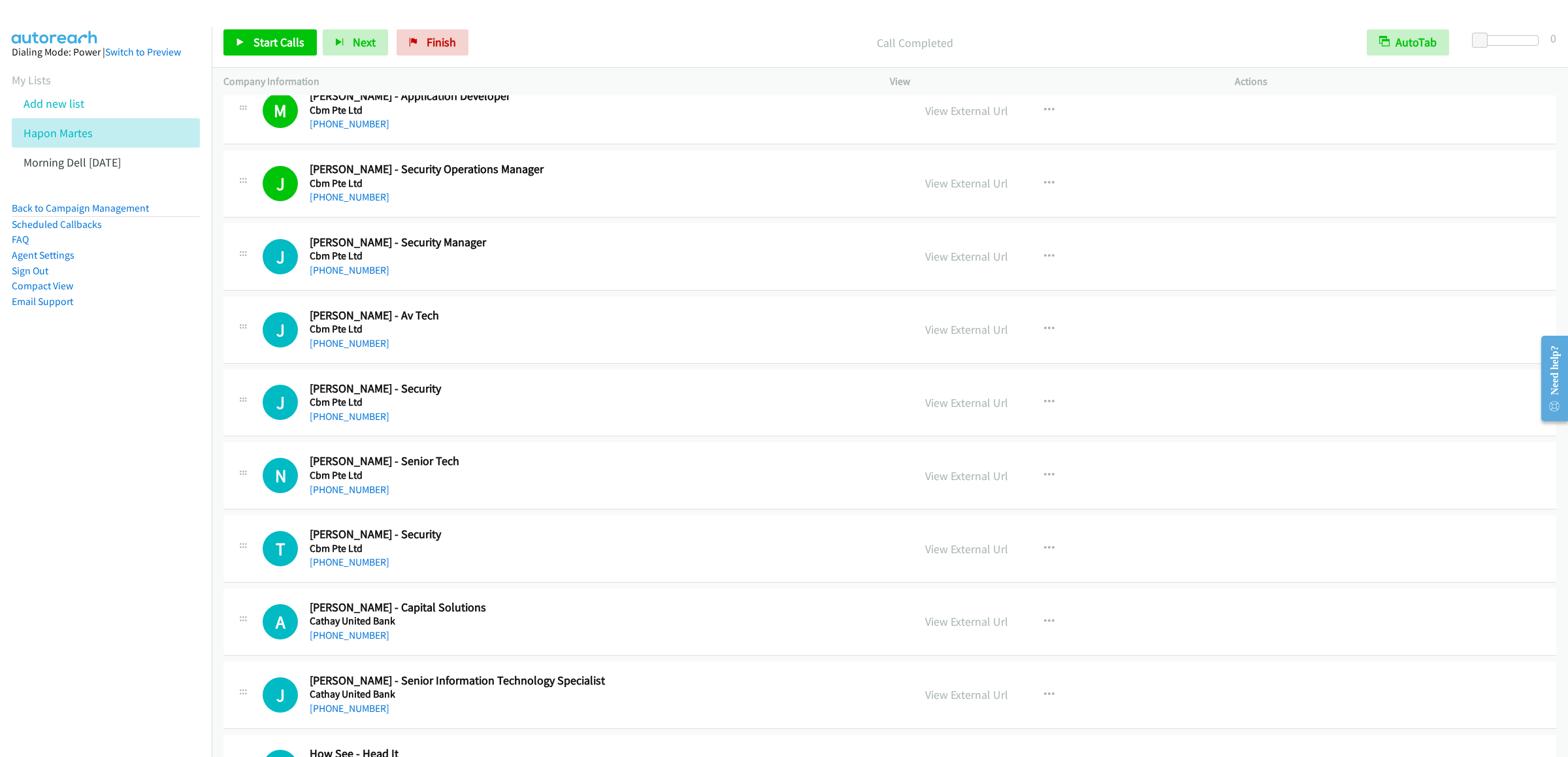
scroll to position [11587, 0]
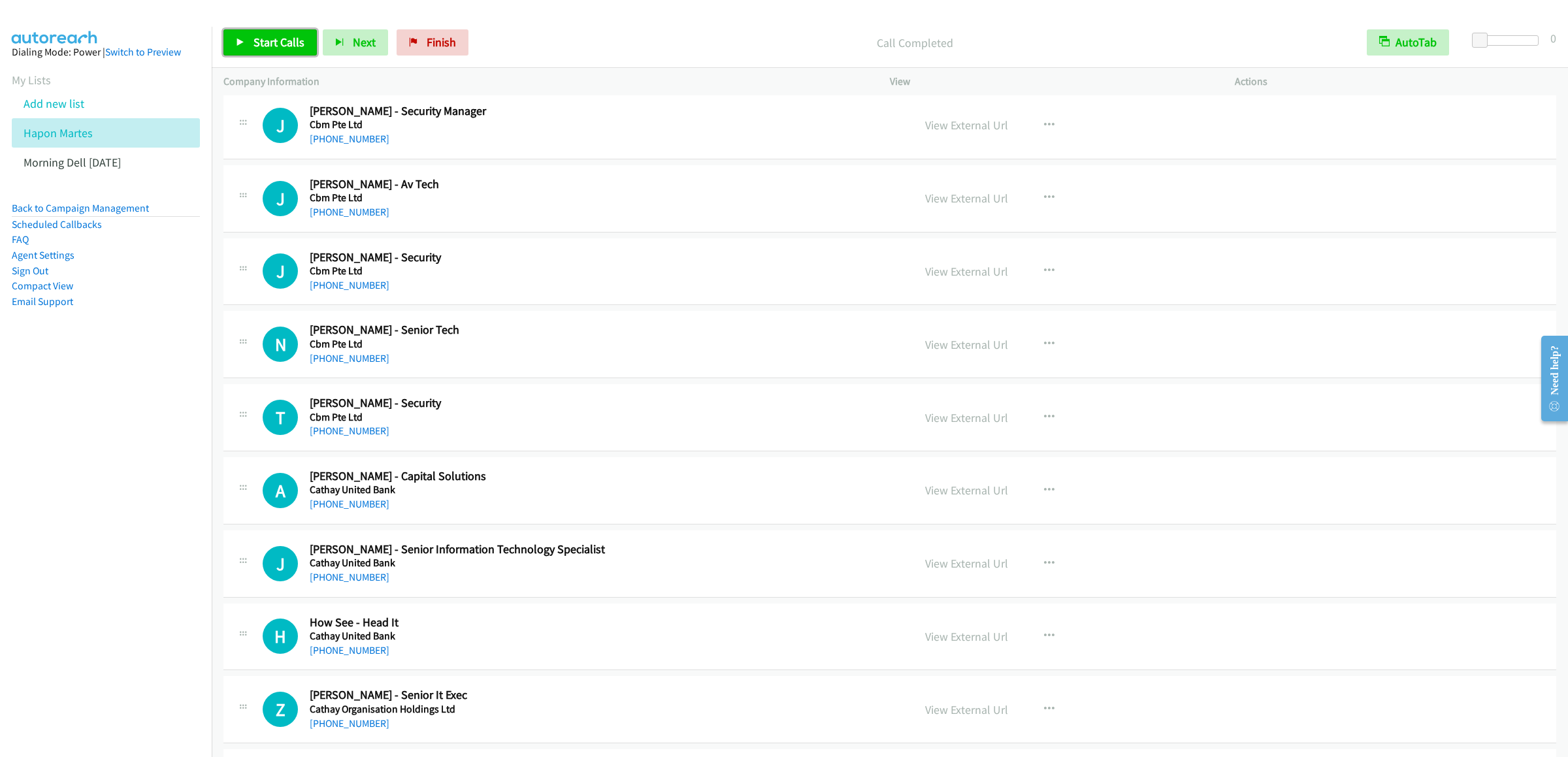
click at [292, 49] on link "Start Calls" at bounding box center [270, 42] width 94 height 26
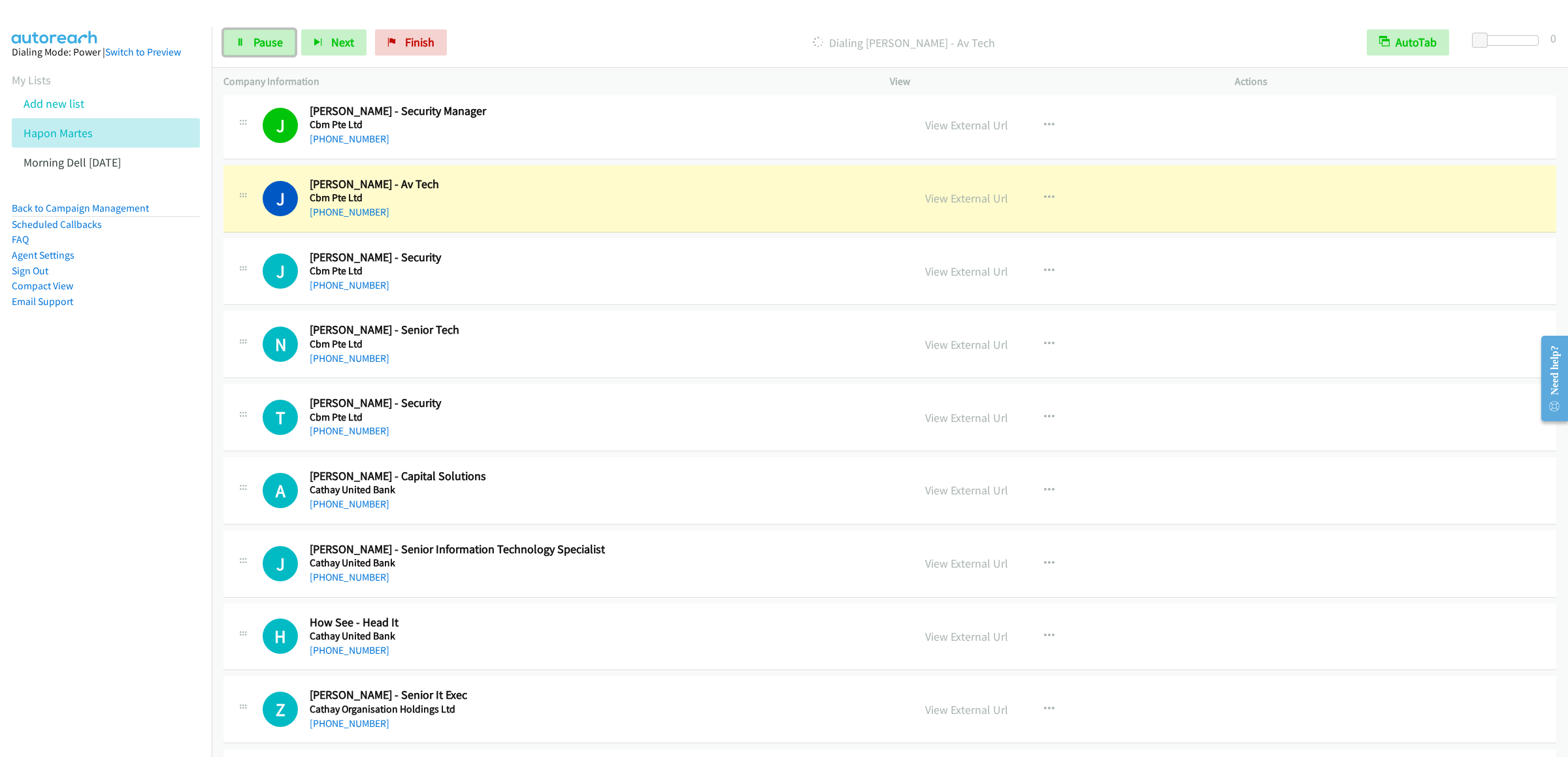
drag, startPoint x: 274, startPoint y: 49, endPoint x: 738, endPoint y: 71, distance: 464.5
click at [274, 49] on span "Pause" at bounding box center [269, 41] width 30 height 15
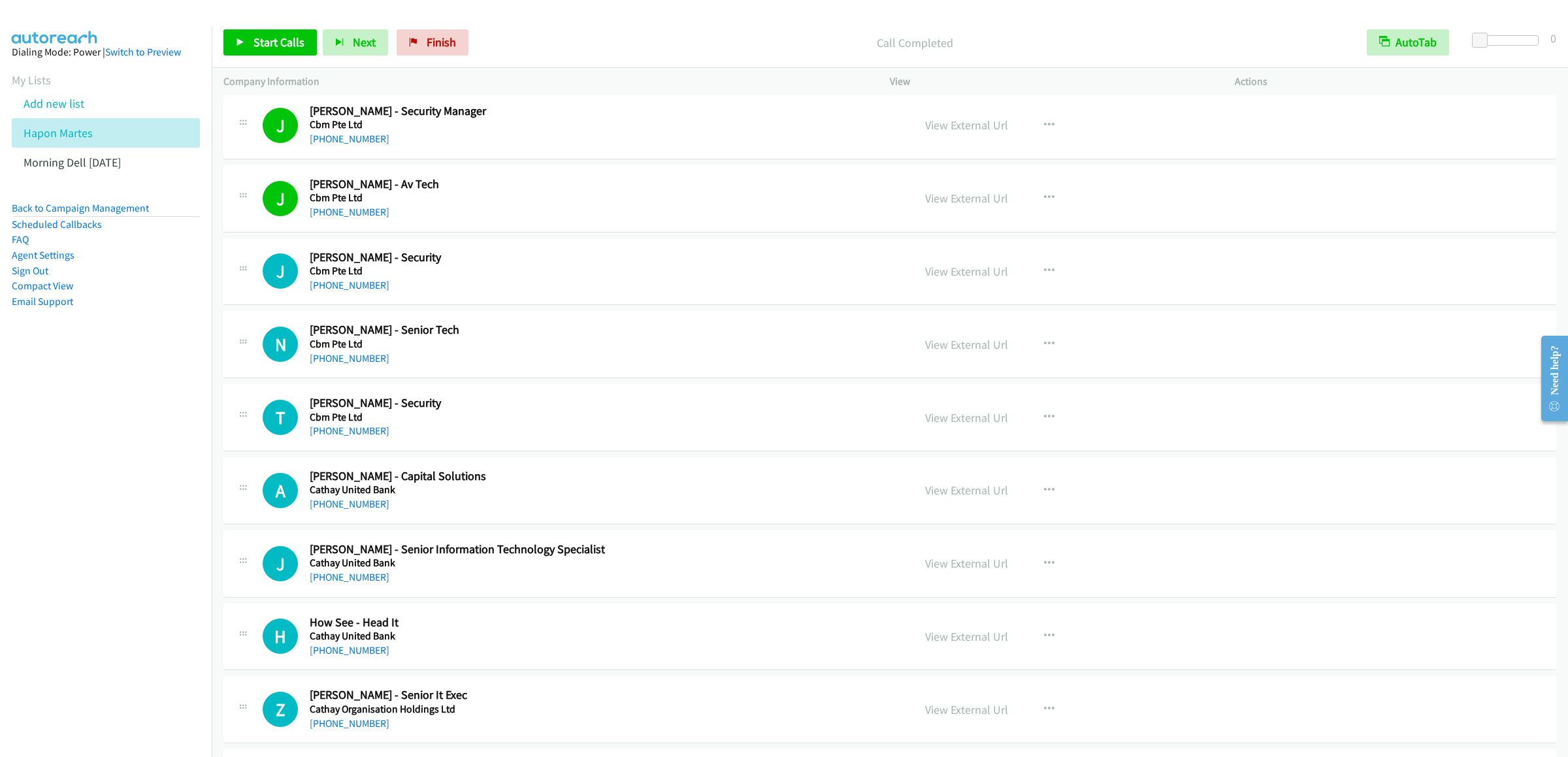
click at [246, 23] on div "Start Calls Pause Next Finish Call Completed AutoTab AutoTab 0" at bounding box center [890, 42] width 1357 height 50
click at [252, 39] on link "Start Calls" at bounding box center [270, 42] width 94 height 26
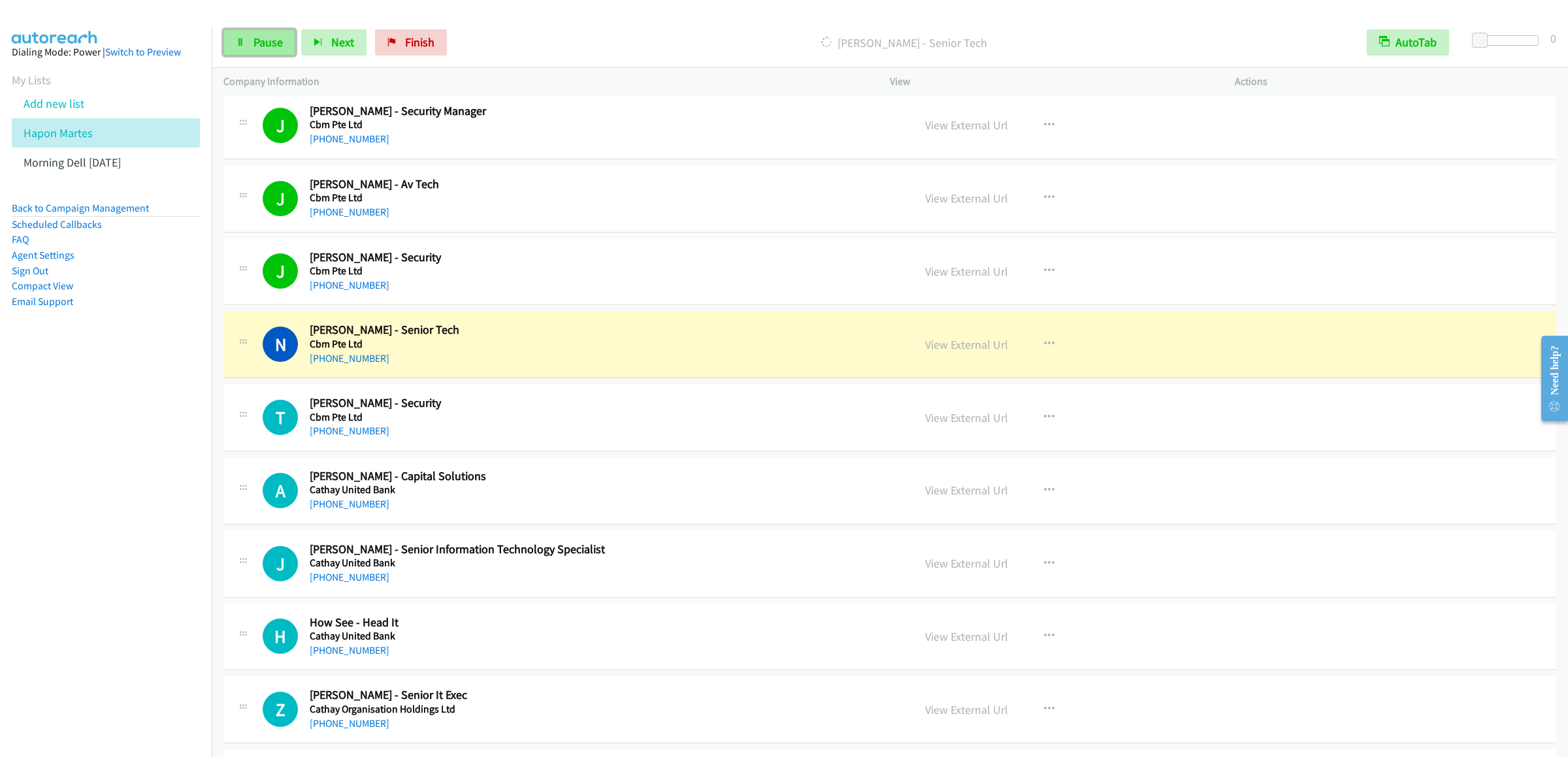
click at [244, 51] on link "Pause" at bounding box center [259, 42] width 72 height 26
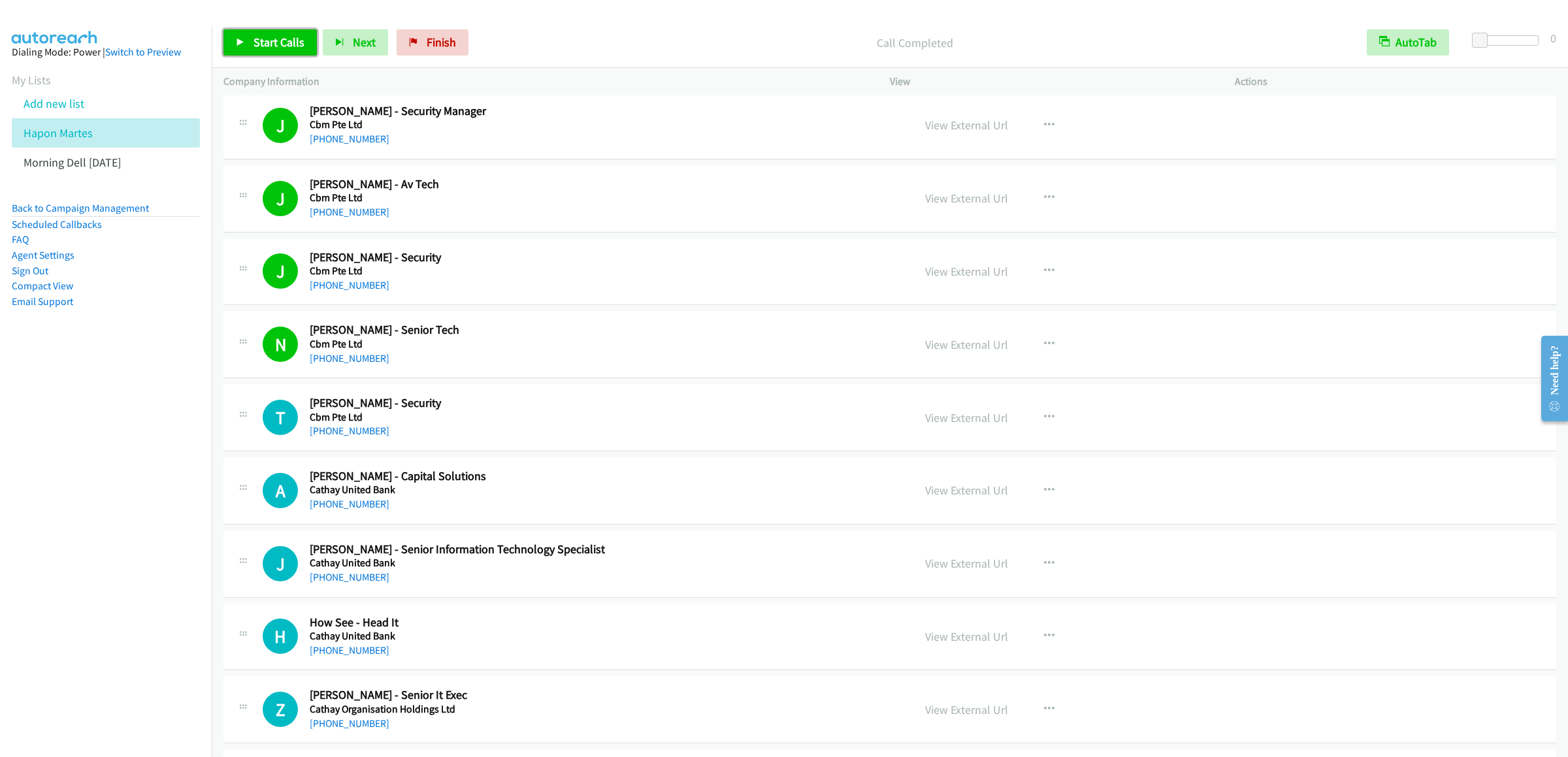
click at [274, 30] on link "Start Calls" at bounding box center [270, 42] width 94 height 26
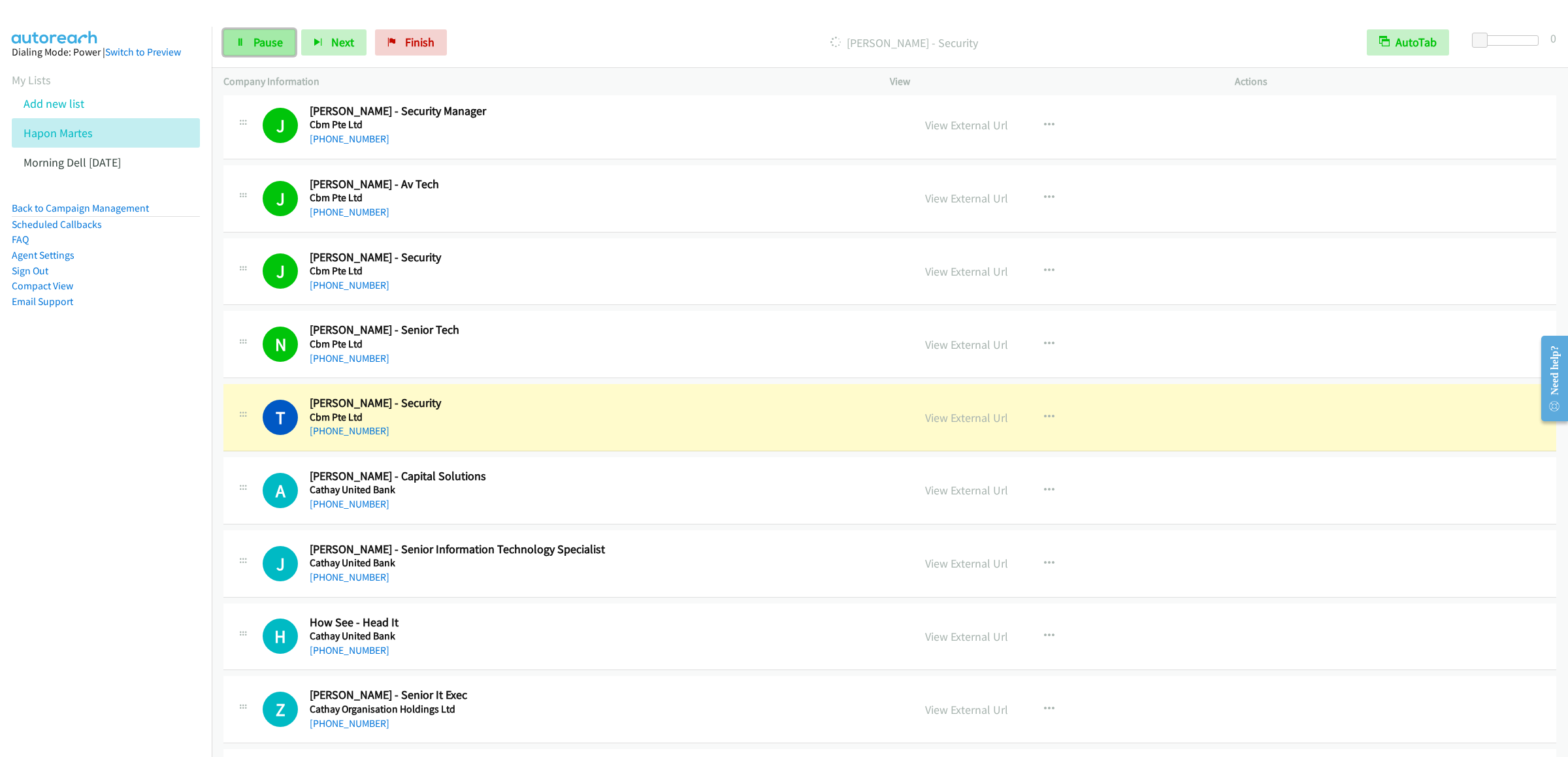
click at [266, 43] on span "Pause" at bounding box center [269, 41] width 30 height 15
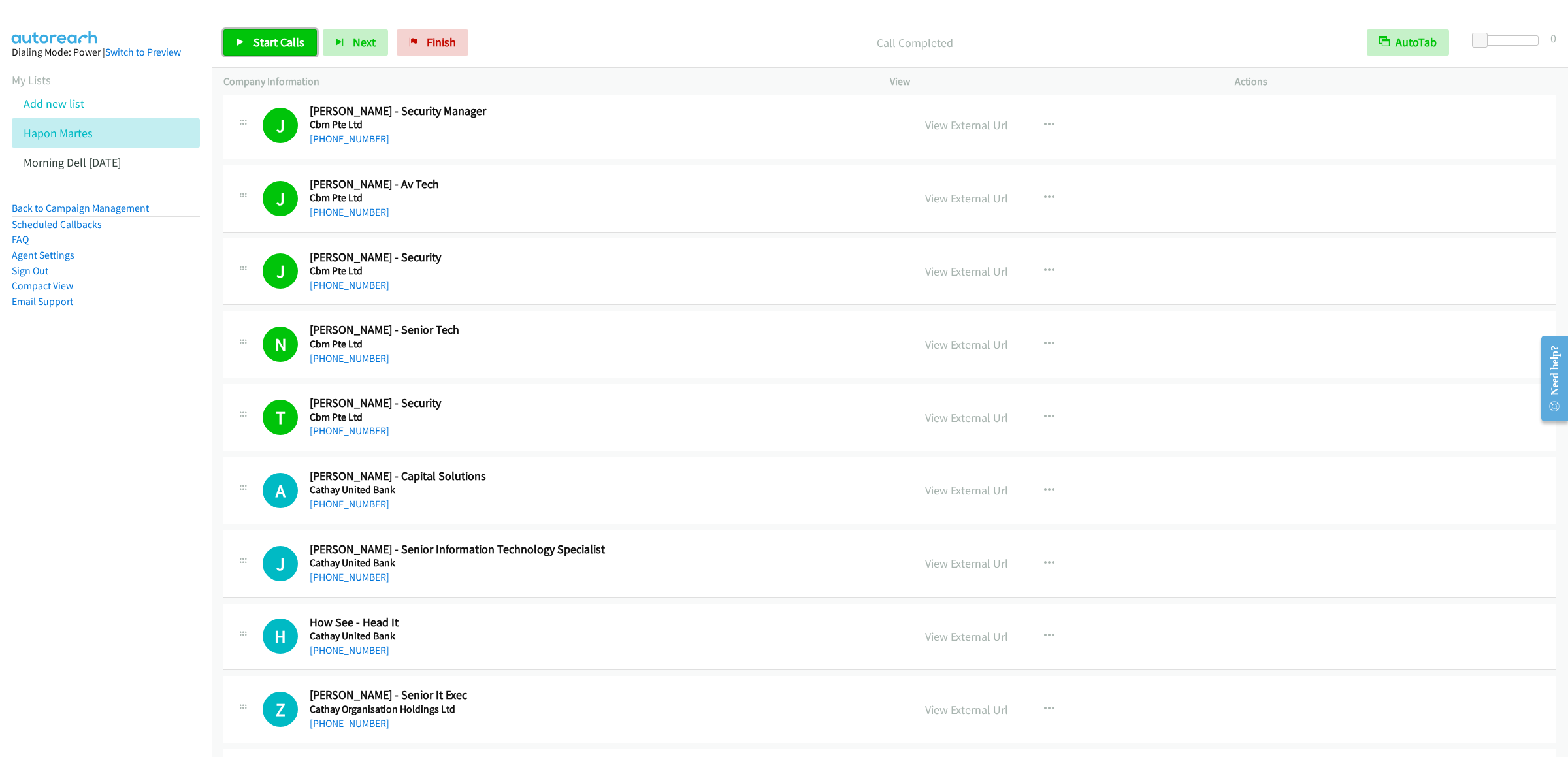
click at [255, 34] on link "Start Calls" at bounding box center [270, 42] width 94 height 26
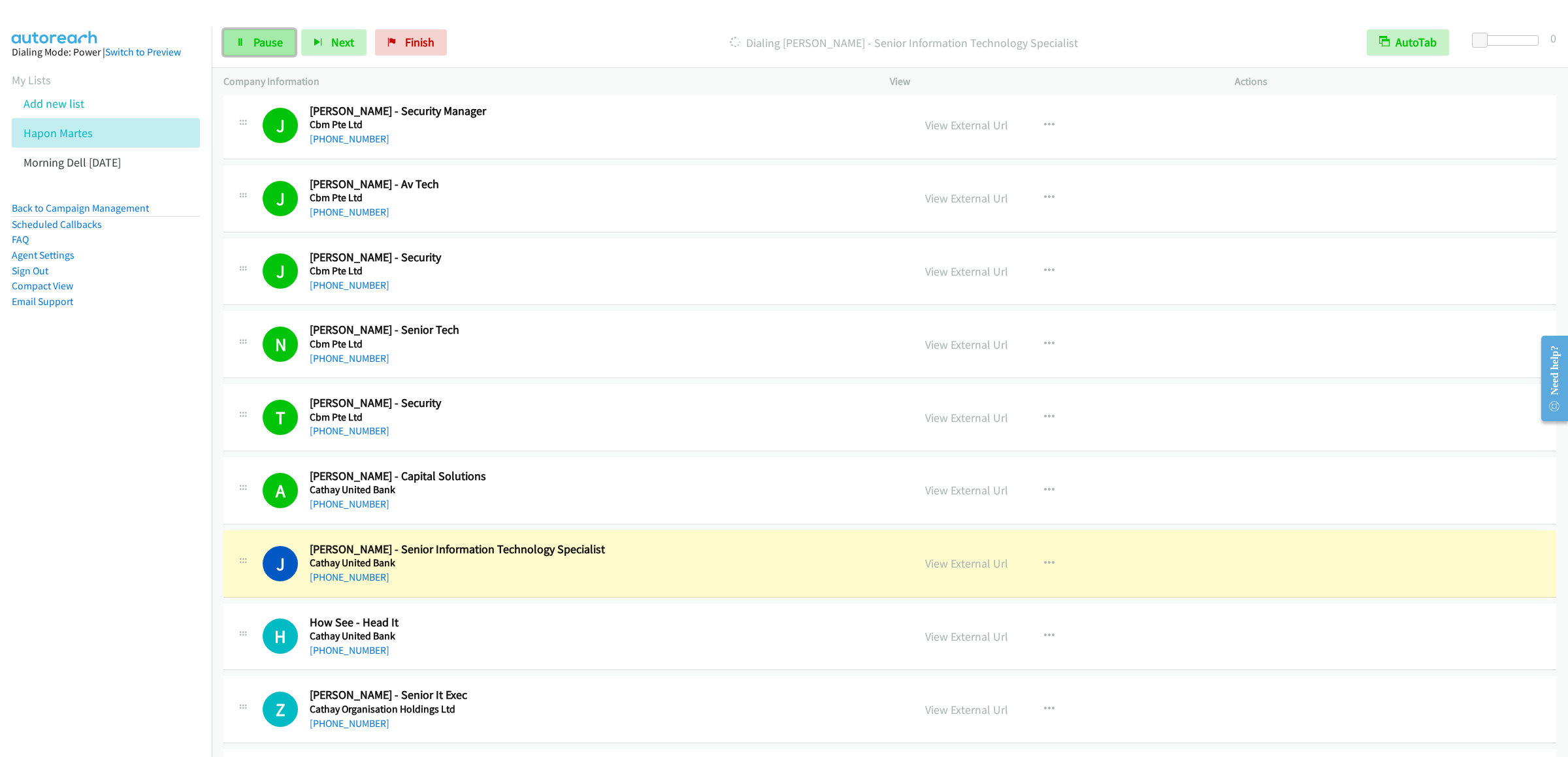
click at [275, 43] on span "Pause" at bounding box center [269, 41] width 30 height 15
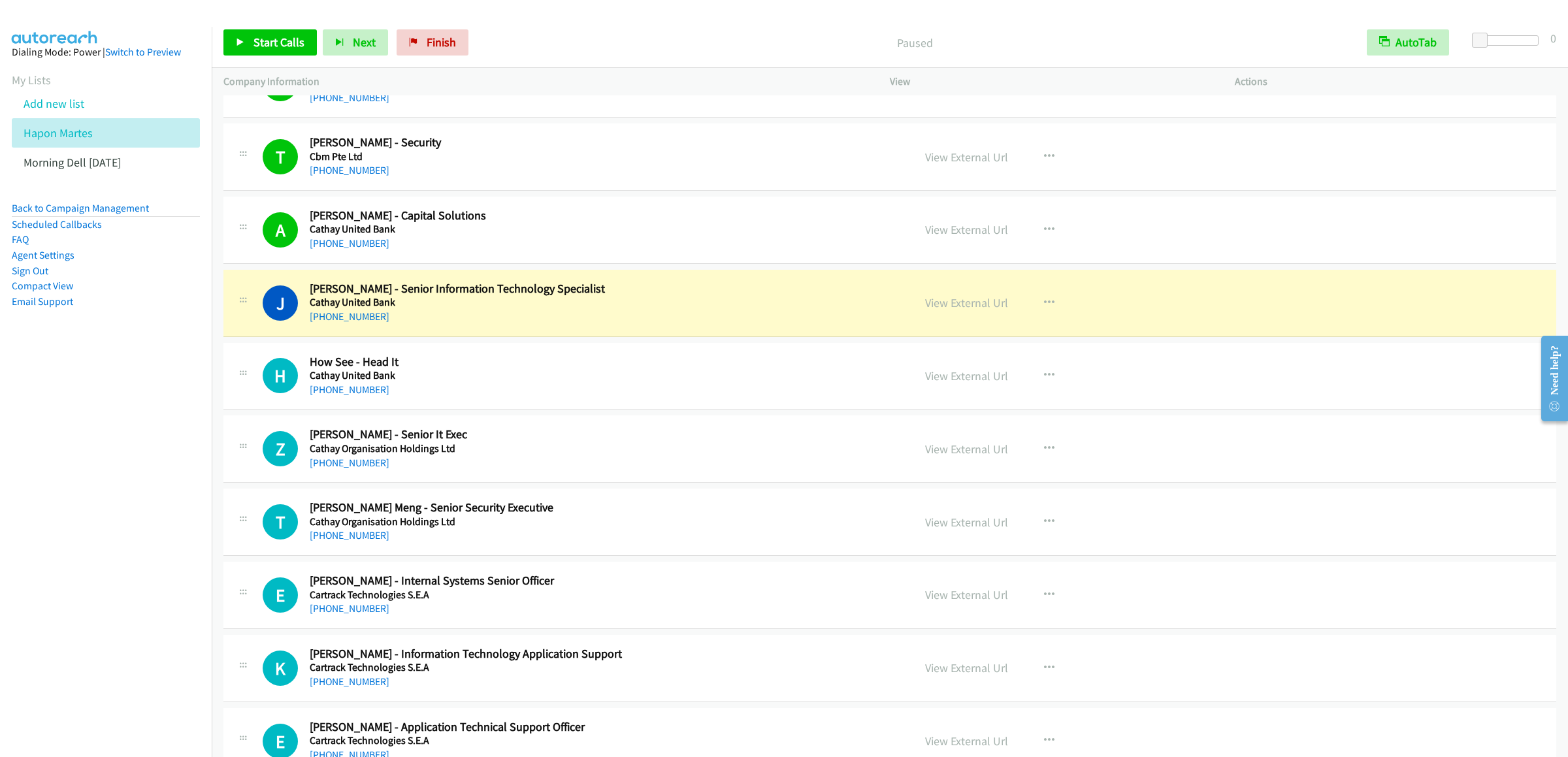
scroll to position [12110, 0]
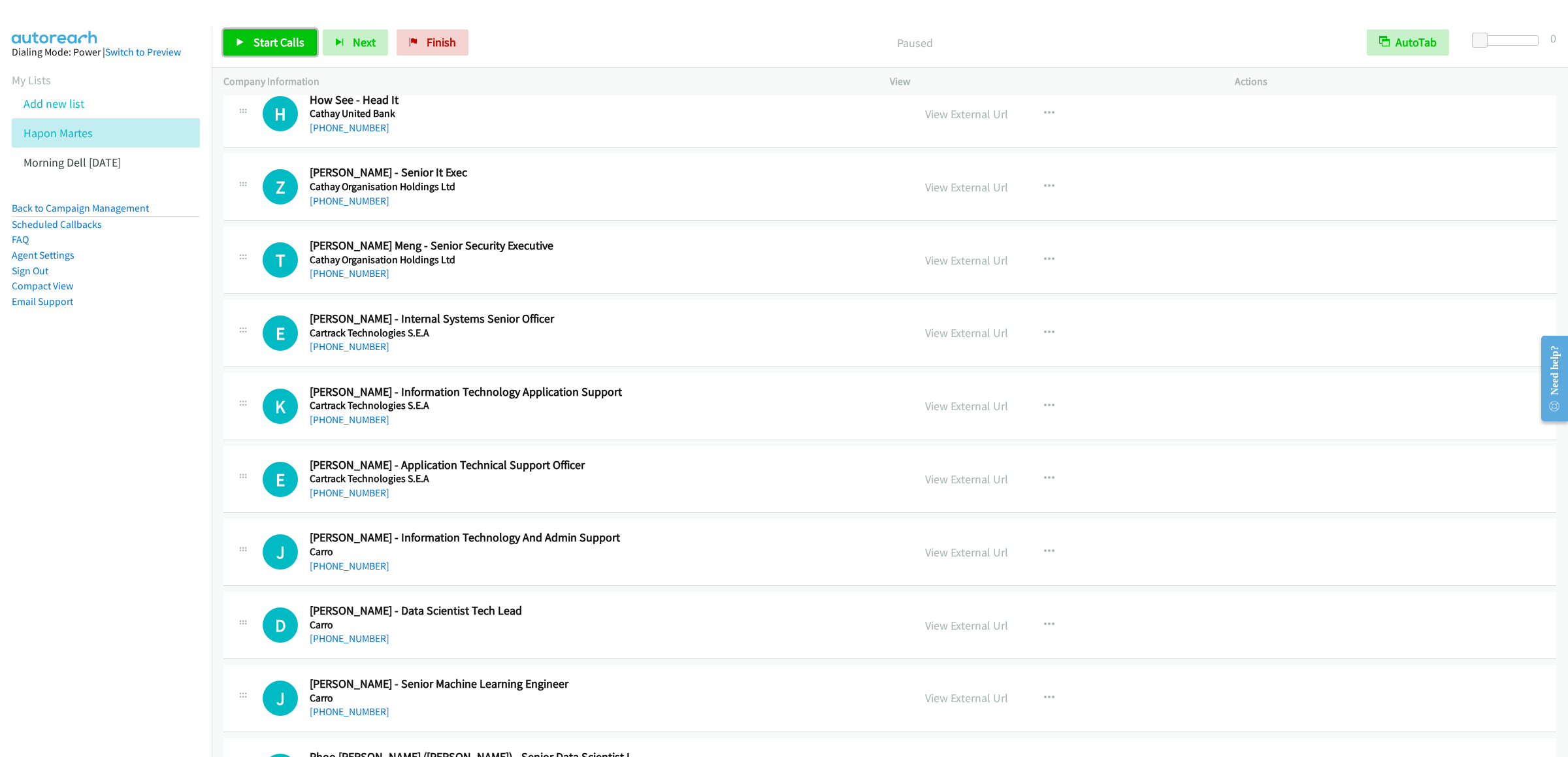
click at [272, 38] on span "Start Calls" at bounding box center [279, 41] width 51 height 15
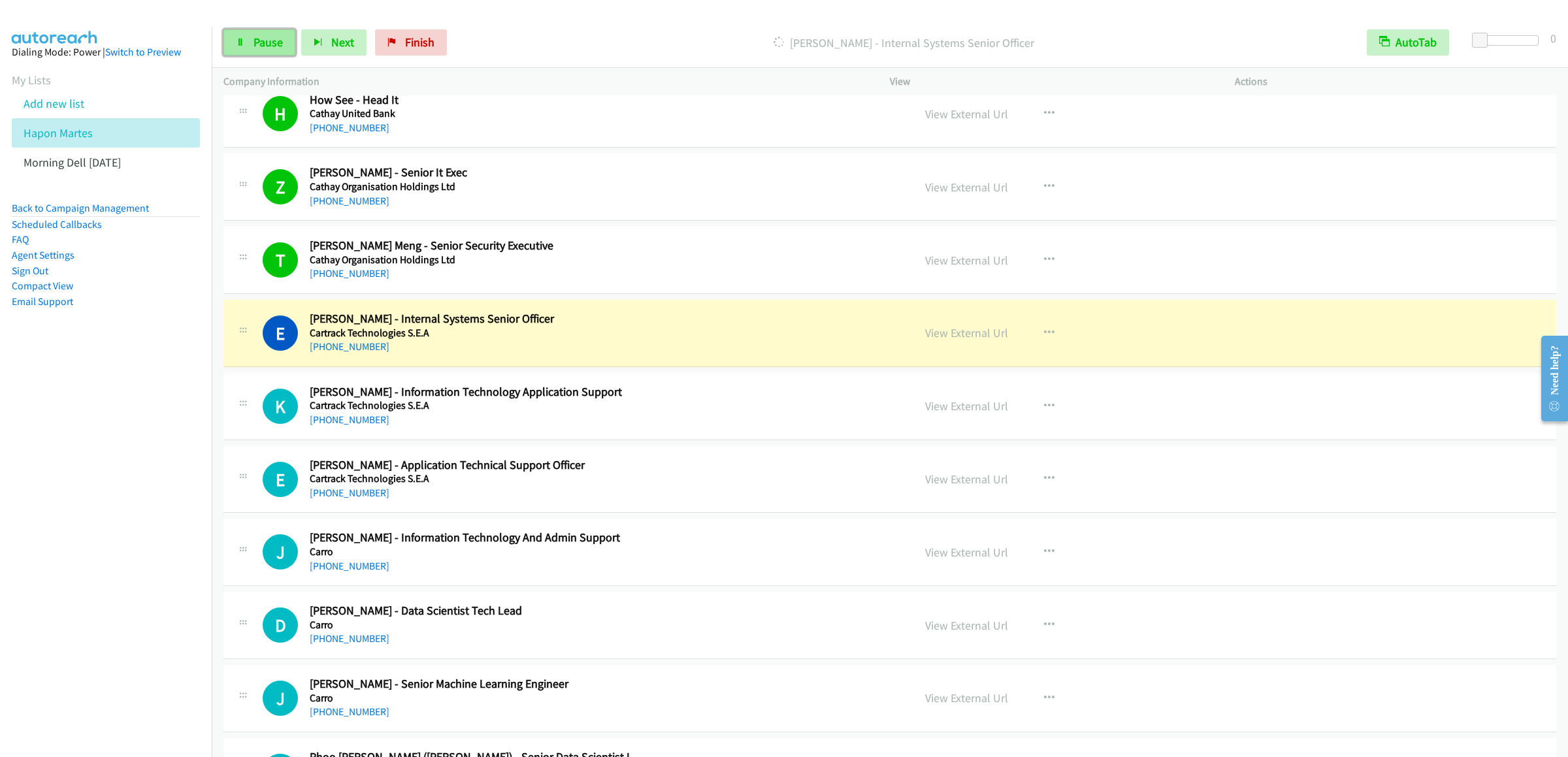
click at [238, 45] on icon at bounding box center [240, 42] width 9 height 9
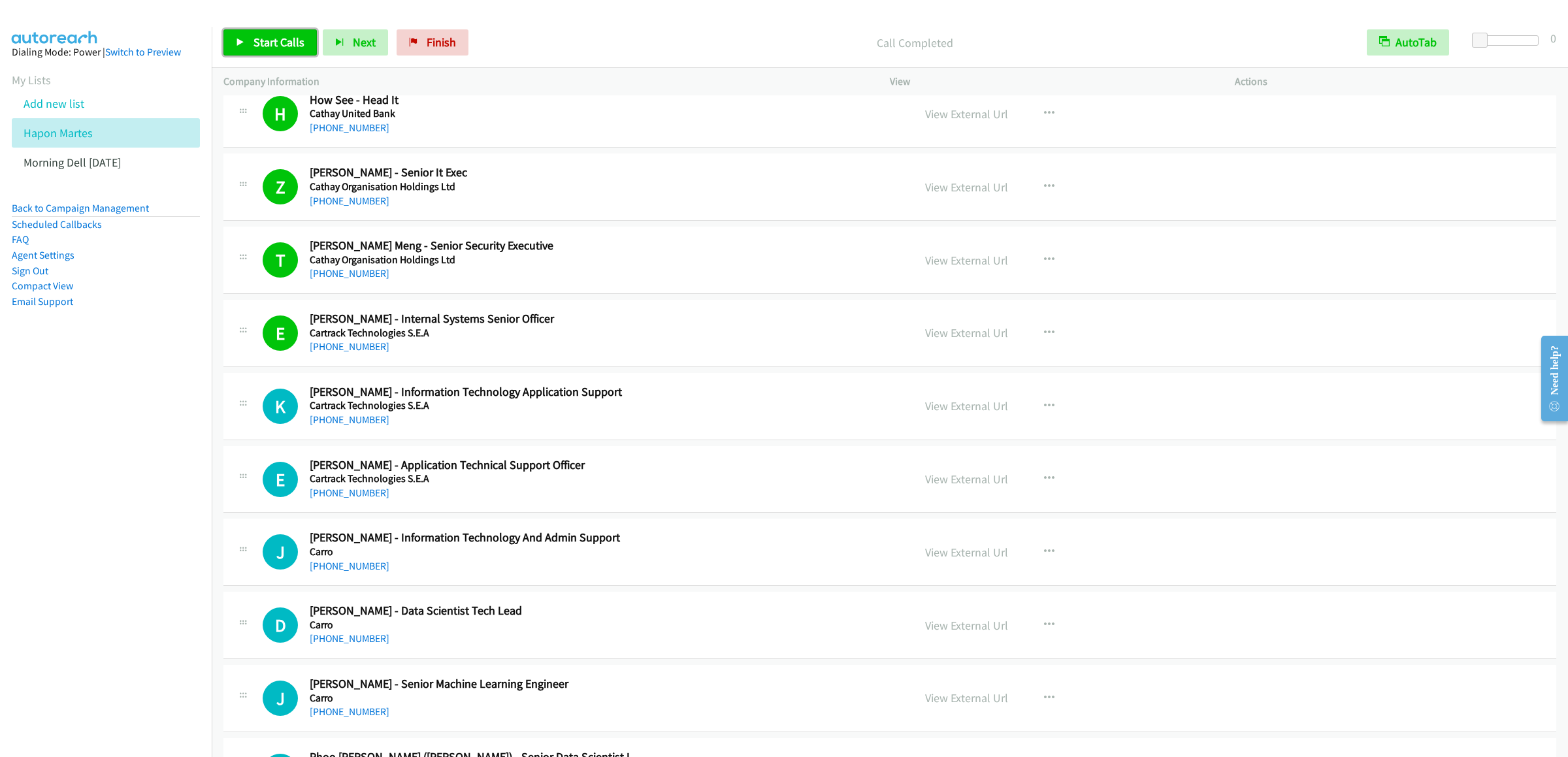
click at [246, 38] on link "Start Calls" at bounding box center [270, 42] width 94 height 26
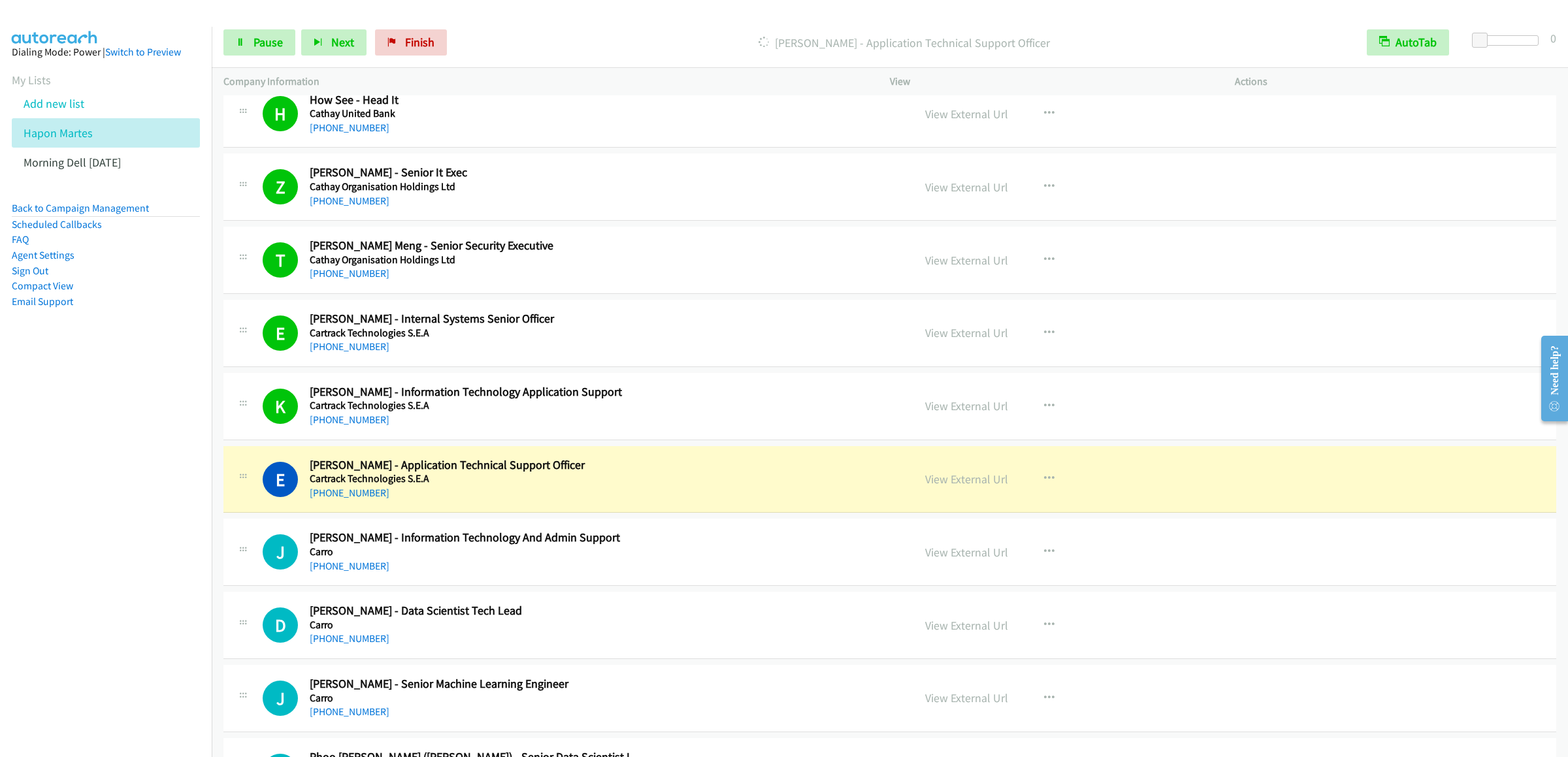
scroll to position [12502, 0]
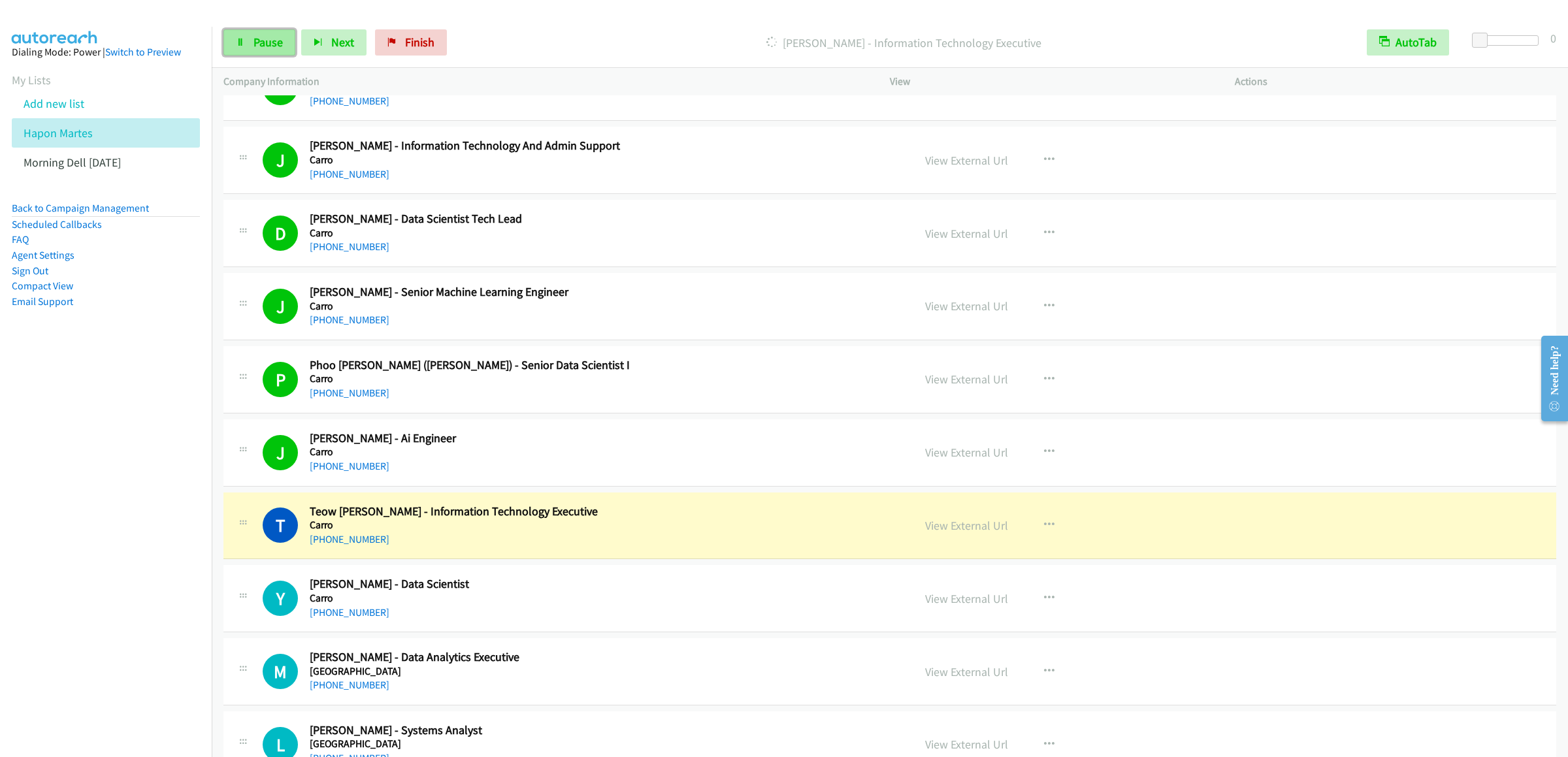
click at [268, 45] on span "Pause" at bounding box center [269, 41] width 30 height 15
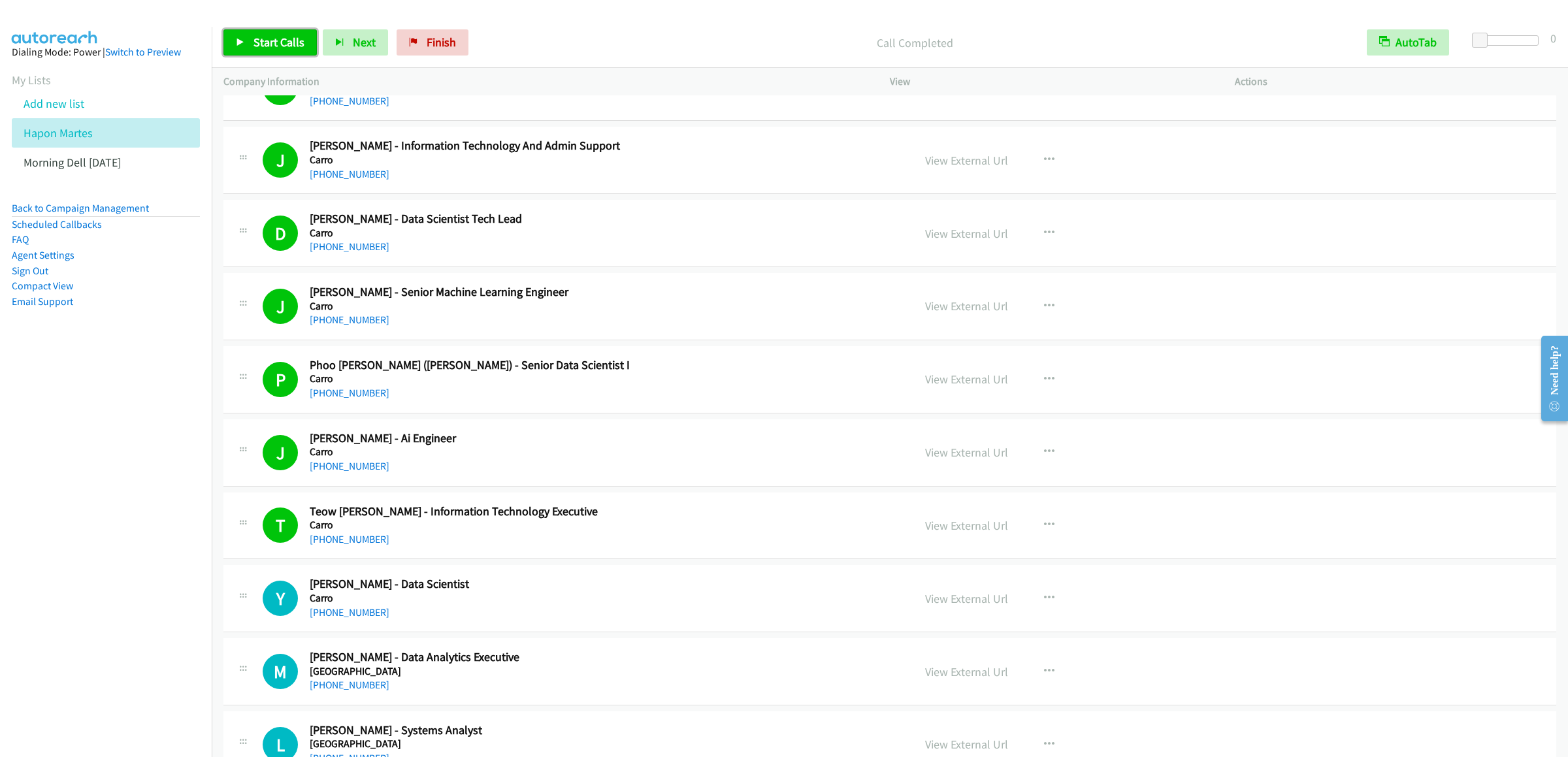
click at [267, 49] on span "Start Calls" at bounding box center [279, 41] width 51 height 15
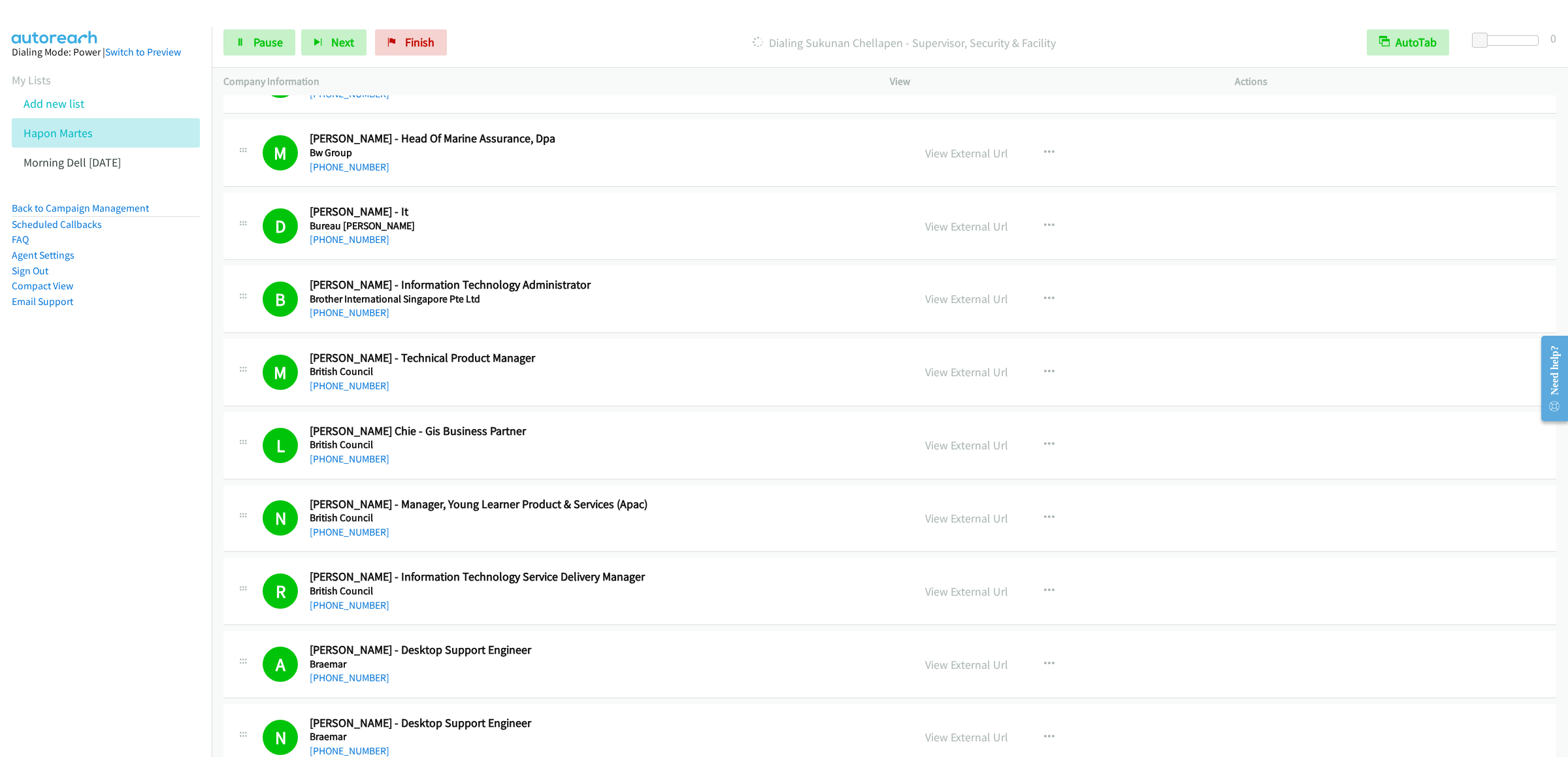
scroll to position [14199, 0]
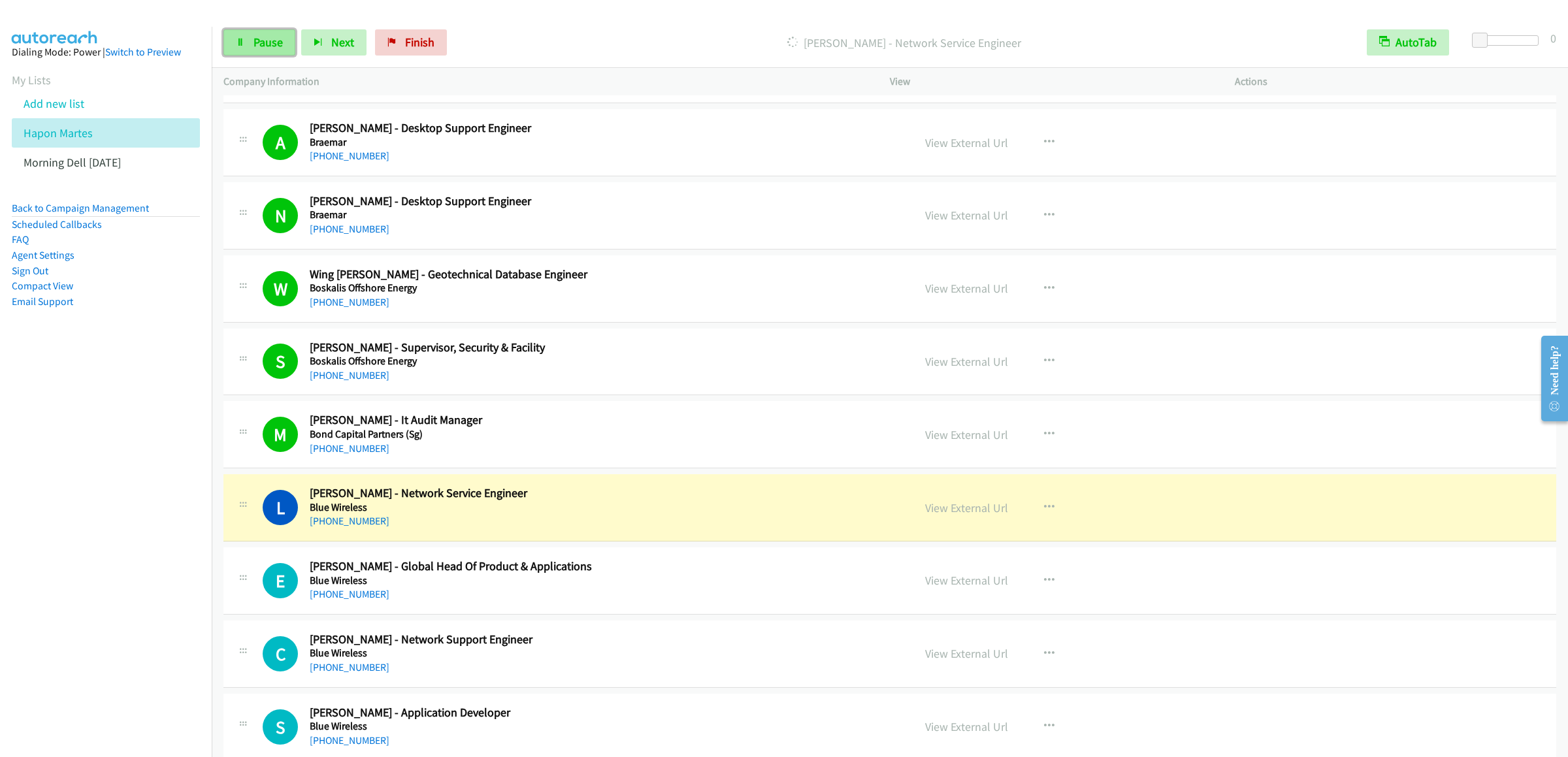
click at [244, 34] on link "Pause" at bounding box center [259, 42] width 72 height 26
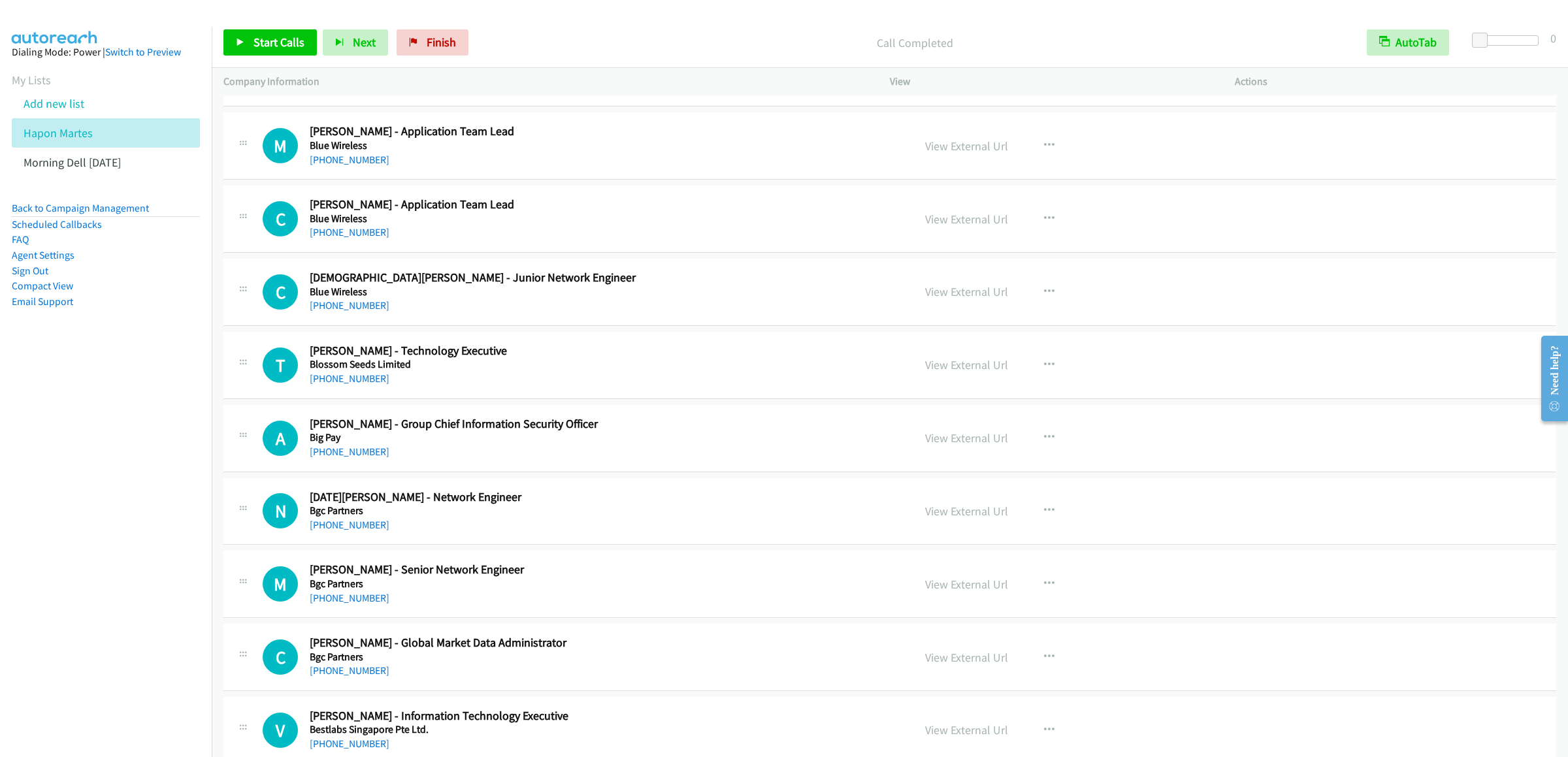
scroll to position [14723, 0]
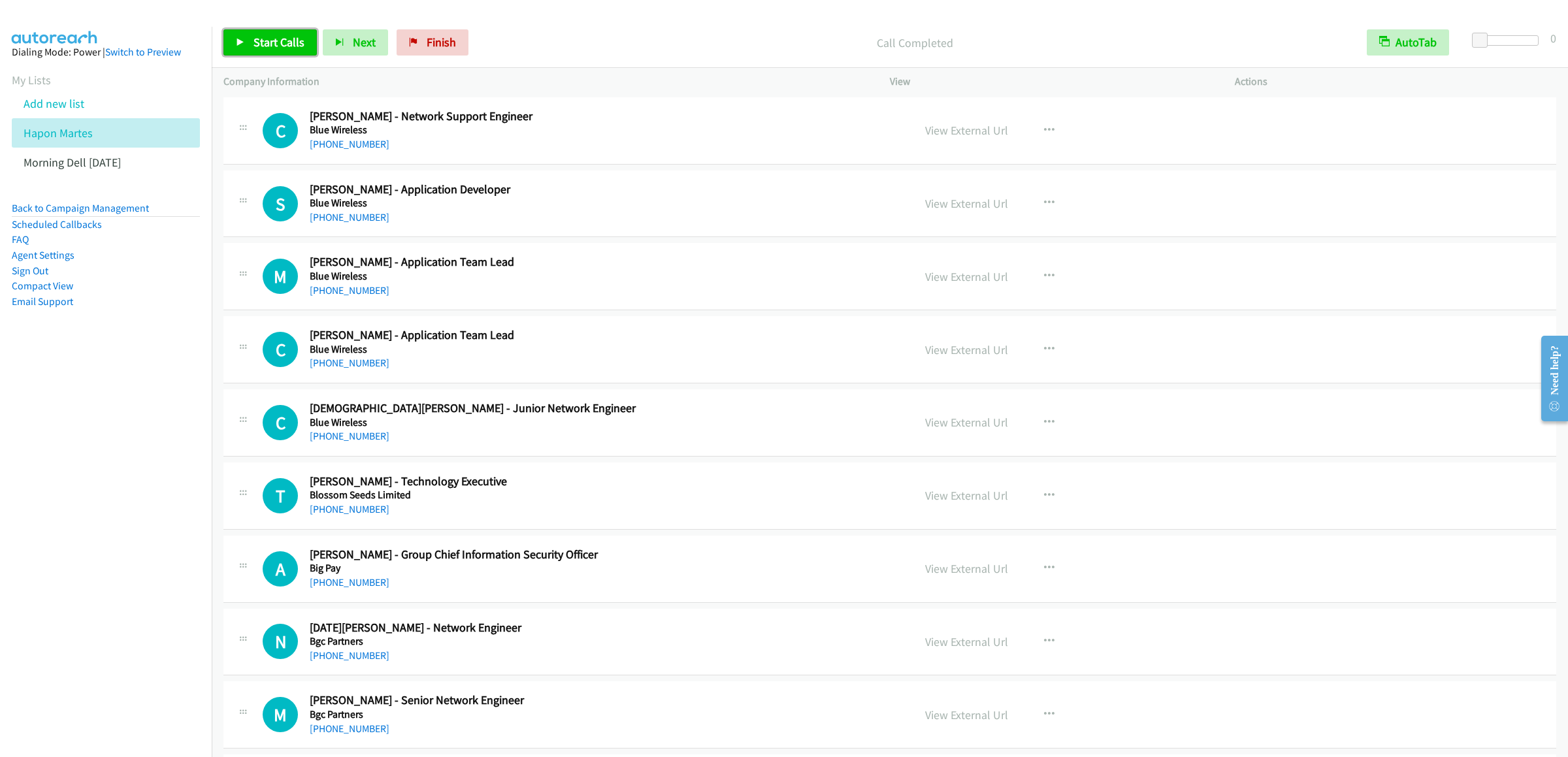
click at [269, 34] on link "Start Calls" at bounding box center [270, 42] width 94 height 26
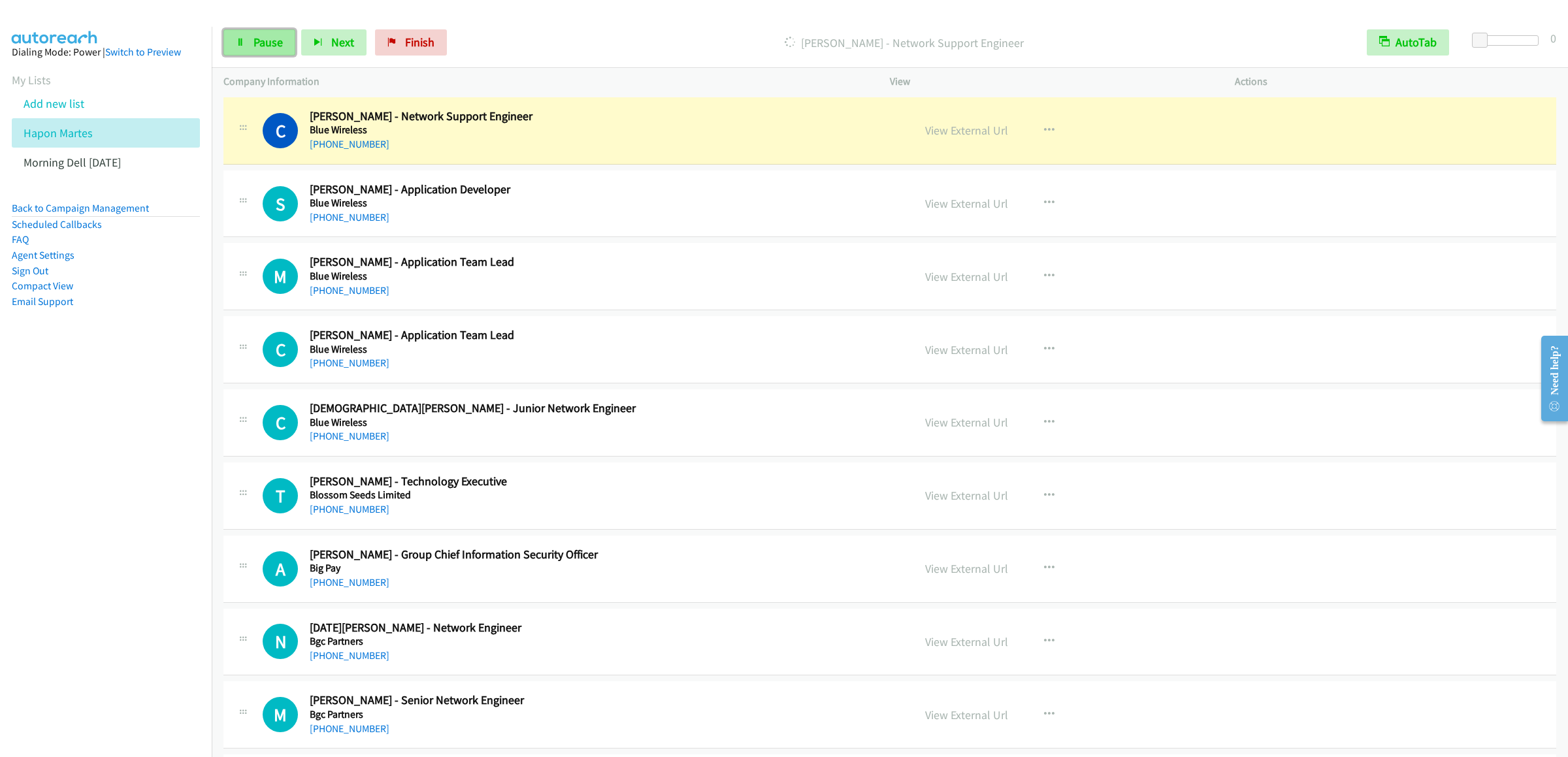
click at [254, 49] on span "Pause" at bounding box center [269, 41] width 30 height 15
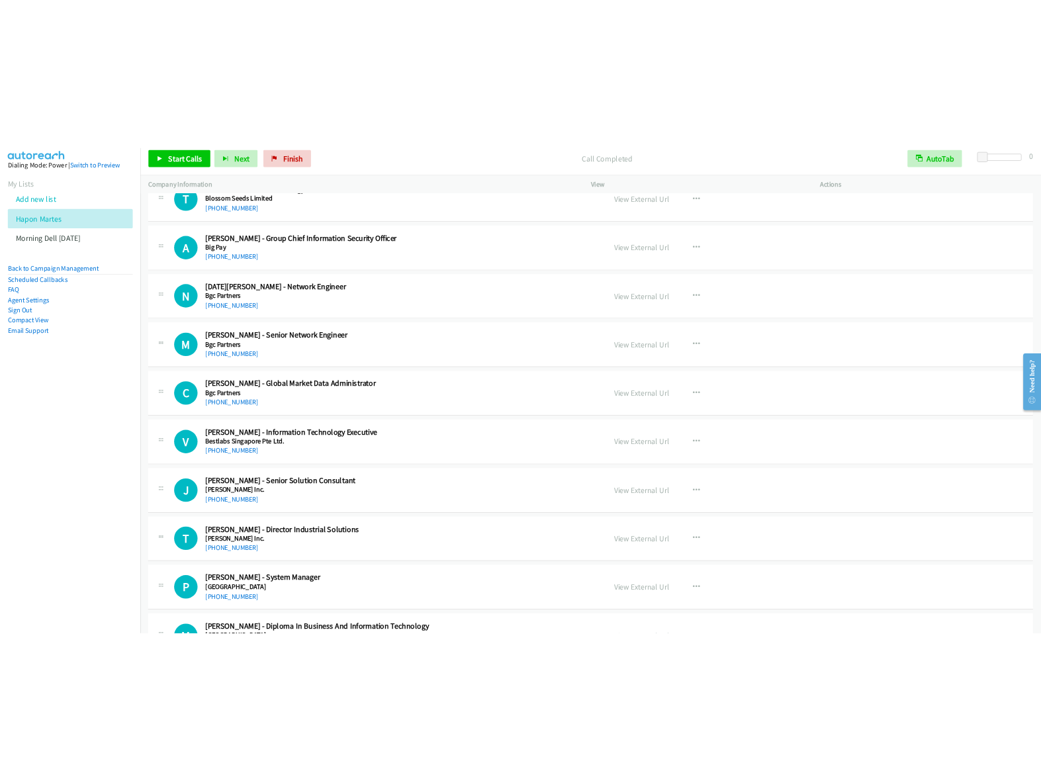
scroll to position [15181, 0]
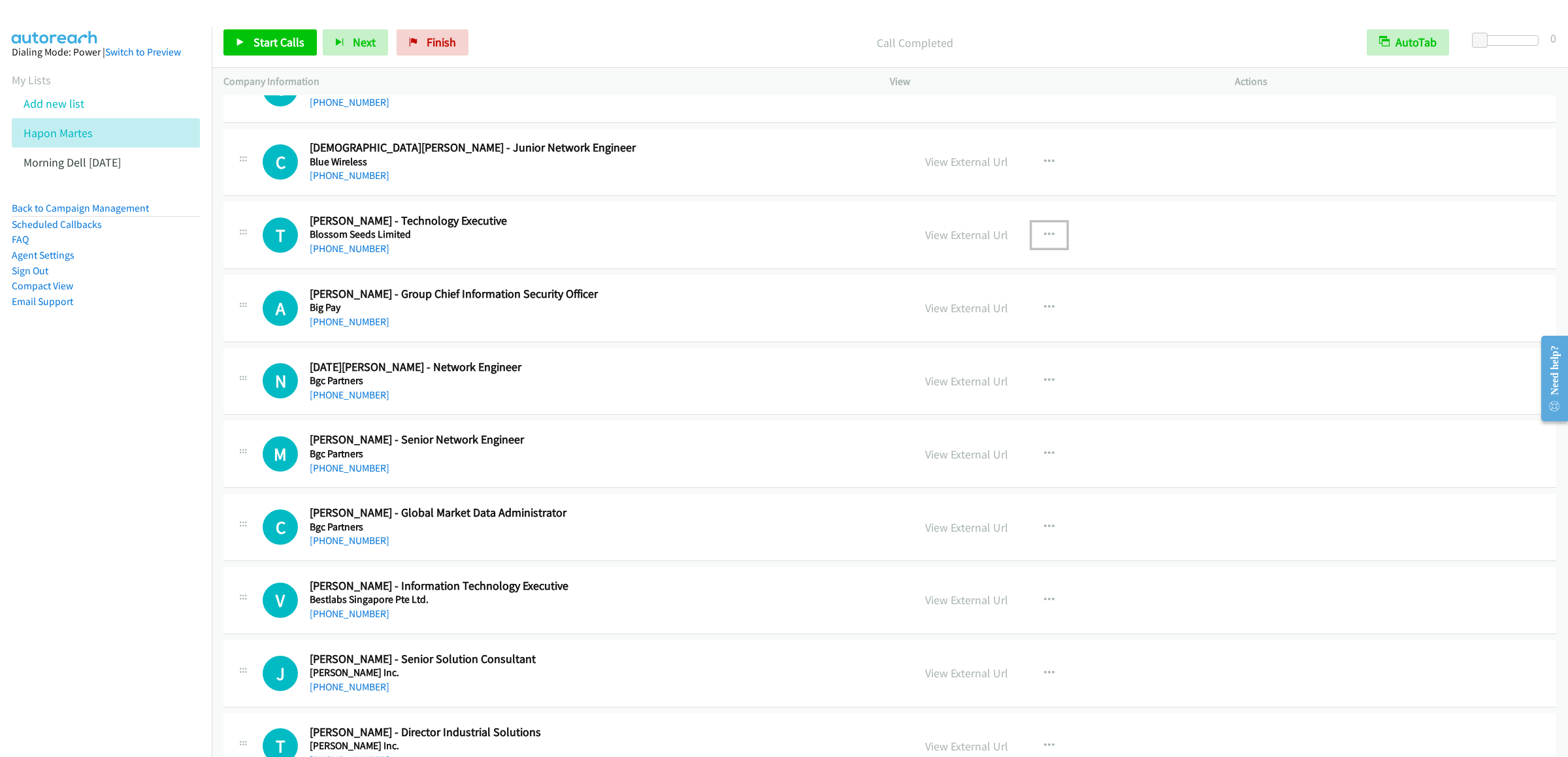
click at [1045, 241] on icon "button" at bounding box center [1050, 235] width 11 height 11
click at [967, 334] on link "Start Calls Here" at bounding box center [980, 320] width 174 height 26
click at [271, 49] on link "Start Calls" at bounding box center [270, 42] width 94 height 26
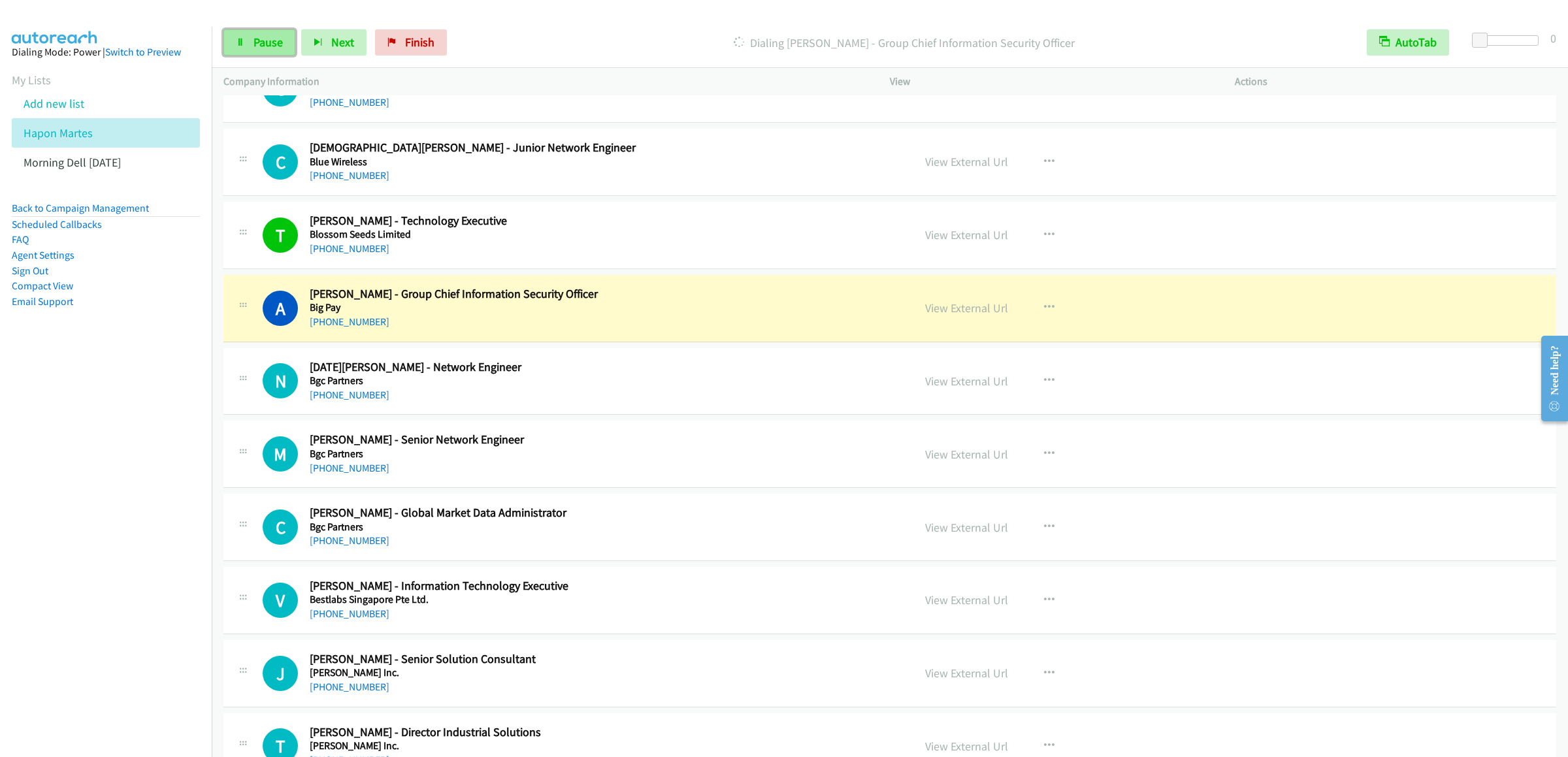
click at [274, 30] on link "Pause" at bounding box center [259, 42] width 72 height 26
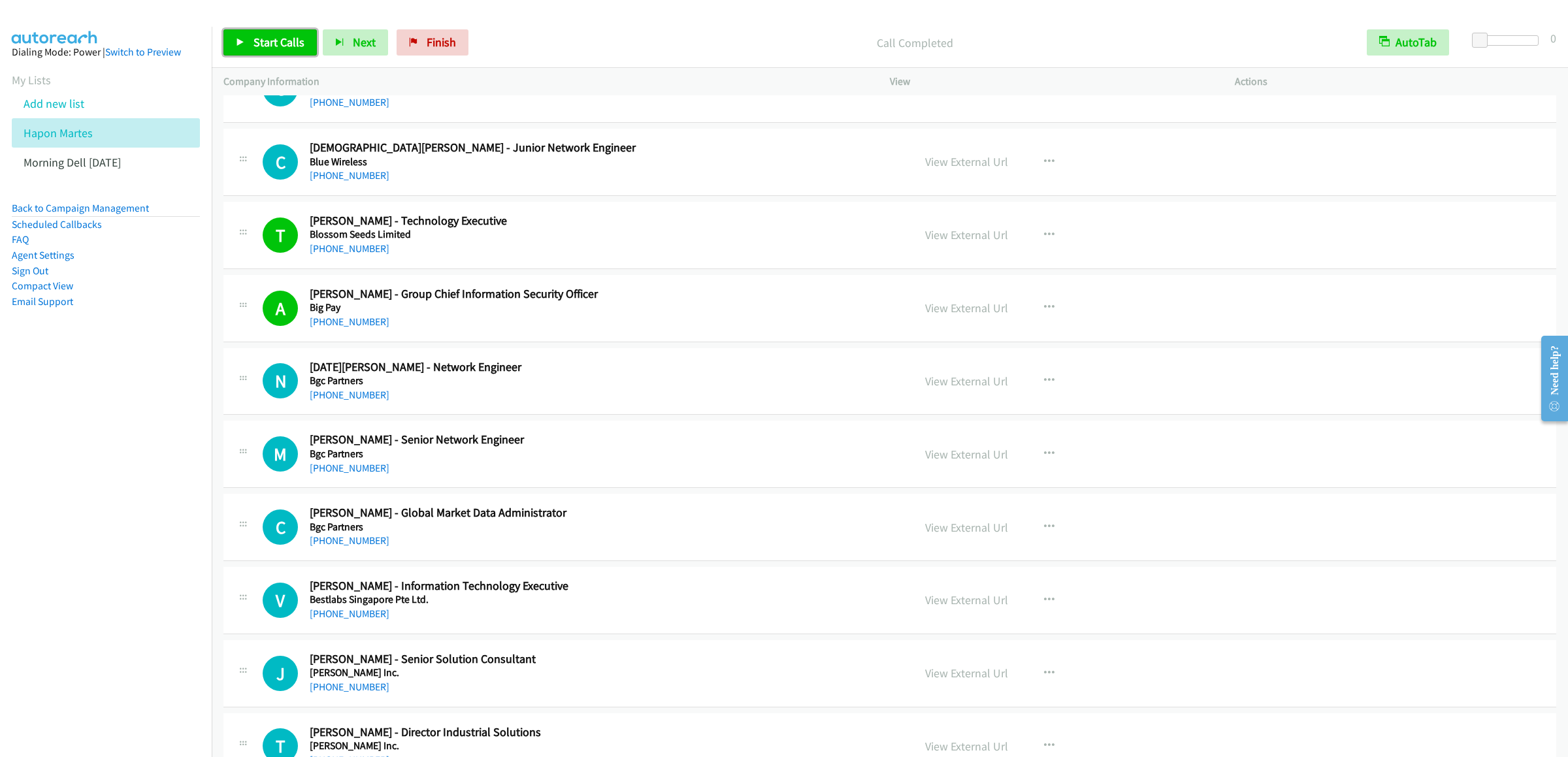
click at [269, 39] on span "Start Calls" at bounding box center [279, 41] width 51 height 15
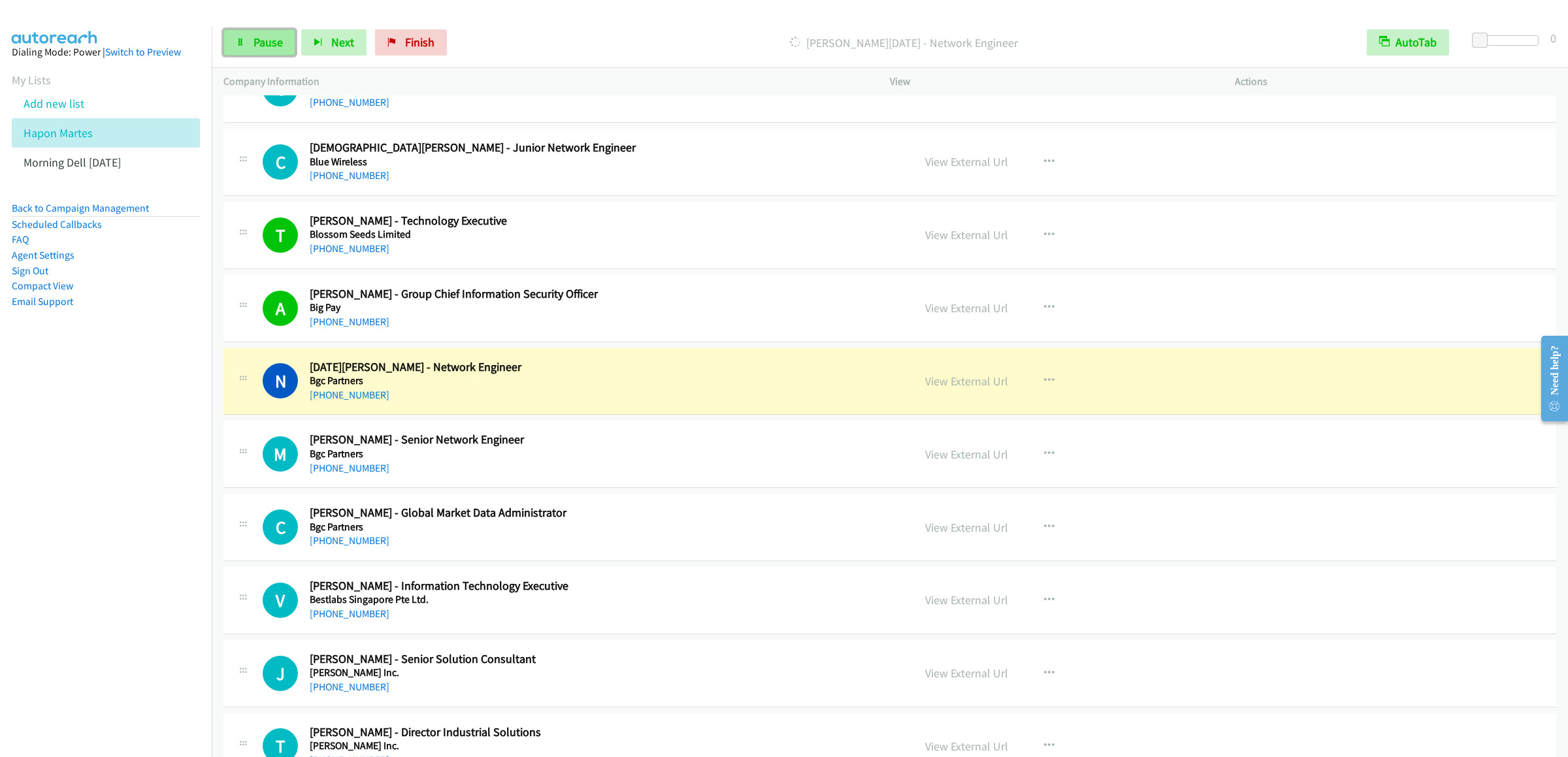
drag, startPoint x: 249, startPoint y: 41, endPoint x: 241, endPoint y: 41, distance: 8.0
click at [249, 41] on link "Pause" at bounding box center [259, 42] width 72 height 26
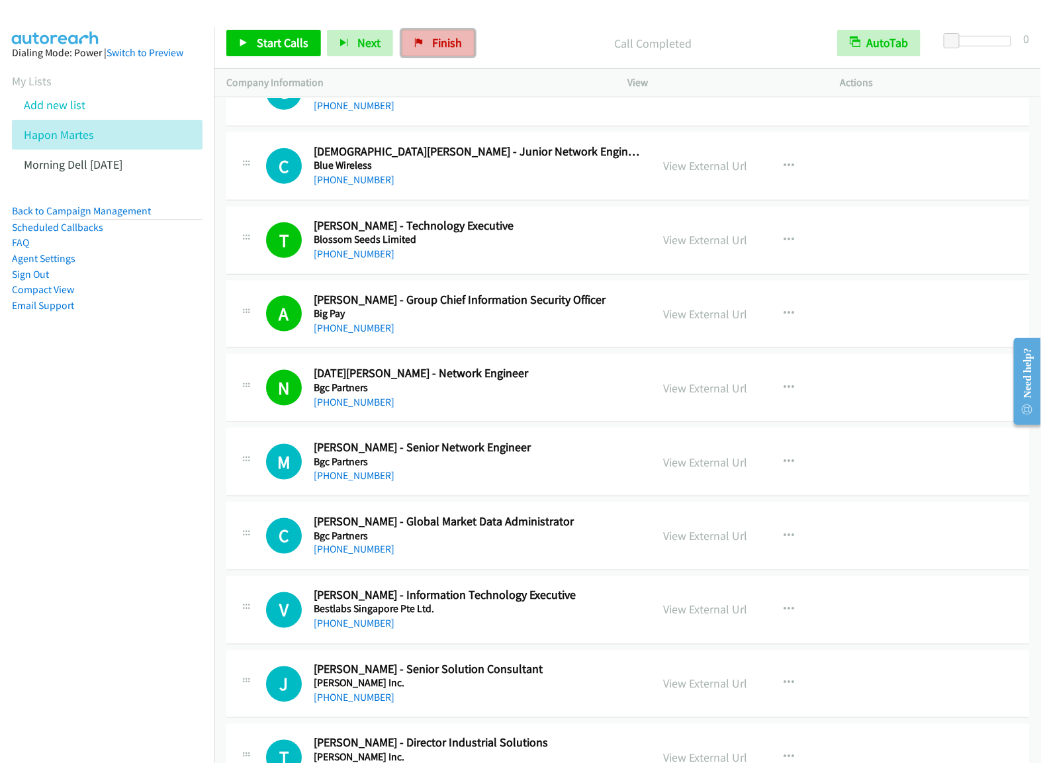
click at [441, 42] on span "Finish" at bounding box center [447, 42] width 30 height 15
